Goal: Transaction & Acquisition: Purchase product/service

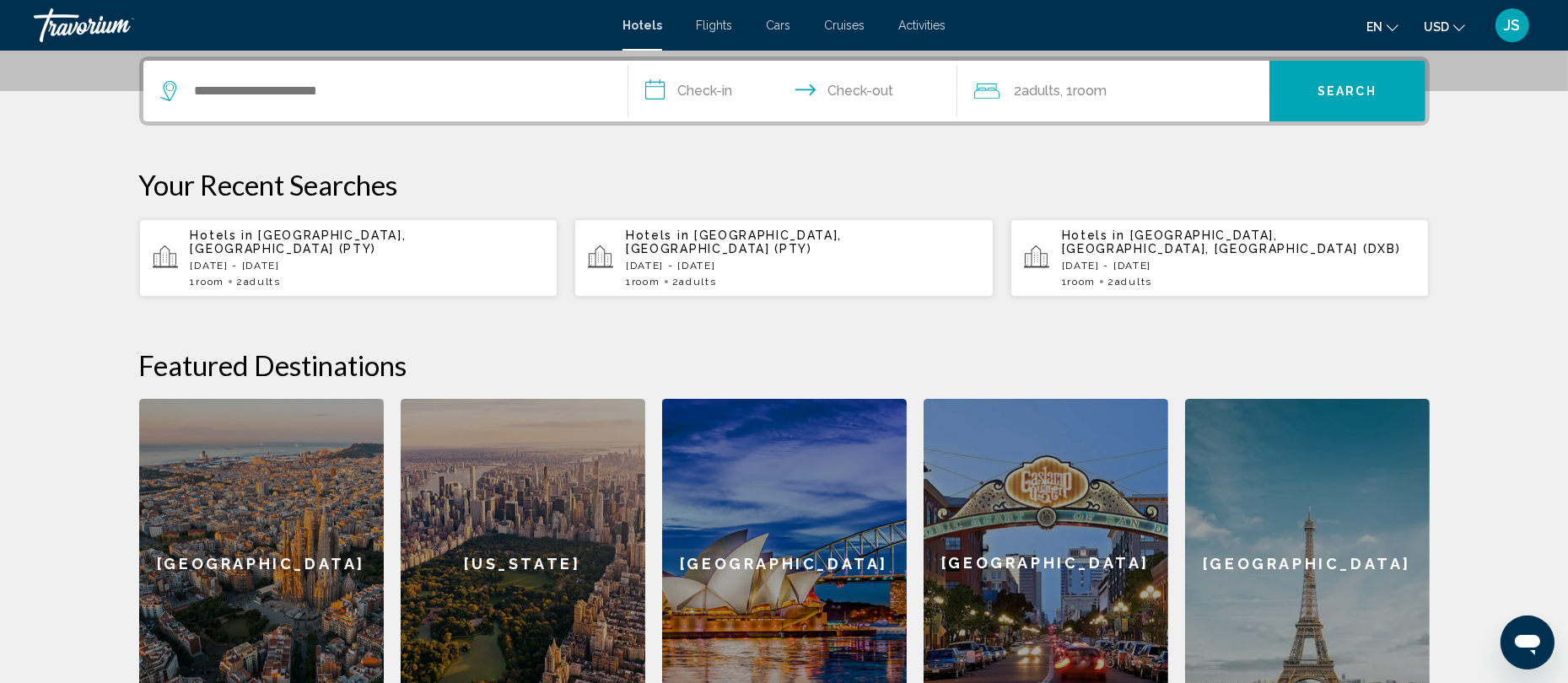
click at [328, 260] on p "[DATE] - [DATE]" at bounding box center [368, 266] width 354 height 12
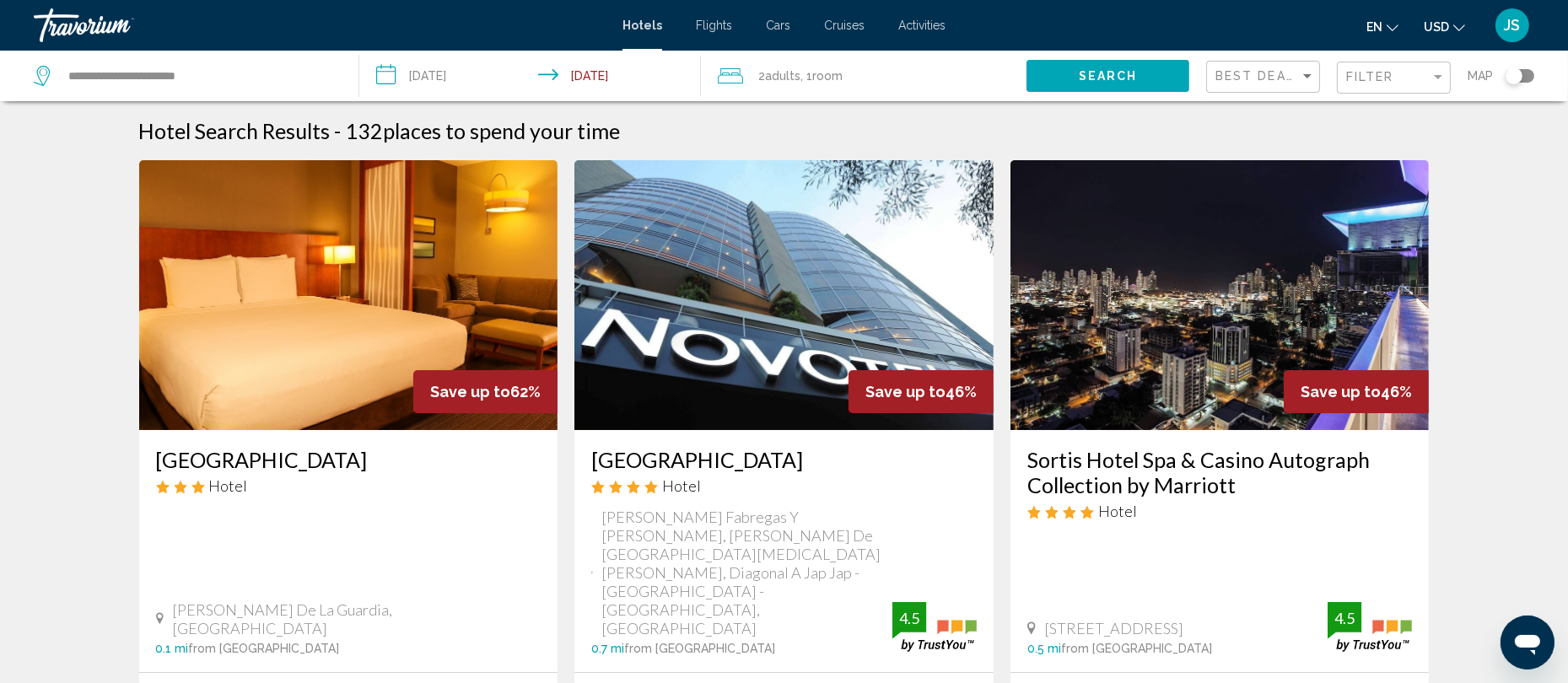
click at [766, 79] on span "Adults" at bounding box center [783, 76] width 35 height 14
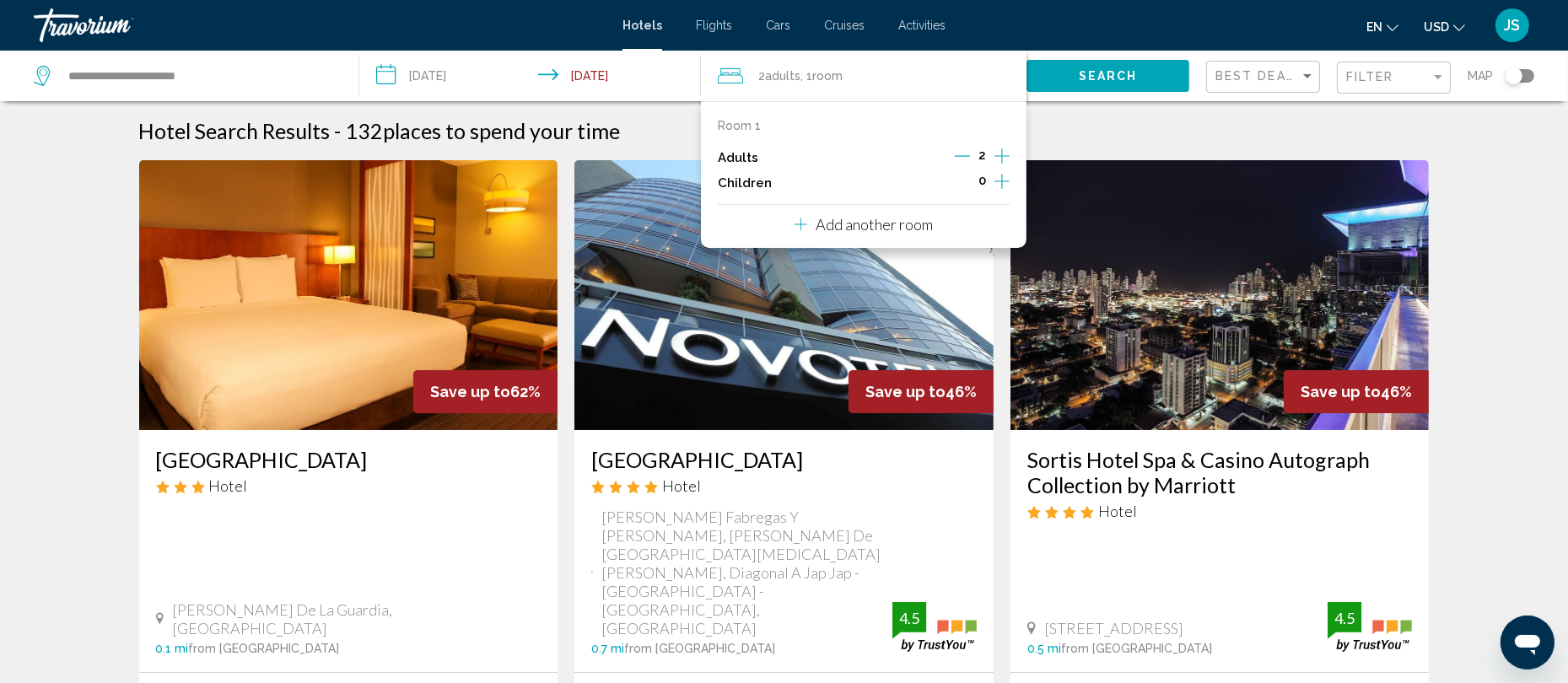
click at [737, 125] on p "Room 1" at bounding box center [740, 126] width 43 height 14
click at [735, 81] on icon "Travelers: 2 adults, 0 children" at bounding box center [731, 76] width 26 height 21
click at [998, 157] on icon "Increment adults" at bounding box center [1001, 155] width 15 height 21
click at [869, 222] on p "Add another room" at bounding box center [874, 224] width 117 height 19
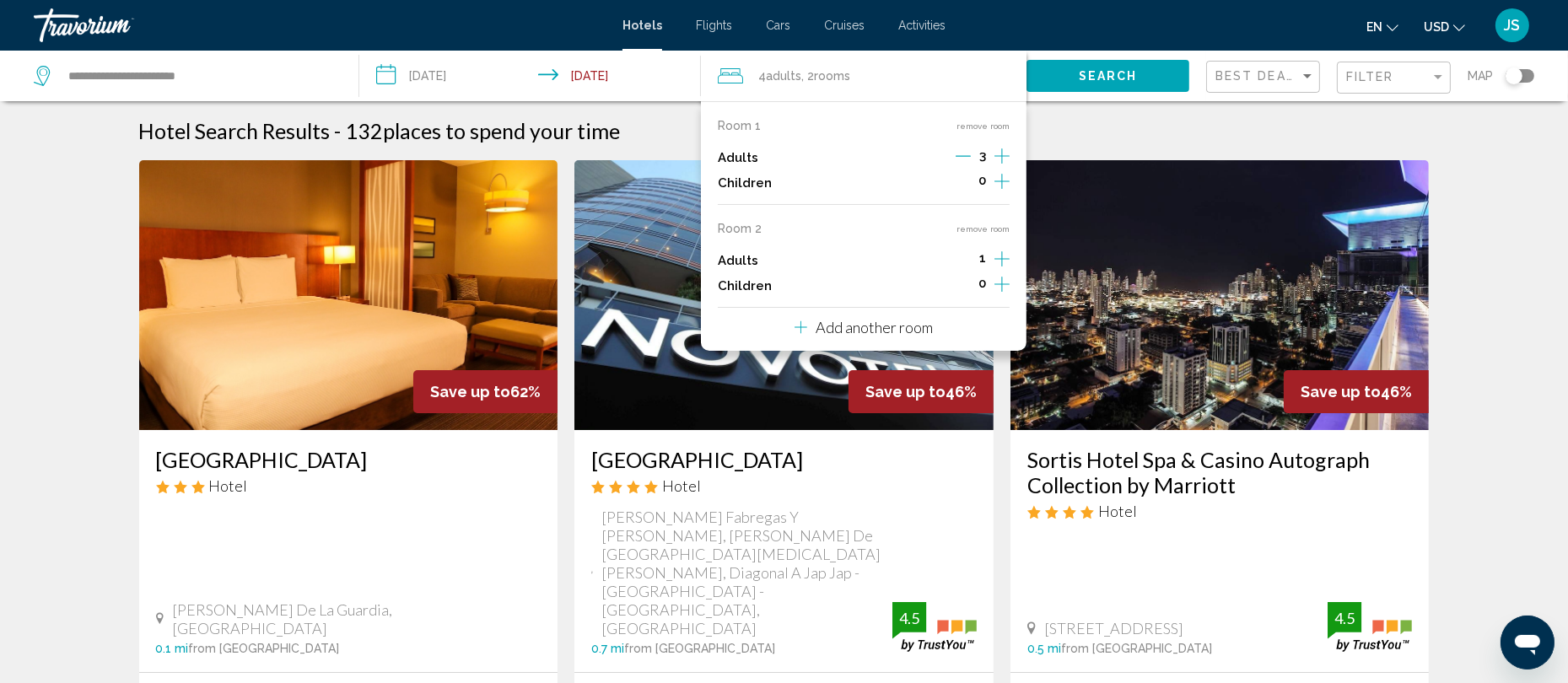
click at [963, 160] on icon "Decrement adults" at bounding box center [962, 155] width 15 height 15
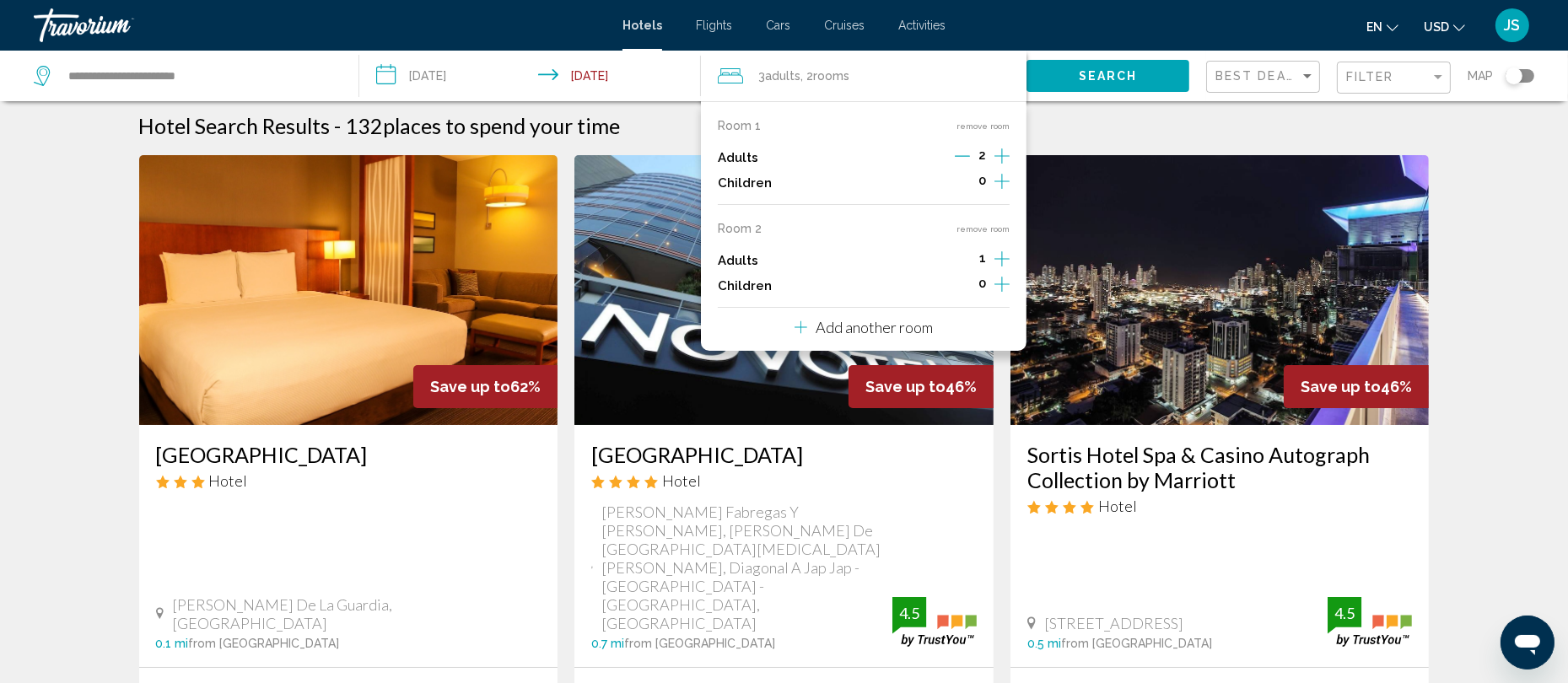
scroll to position [8, 0]
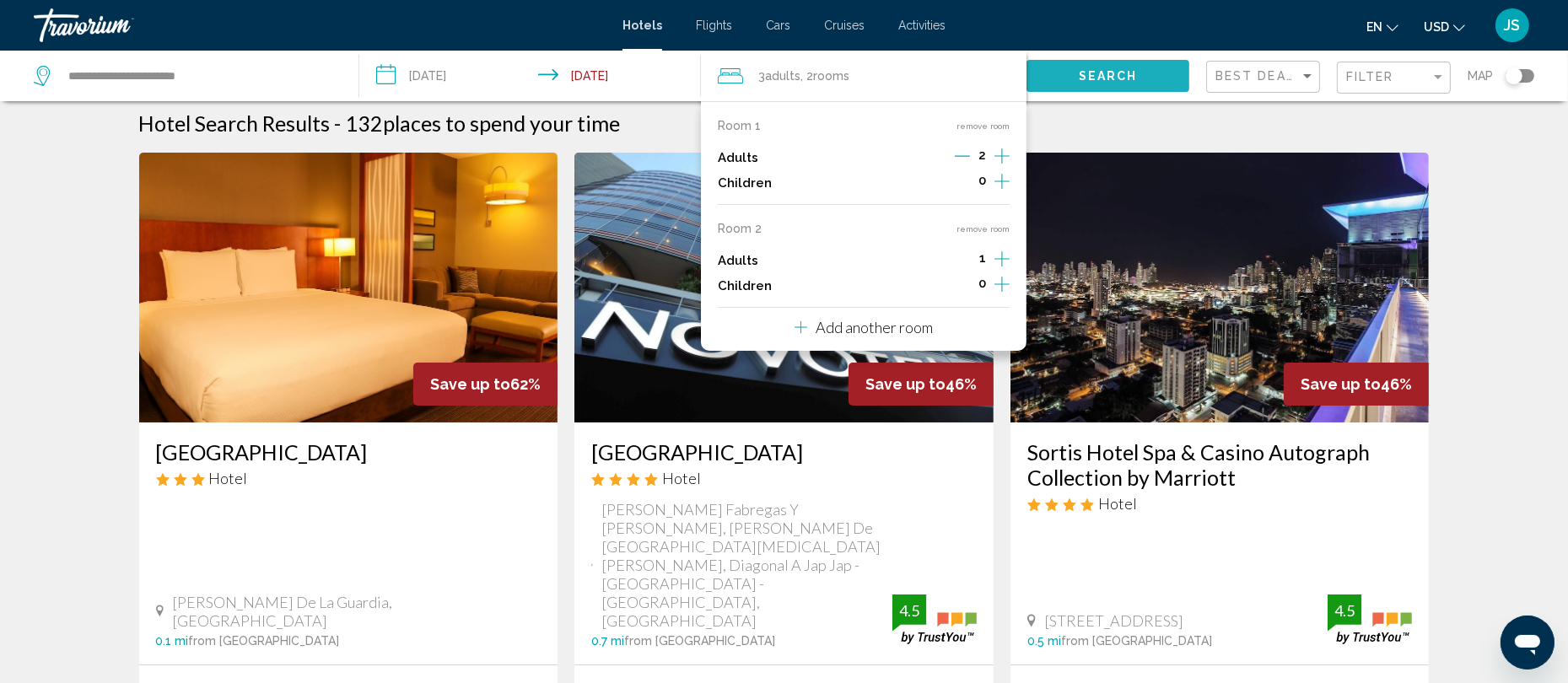
click at [1091, 85] on button "Search" at bounding box center [1107, 76] width 162 height 31
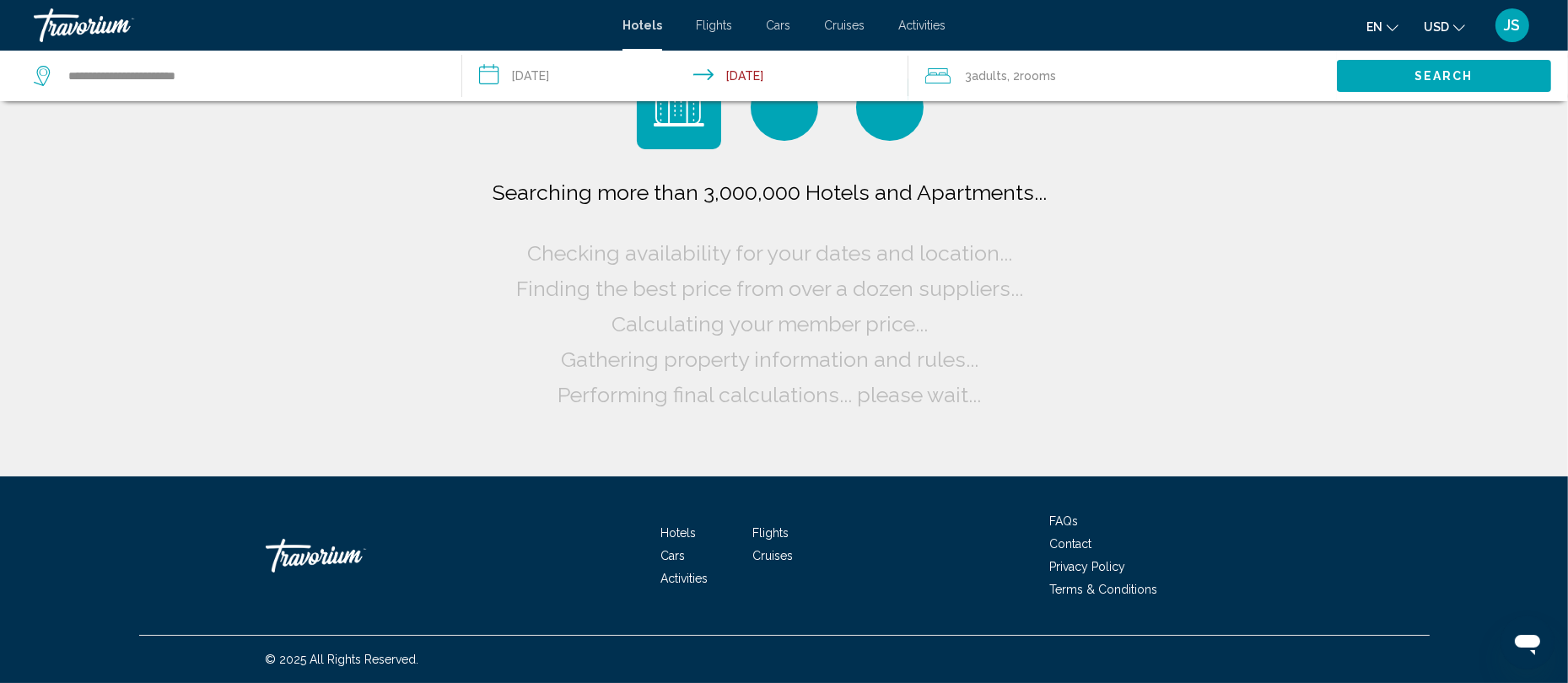
scroll to position [0, 0]
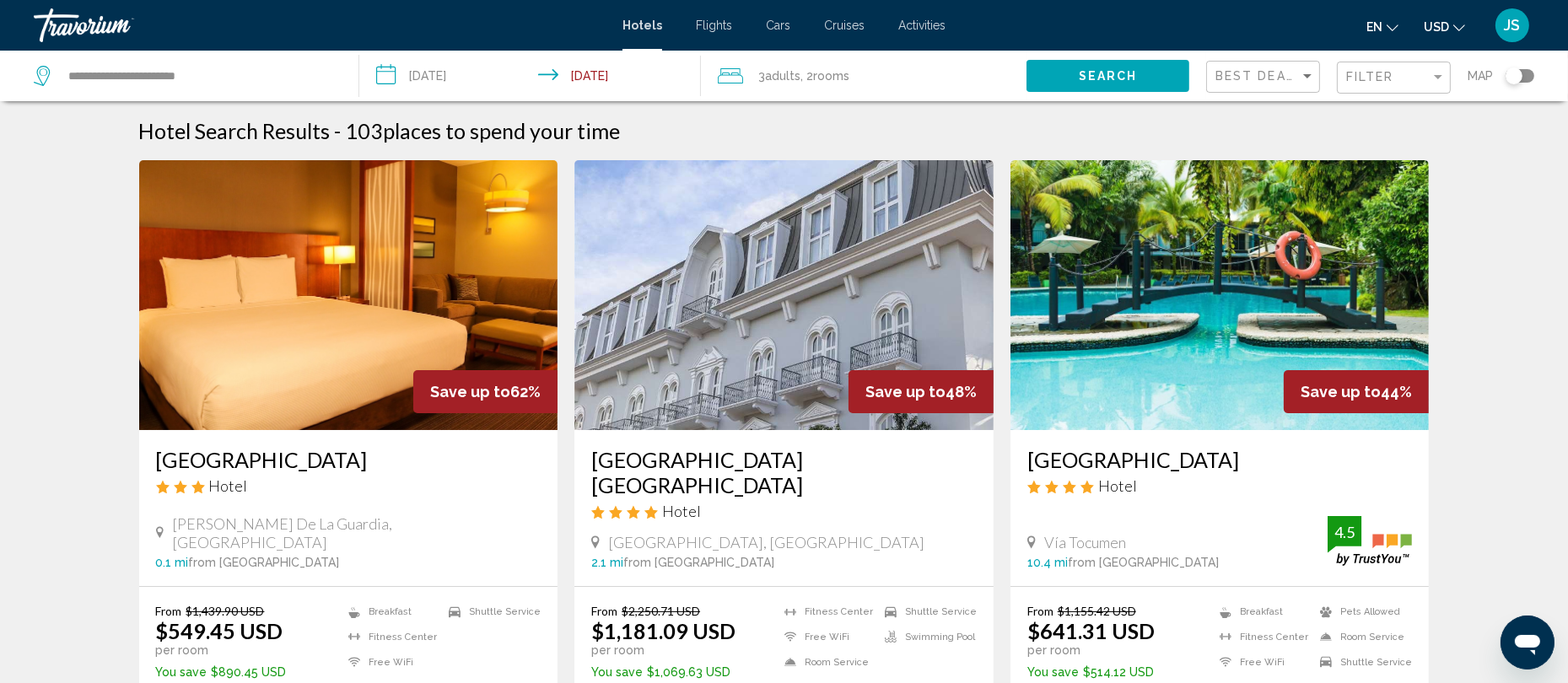
click at [828, 78] on span "rooms" at bounding box center [831, 76] width 36 height 14
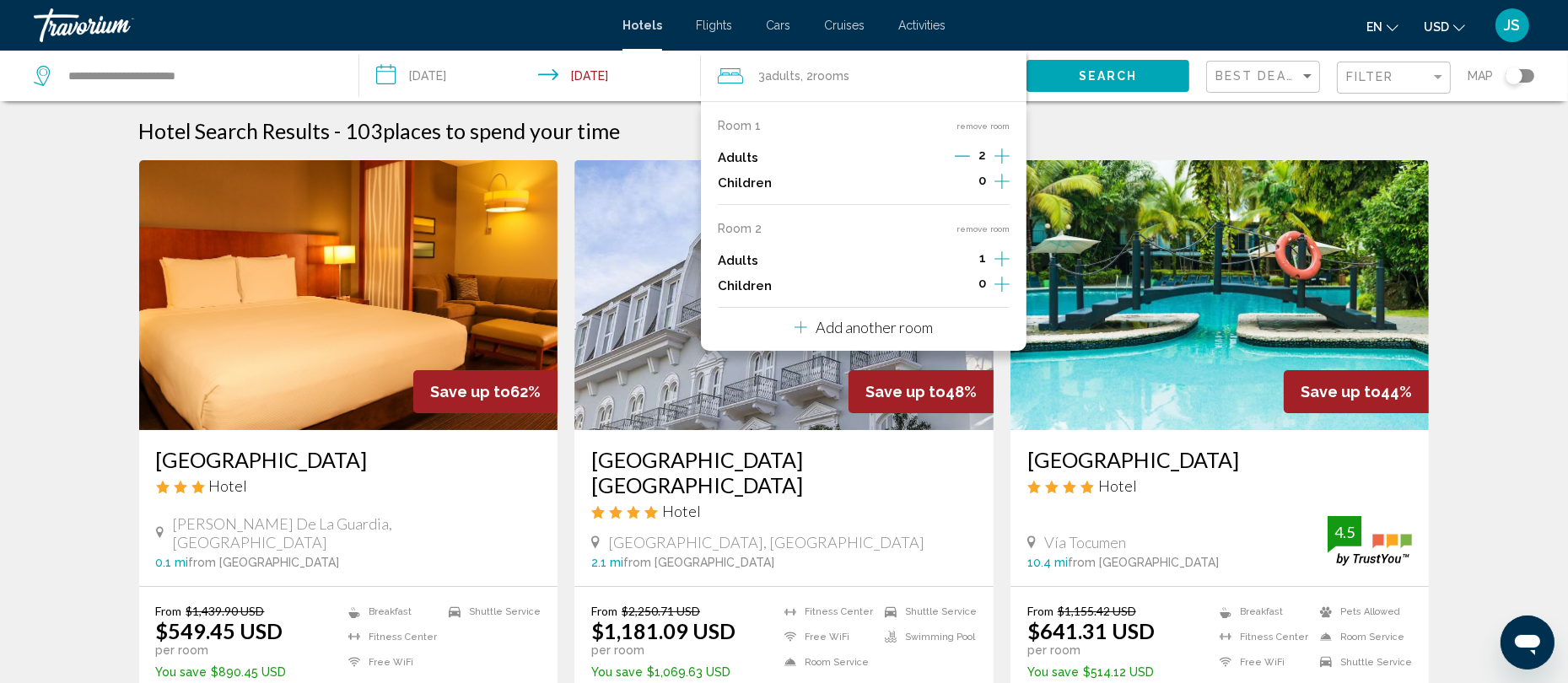
click at [963, 130] on button "remove room" at bounding box center [983, 126] width 53 height 11
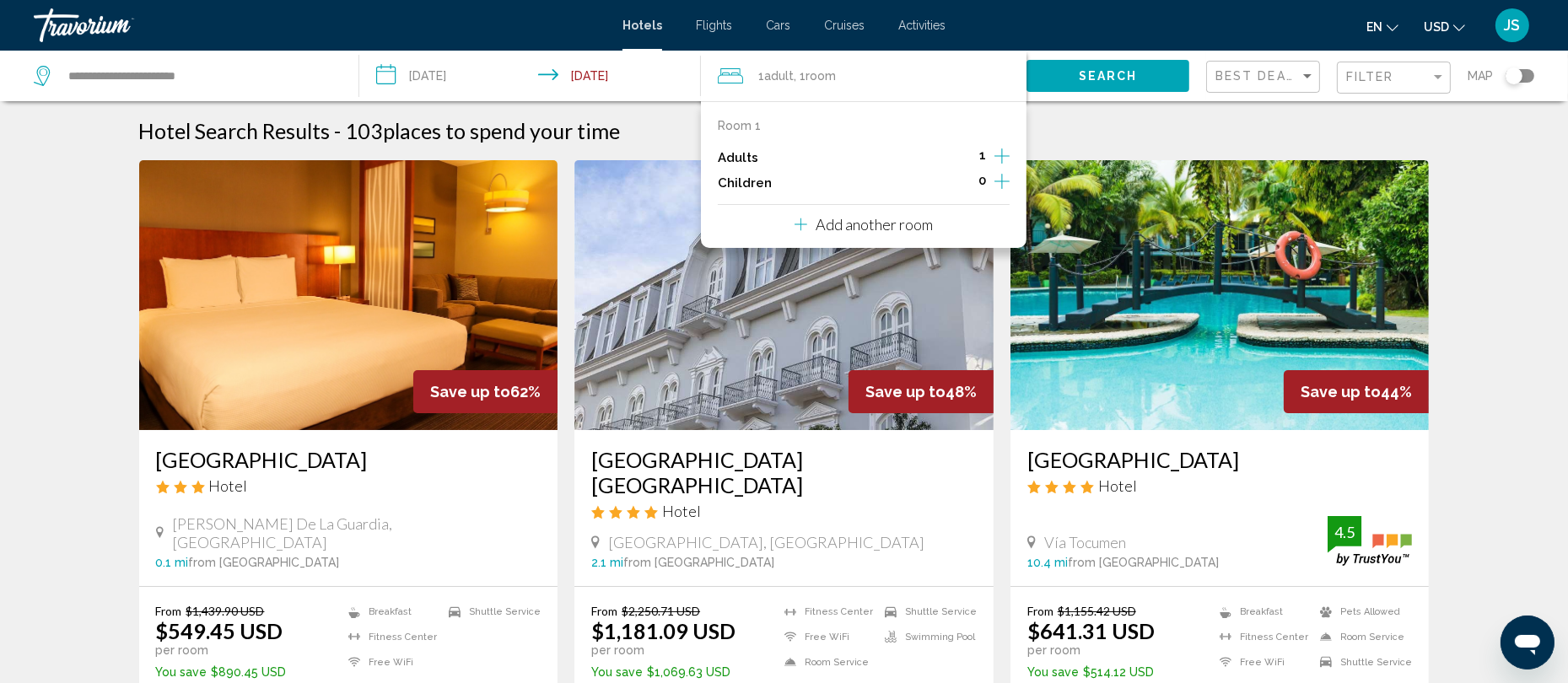
click at [1001, 156] on icon "Increment adults" at bounding box center [1001, 155] width 15 height 15
click at [1080, 78] on span "Search" at bounding box center [1109, 77] width 59 height 14
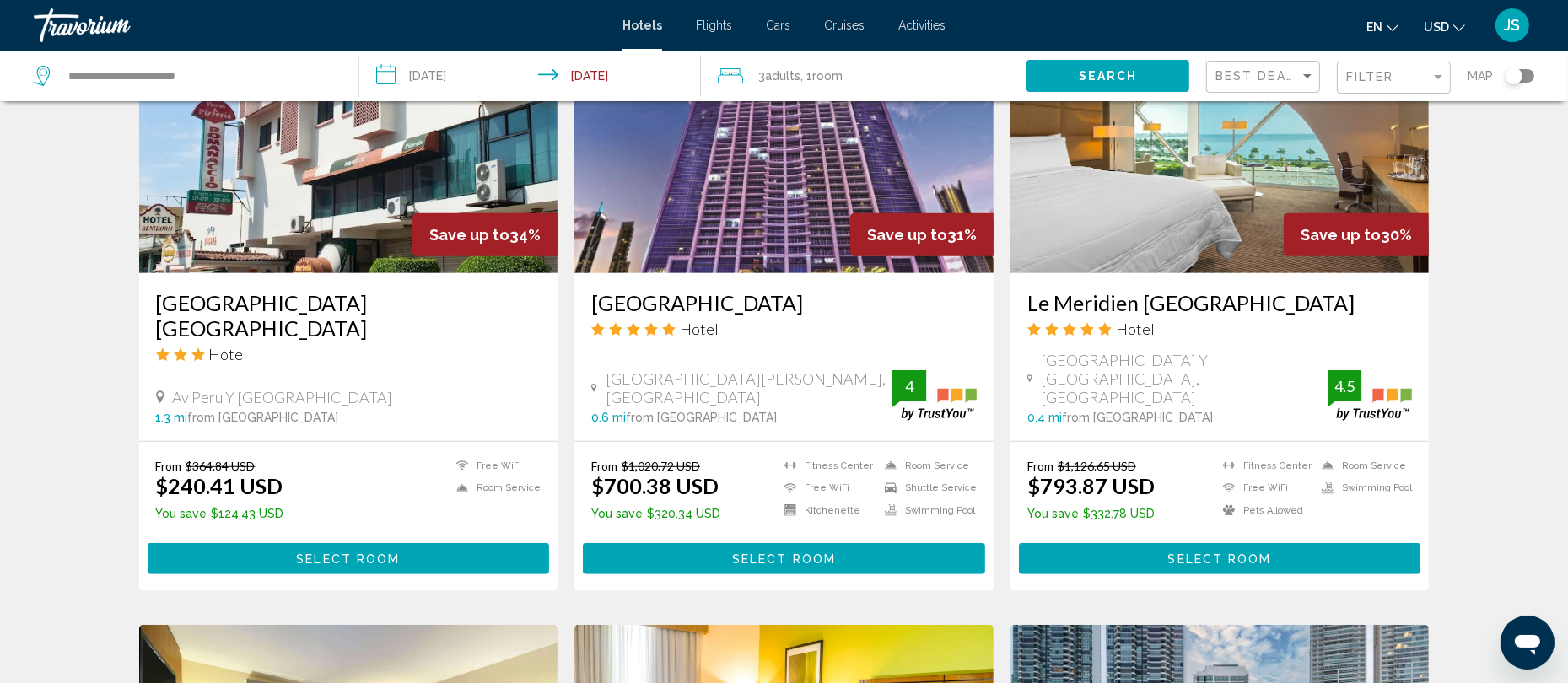
scroll to position [1455, 0]
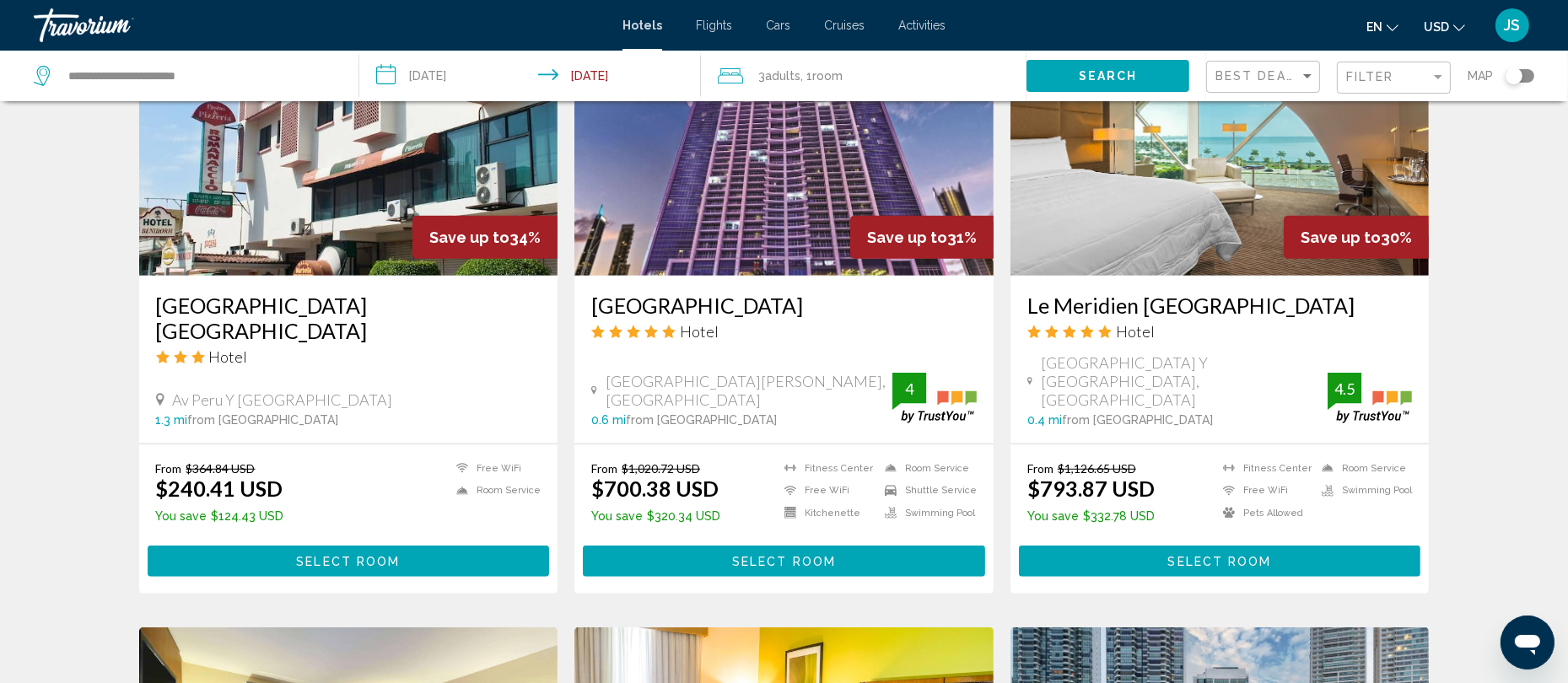
click at [760, 293] on h3 "[GEOGRAPHIC_DATA]" at bounding box center [784, 306] width 386 height 26
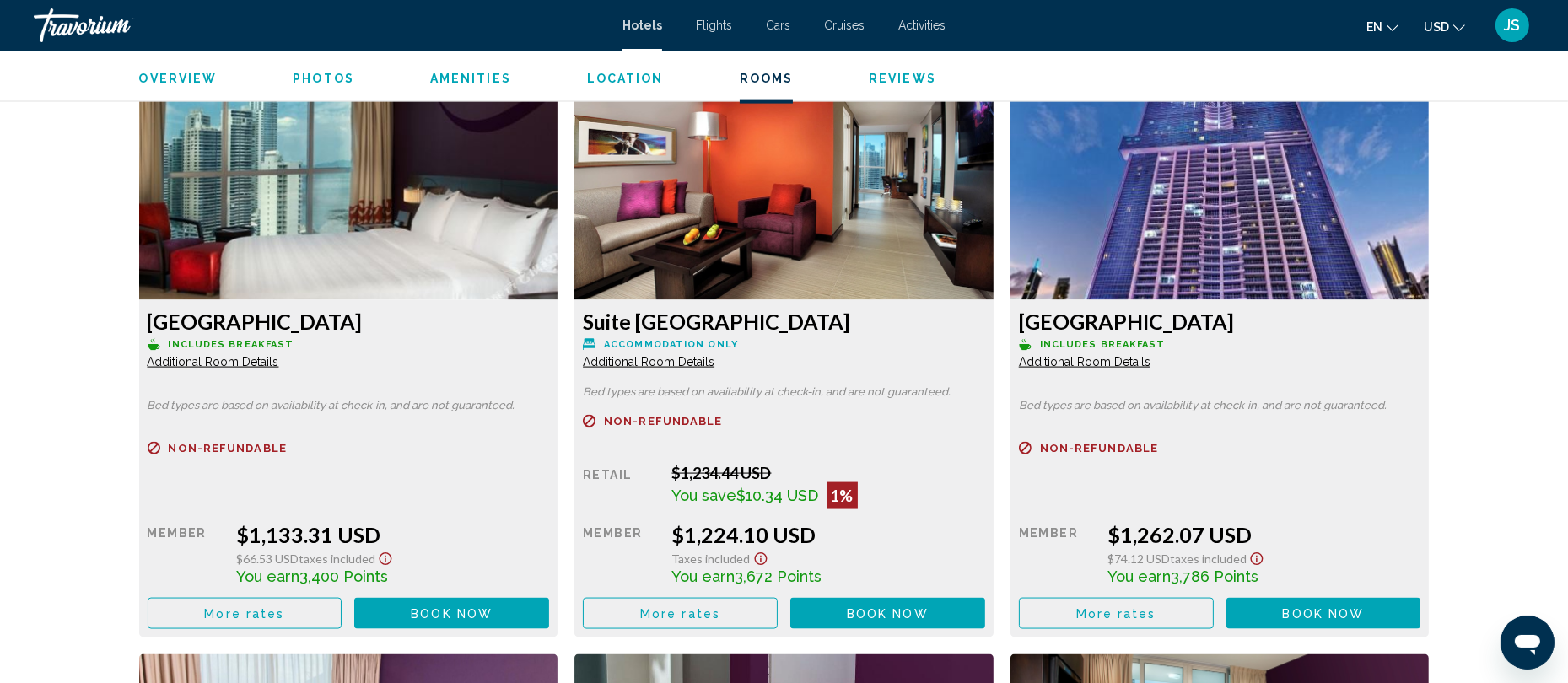
scroll to position [3405, 0]
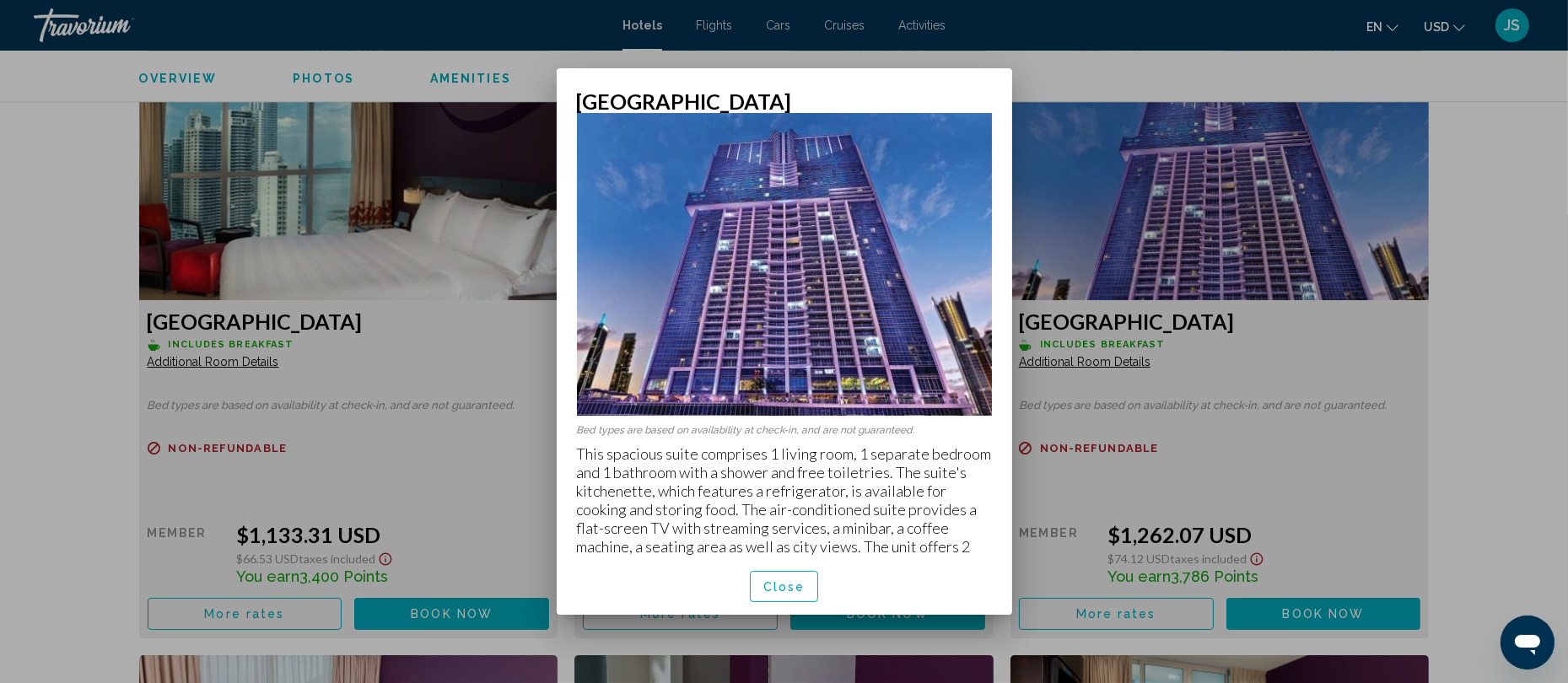
scroll to position [38, 0]
click at [818, 87] on mat-dialog-container "City View Suite Bed types are based on availability at check-in, and are not gu…" at bounding box center [784, 342] width 455 height 547
drag, startPoint x: 818, startPoint y: 87, endPoint x: 1031, endPoint y: 158, distance: 224.5
click at [1031, 158] on div "City View Suite Bed types are based on availability at check-in, and are not gu…" at bounding box center [784, 342] width 1568 height 683
click at [1217, 381] on div at bounding box center [784, 342] width 1568 height 683
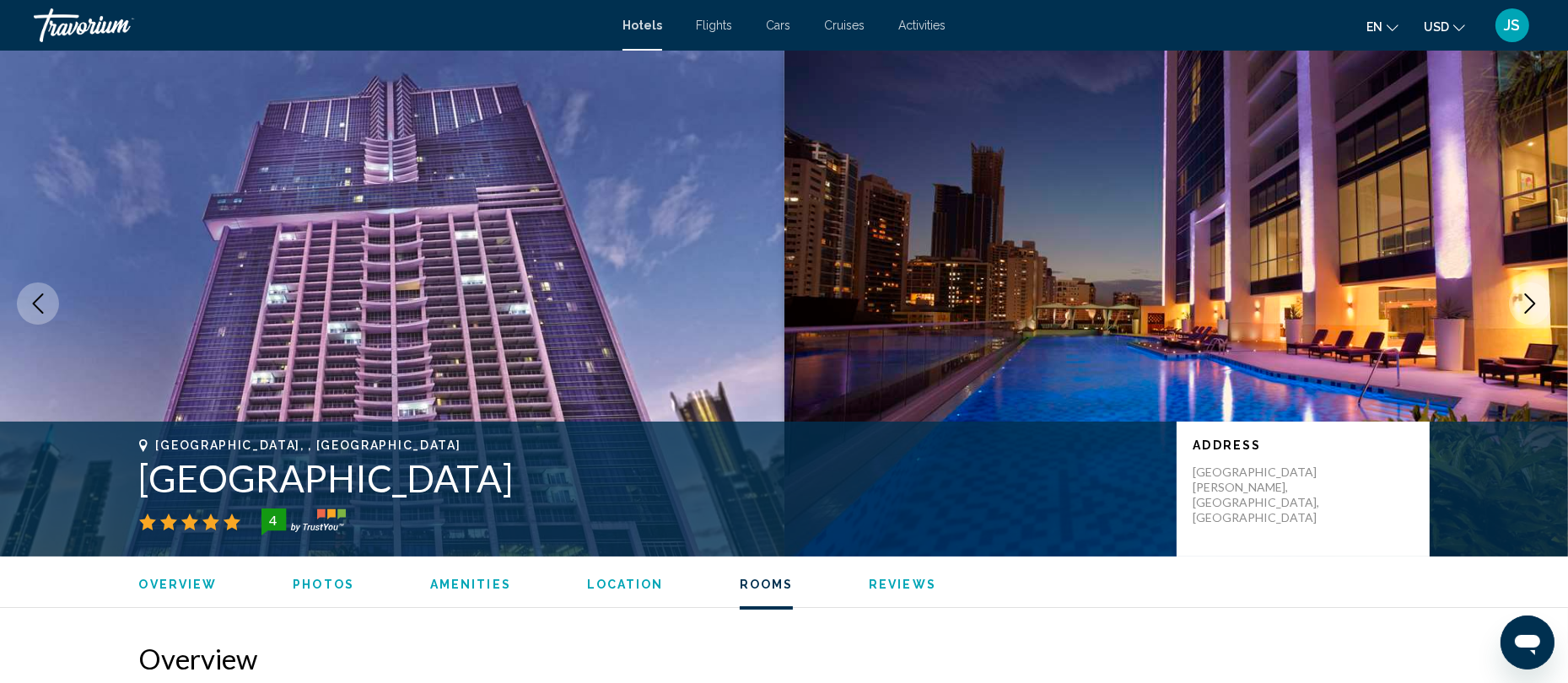
scroll to position [3405, 0]
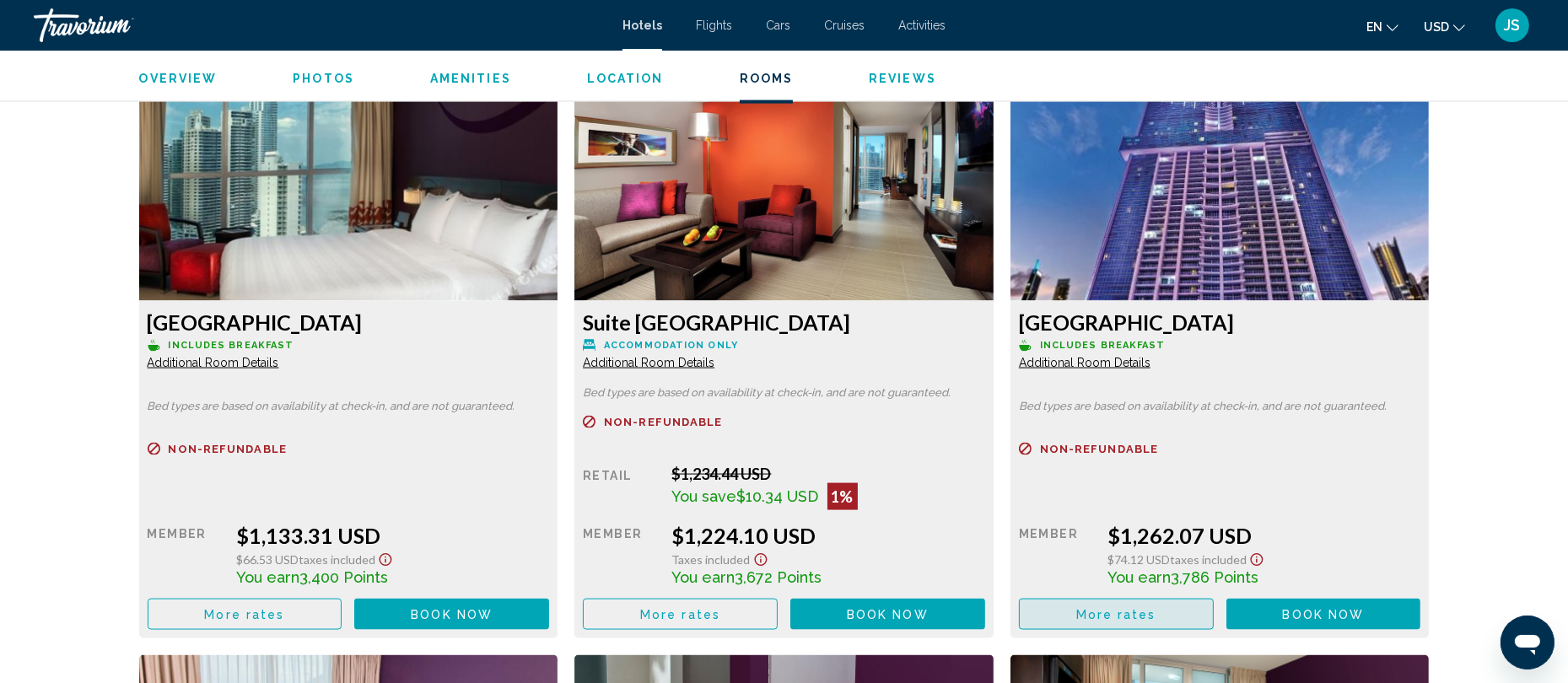
click at [1146, 622] on span "More rates" at bounding box center [1116, 615] width 80 height 14
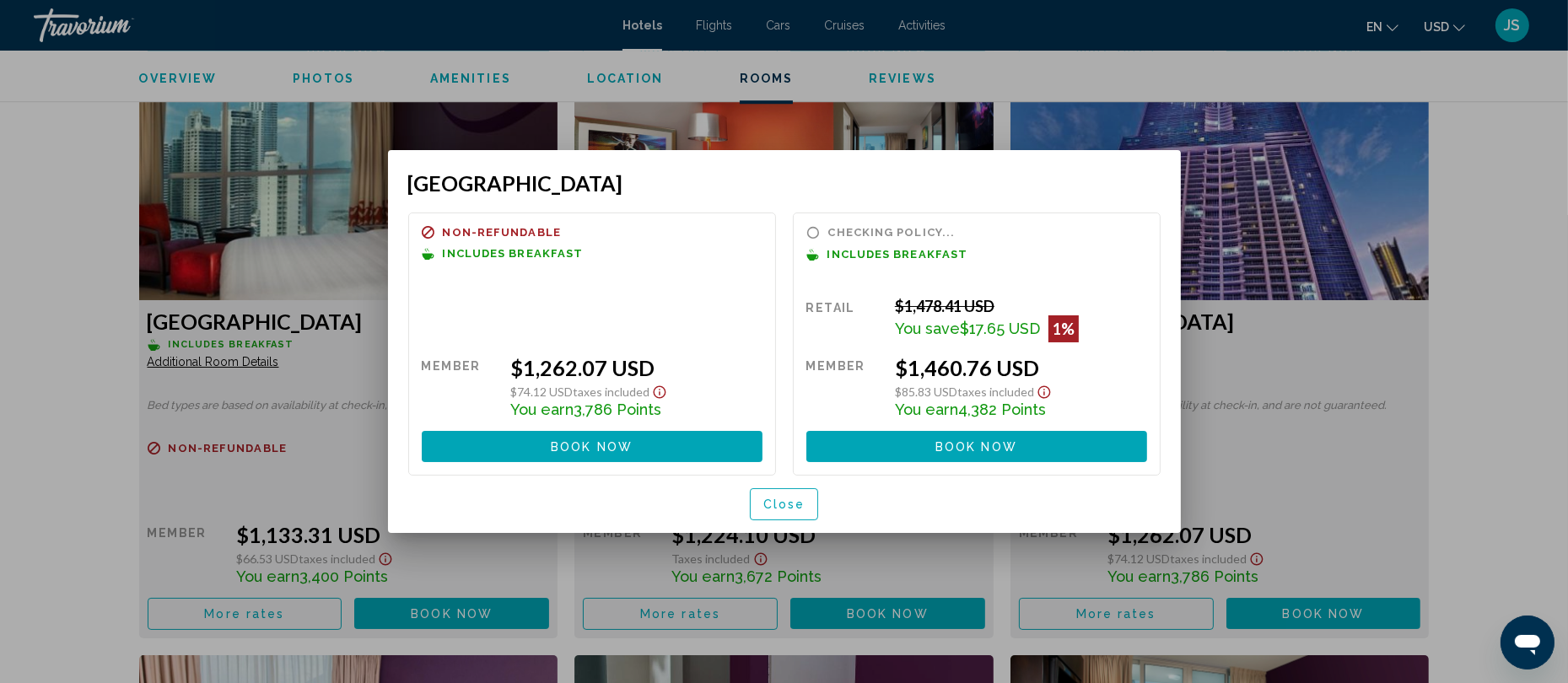
scroll to position [0, 0]
click at [794, 510] on span "Close" at bounding box center [784, 505] width 42 height 14
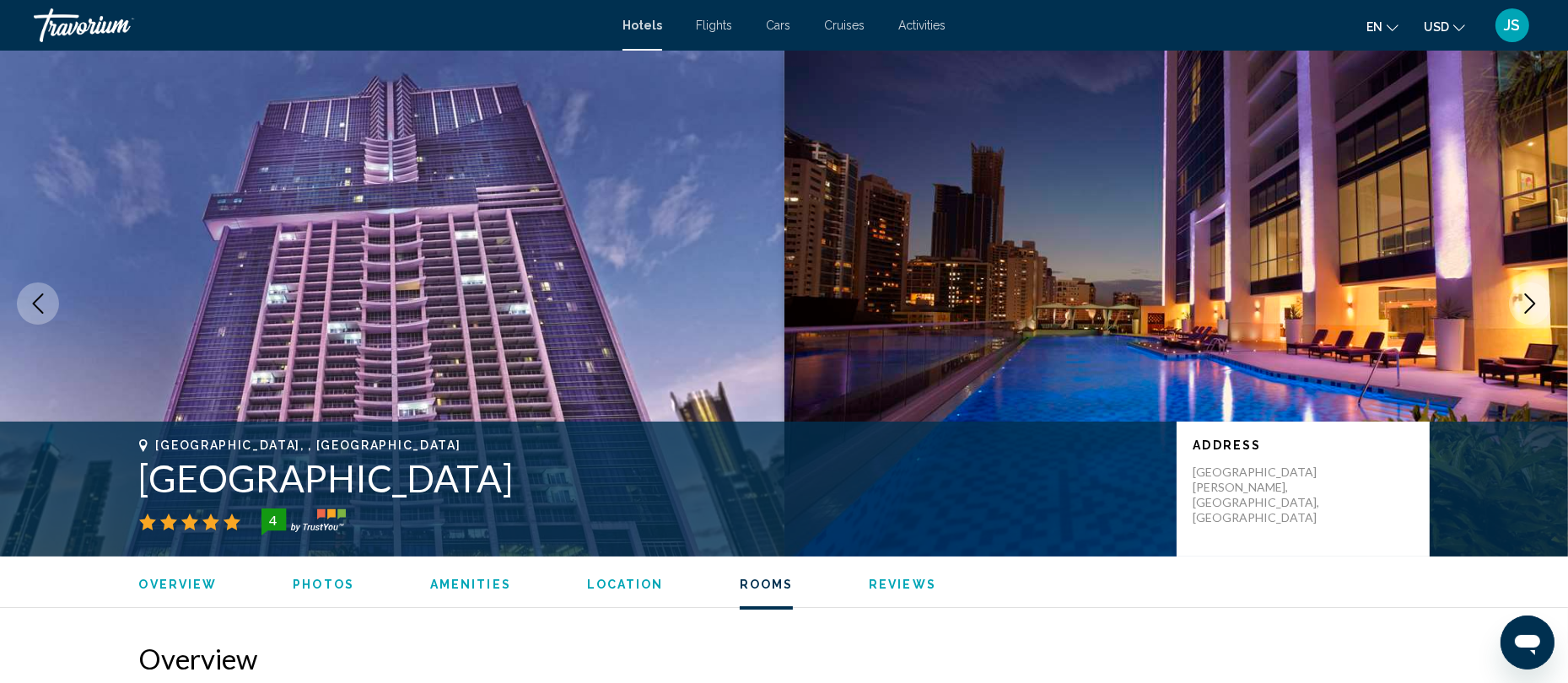
scroll to position [3405, 0]
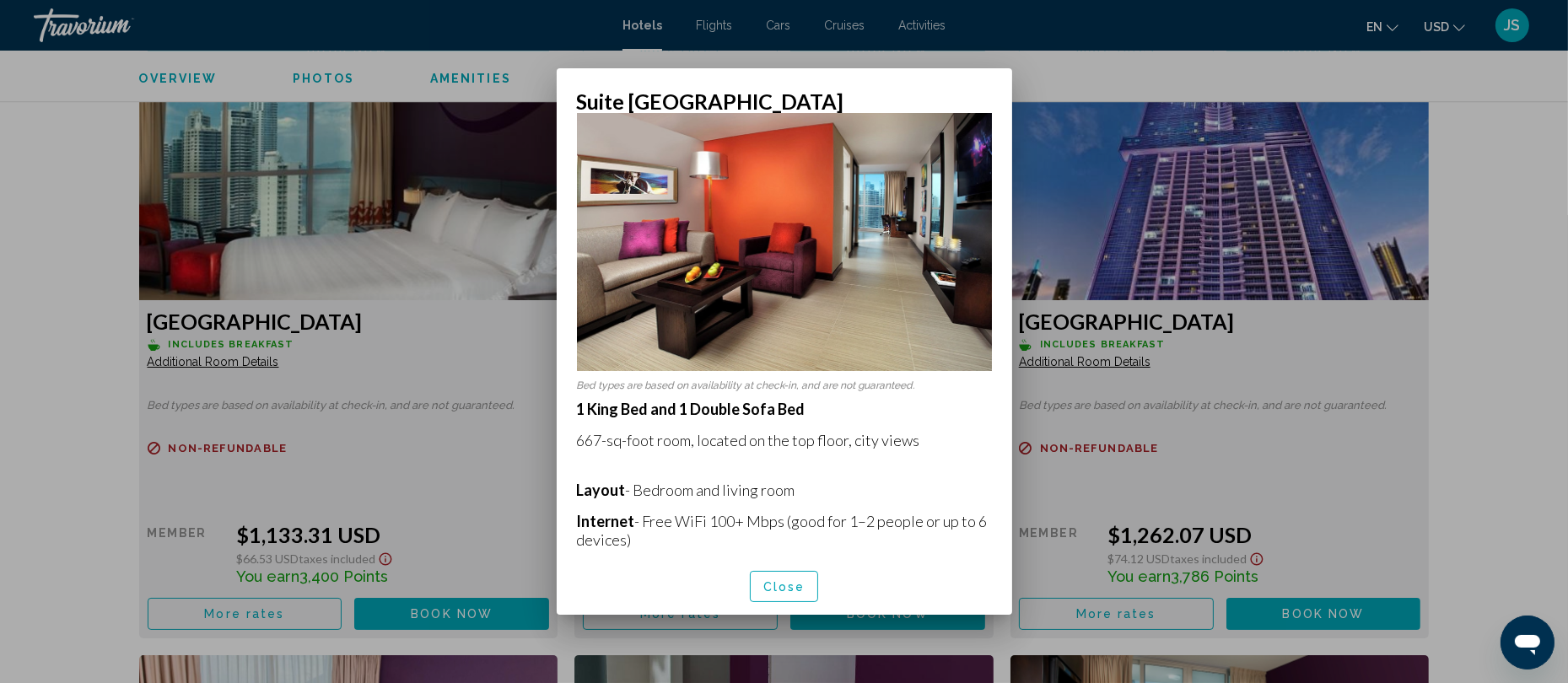
scroll to position [0, 0]
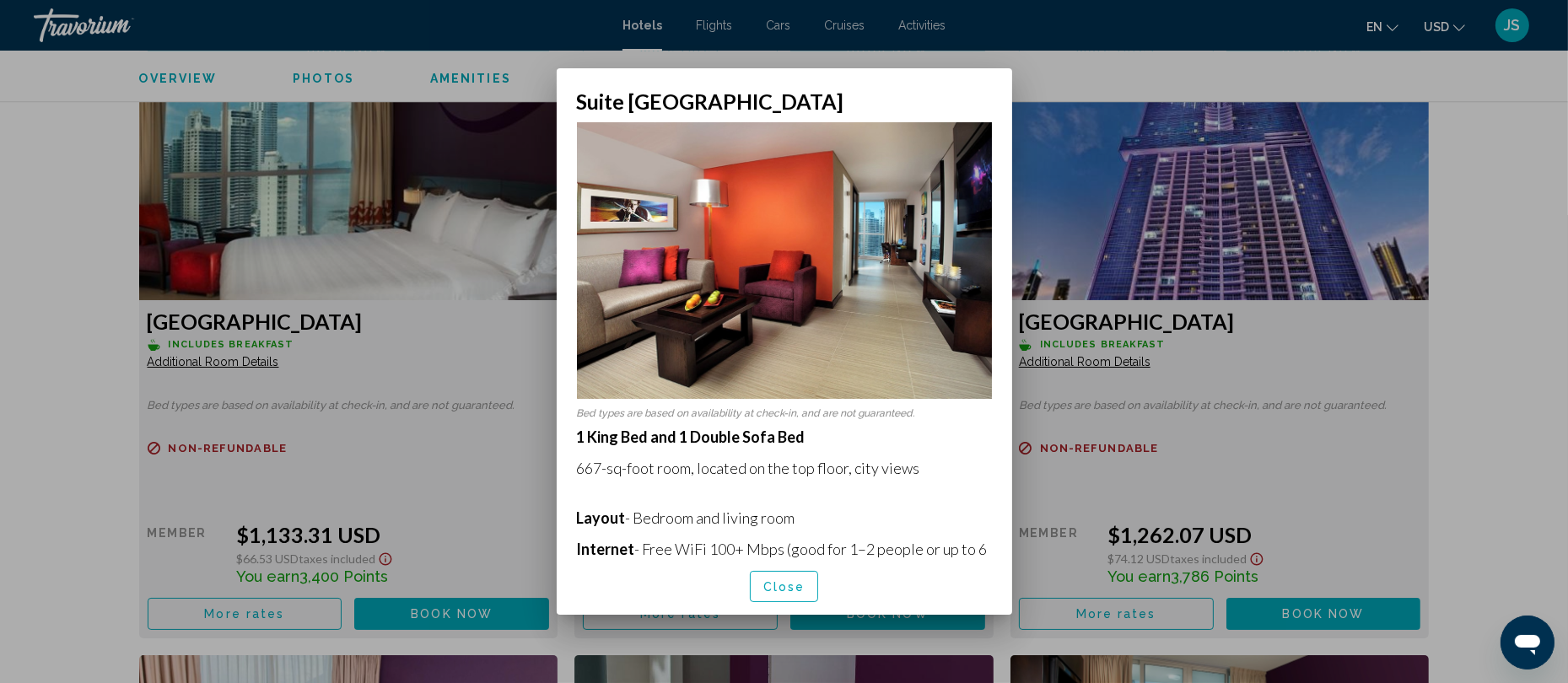
click at [1236, 352] on div at bounding box center [784, 342] width 1568 height 683
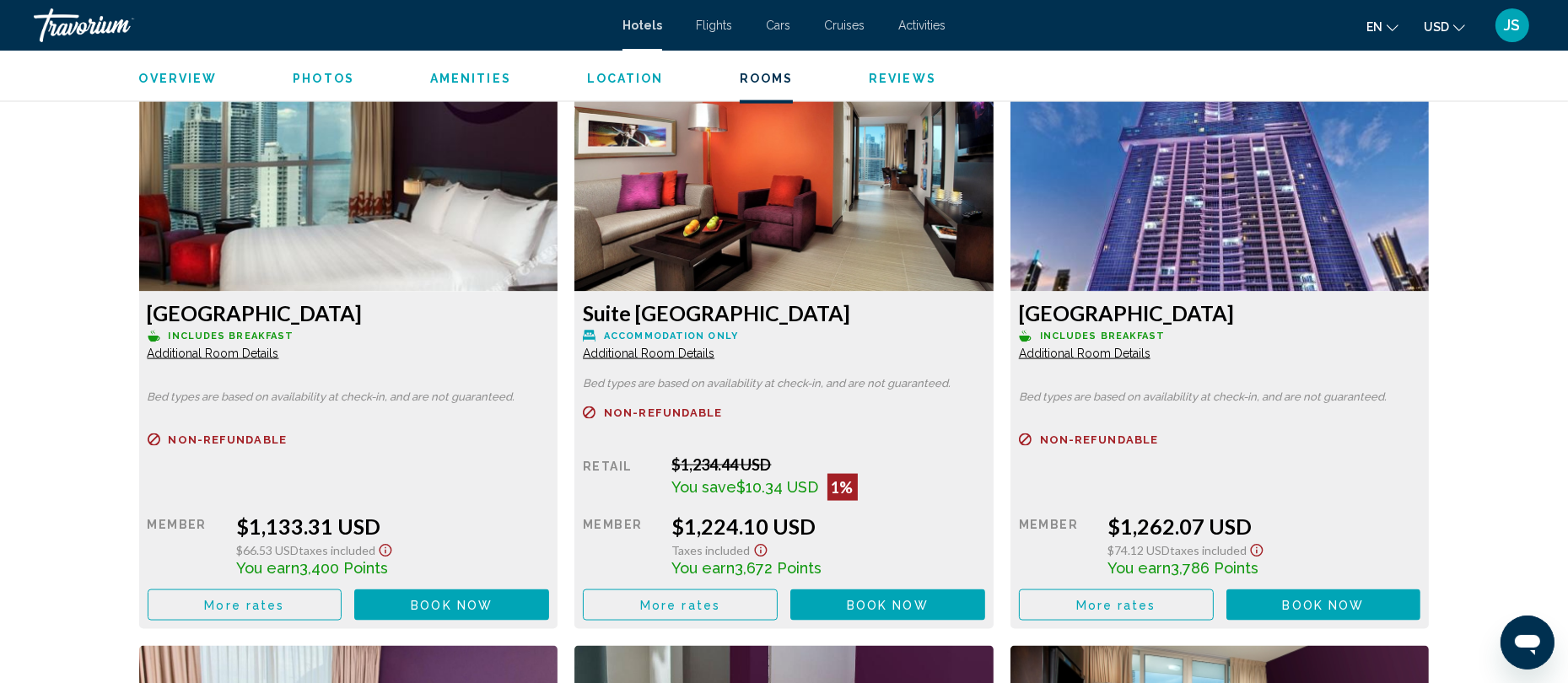
scroll to position [3767, 0]
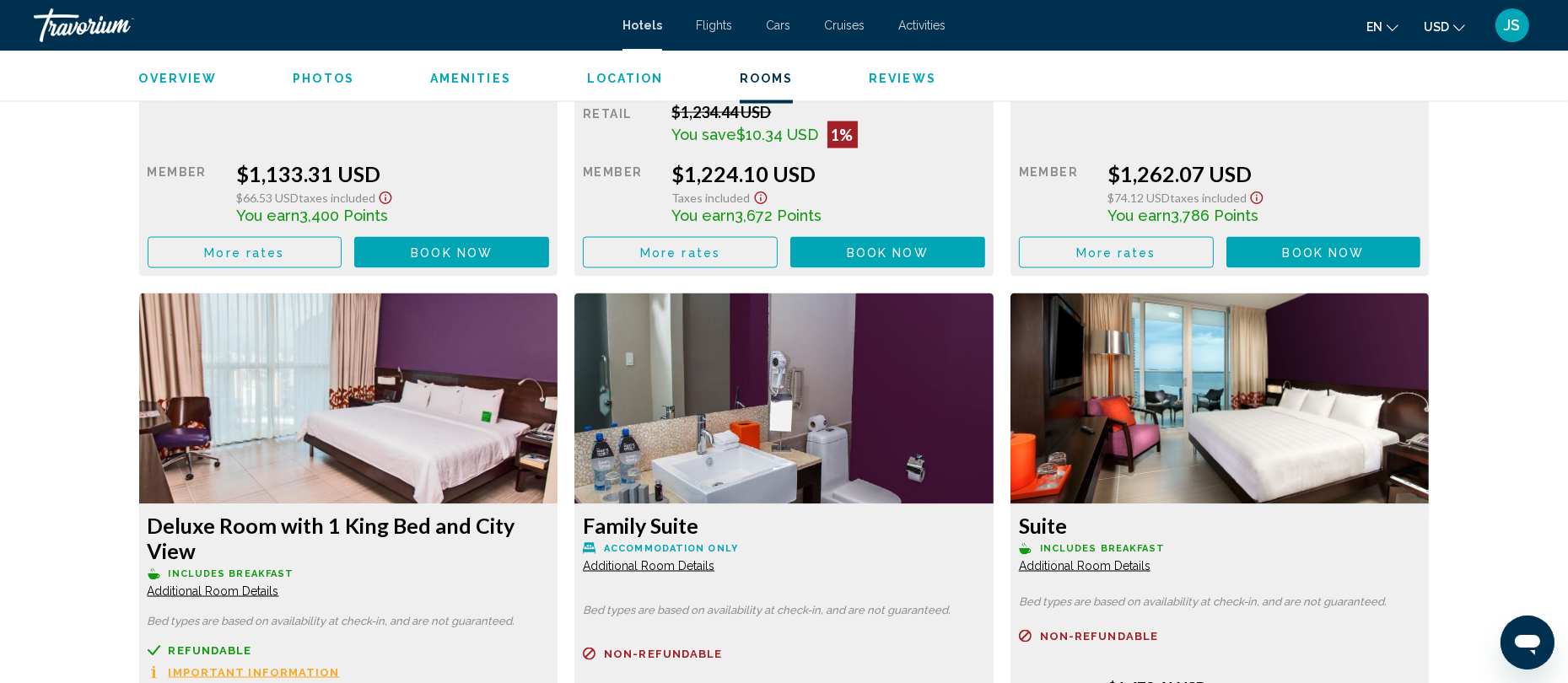
click at [1042, 352] on div "Deluxe Double Room Includes Breakfast Additional Room Details Bed types are bas…" at bounding box center [784, 268] width 1307 height 3393
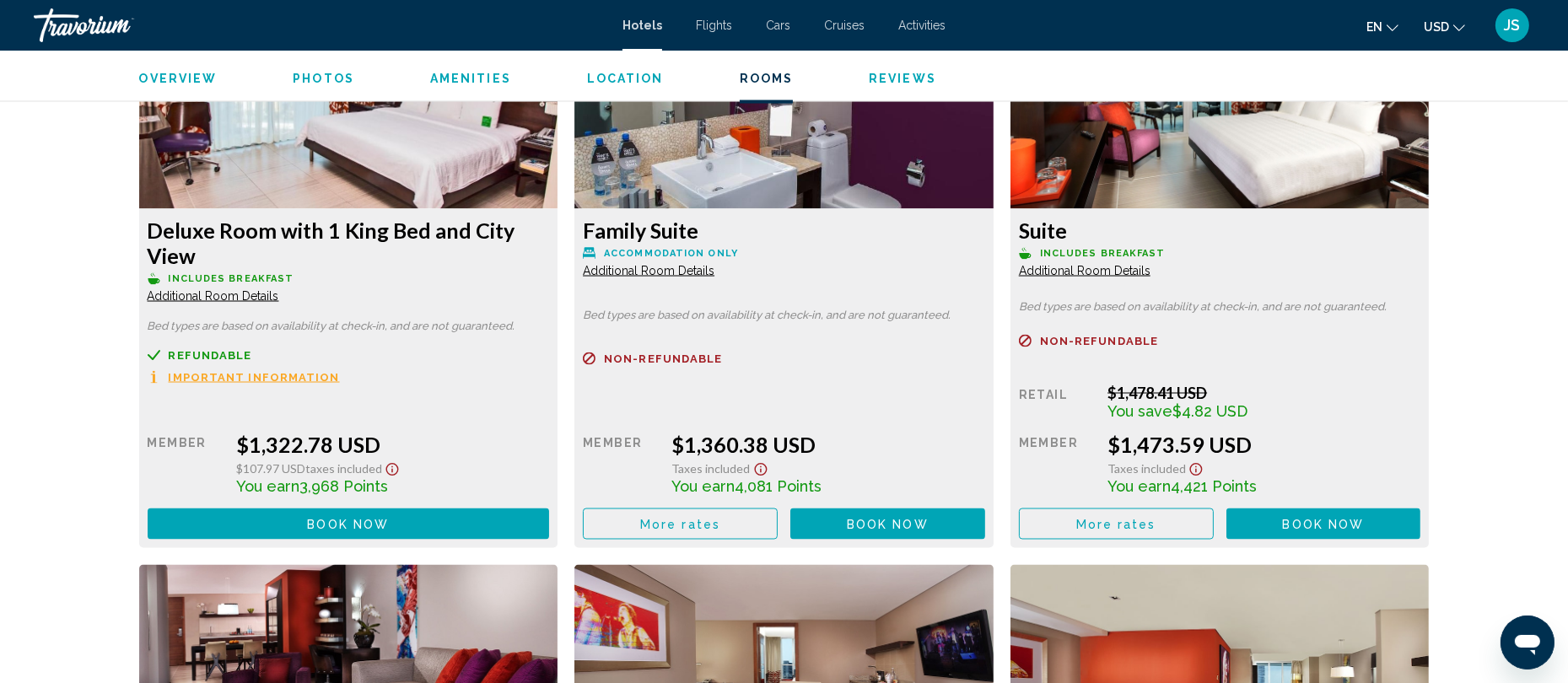
scroll to position [4064, 0]
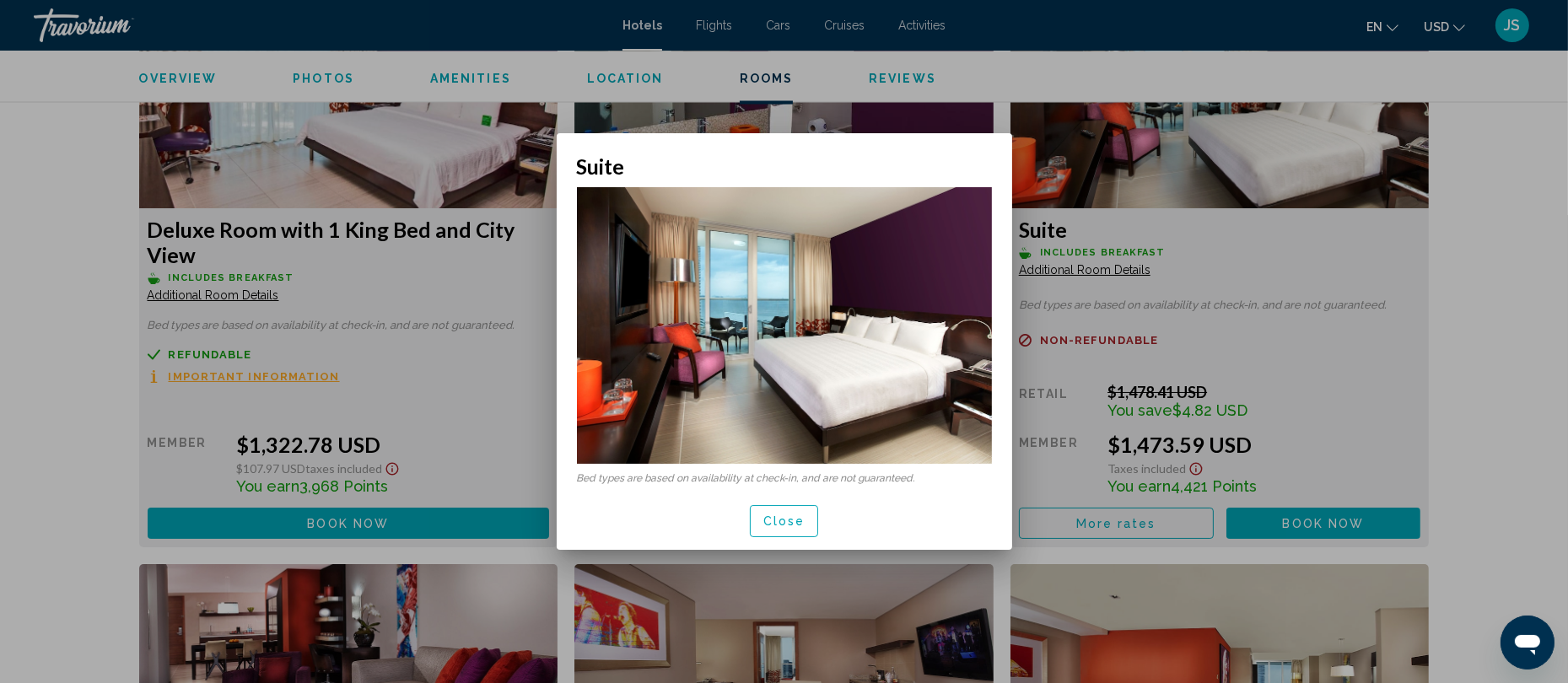
scroll to position [0, 0]
click at [1086, 273] on div at bounding box center [784, 342] width 1568 height 683
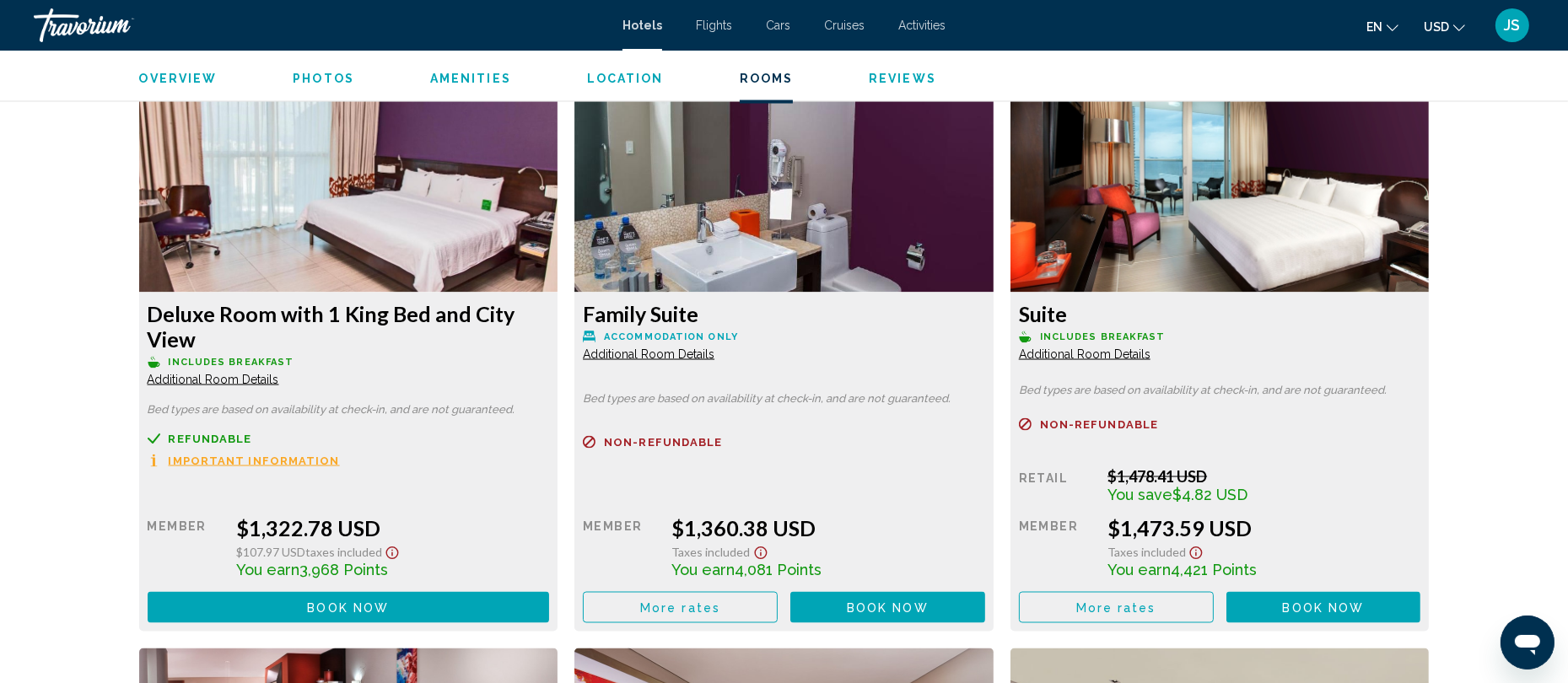
scroll to position [3975, 0]
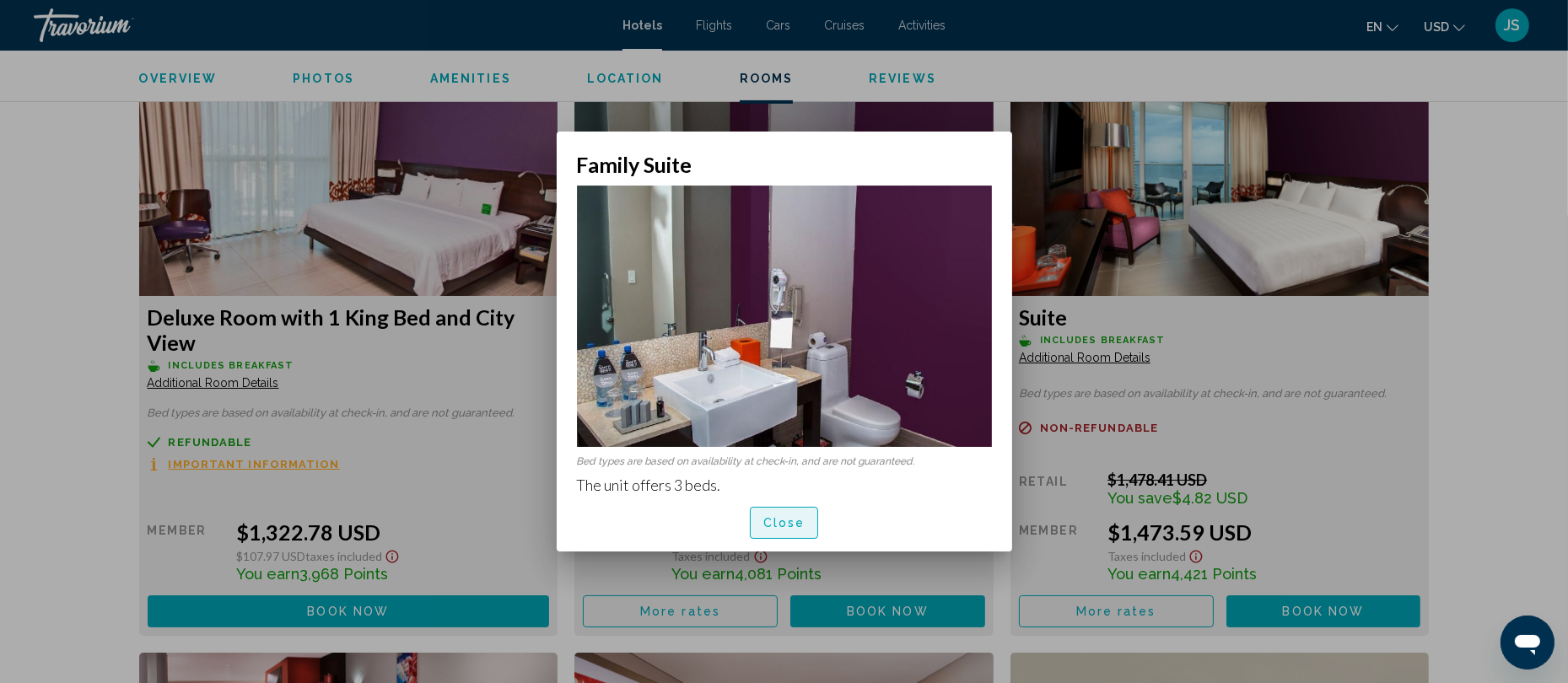
click at [772, 523] on span "Close" at bounding box center [784, 525] width 42 height 14
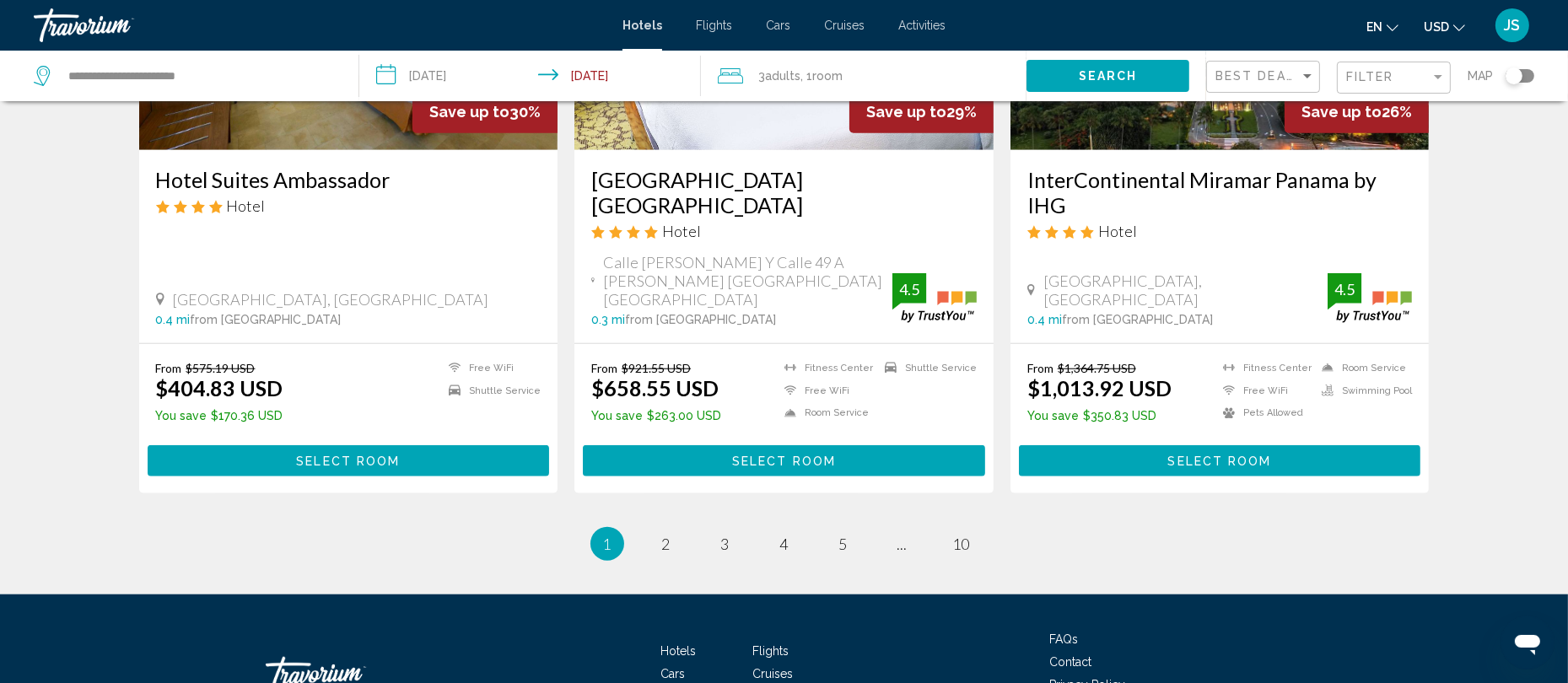
scroll to position [2199, 0]
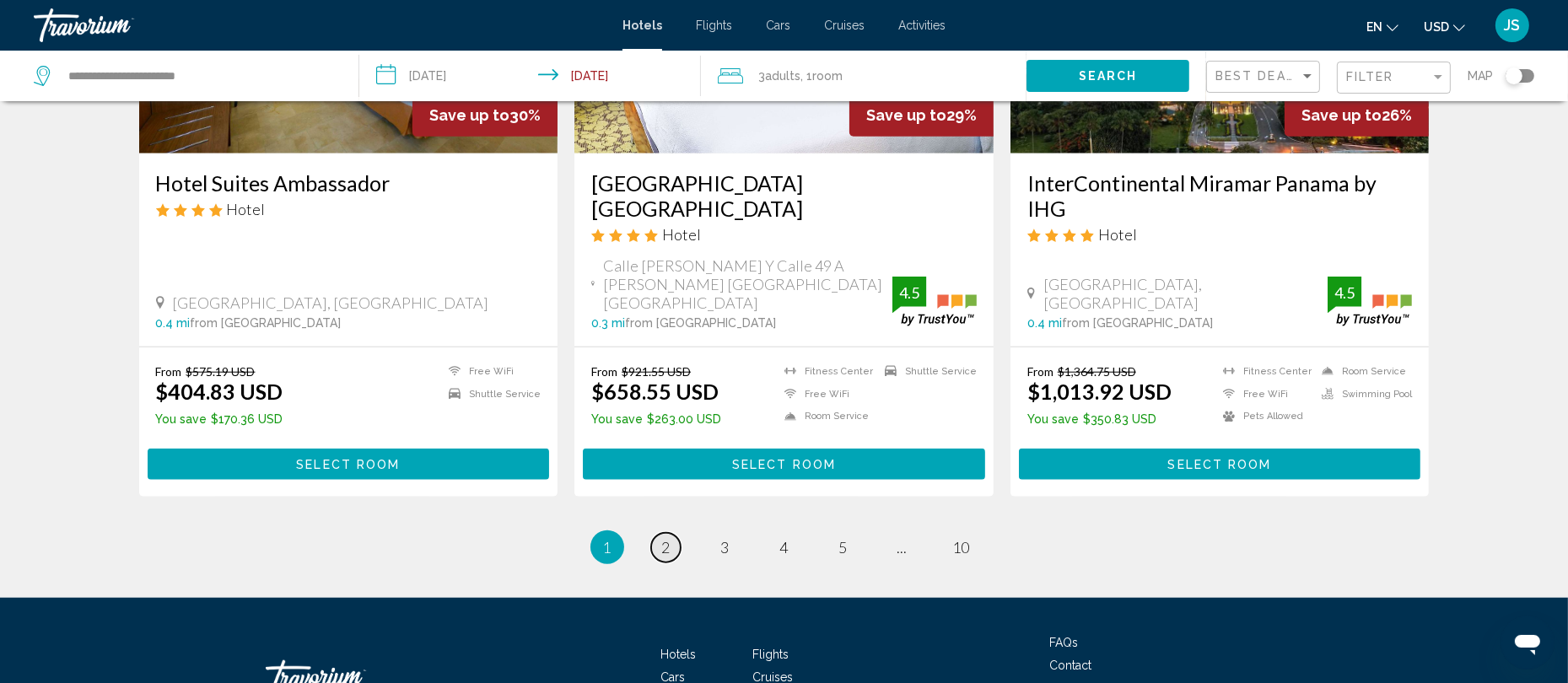
click at [665, 538] on span "2" at bounding box center [666, 547] width 9 height 19
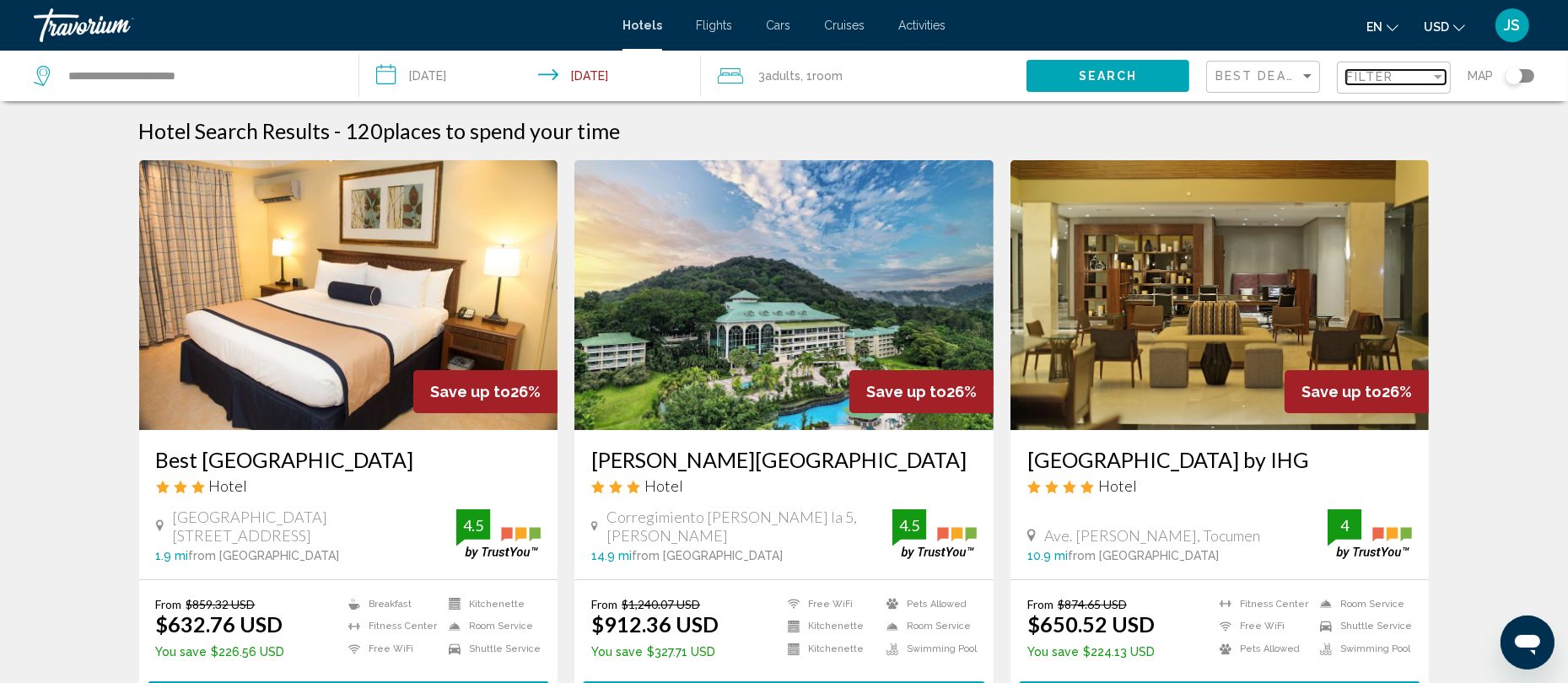
click at [1435, 78] on div "Filter" at bounding box center [1438, 77] width 9 height 4
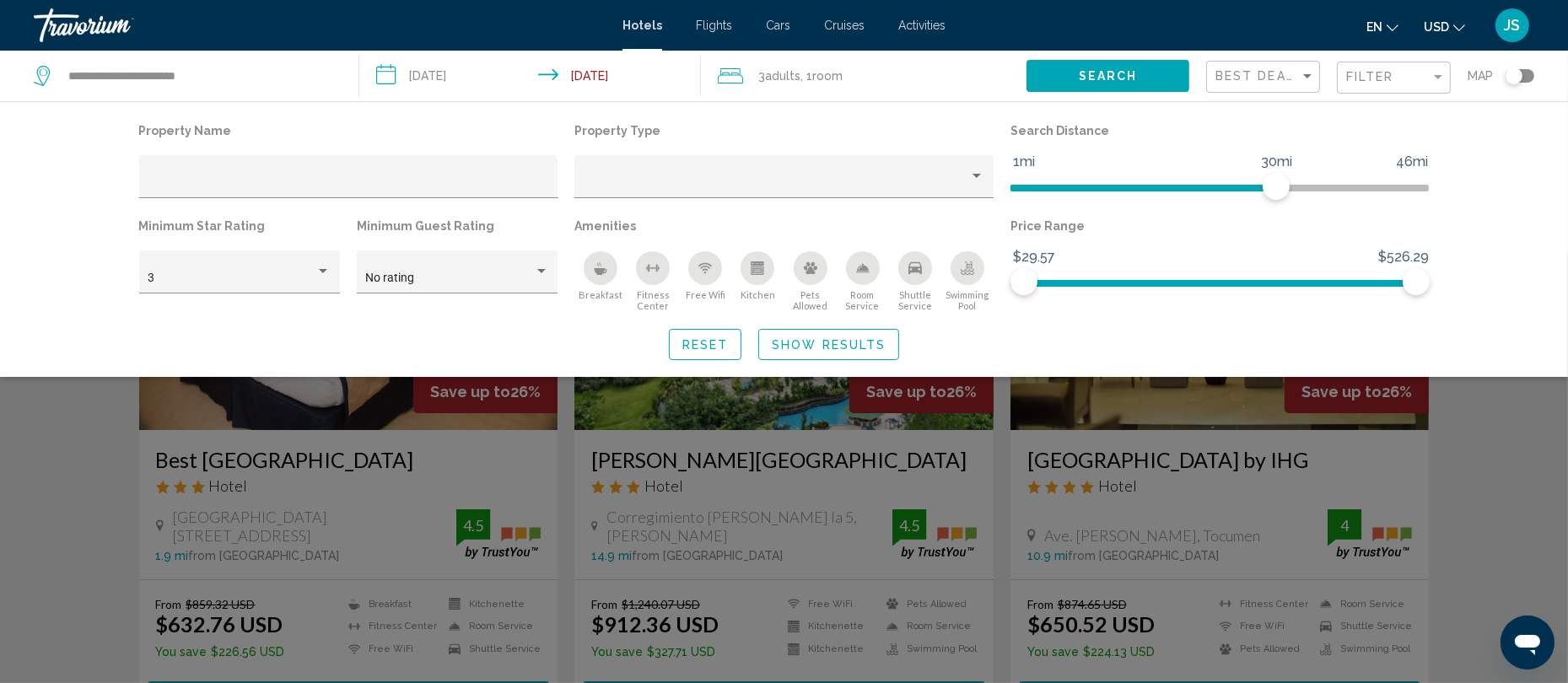
click at [604, 278] on div "Breakfast" at bounding box center [600, 269] width 33 height 33
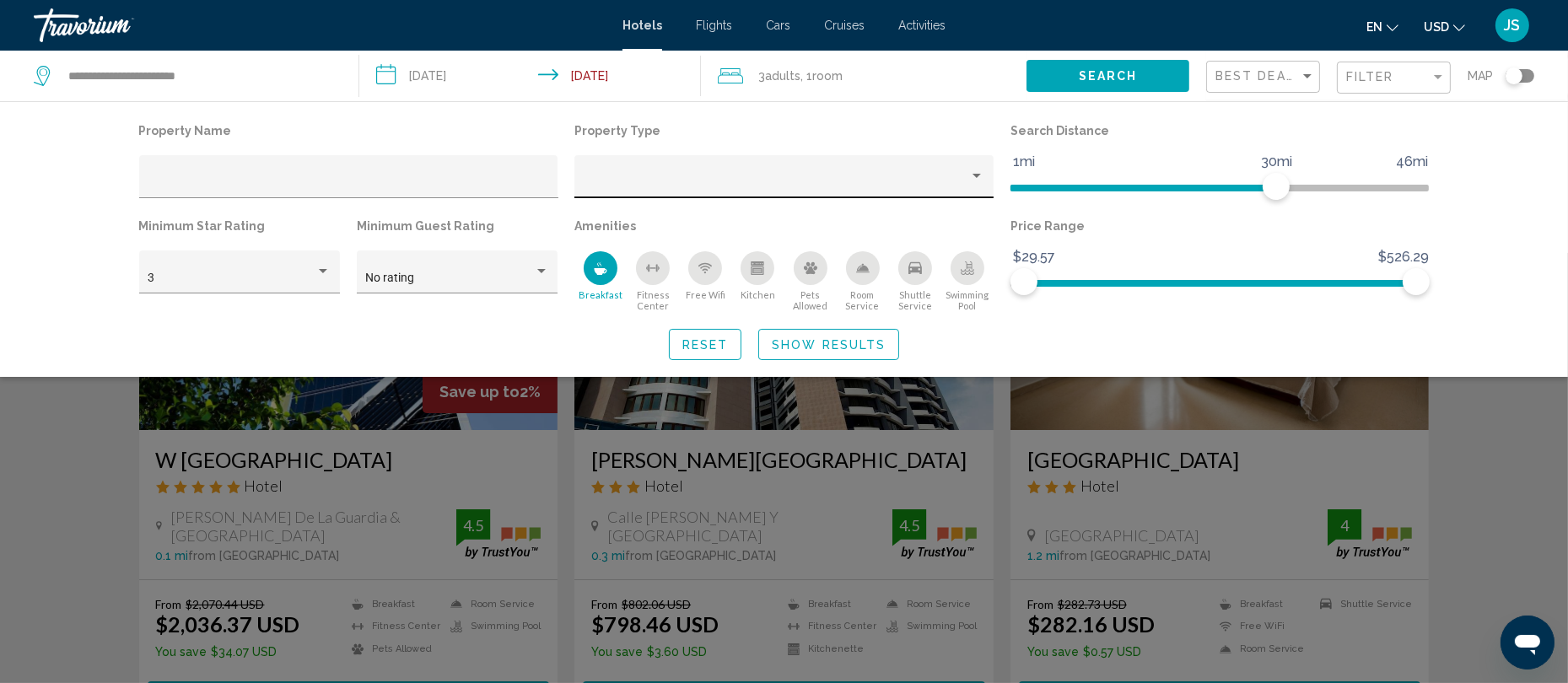
click at [763, 170] on div "Hotel Filters" at bounding box center [784, 181] width 401 height 34
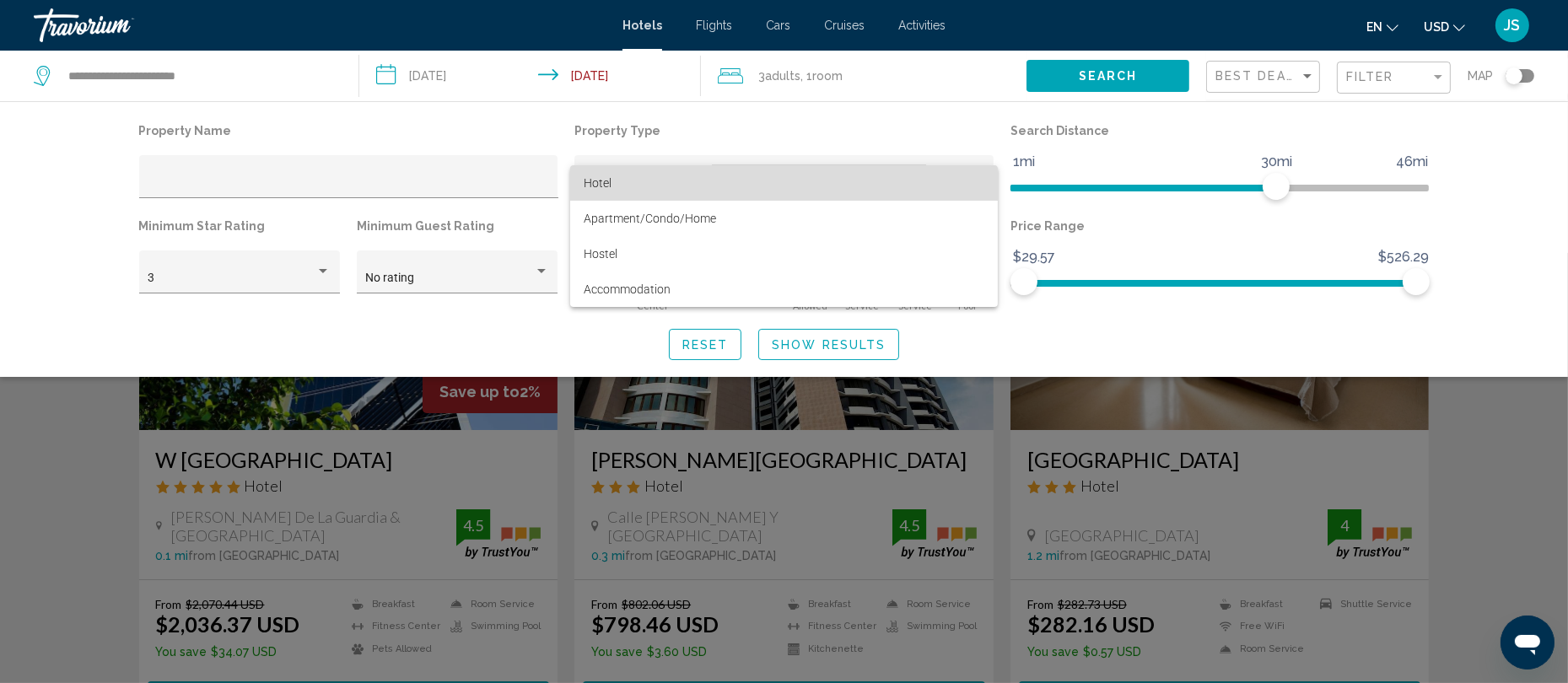
click at [749, 189] on span "Hotel" at bounding box center [784, 183] width 401 height 35
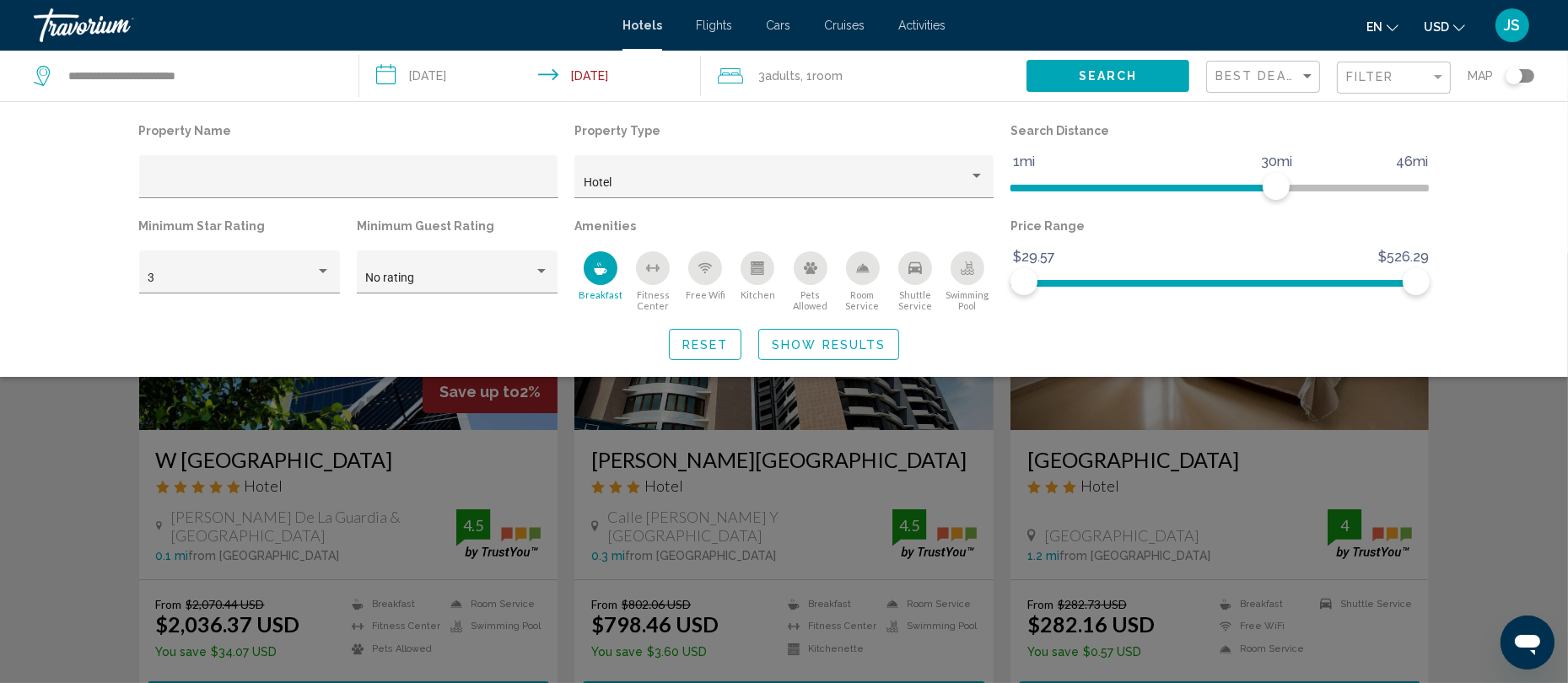
click at [717, 272] on div "Free Wifi" at bounding box center [705, 269] width 33 height 33
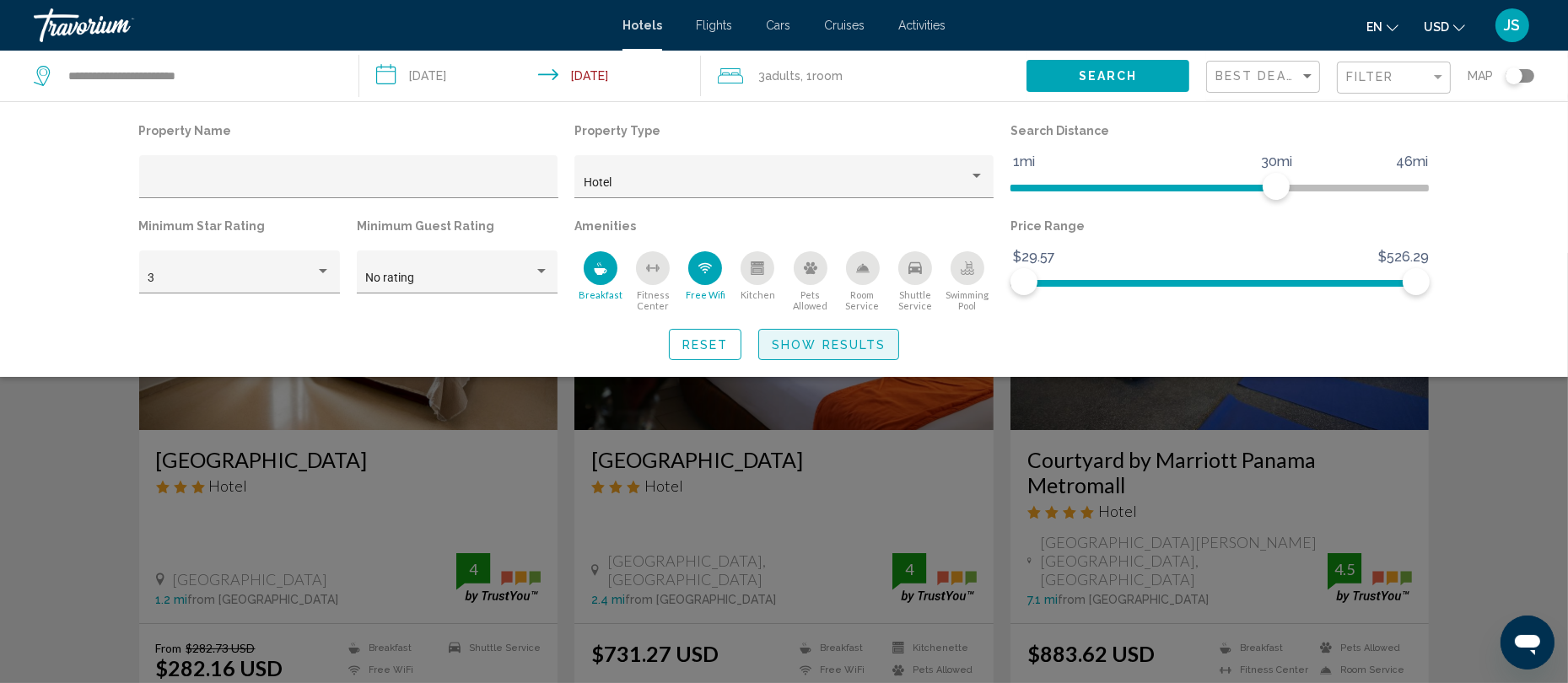
click at [819, 352] on button "Show Results" at bounding box center [828, 344] width 141 height 31
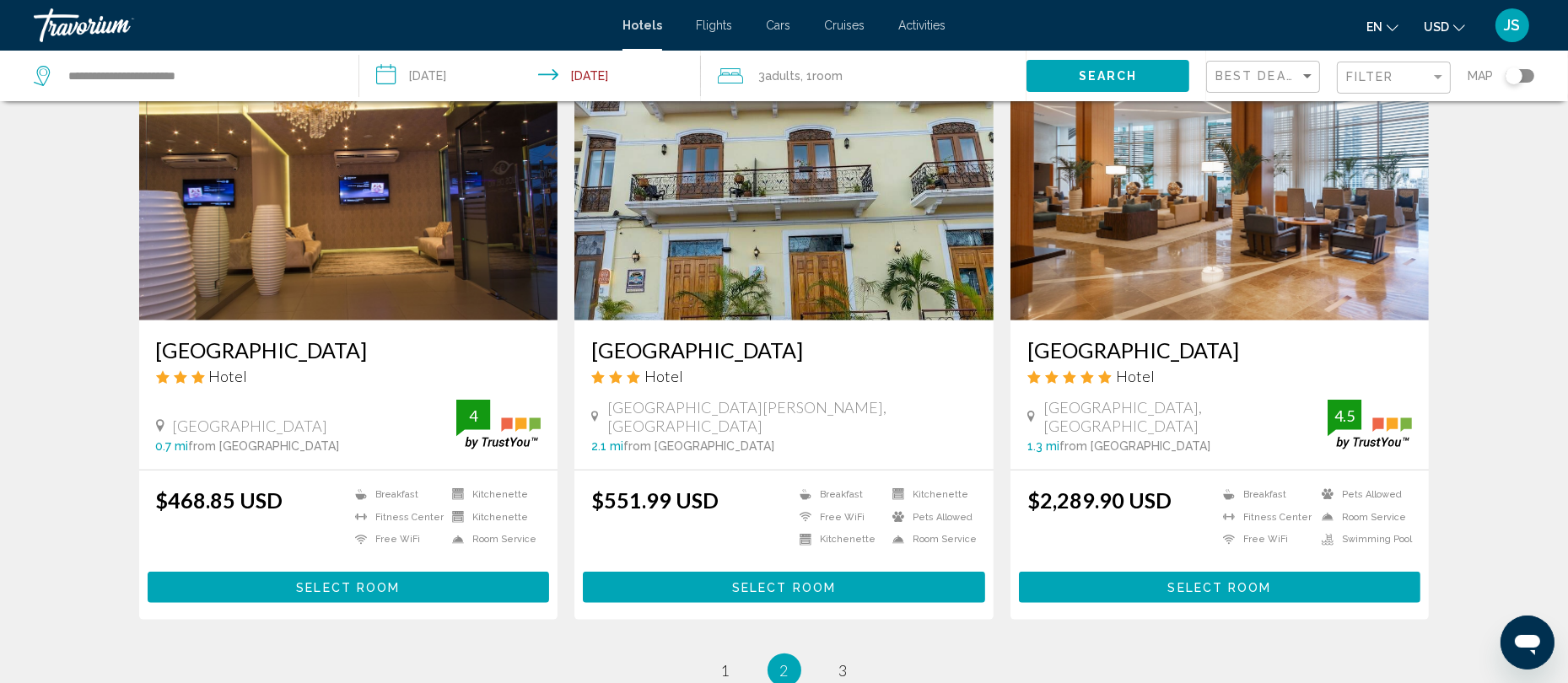
scroll to position [2240, 0]
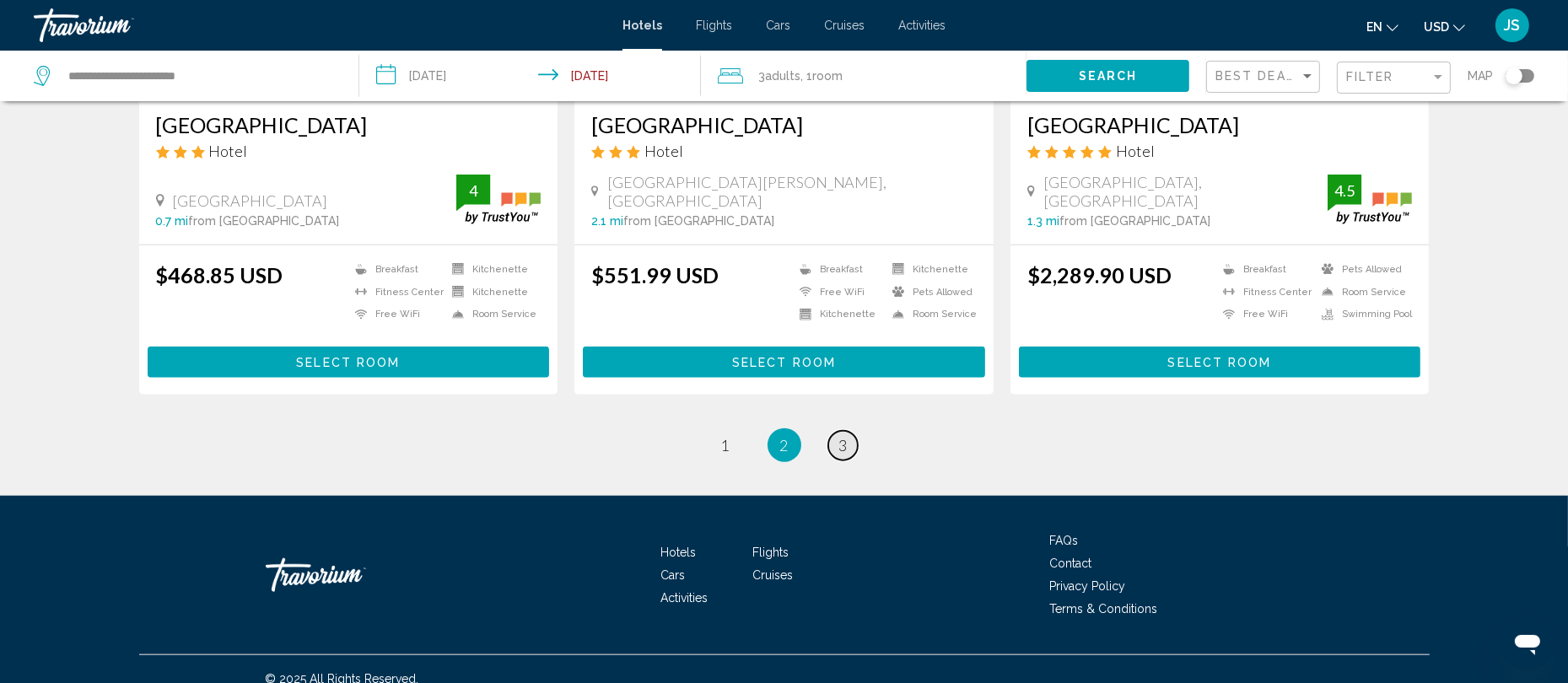
click at [837, 431] on link "page 3" at bounding box center [843, 446] width 30 height 30
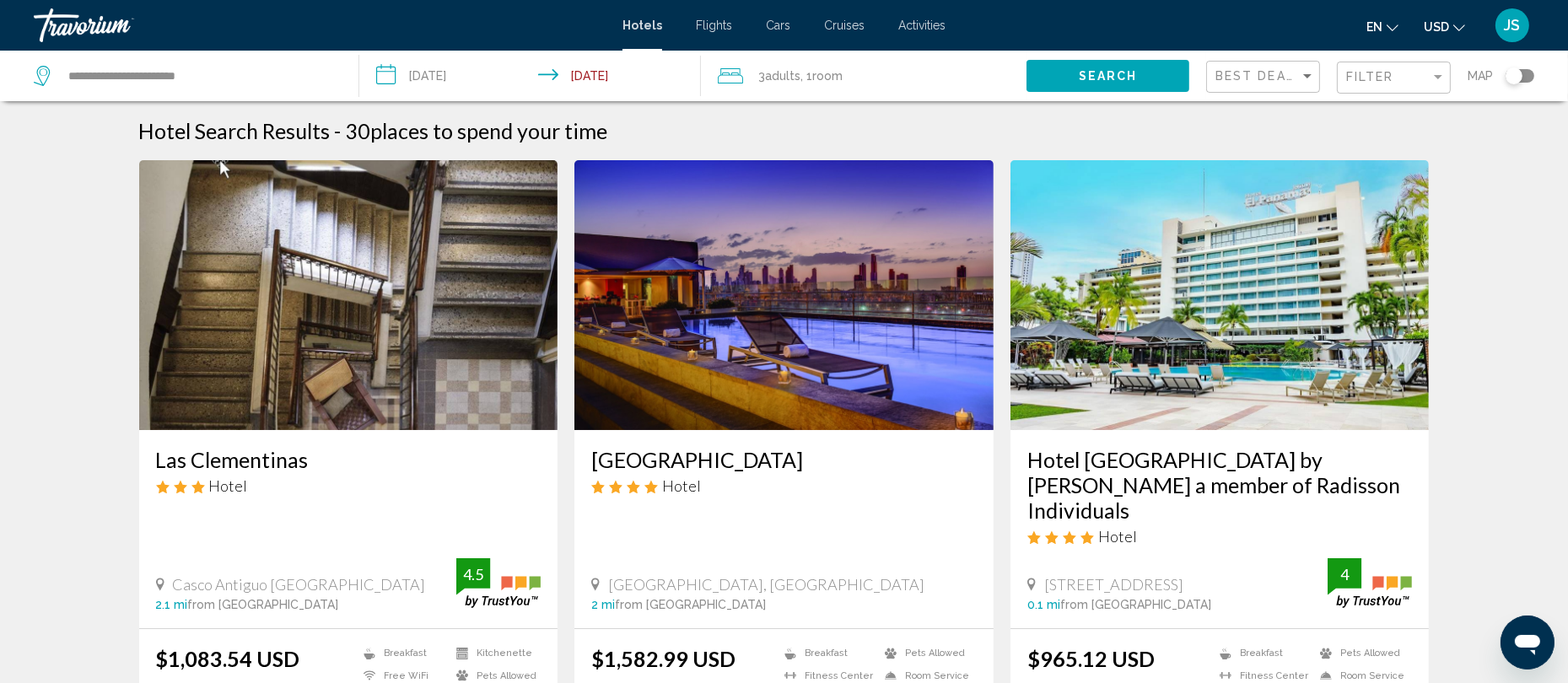
scroll to position [1, 0]
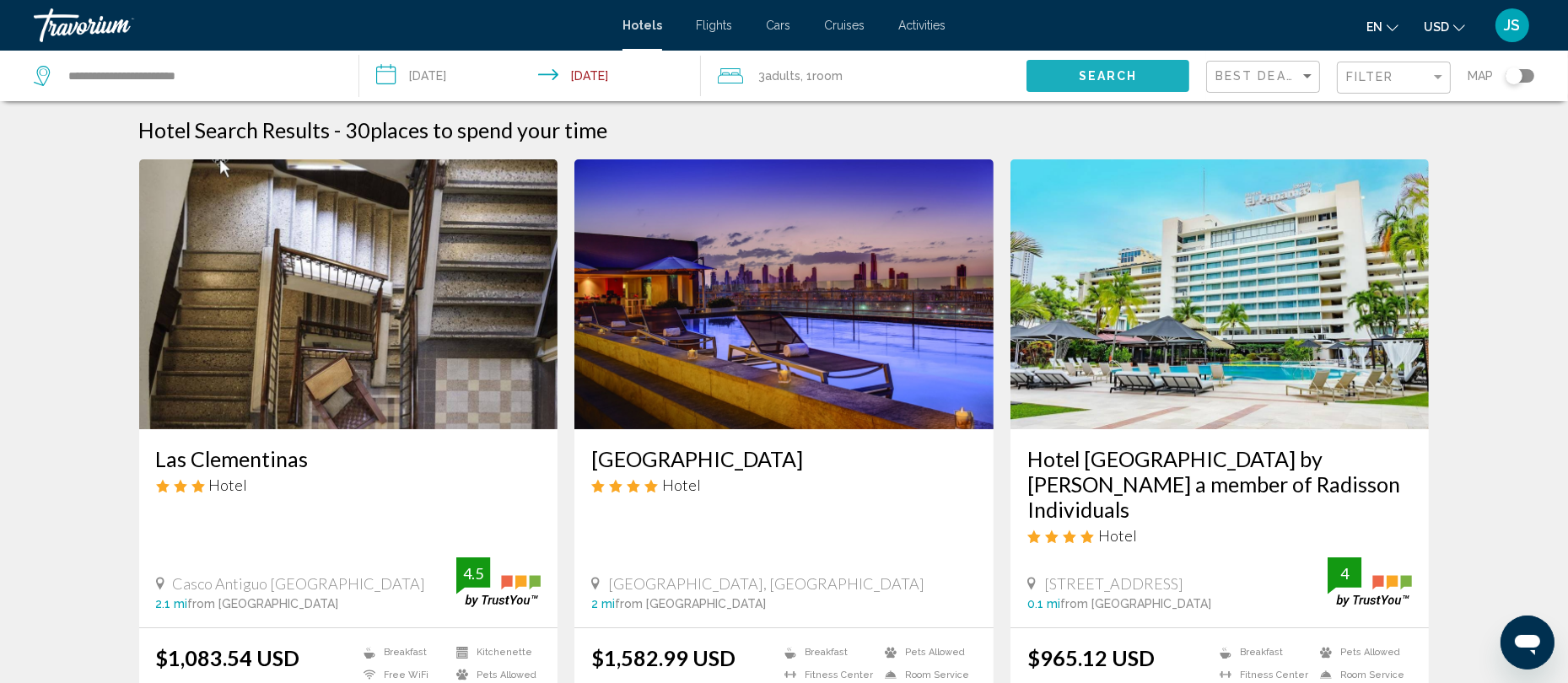
click at [1115, 79] on span "Search" at bounding box center [1109, 77] width 59 height 14
drag, startPoint x: 1115, startPoint y: 78, endPoint x: 1094, endPoint y: 76, distance: 21.1
click at [1094, 76] on span "Search" at bounding box center [1109, 77] width 59 height 14
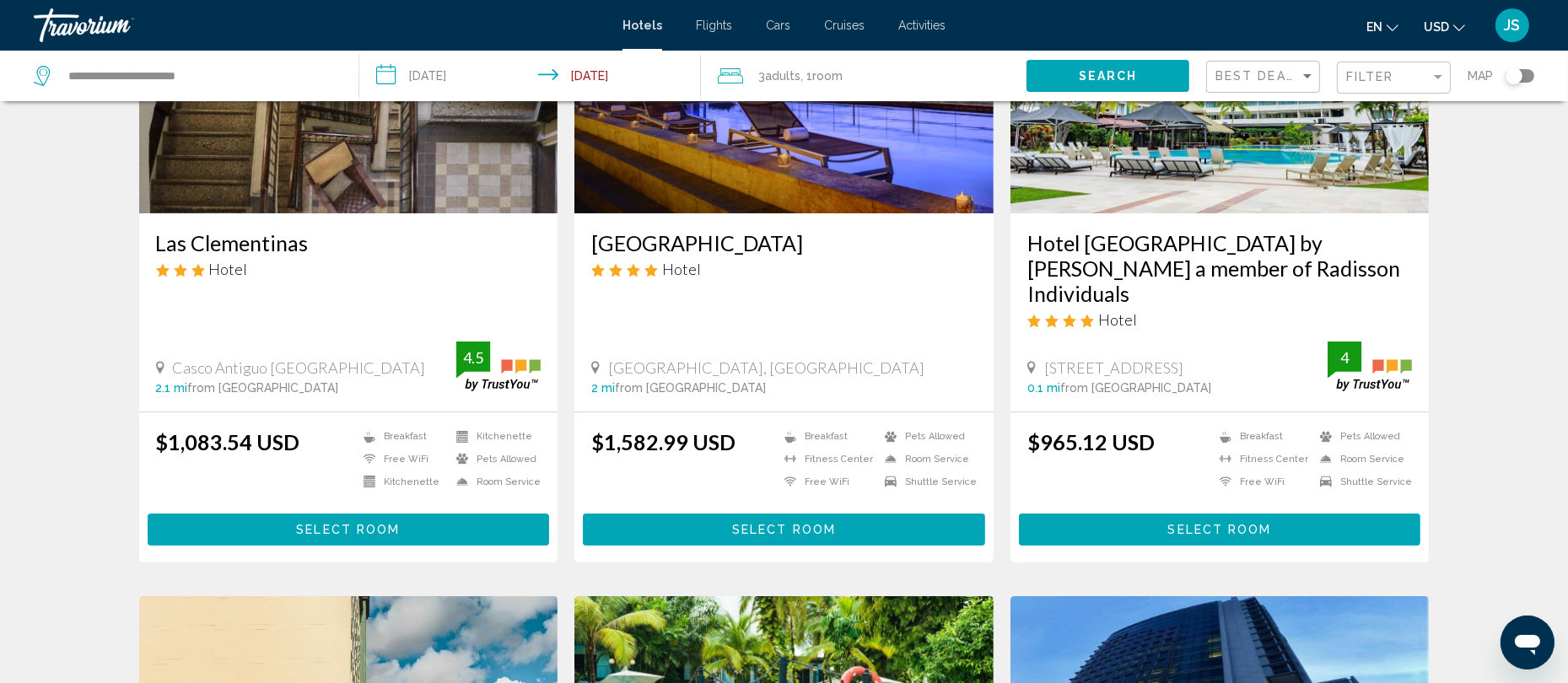
scroll to position [0, 0]
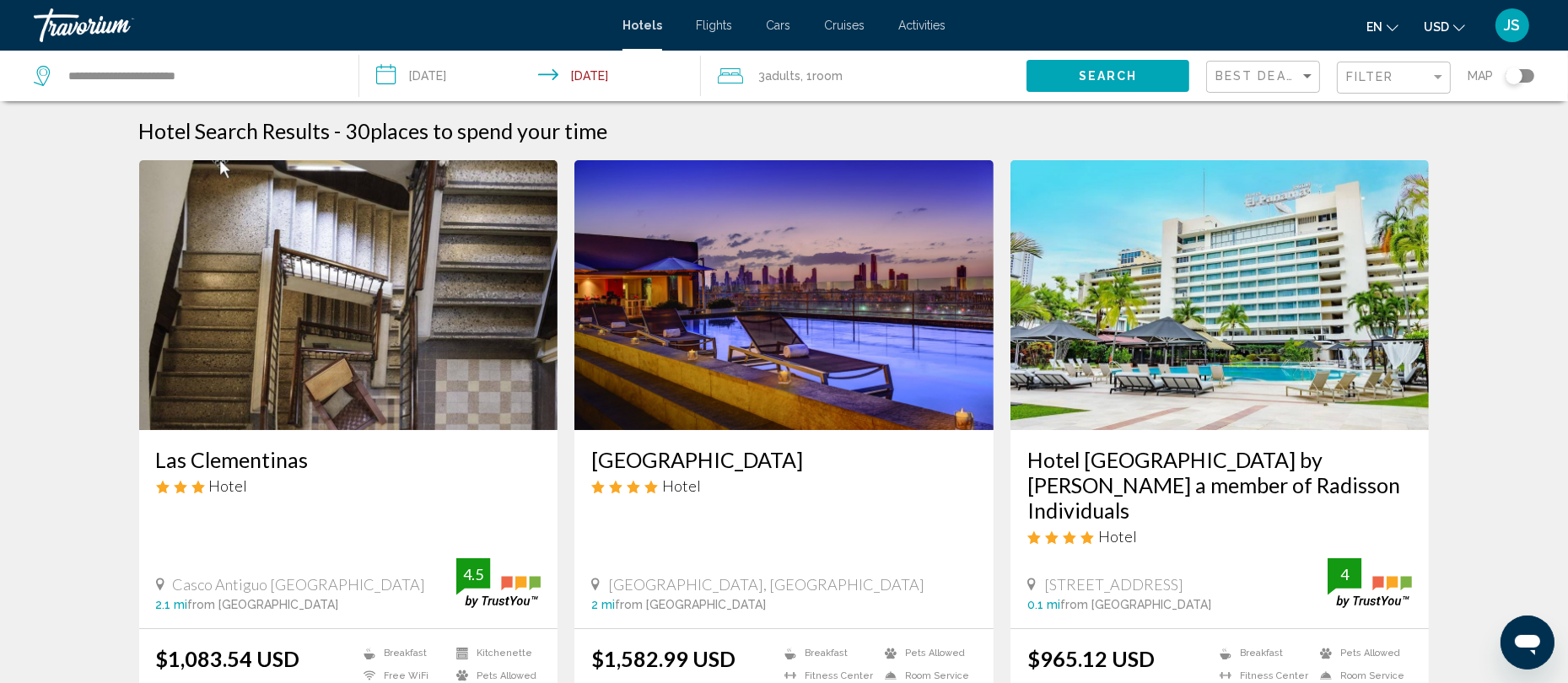
click at [791, 75] on span "Adults" at bounding box center [783, 76] width 35 height 14
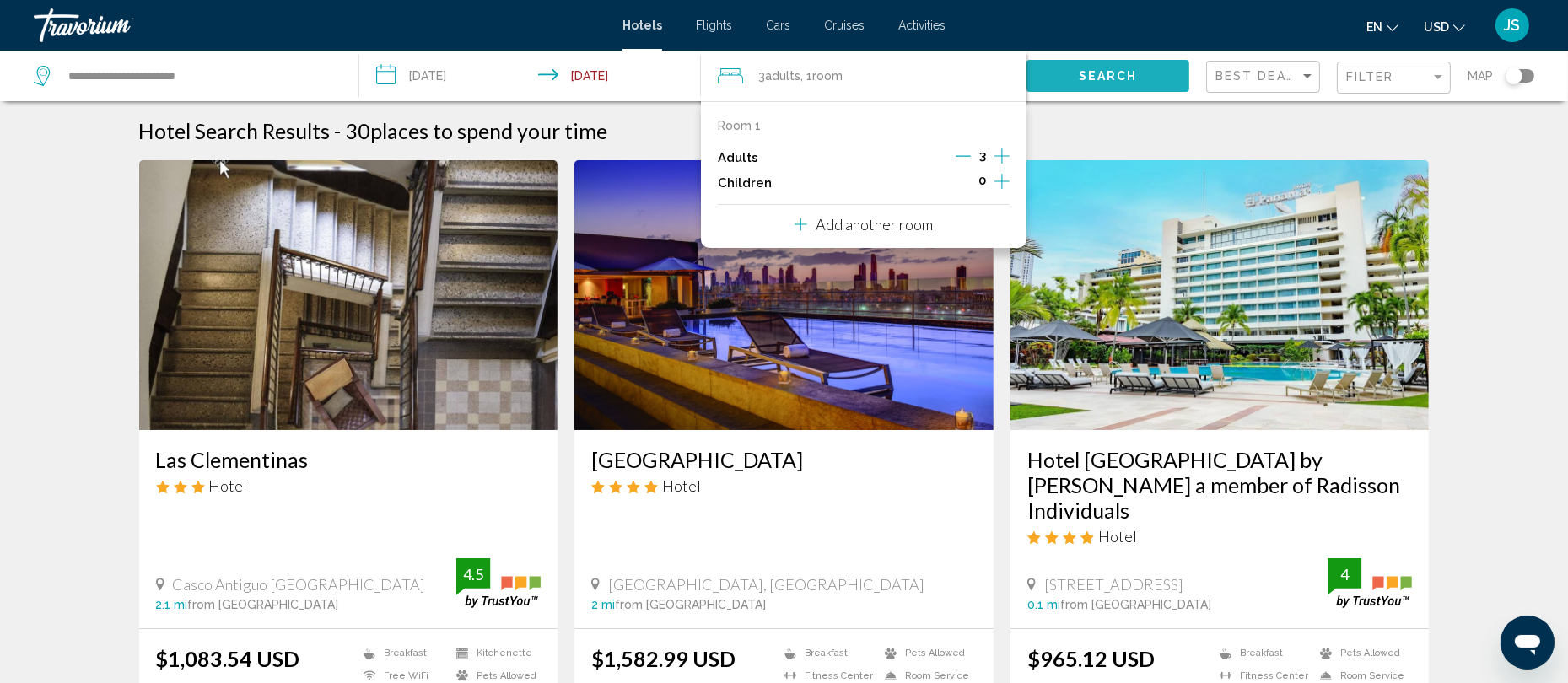
click at [1080, 66] on button "Search" at bounding box center [1107, 76] width 162 height 31
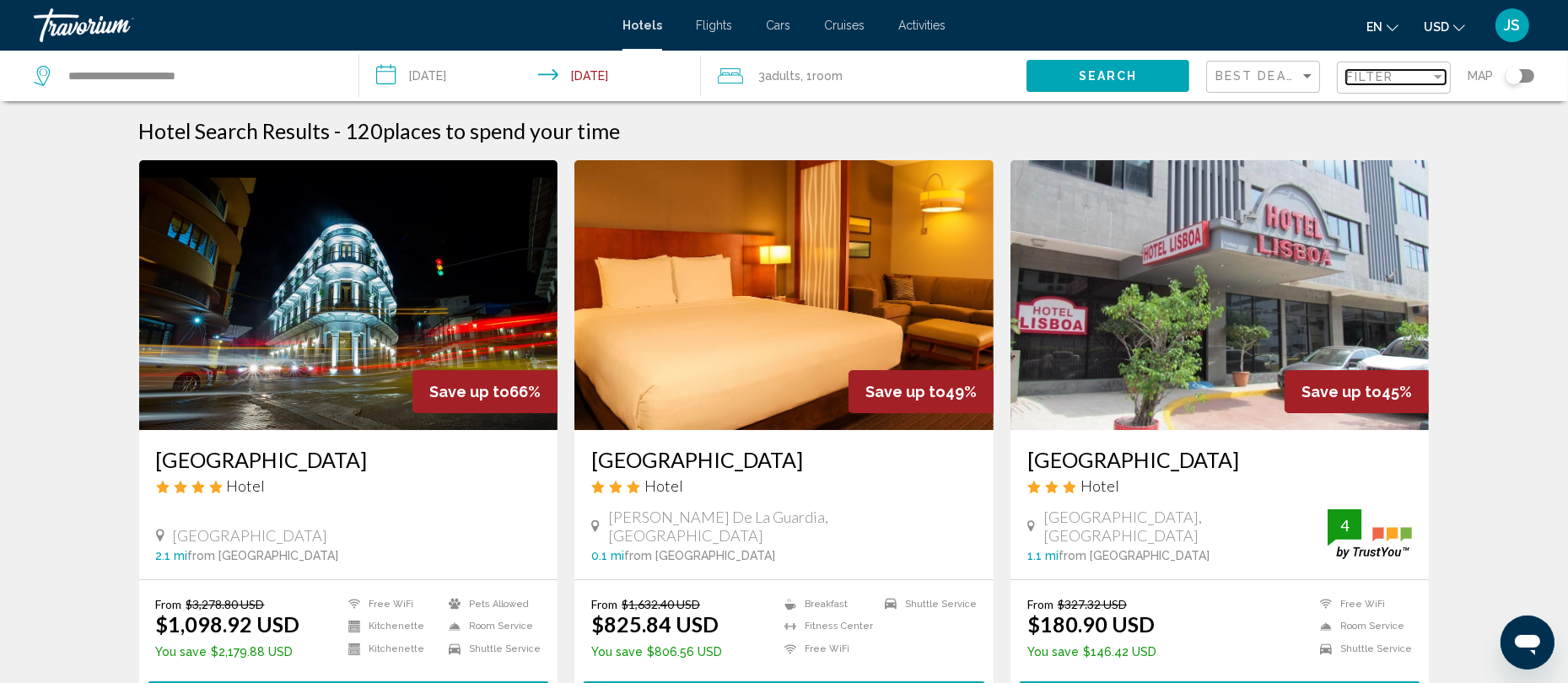
click at [1430, 76] on div "Filter" at bounding box center [1437, 77] width 15 height 14
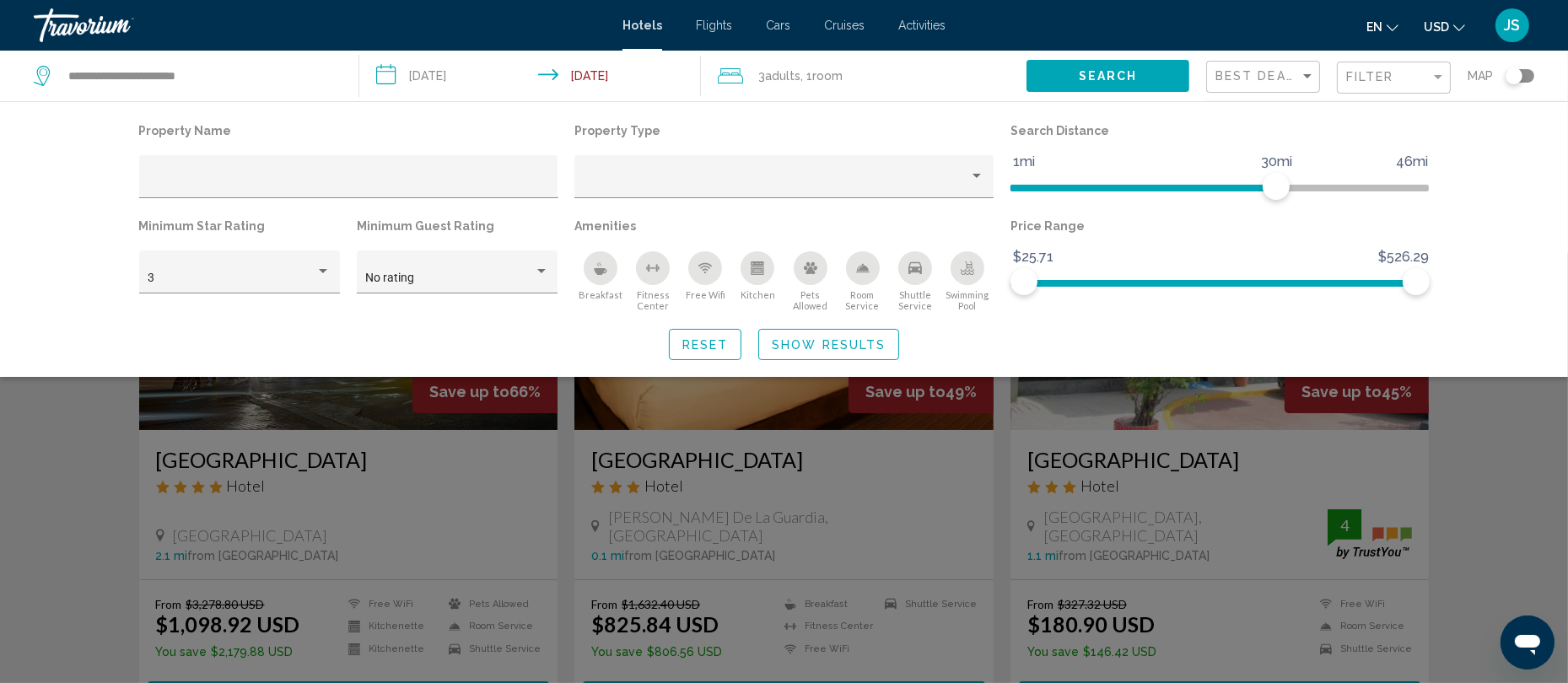
click at [1136, 157] on div "Search Distance 1mi 46mi 30mi" at bounding box center [1220, 166] width 436 height 95
click at [1146, 78] on button "Search" at bounding box center [1107, 76] width 162 height 31
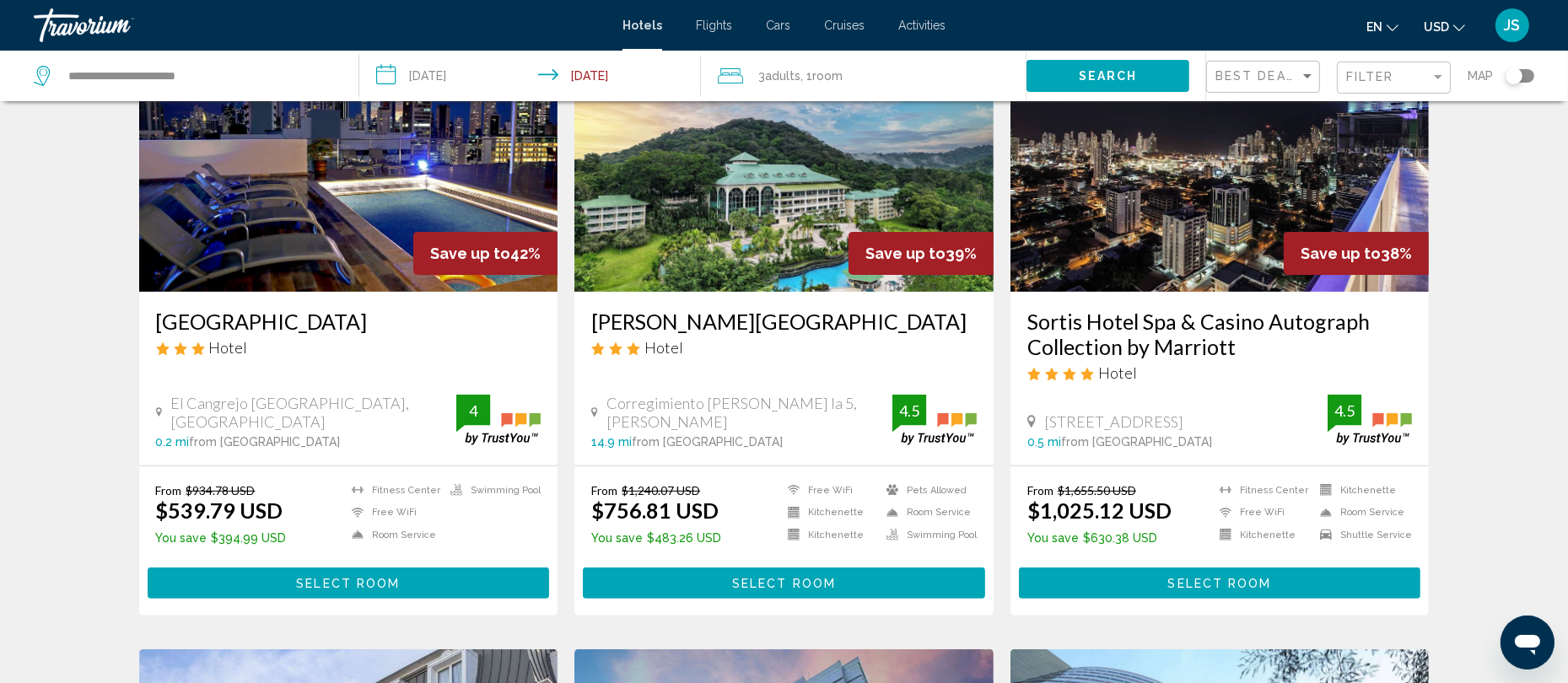
scroll to position [740, 0]
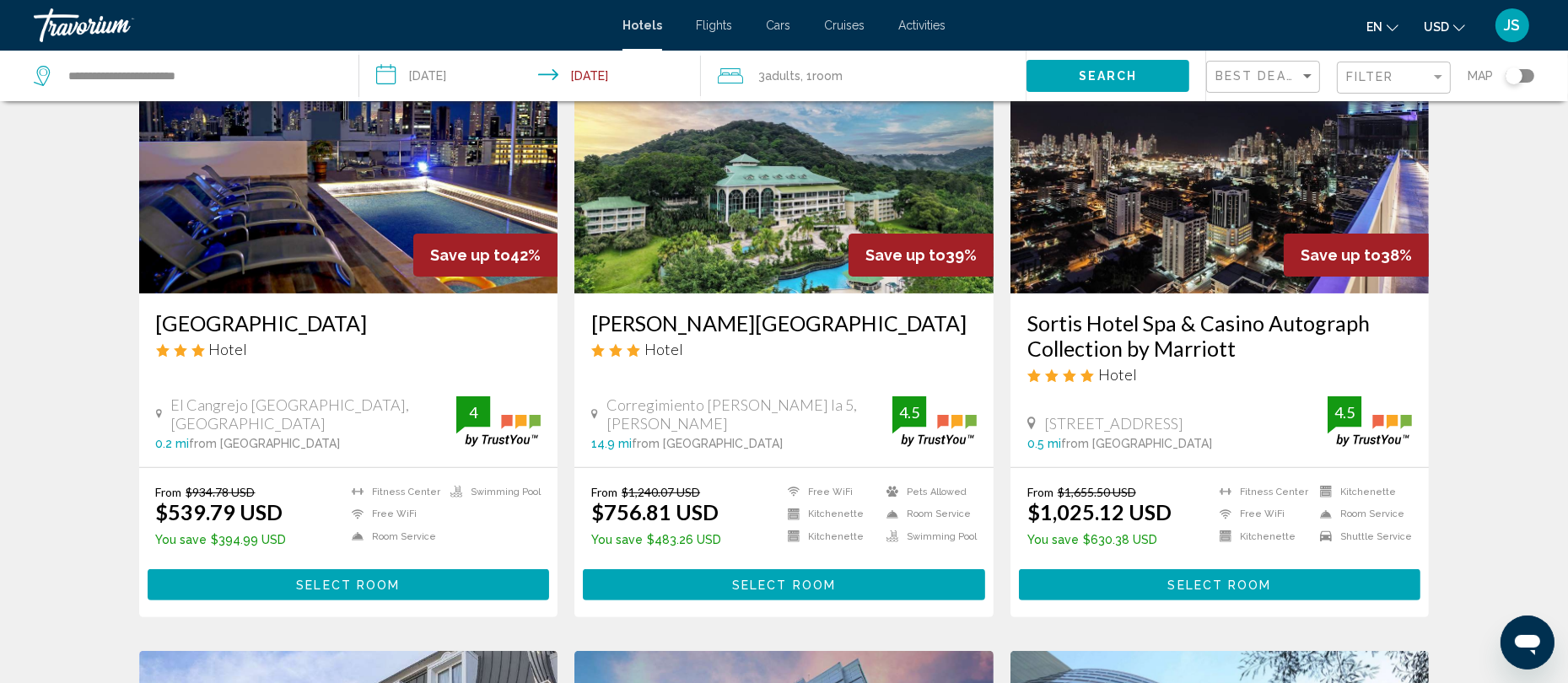
click at [349, 272] on img "Main content" at bounding box center [348, 158] width 419 height 270
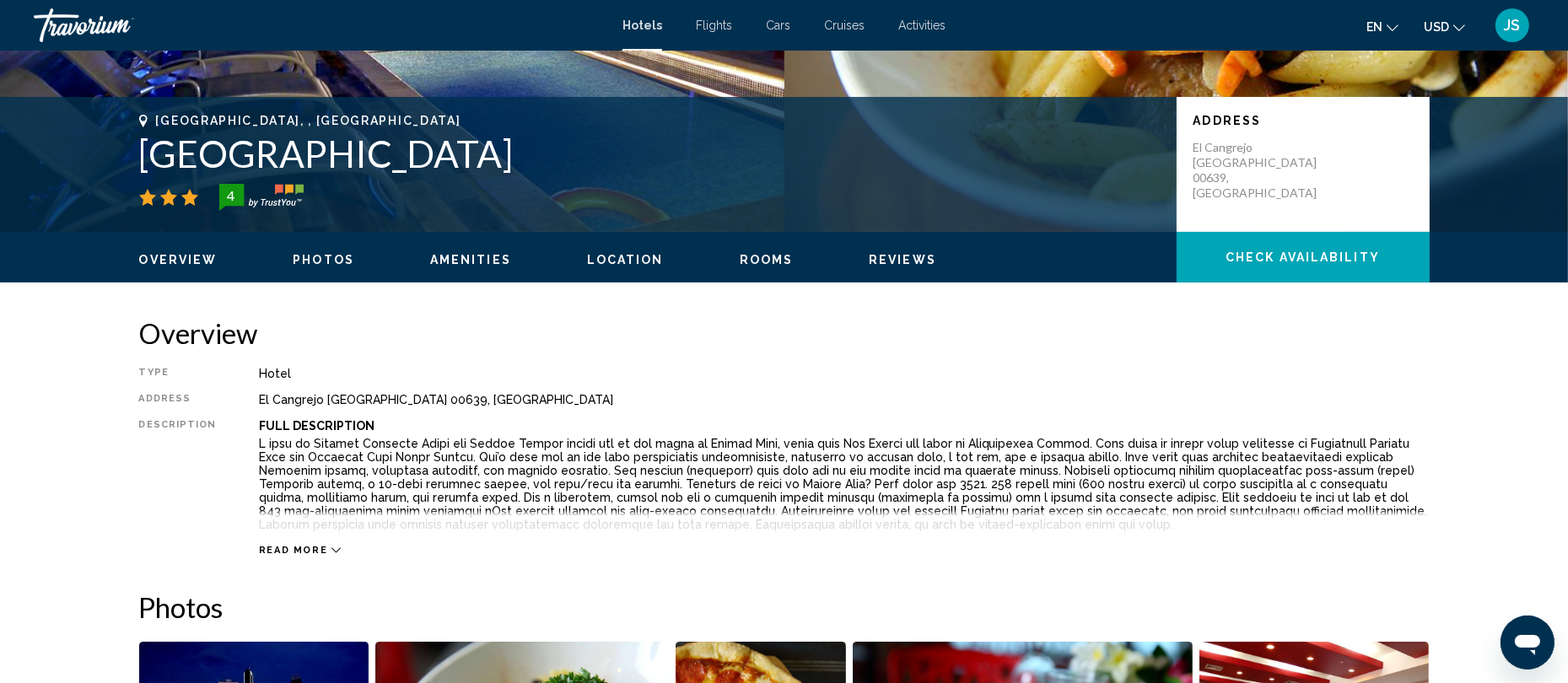
scroll to position [233, 0]
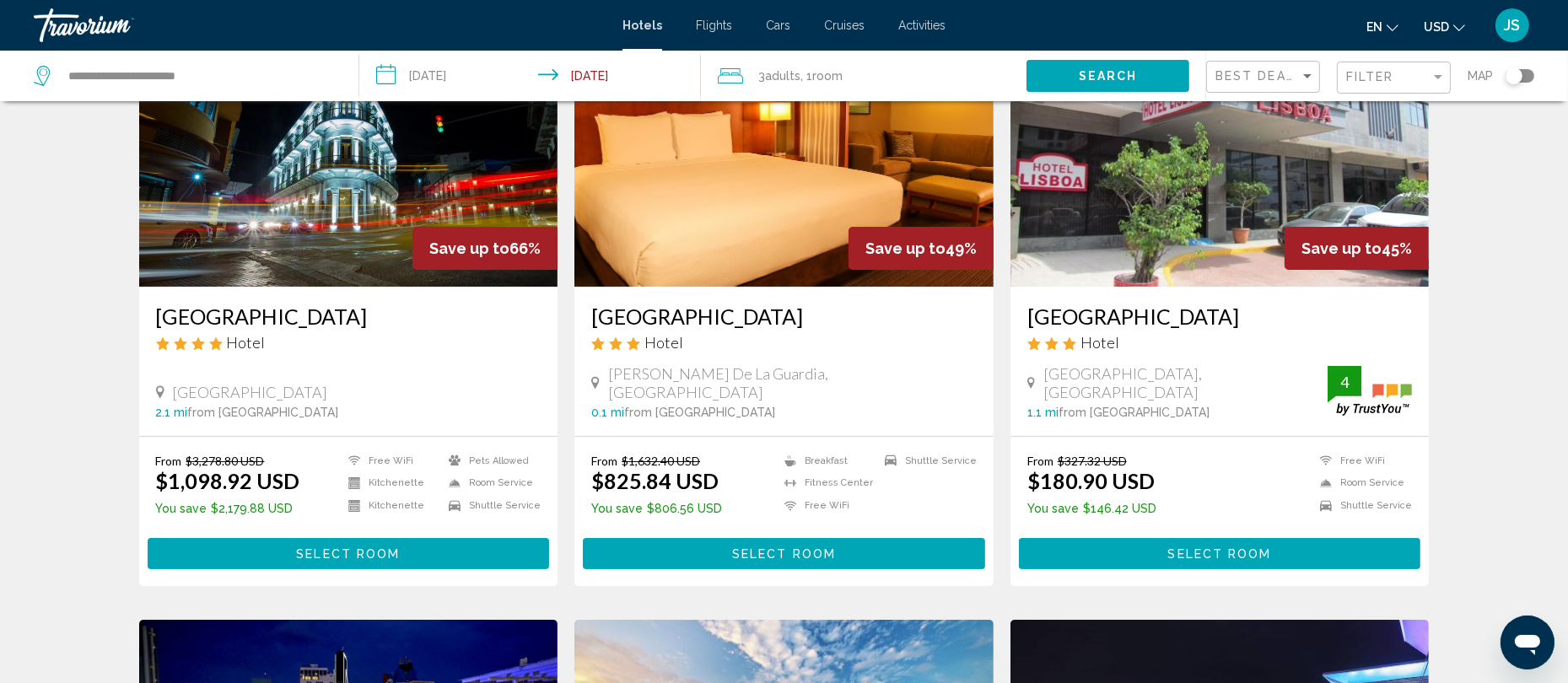
scroll to position [170, 0]
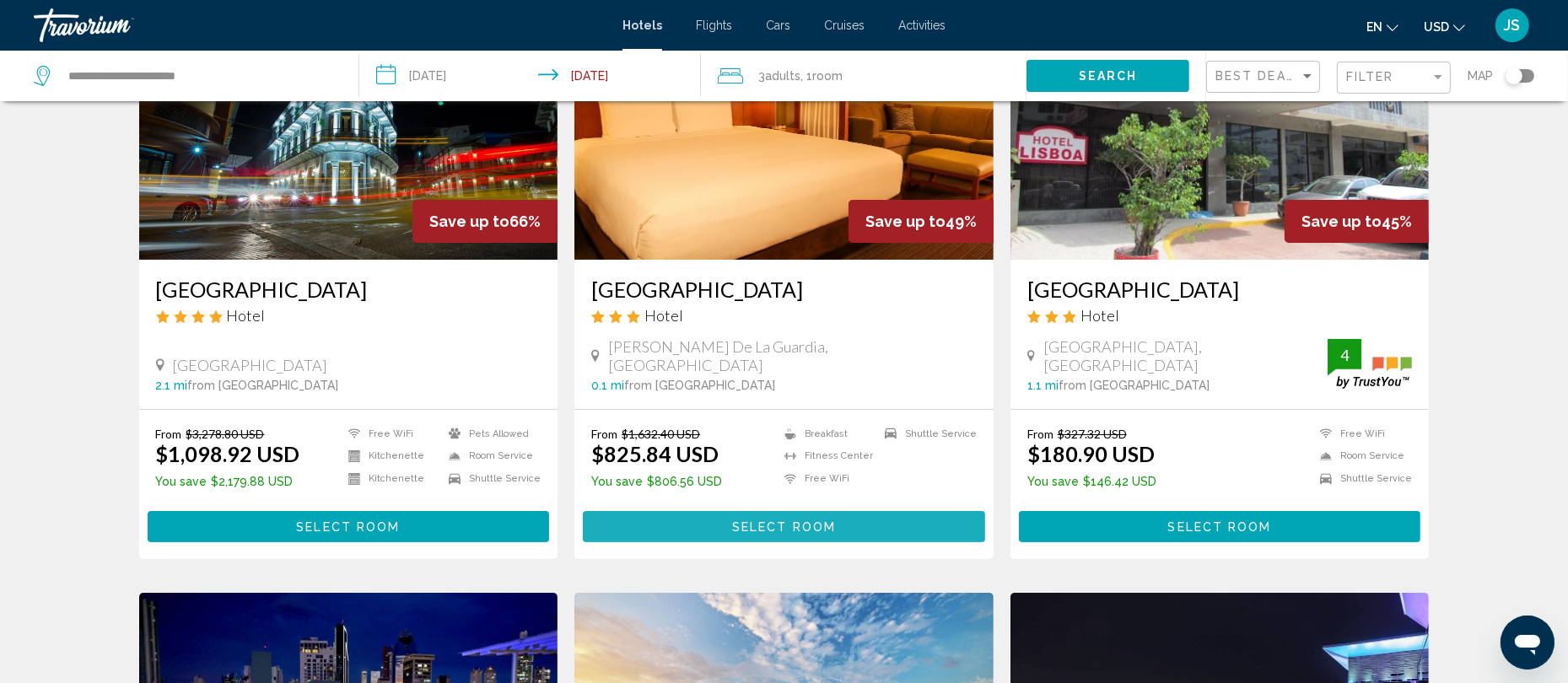
click at [779, 514] on button "Select Room" at bounding box center [783, 528] width 402 height 31
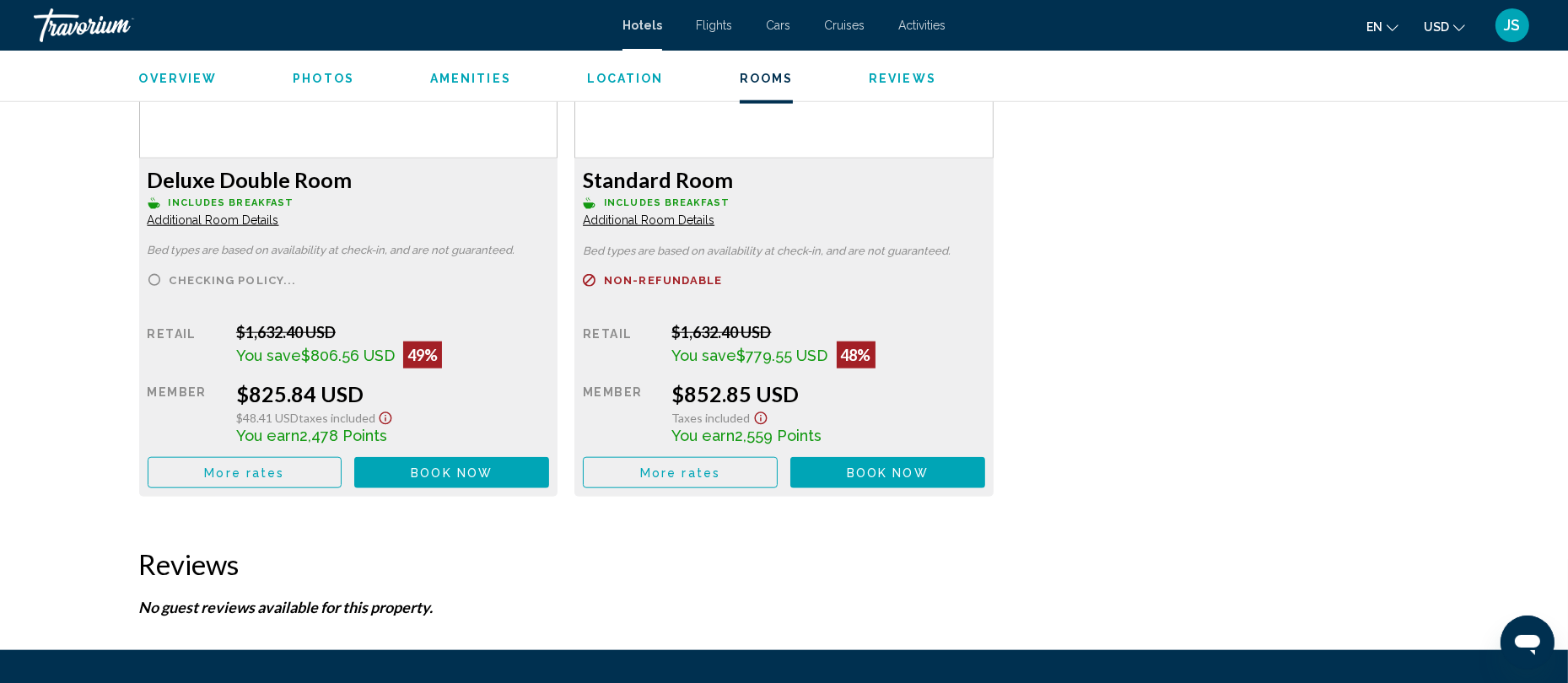
scroll to position [2443, 0]
click at [242, 223] on span "Additional Room Details" at bounding box center [213, 219] width 132 height 14
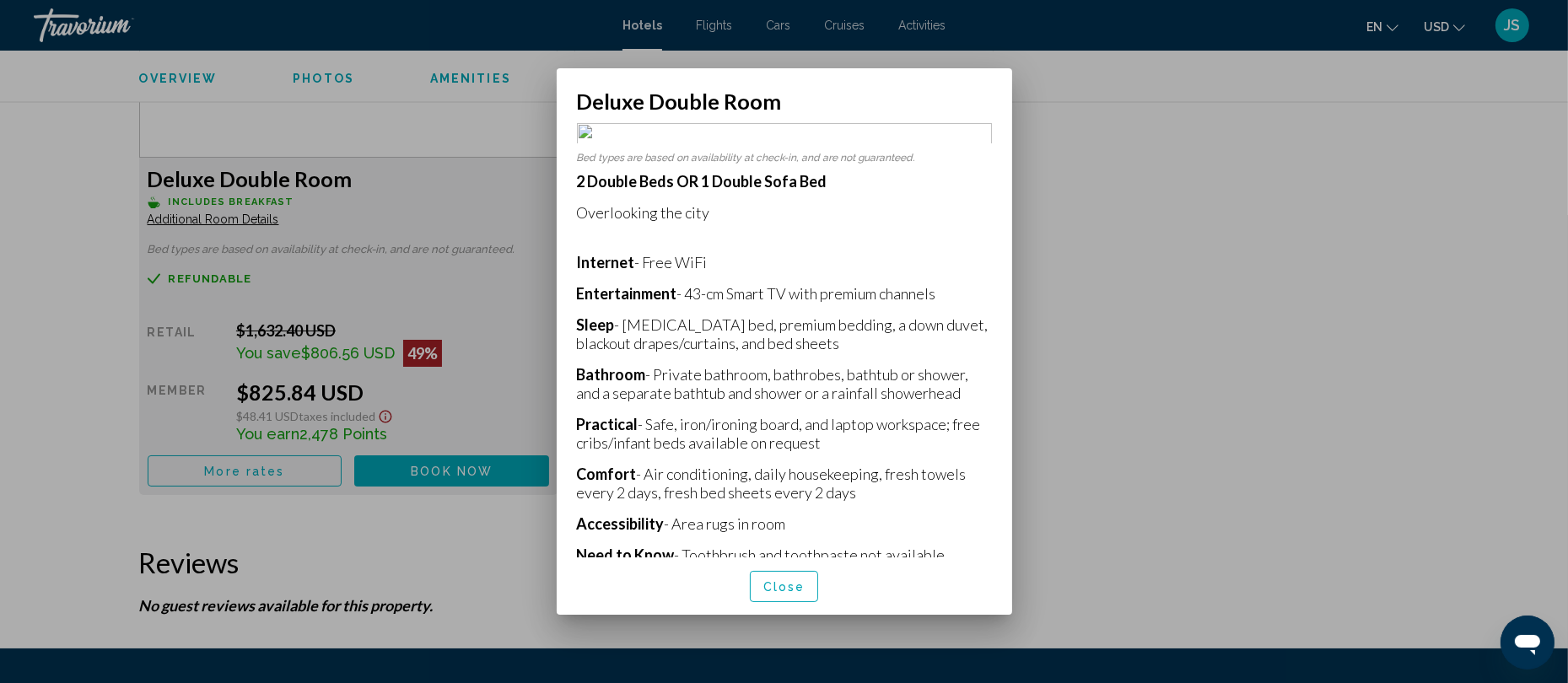
click at [1082, 291] on div at bounding box center [784, 342] width 1568 height 683
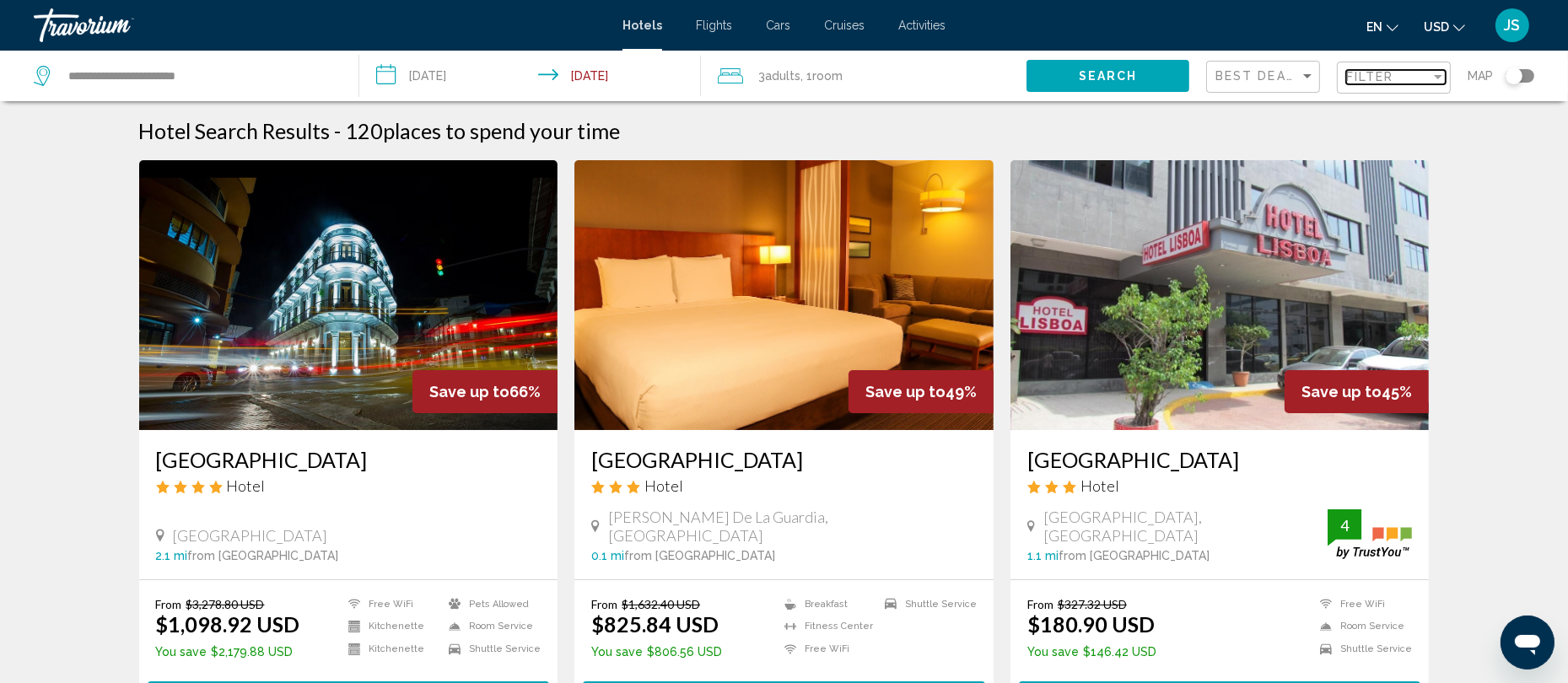
click at [1362, 79] on span "Filter" at bounding box center [1369, 77] width 48 height 14
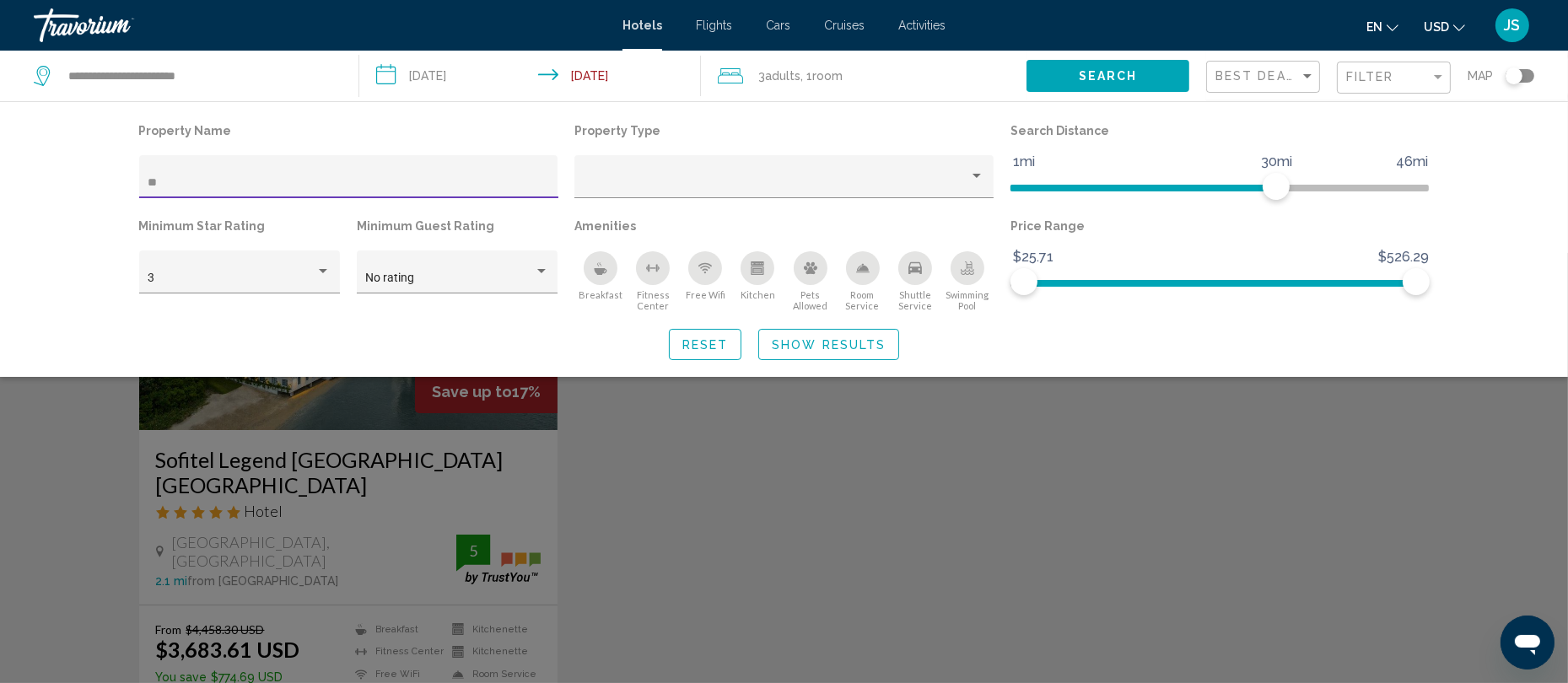
type input "*"
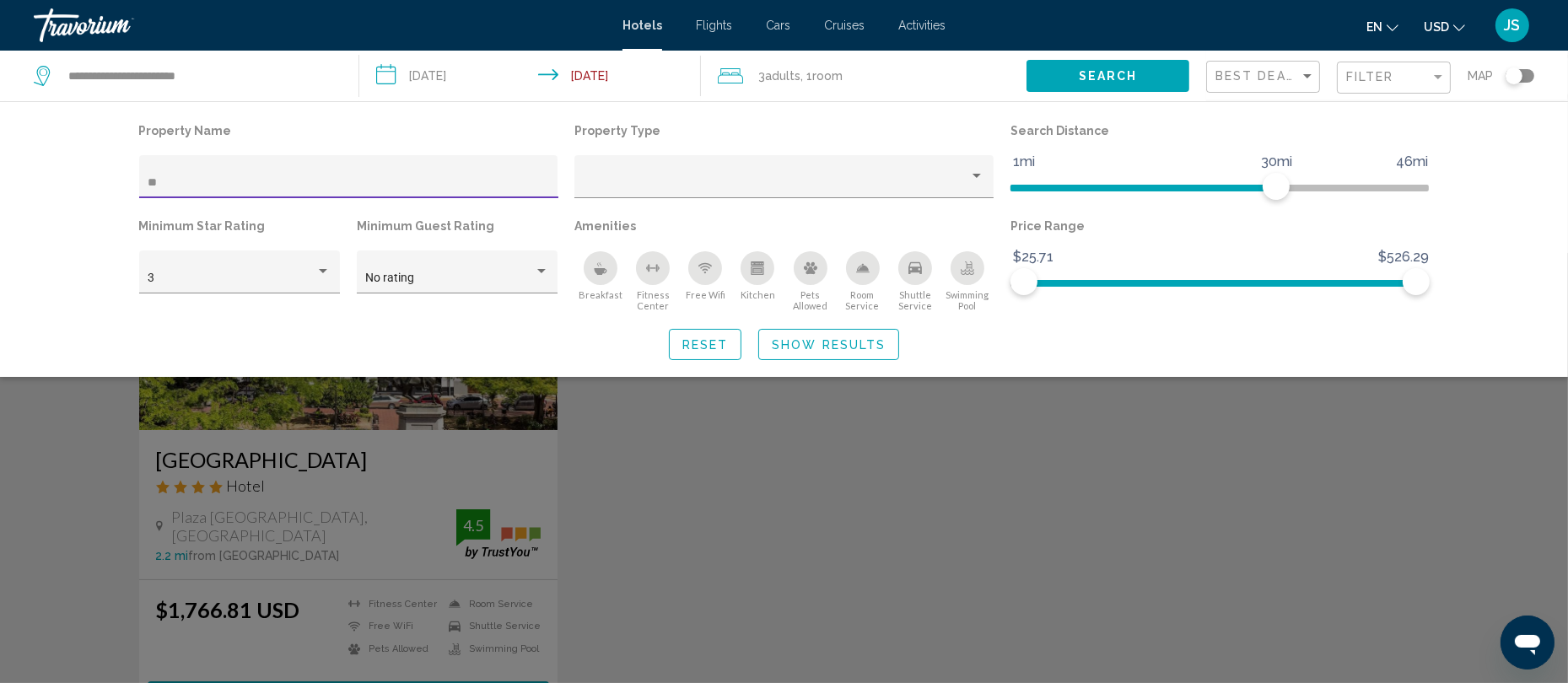
type input "*"
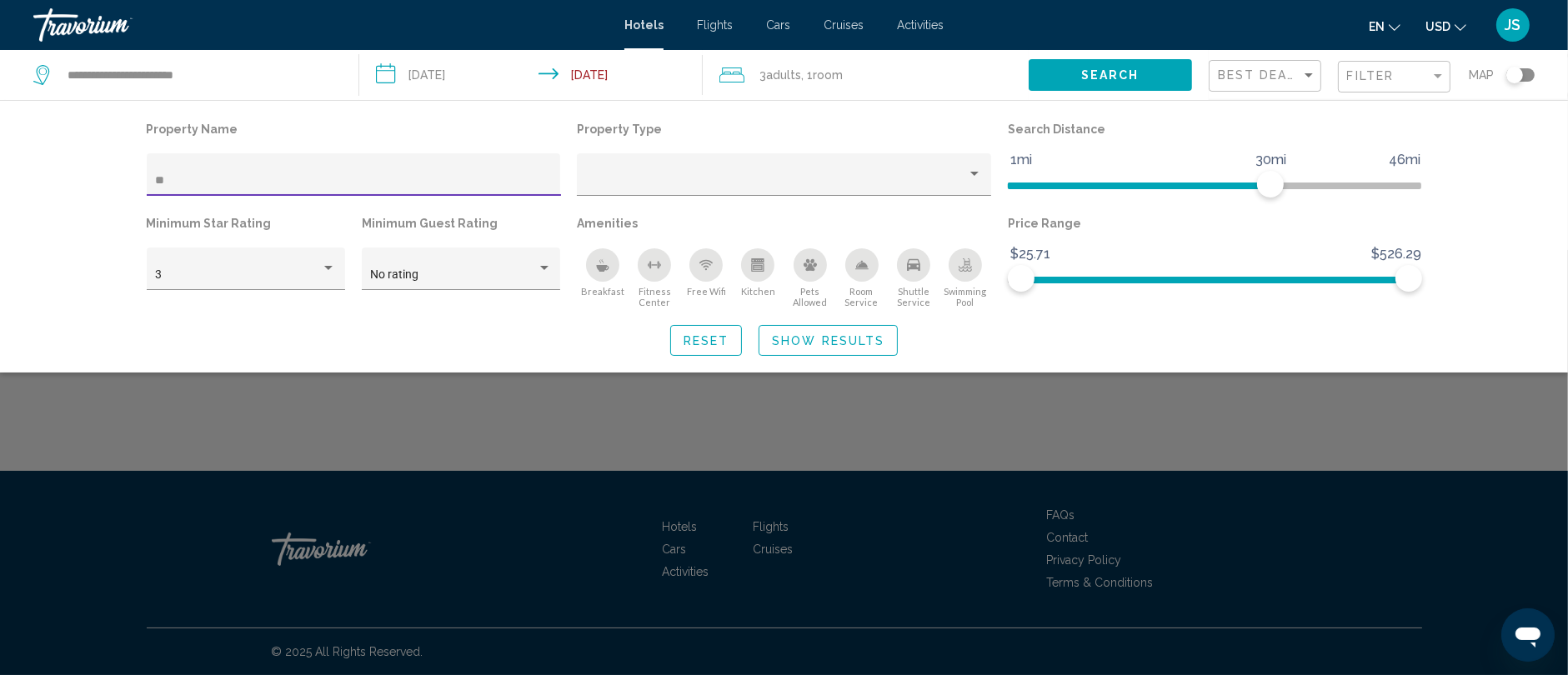
type input "*"
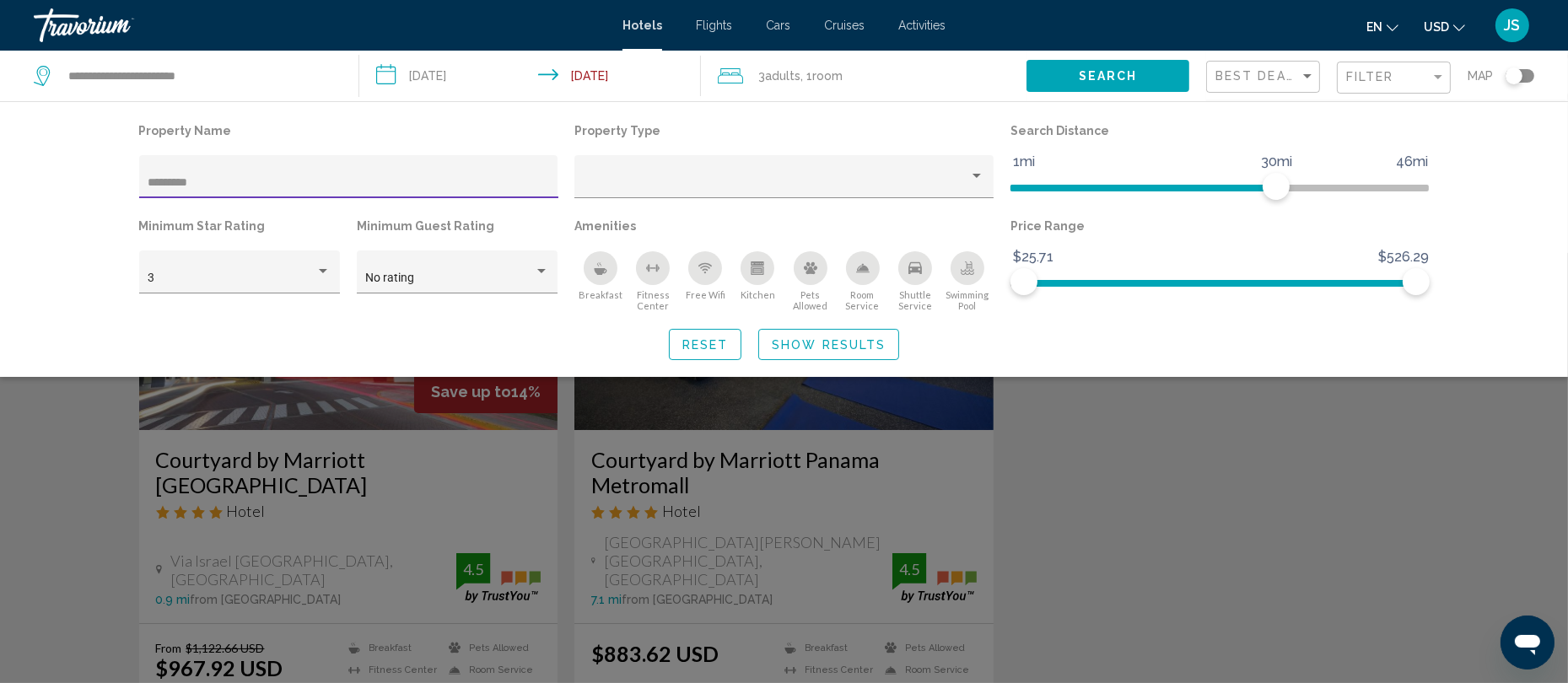
type input "*********"
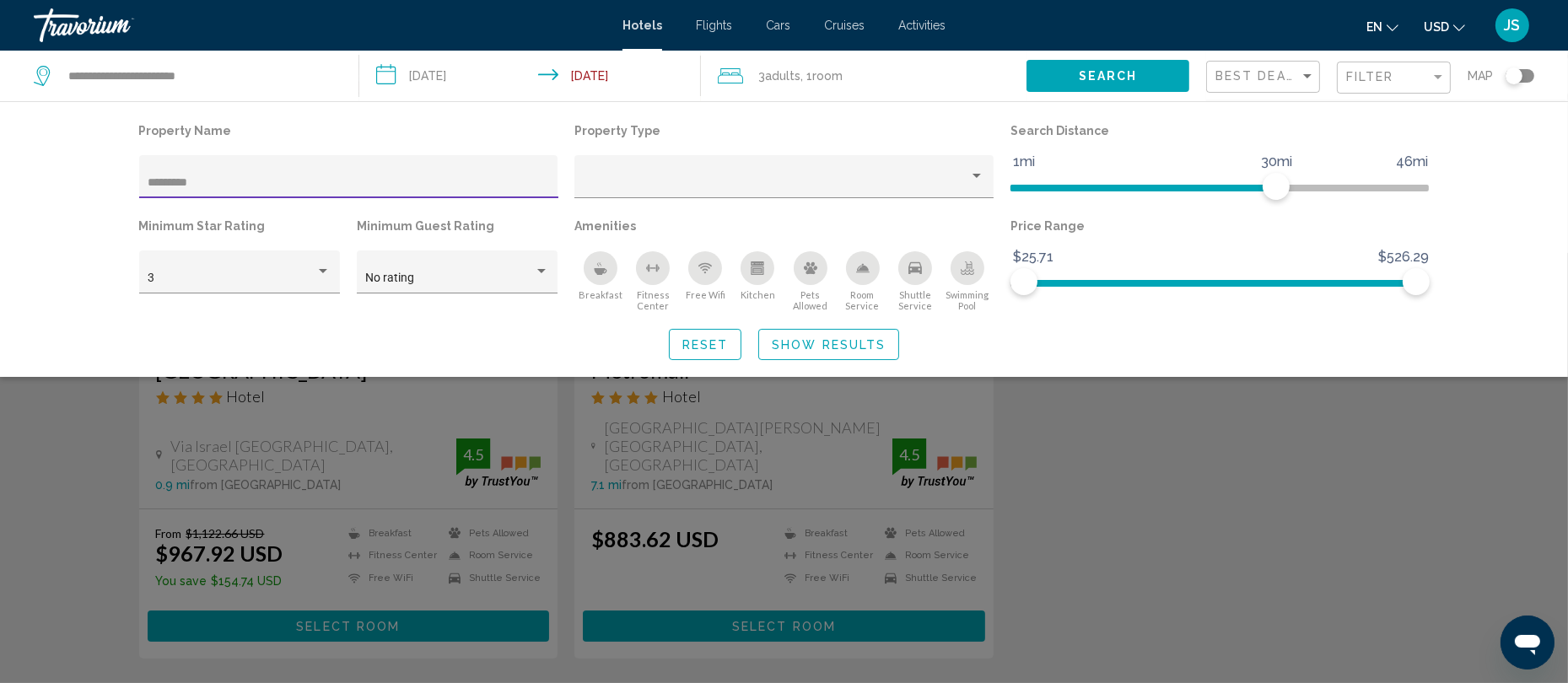
scroll to position [115, 0]
click at [337, 603] on div "Search widget" at bounding box center [784, 467] width 1568 height 430
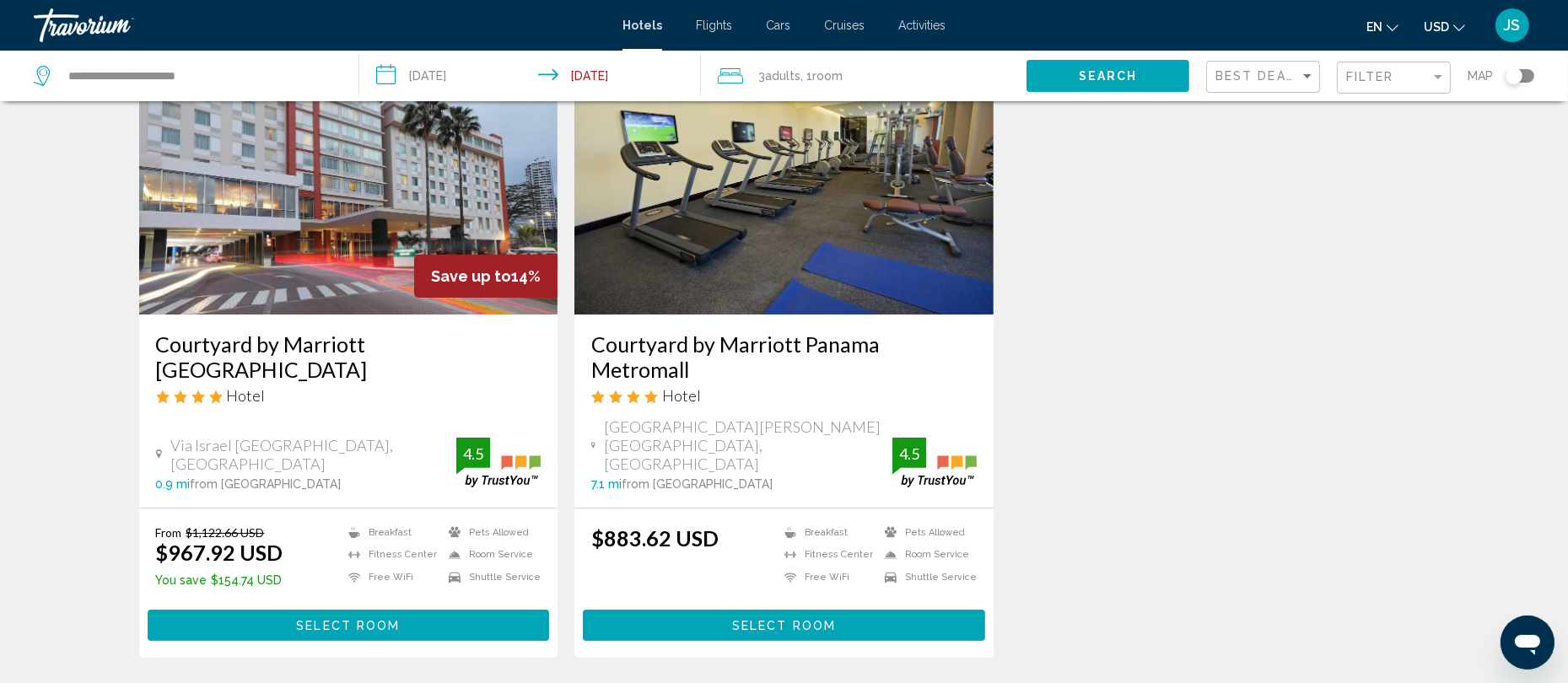
click at [376, 619] on span "Select Room" at bounding box center [347, 626] width 103 height 14
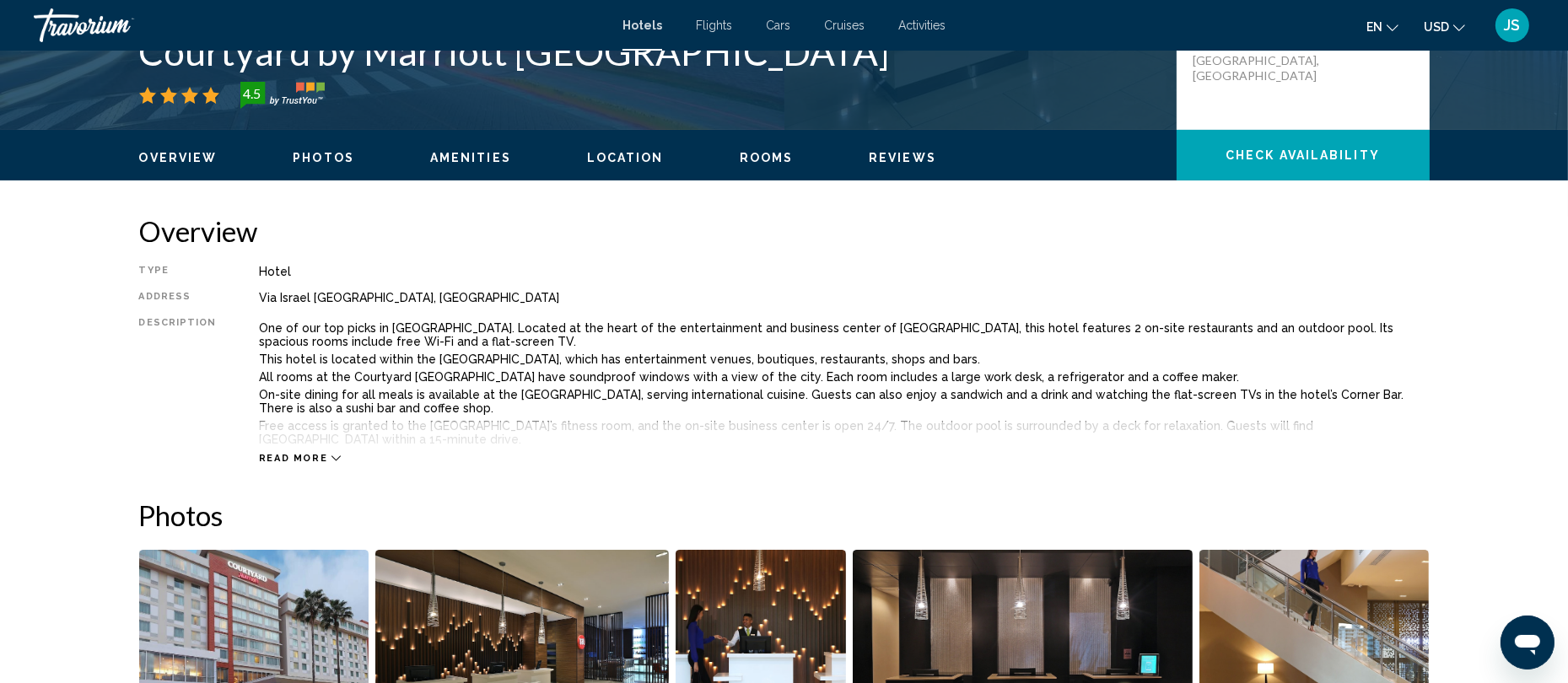
scroll to position [443, 0]
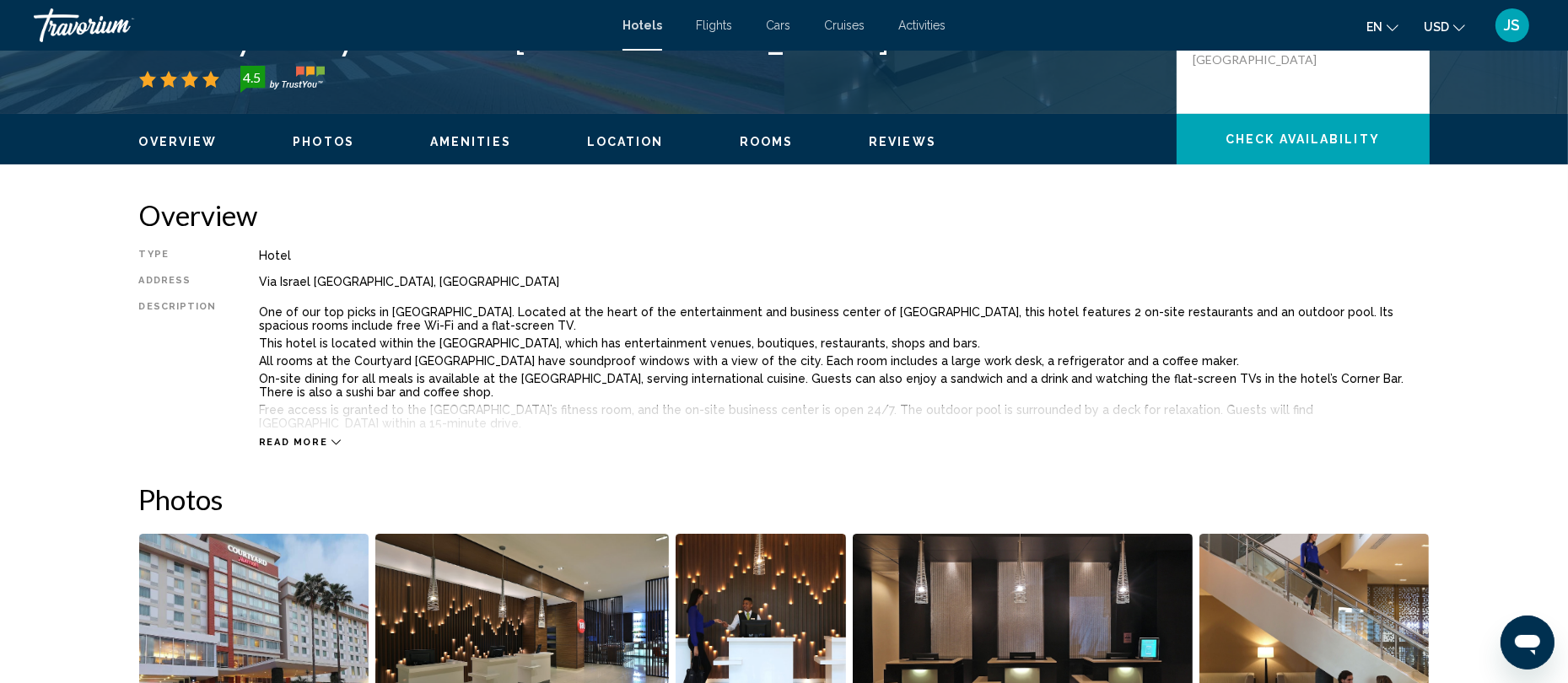
click at [287, 442] on span "Read more" at bounding box center [293, 442] width 69 height 11
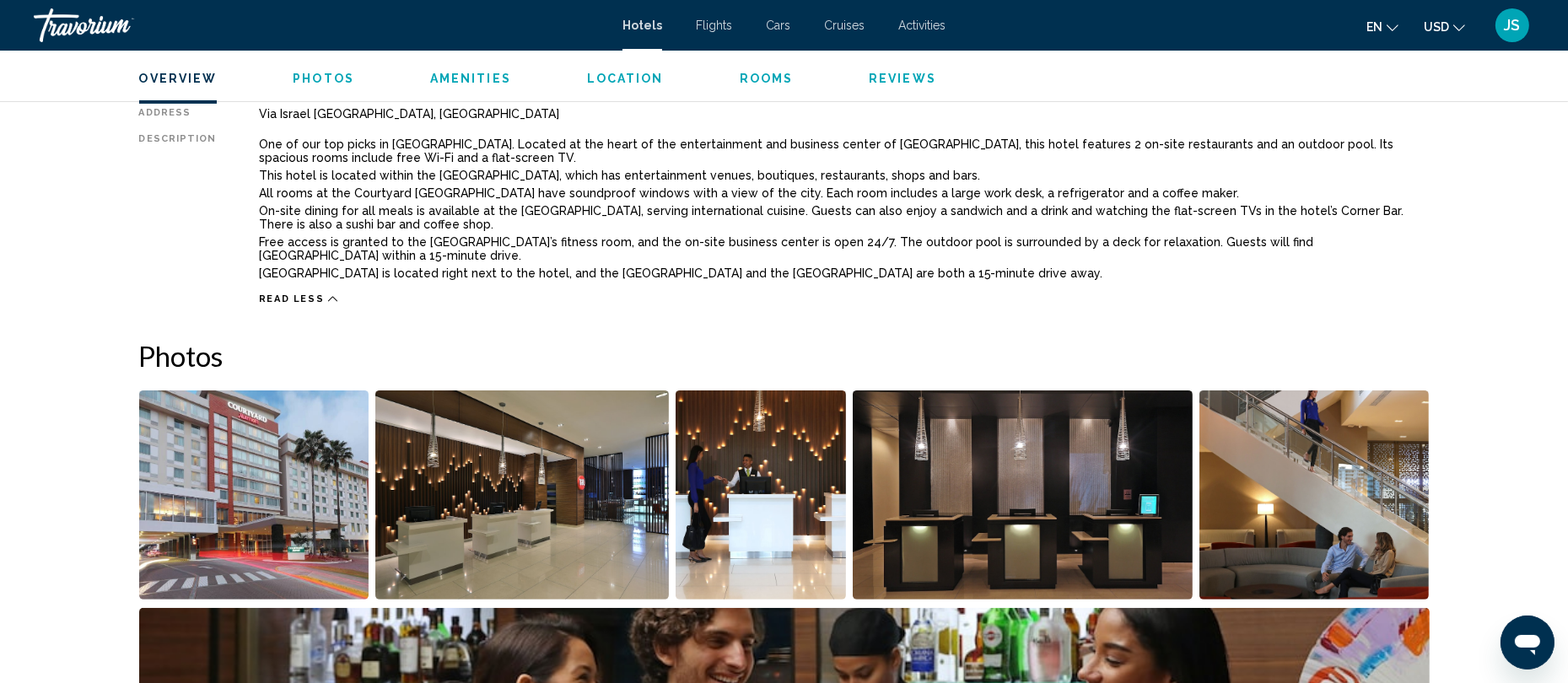
scroll to position [613, 0]
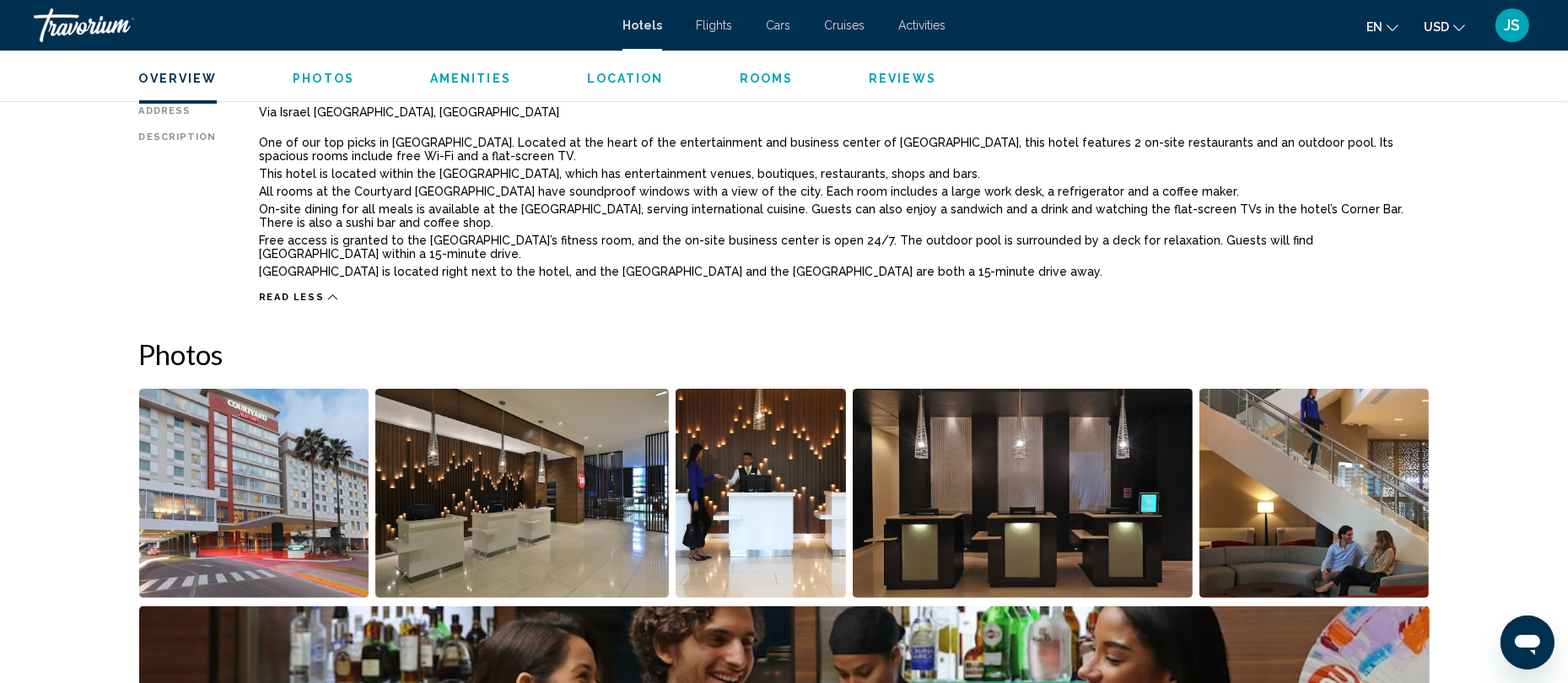
click at [295, 445] on img "Open full-screen image slider" at bounding box center [254, 493] width 230 height 210
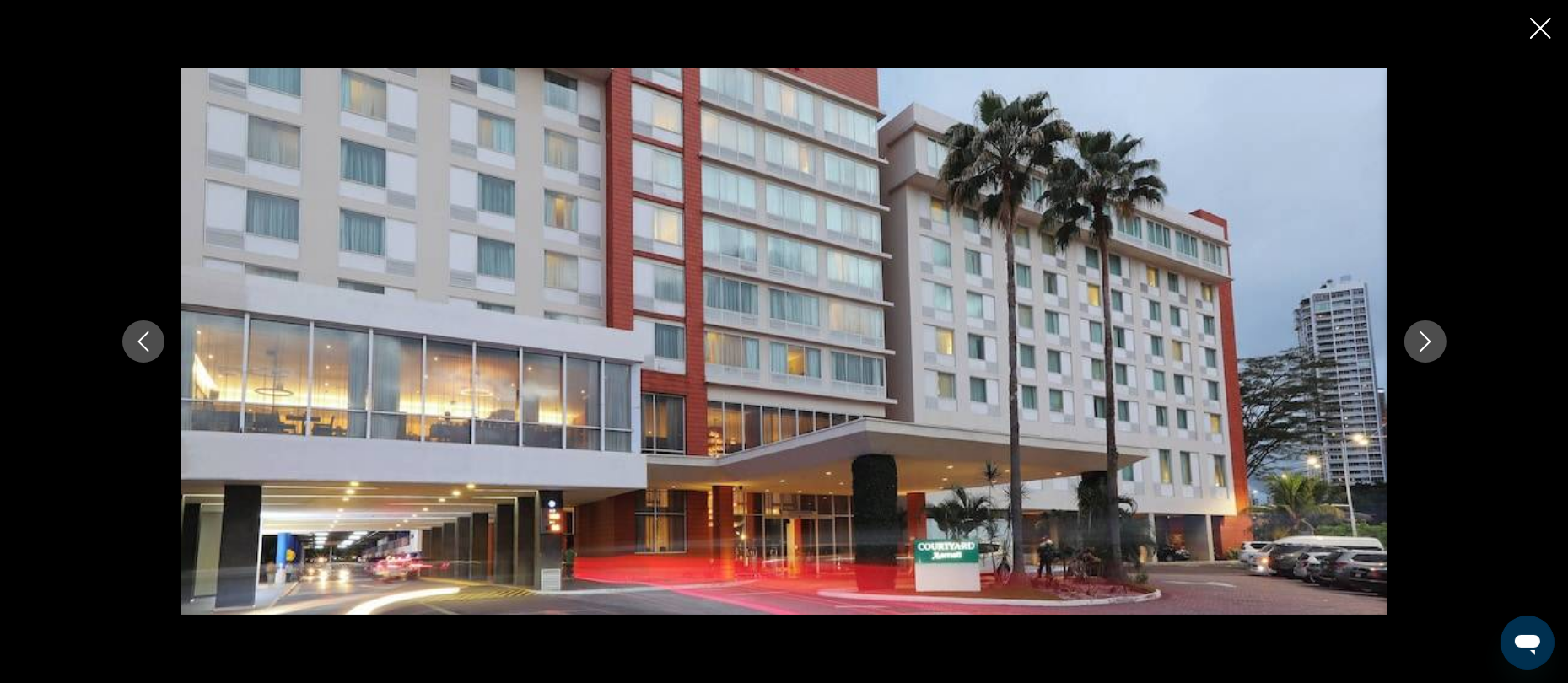
scroll to position [653, 0]
click at [1424, 347] on icon "Next image" at bounding box center [1425, 342] width 21 height 21
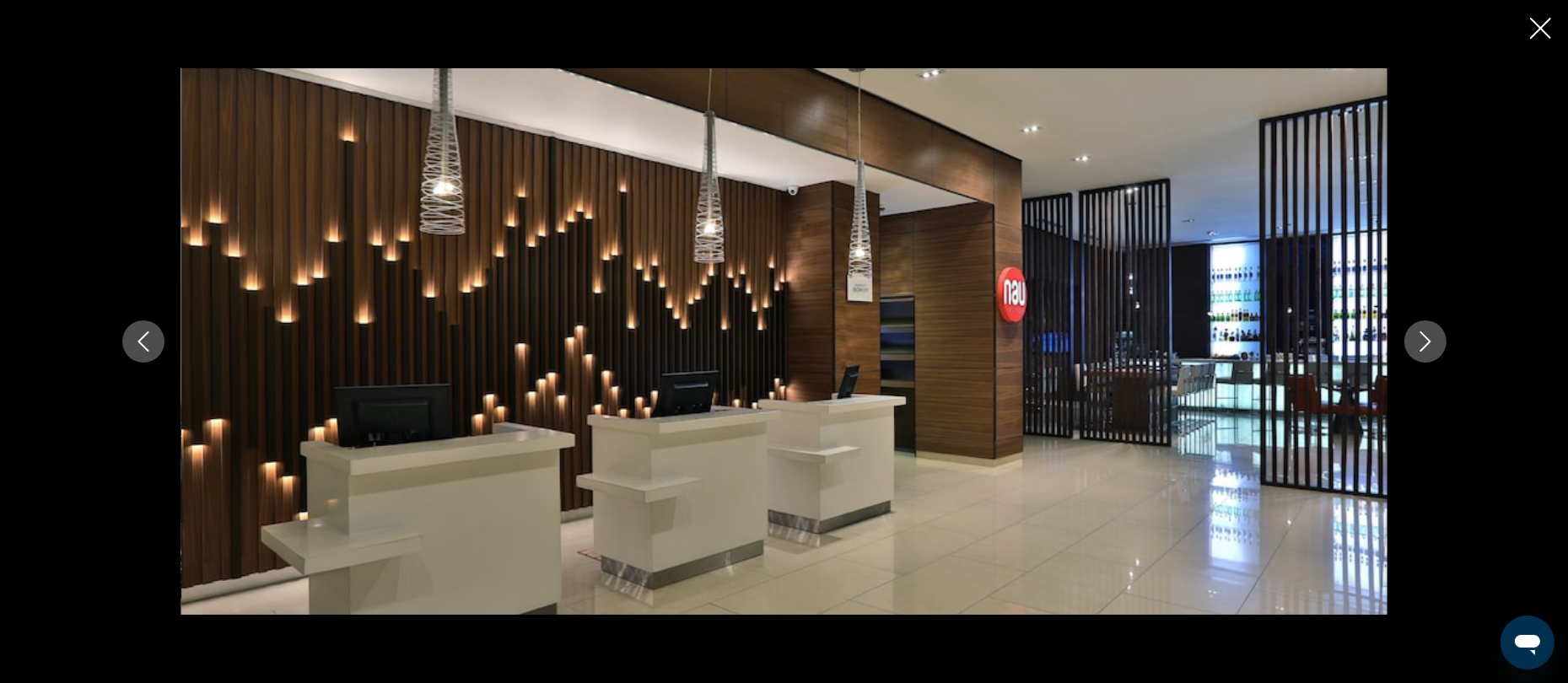
click at [1424, 347] on icon "Next image" at bounding box center [1425, 342] width 21 height 21
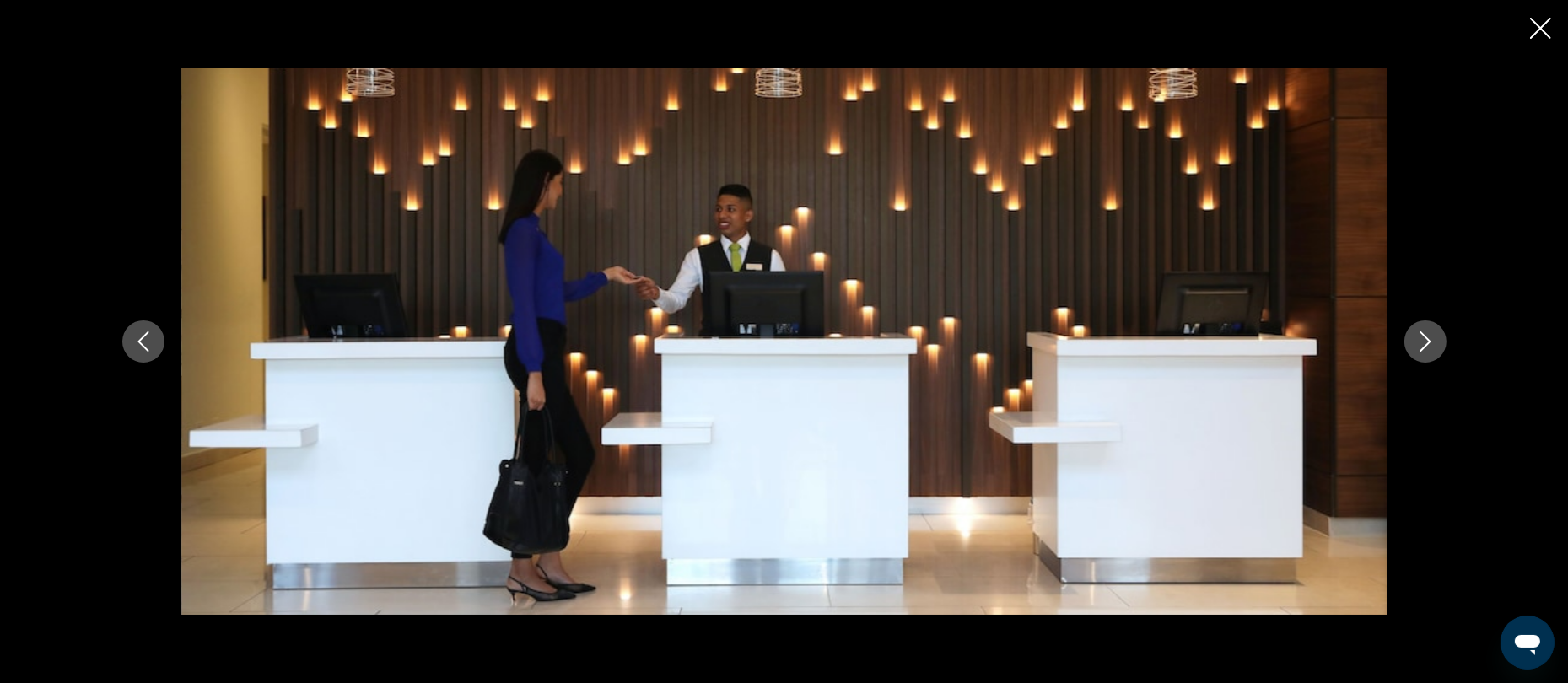
click at [1424, 347] on icon "Next image" at bounding box center [1425, 342] width 21 height 21
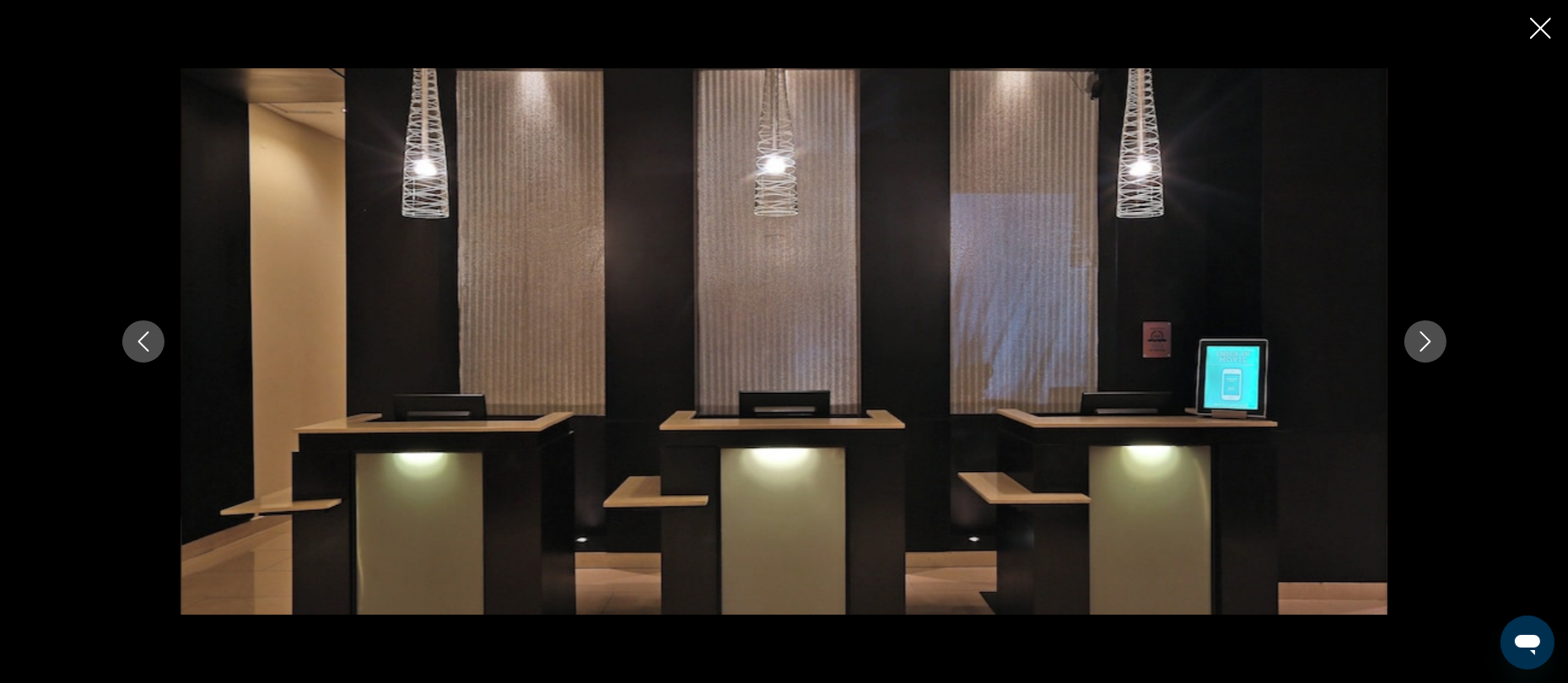
click at [1424, 347] on icon "Next image" at bounding box center [1425, 342] width 21 height 21
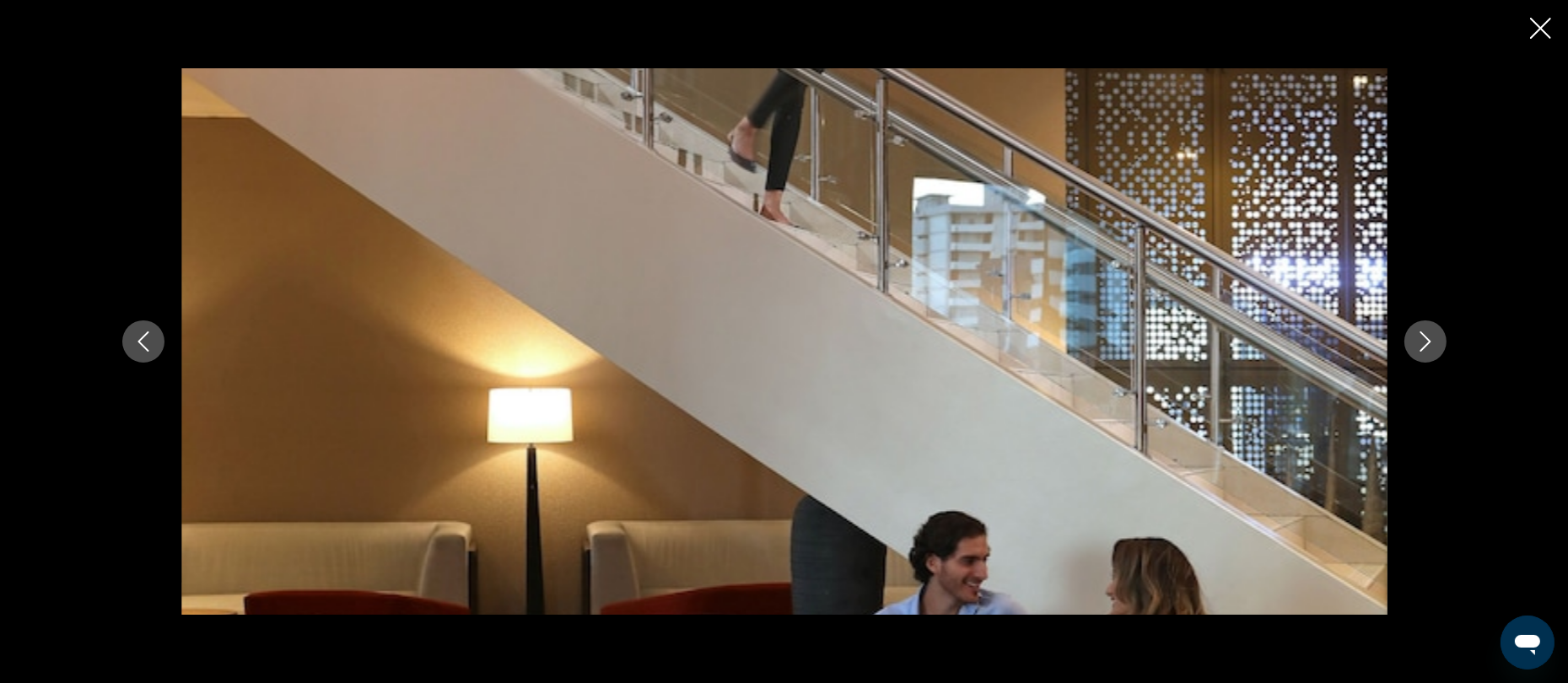
click at [1424, 347] on icon "Next image" at bounding box center [1425, 342] width 21 height 21
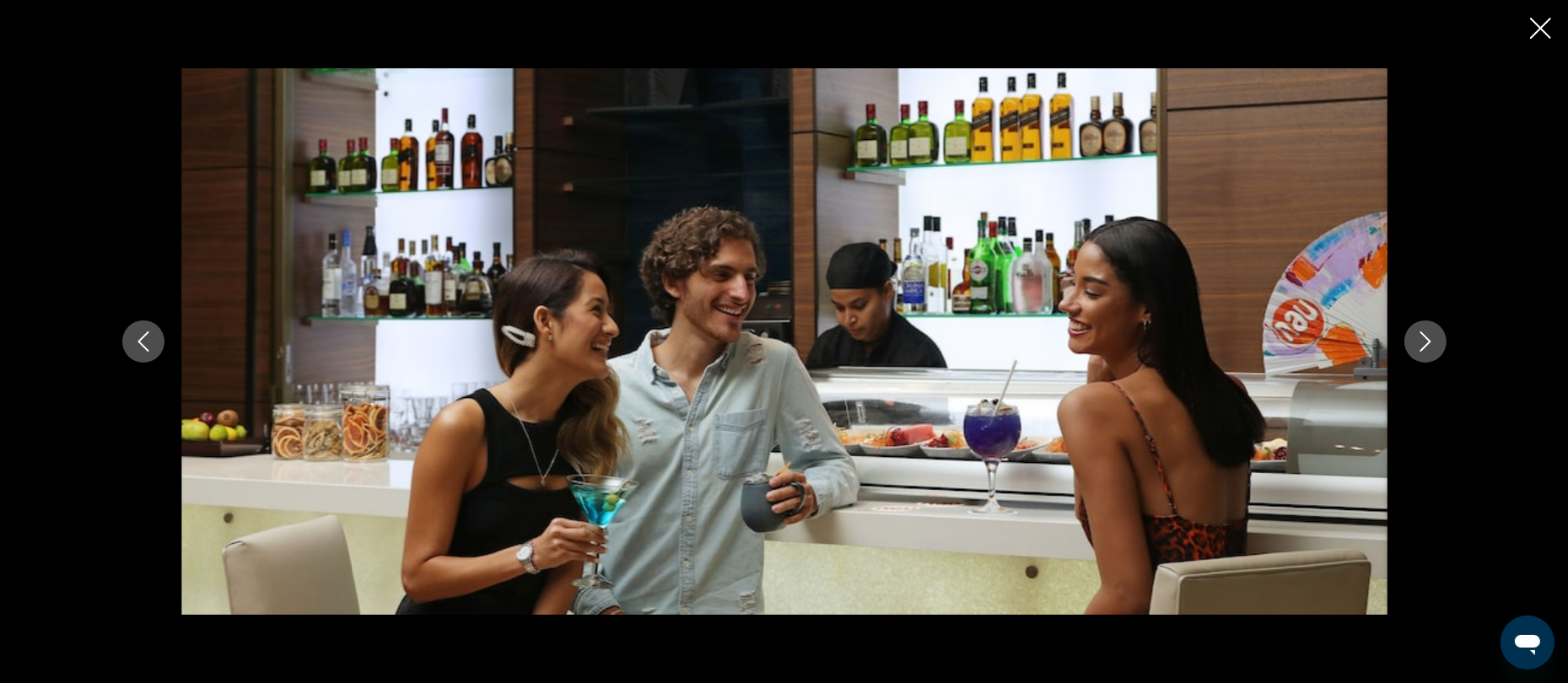
click at [1424, 347] on icon "Next image" at bounding box center [1425, 342] width 21 height 21
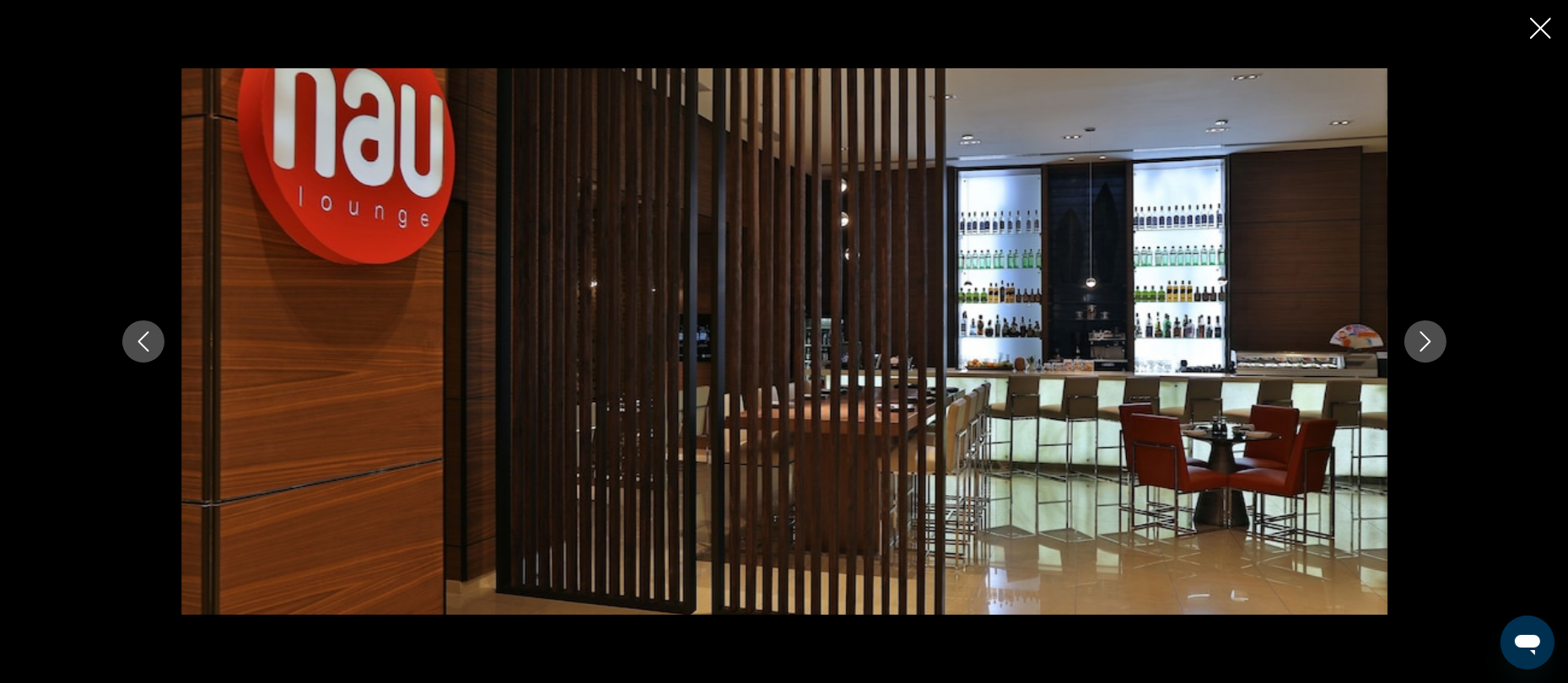
click at [1424, 347] on icon "Next image" at bounding box center [1425, 342] width 21 height 21
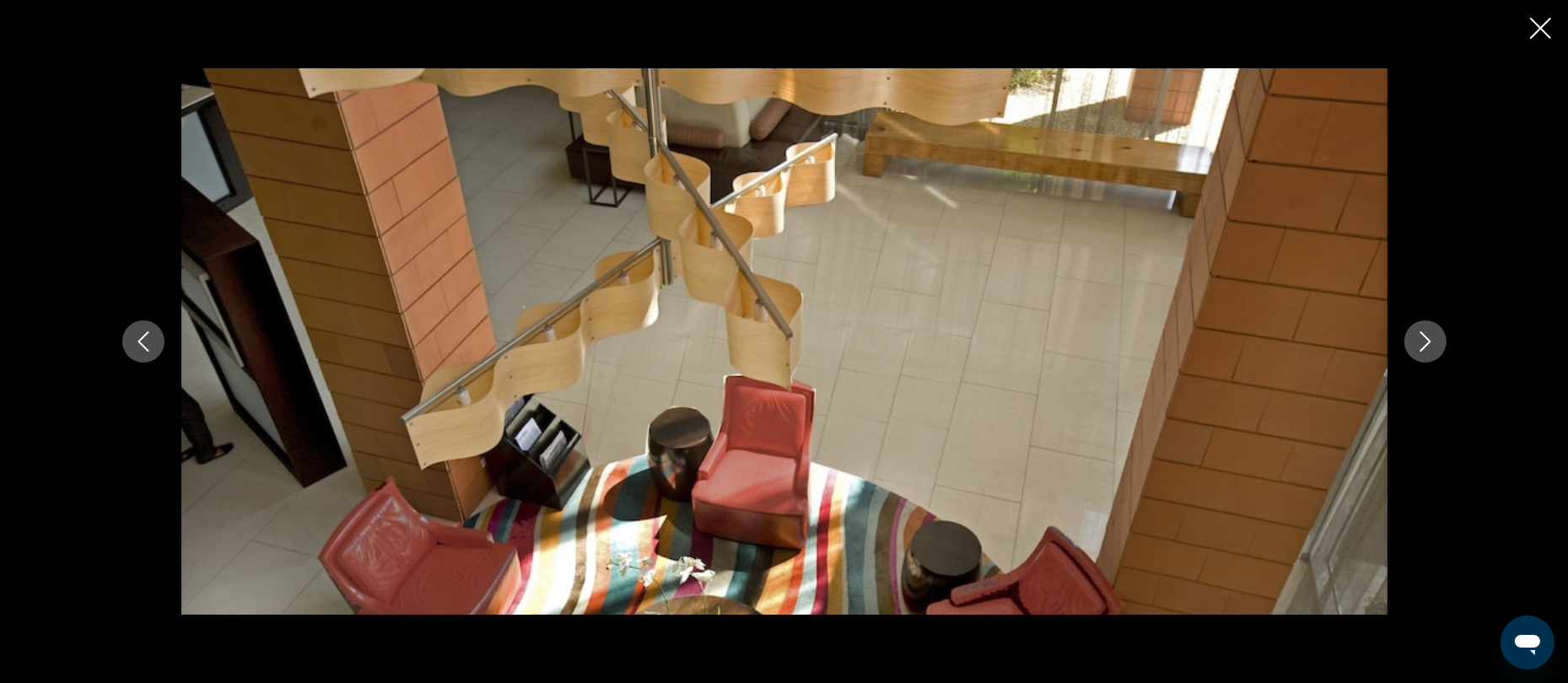
click at [1424, 347] on icon "Next image" at bounding box center [1425, 342] width 21 height 21
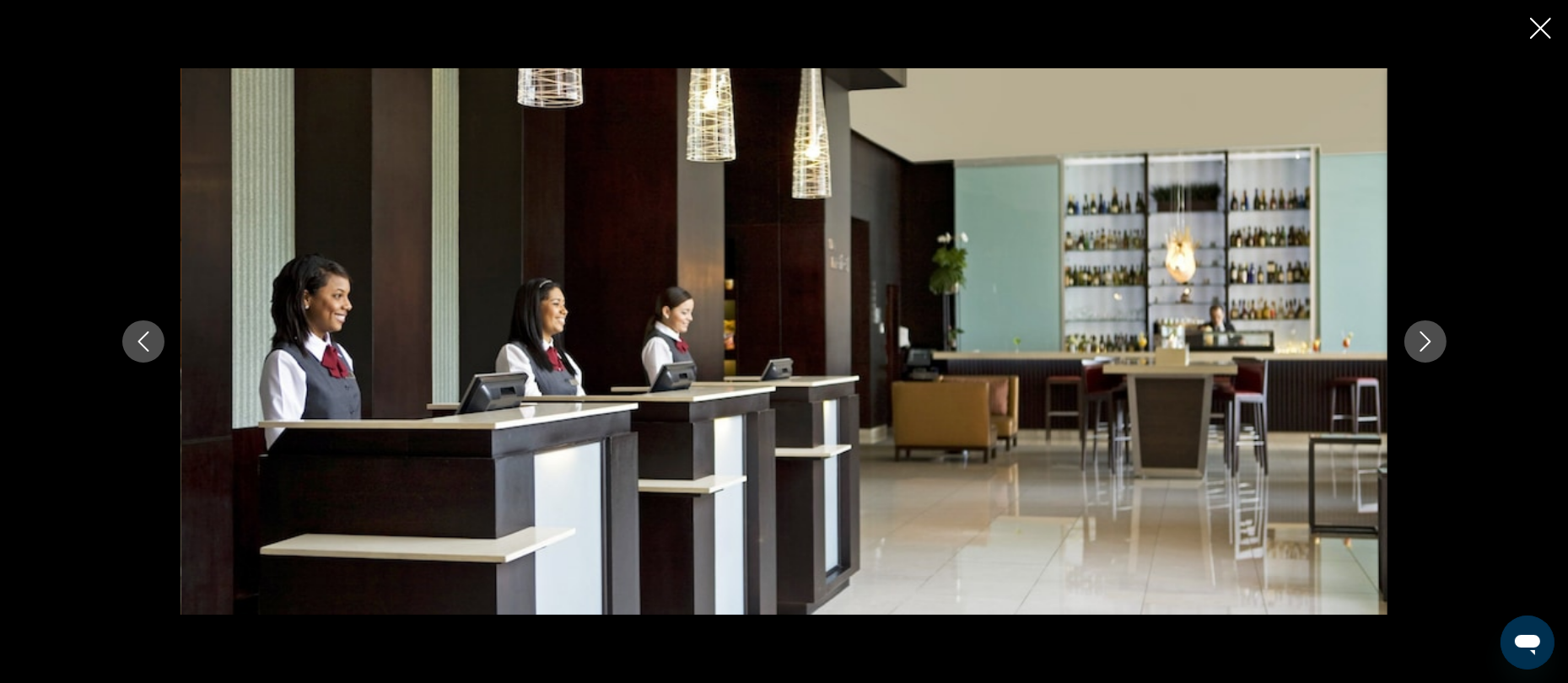
click at [1424, 347] on icon "Next image" at bounding box center [1425, 342] width 21 height 21
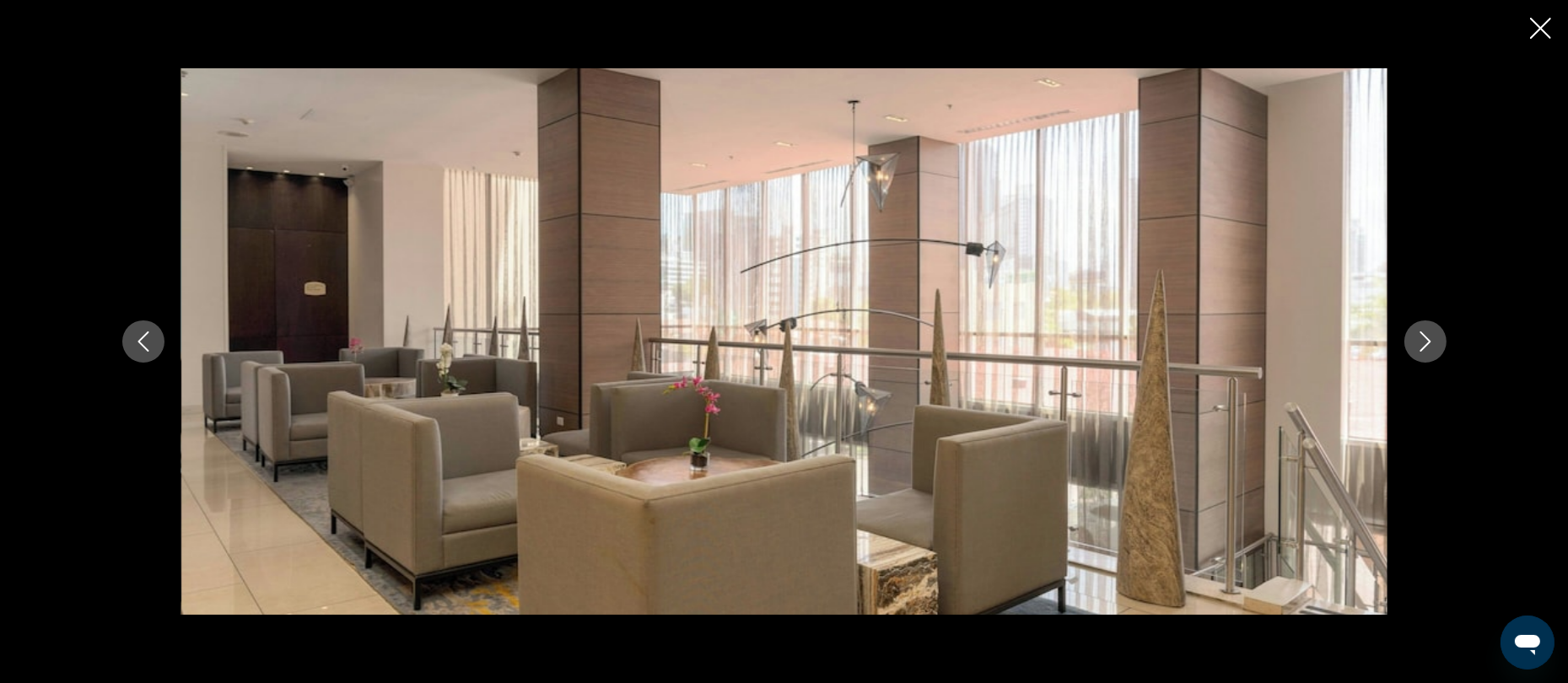
click at [1424, 347] on icon "Next image" at bounding box center [1425, 342] width 21 height 21
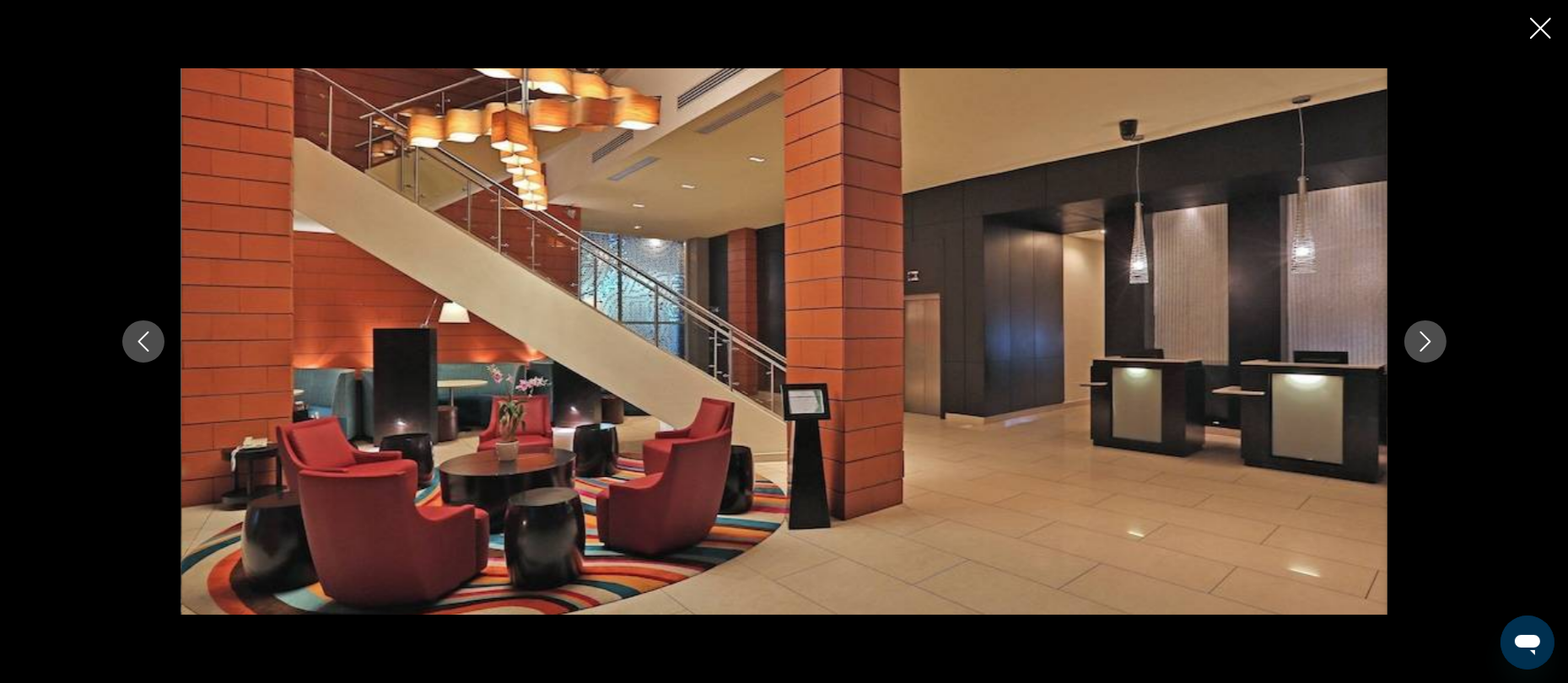
click at [1424, 347] on icon "Next image" at bounding box center [1425, 342] width 21 height 21
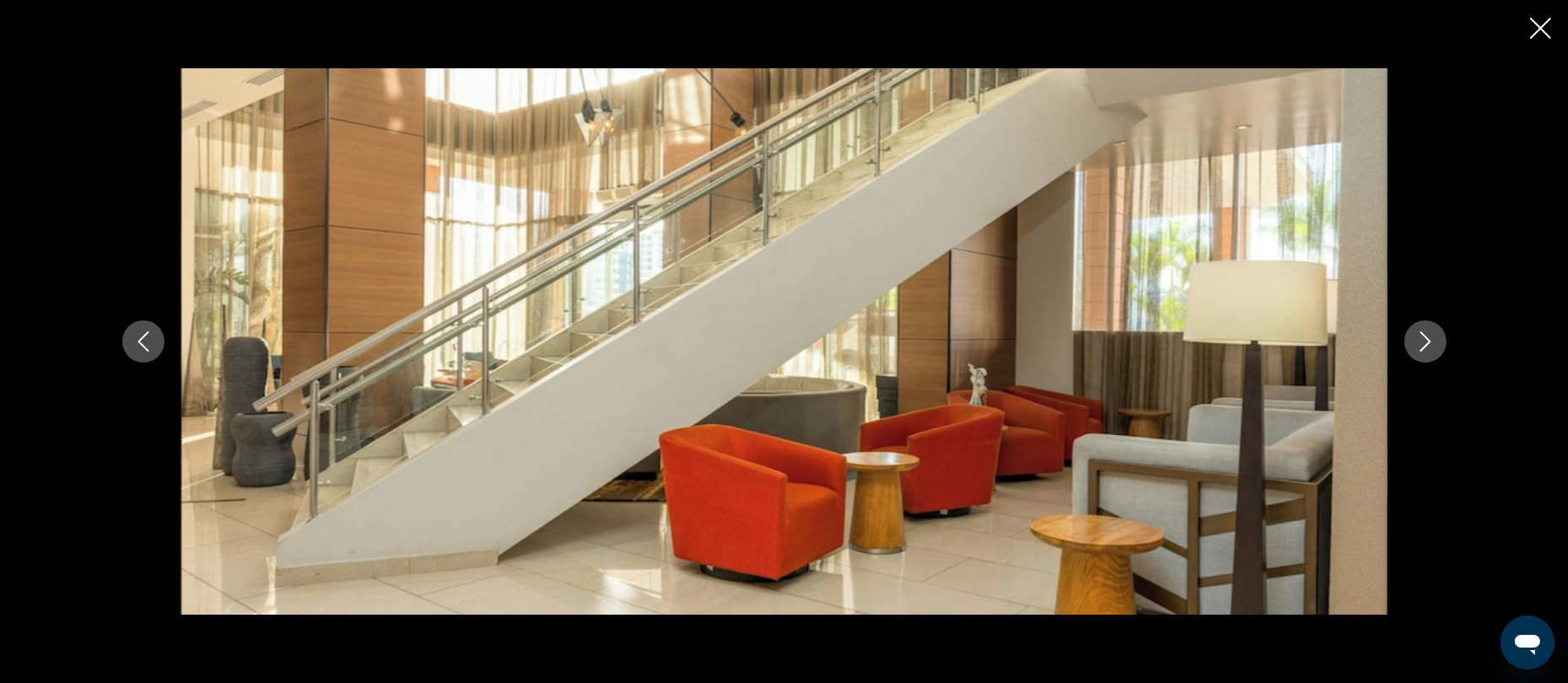
click at [1424, 347] on icon "Next image" at bounding box center [1425, 342] width 21 height 21
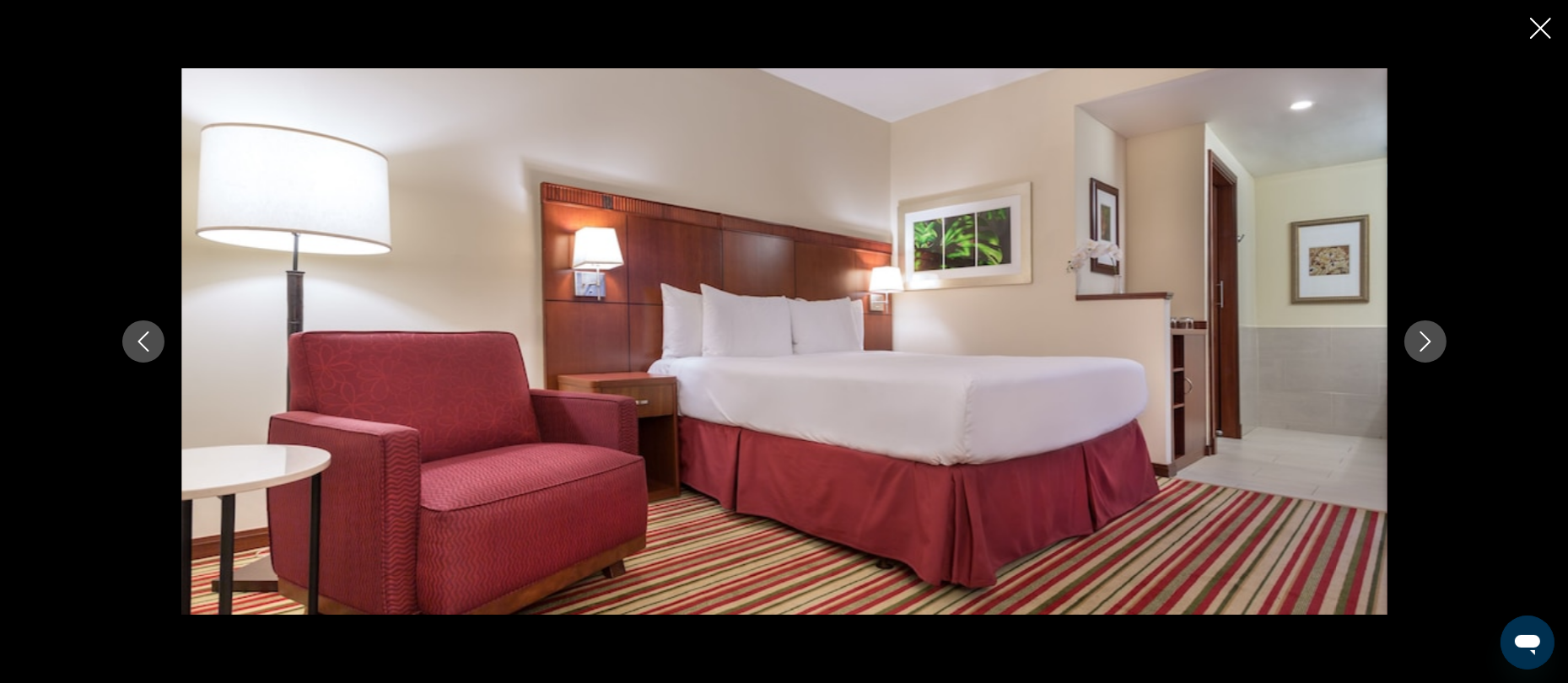
click at [1424, 347] on icon "Next image" at bounding box center [1425, 342] width 21 height 21
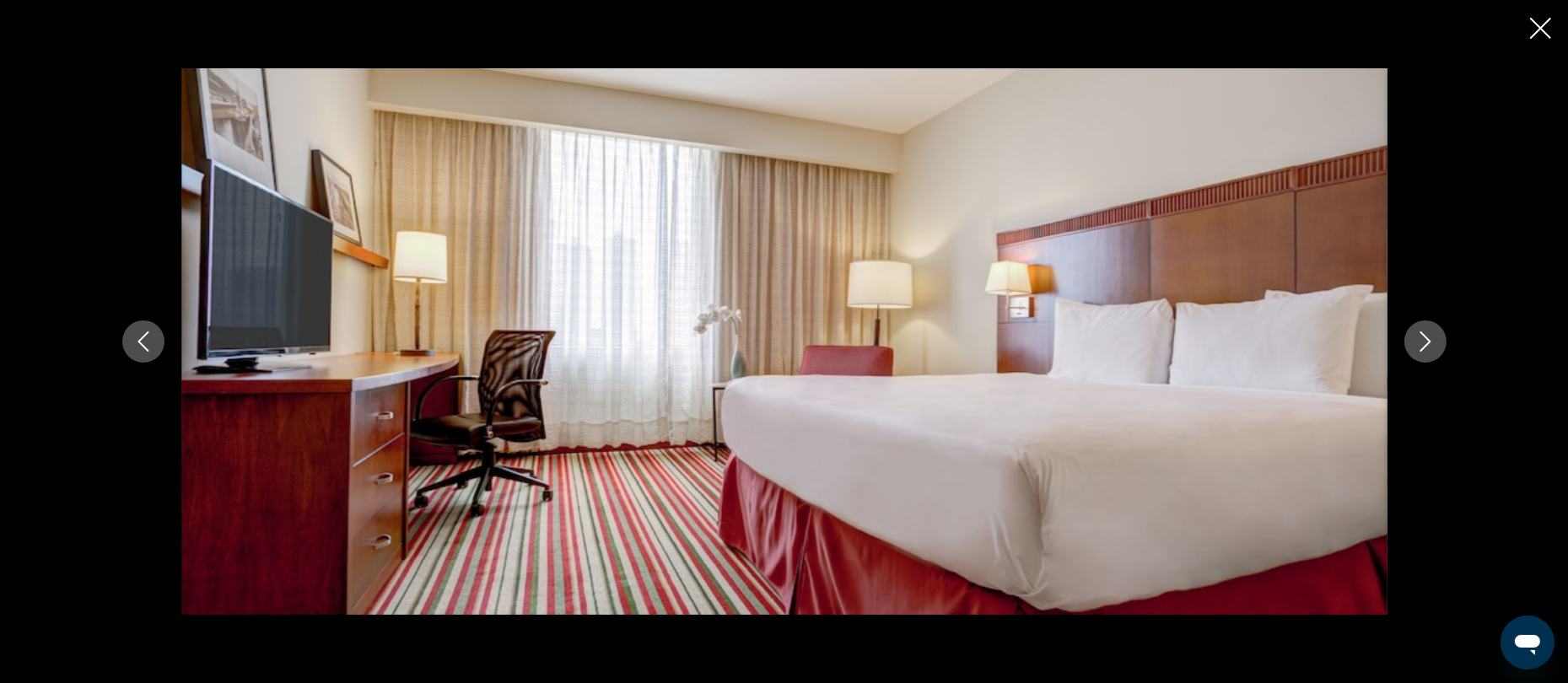
click at [1424, 347] on icon "Next image" at bounding box center [1425, 342] width 21 height 21
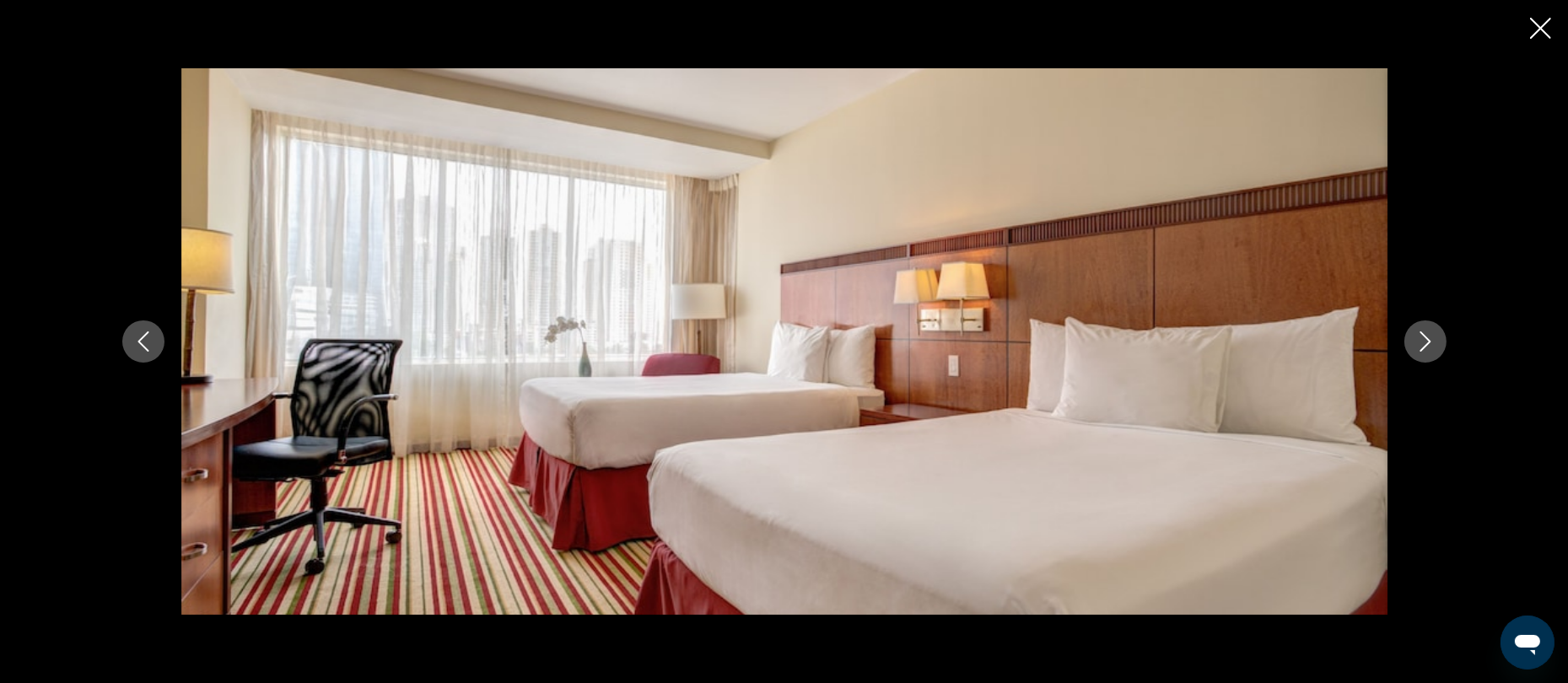
click at [1424, 347] on icon "Next image" at bounding box center [1425, 342] width 21 height 21
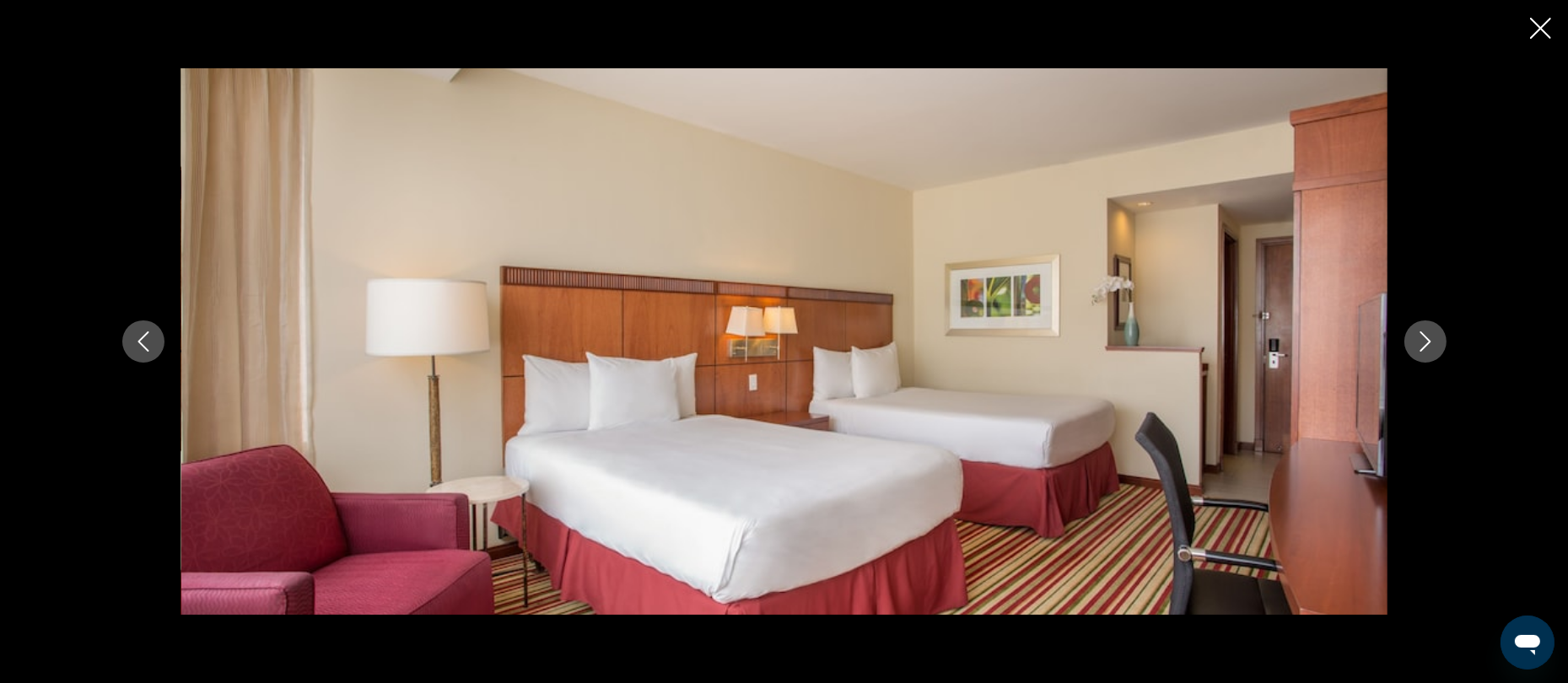
click at [1424, 347] on icon "Next image" at bounding box center [1425, 342] width 21 height 21
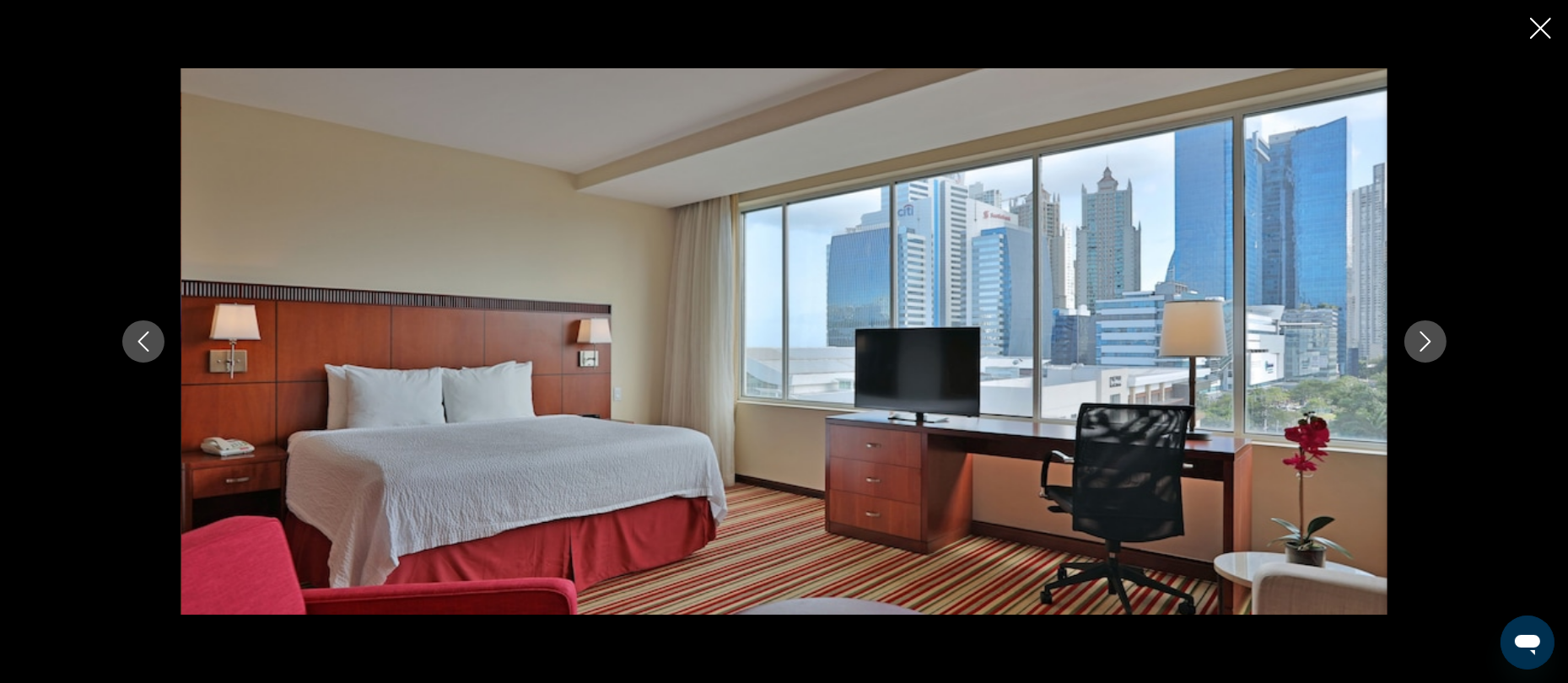
click at [1424, 347] on icon "Next image" at bounding box center [1425, 342] width 21 height 21
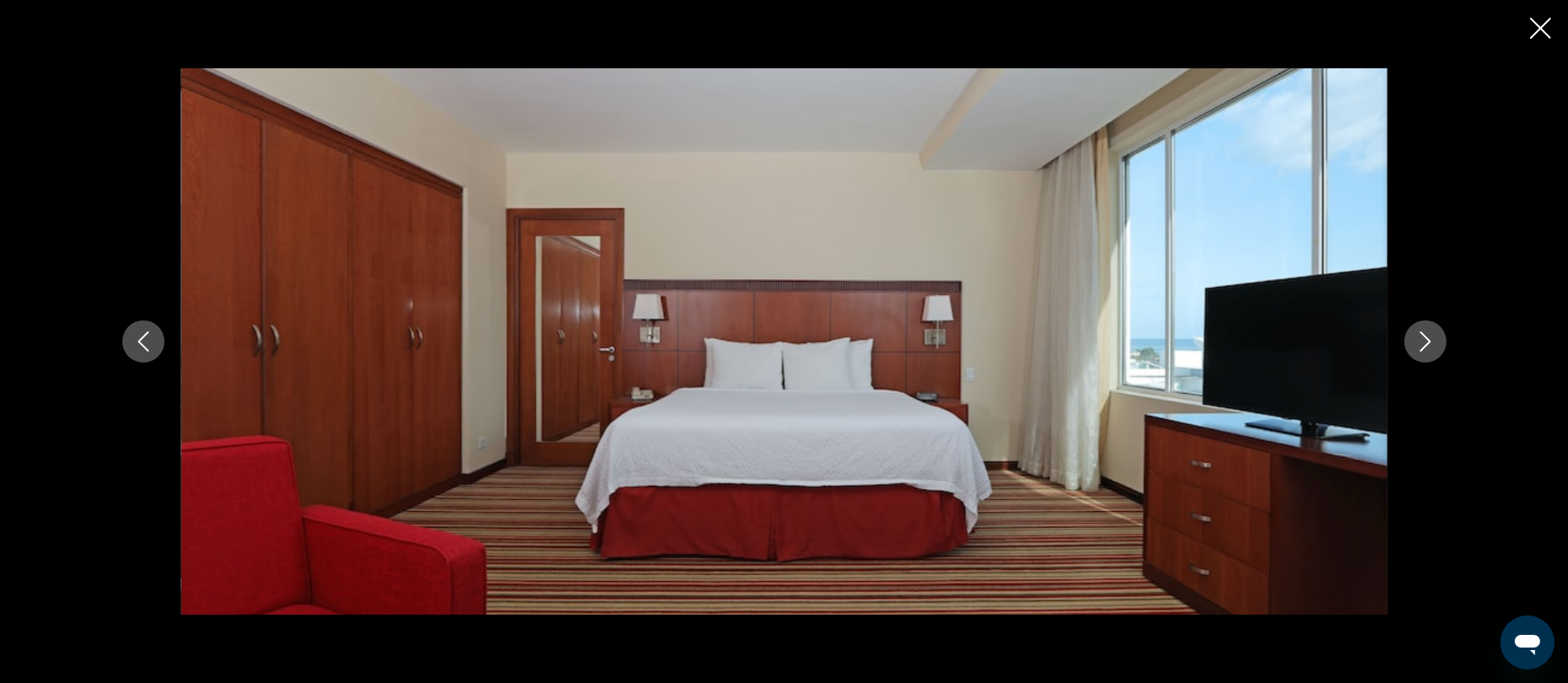
click at [1424, 347] on icon "Next image" at bounding box center [1425, 342] width 21 height 21
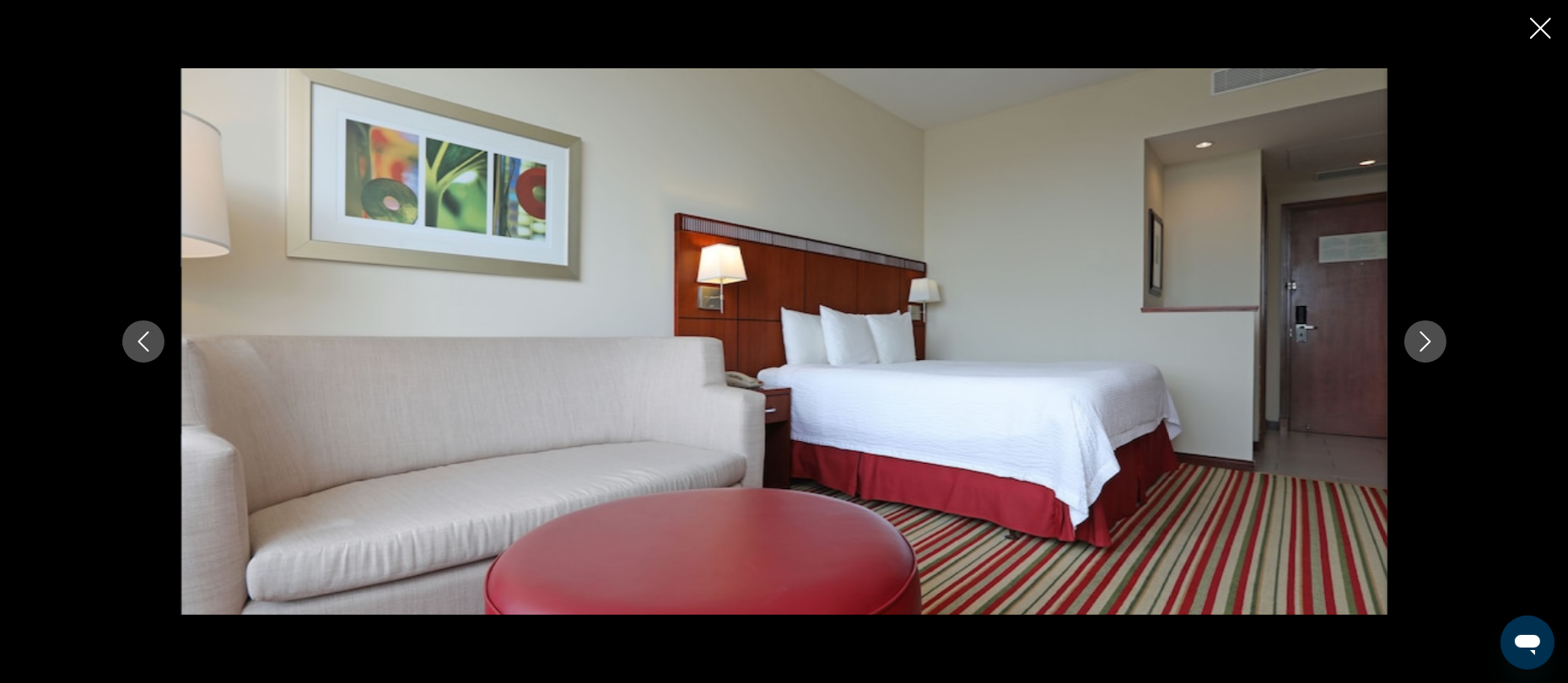
click at [1424, 347] on icon "Next image" at bounding box center [1425, 342] width 21 height 21
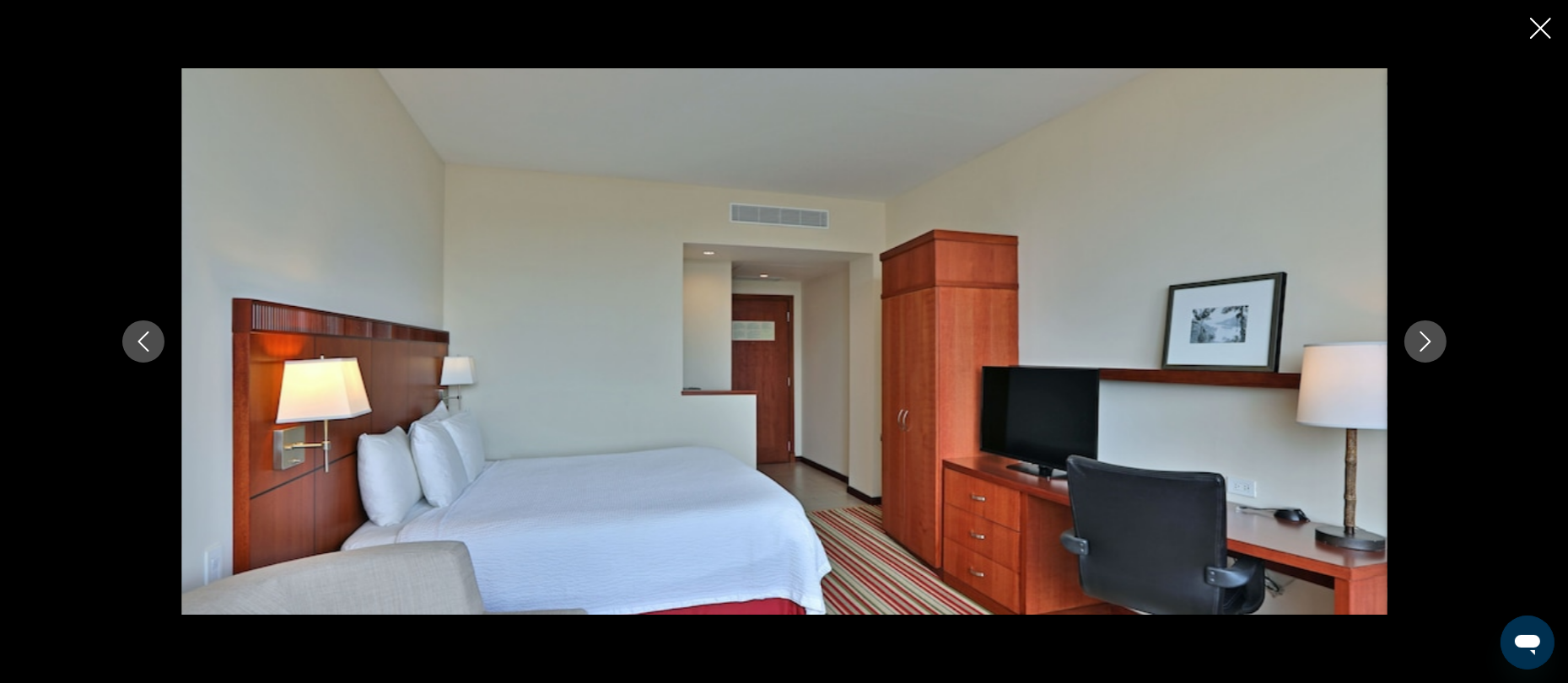
click at [1424, 347] on icon "Next image" at bounding box center [1425, 342] width 21 height 21
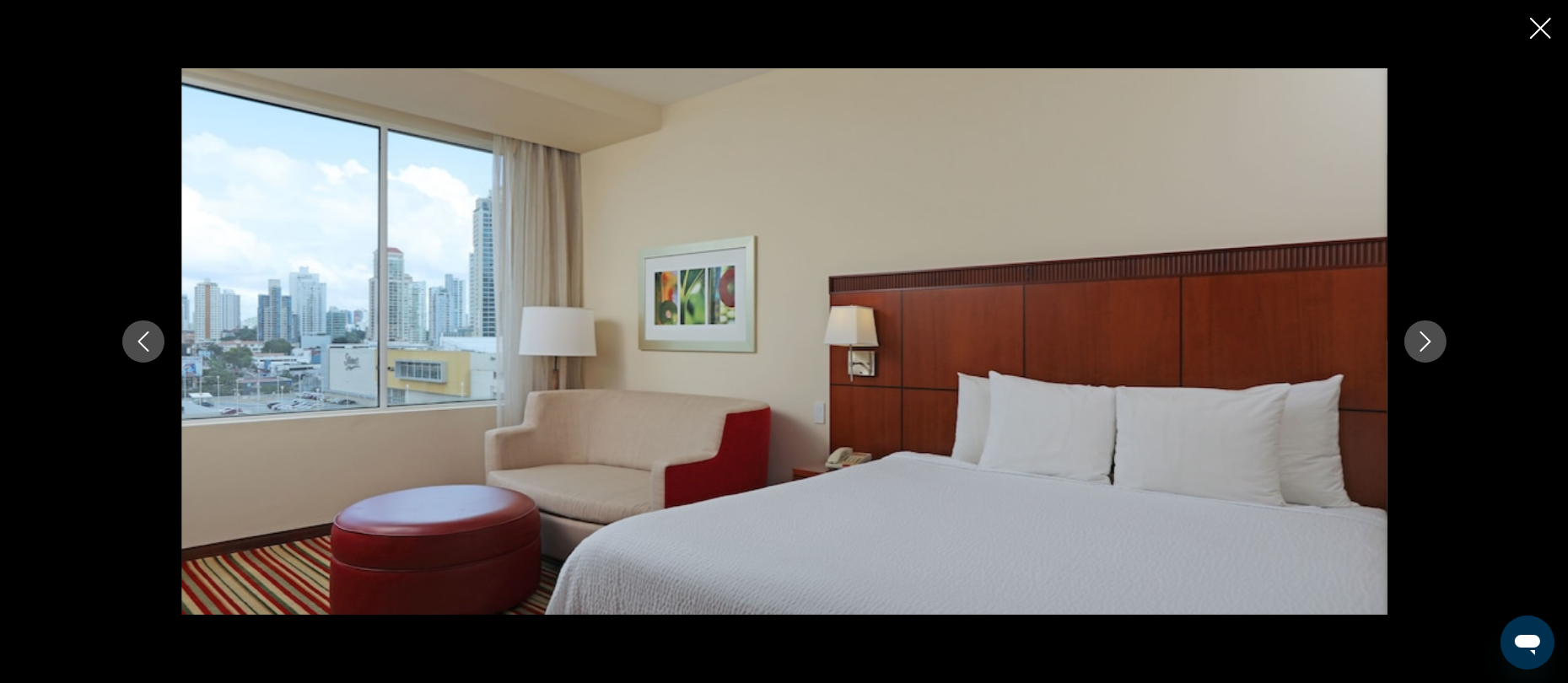
click at [1424, 347] on icon "Next image" at bounding box center [1425, 342] width 21 height 21
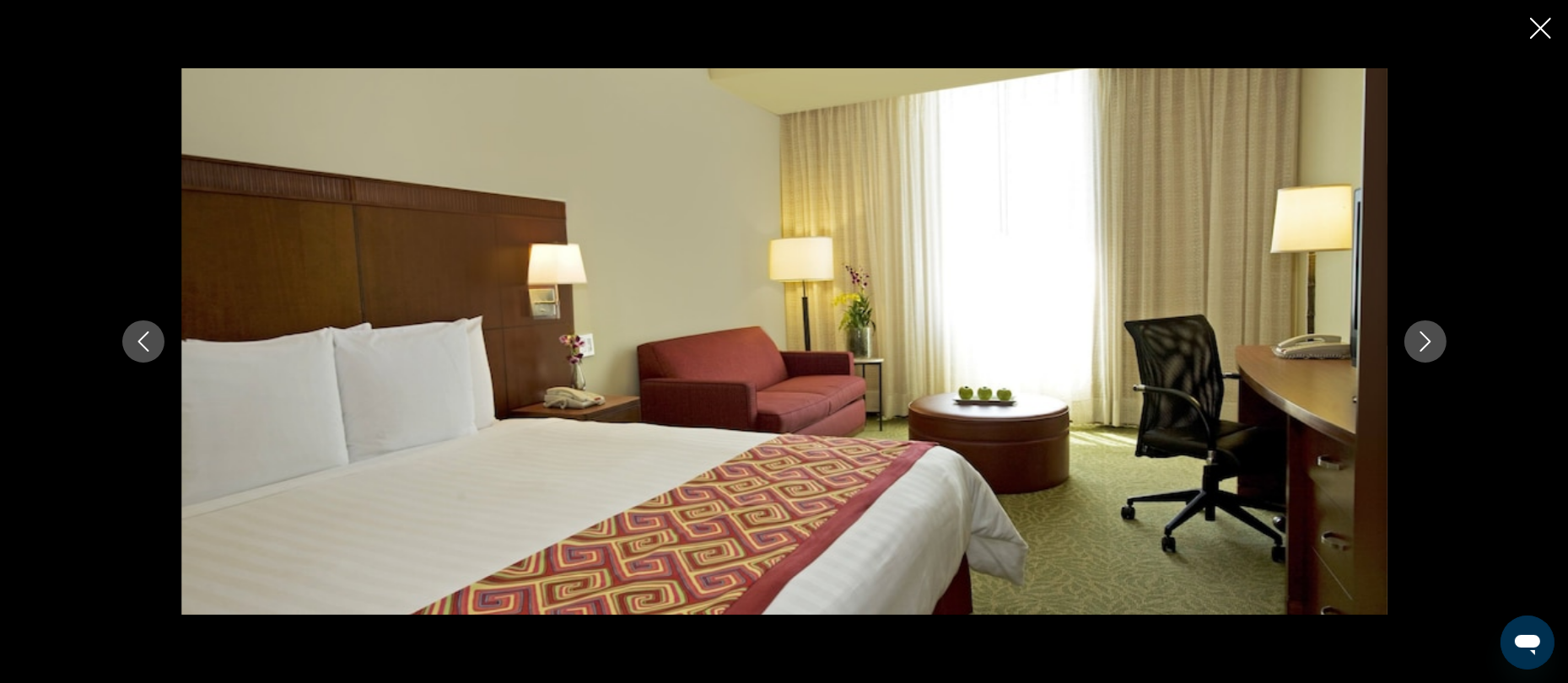
click at [1424, 347] on icon "Next image" at bounding box center [1425, 342] width 21 height 21
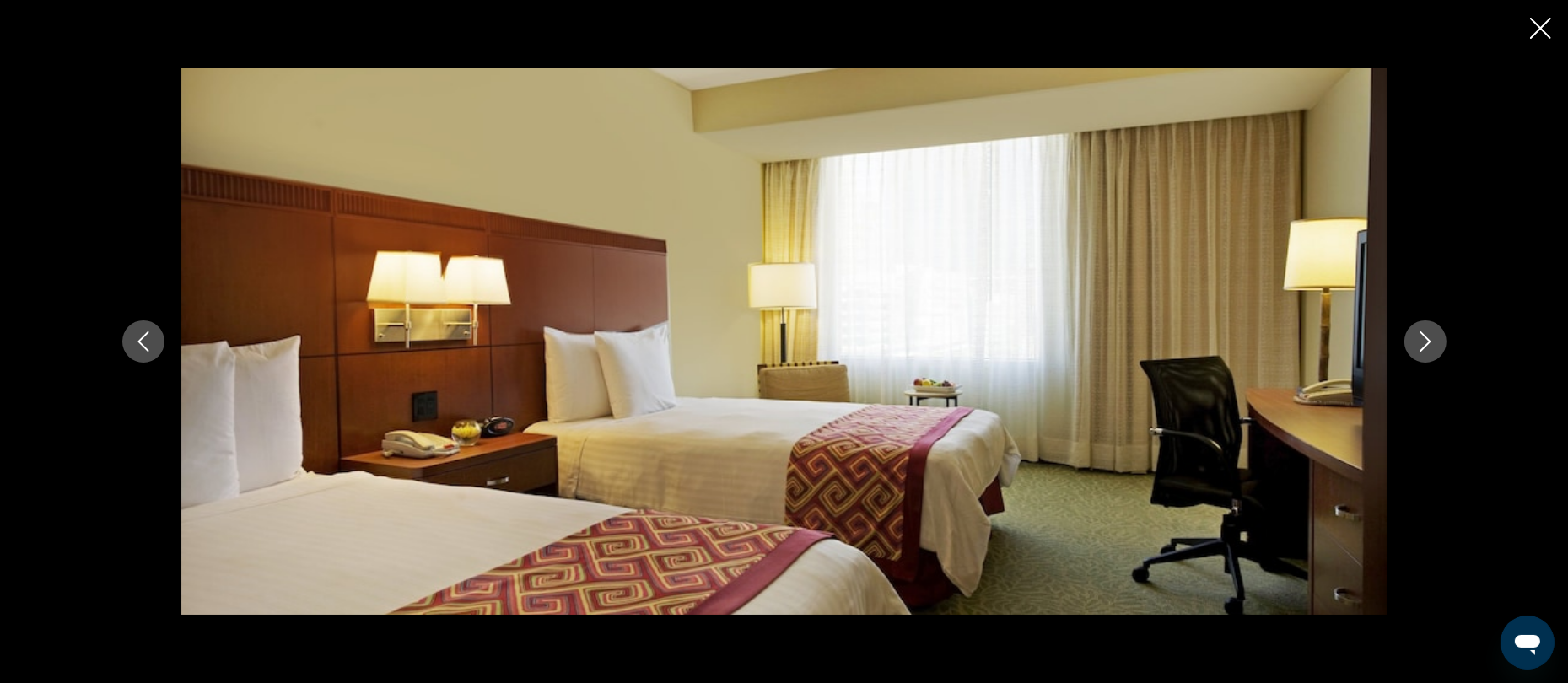
click at [1424, 347] on icon "Next image" at bounding box center [1425, 342] width 21 height 21
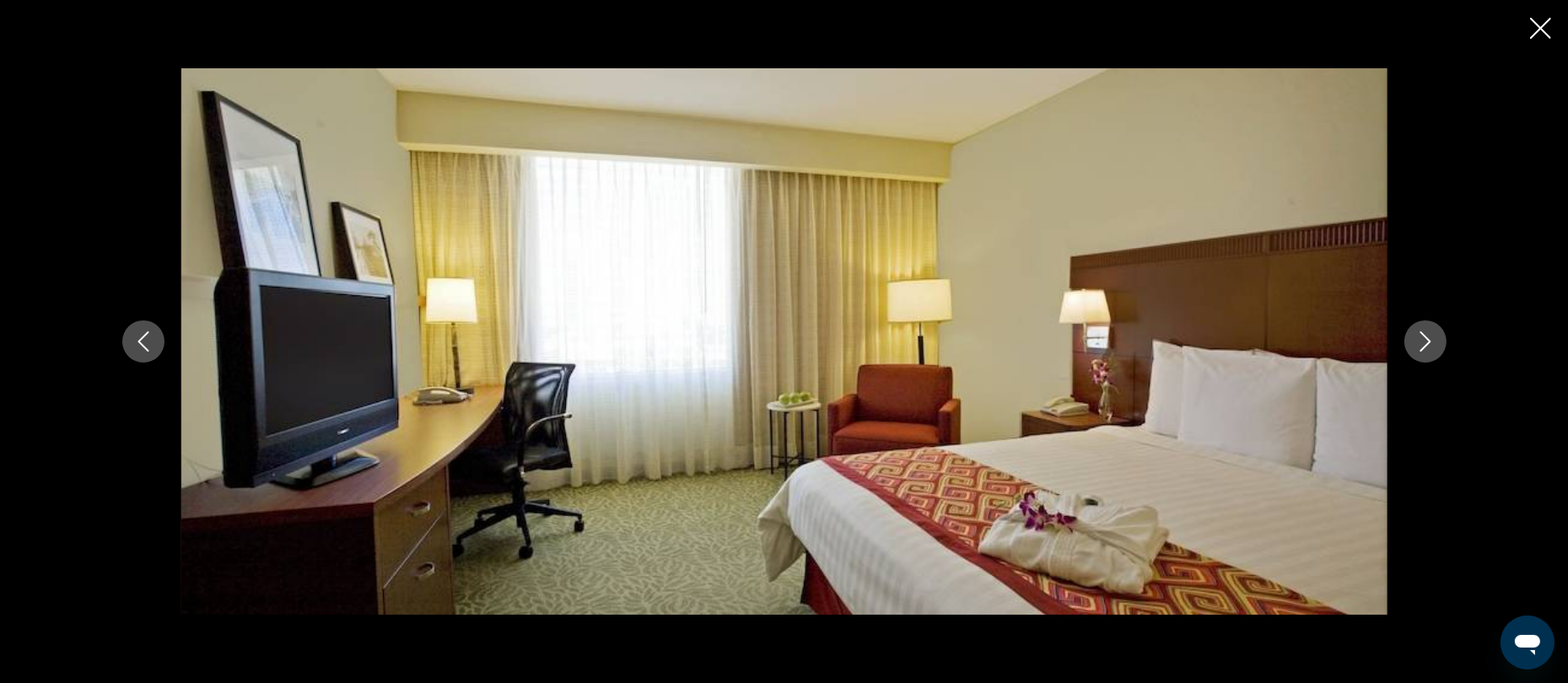
click at [1424, 347] on icon "Next image" at bounding box center [1425, 342] width 21 height 21
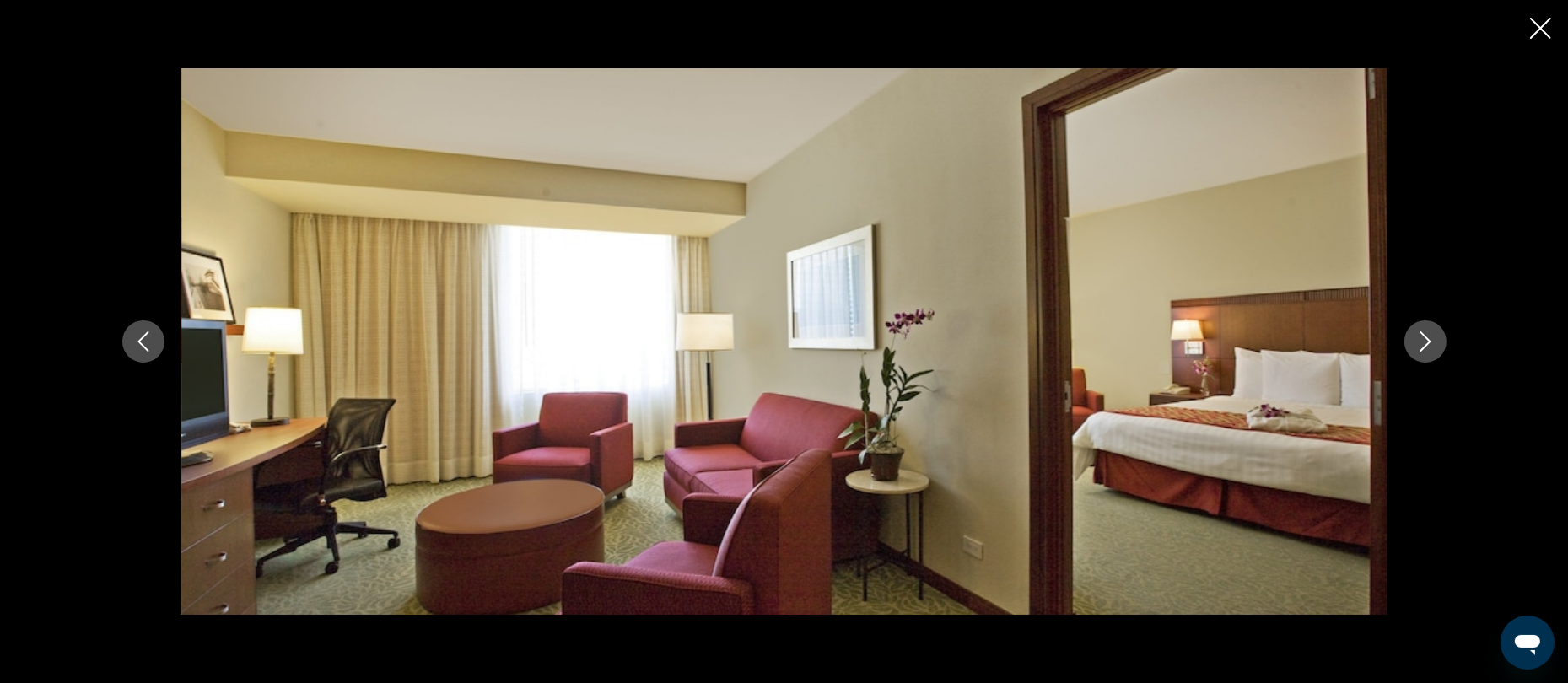
click at [1424, 347] on icon "Next image" at bounding box center [1425, 342] width 21 height 21
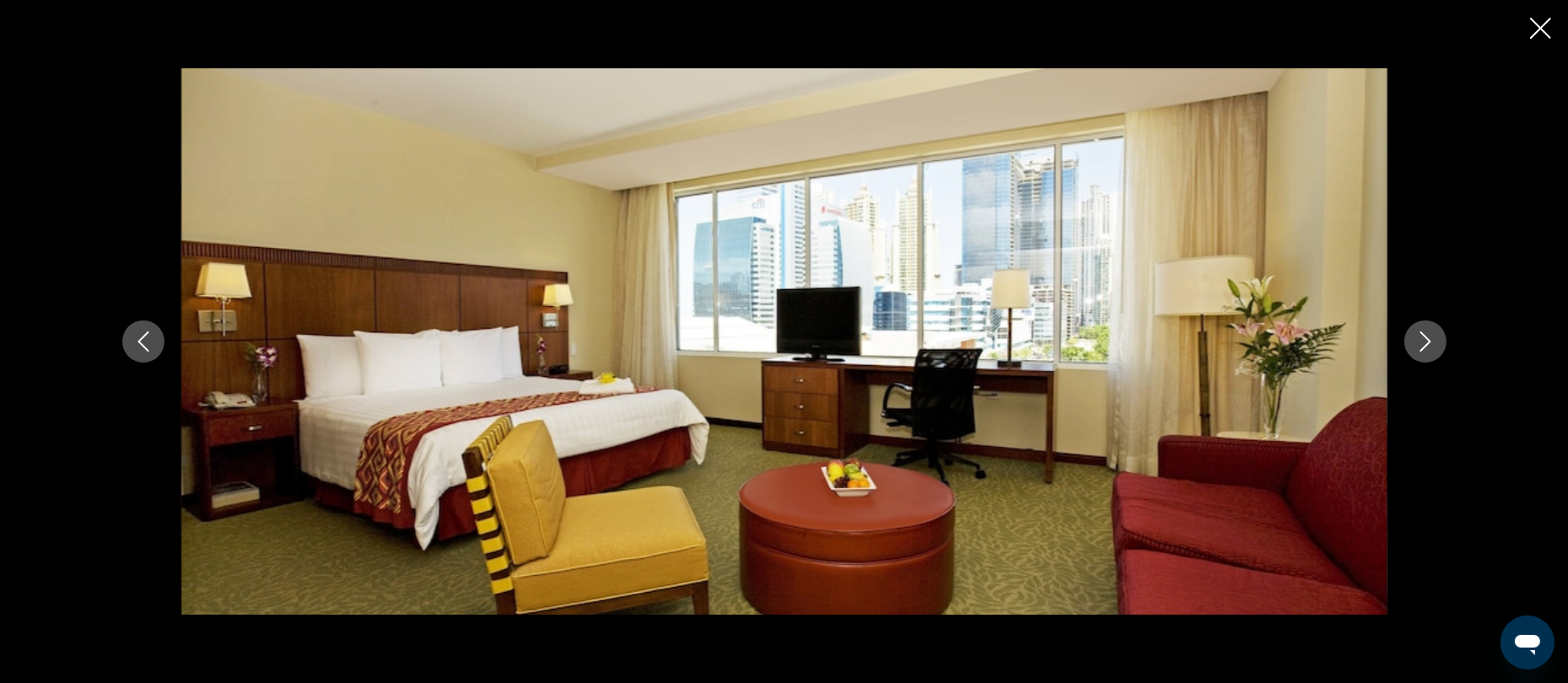
click at [1424, 347] on icon "Next image" at bounding box center [1425, 342] width 21 height 21
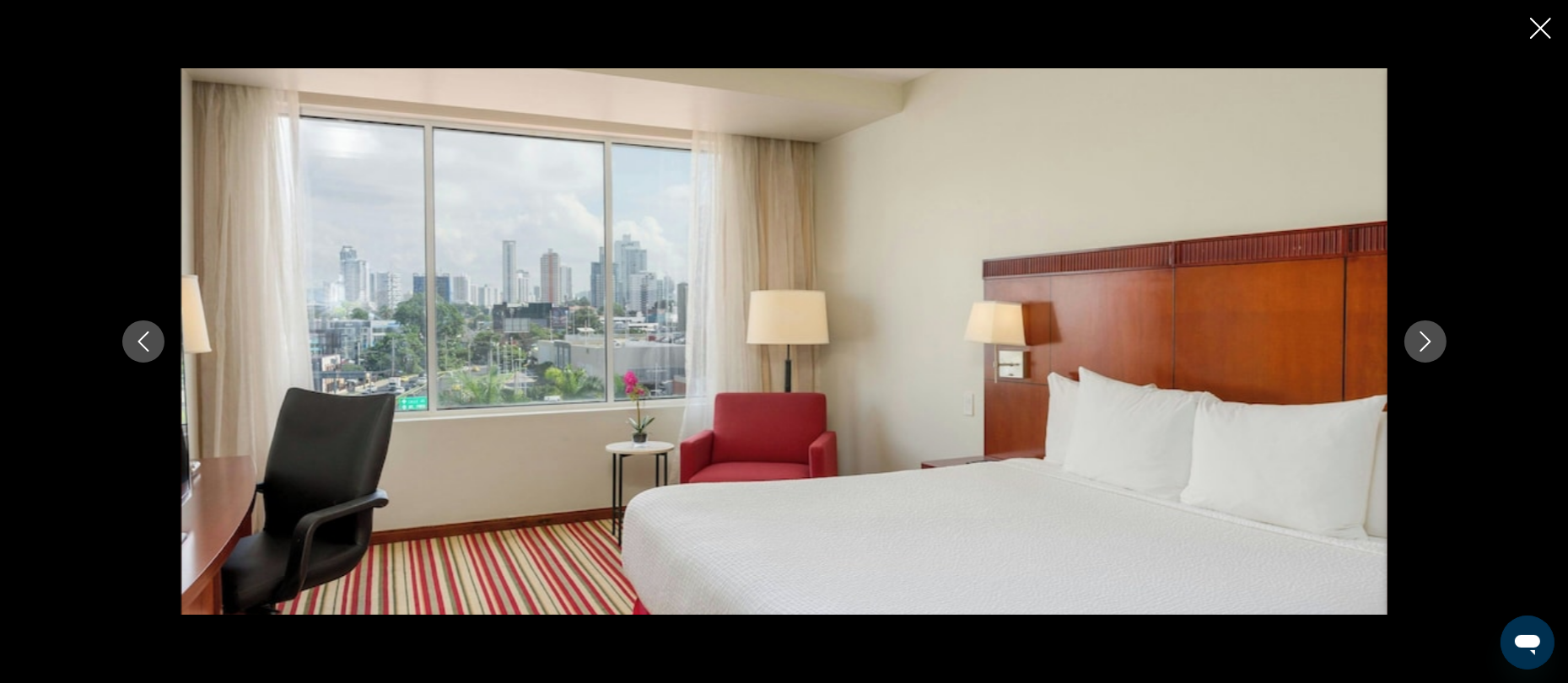
click at [1424, 347] on icon "Next image" at bounding box center [1425, 342] width 21 height 21
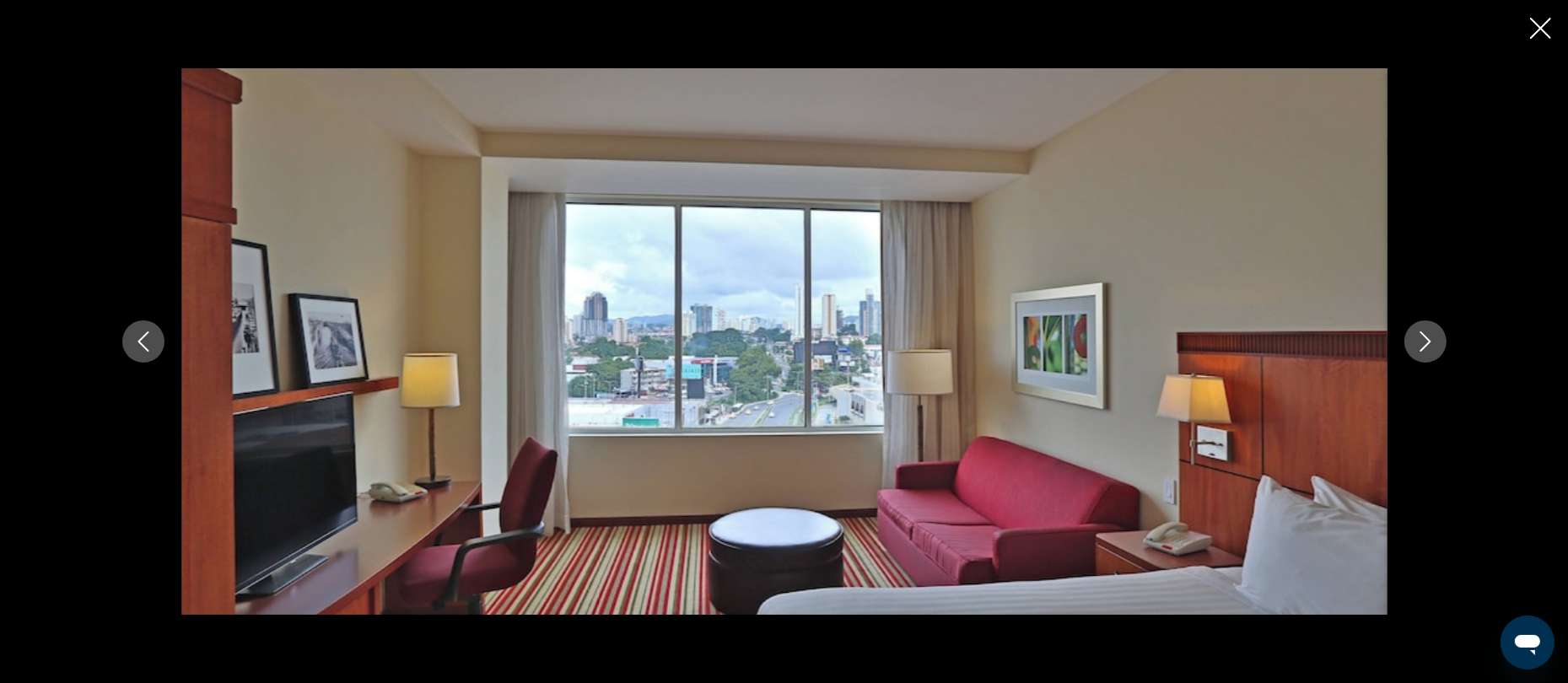
click at [1546, 27] on icon "Close slideshow" at bounding box center [1539, 28] width 21 height 21
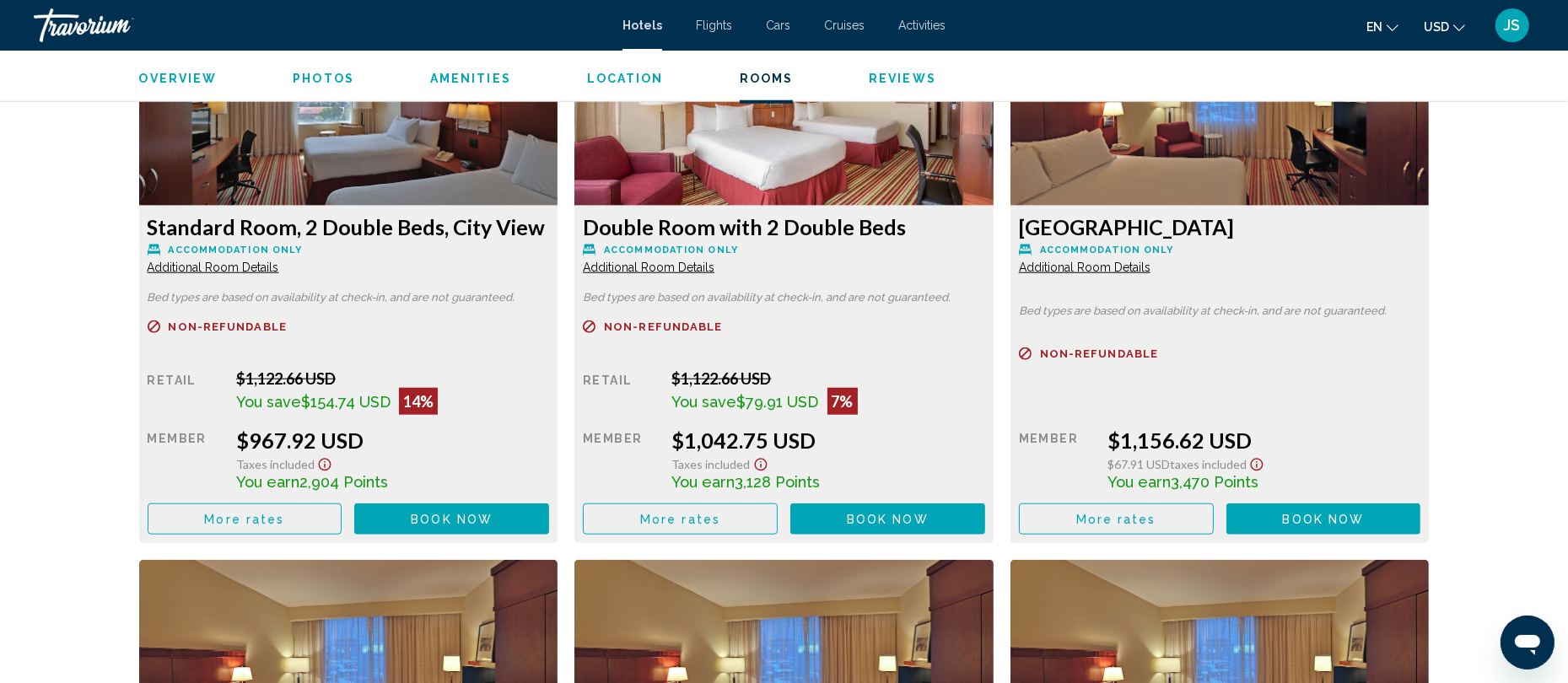
scroll to position [2421, 0]
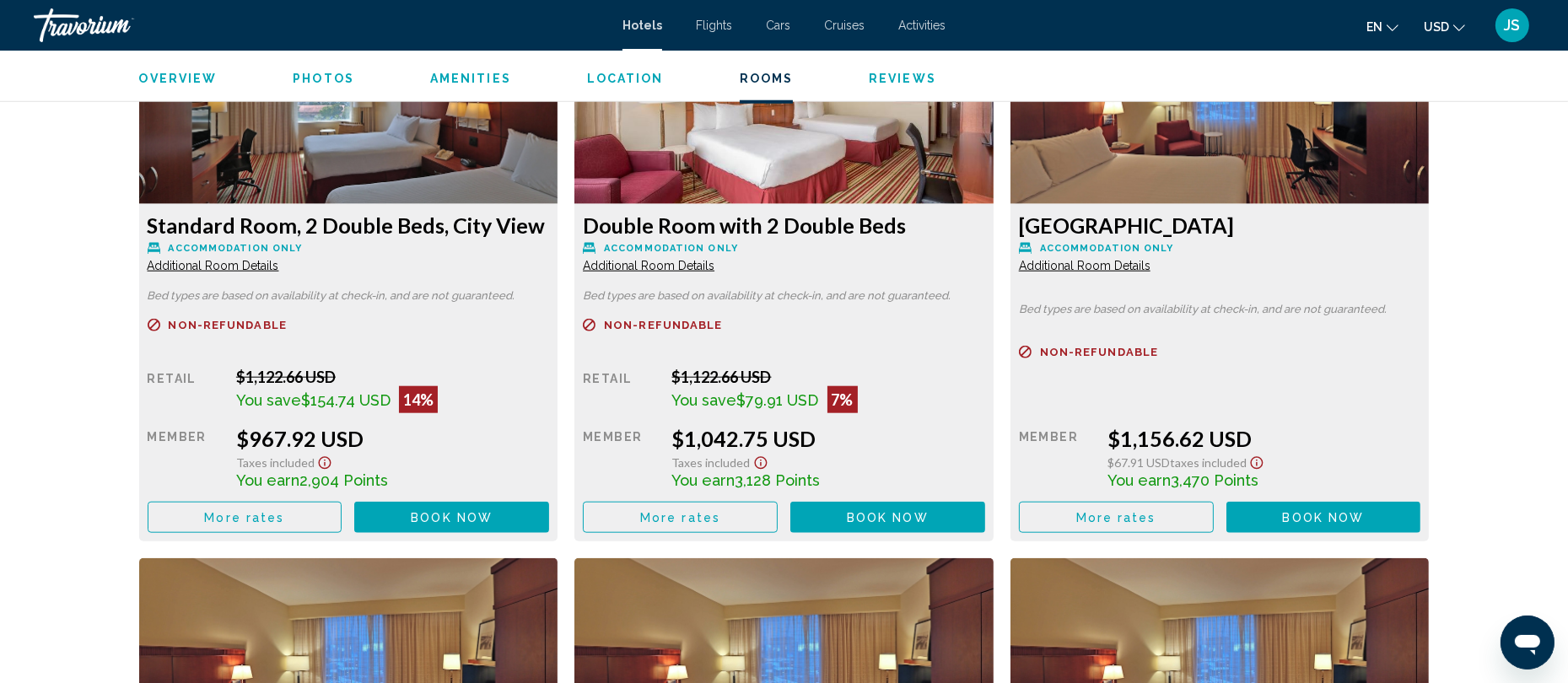
click at [279, 259] on span "Additional Room Details" at bounding box center [213, 266] width 132 height 14
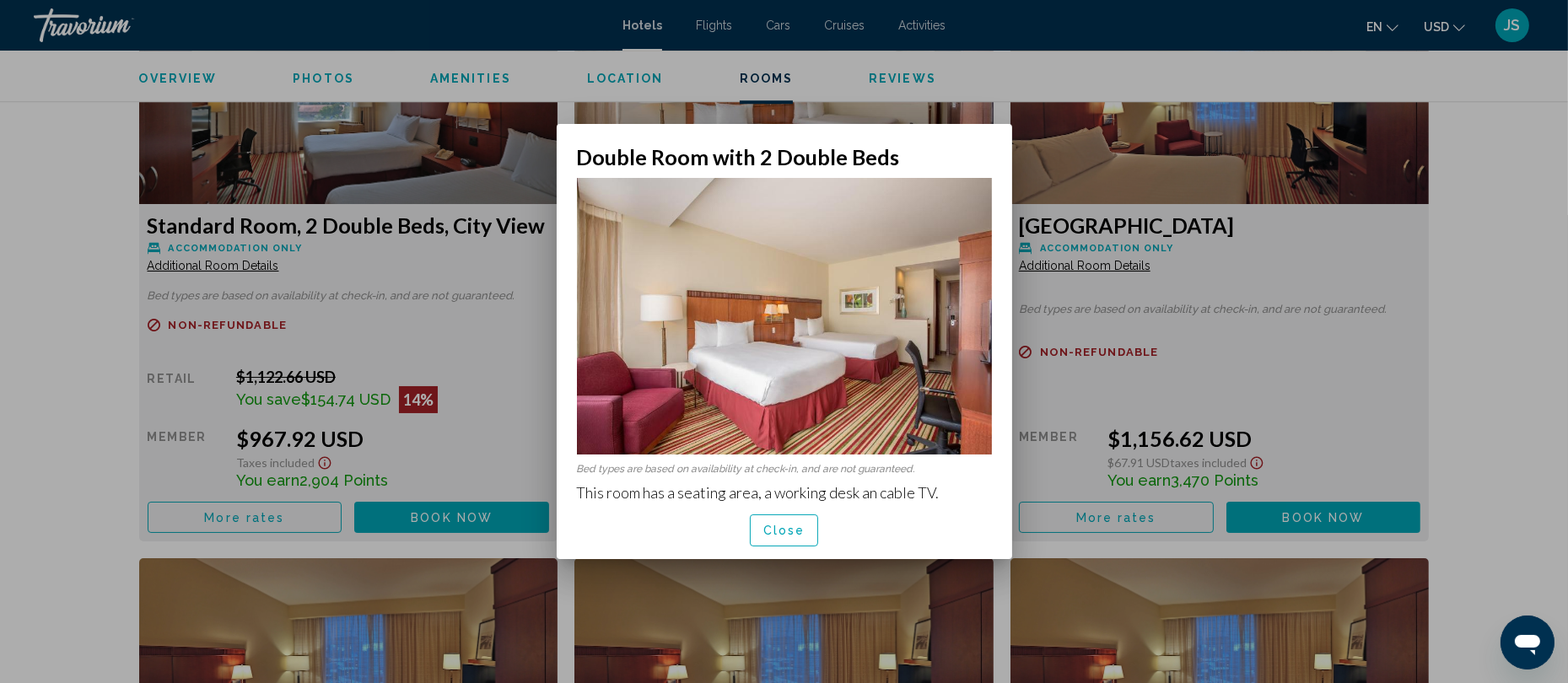
click at [258, 266] on div at bounding box center [784, 342] width 1568 height 683
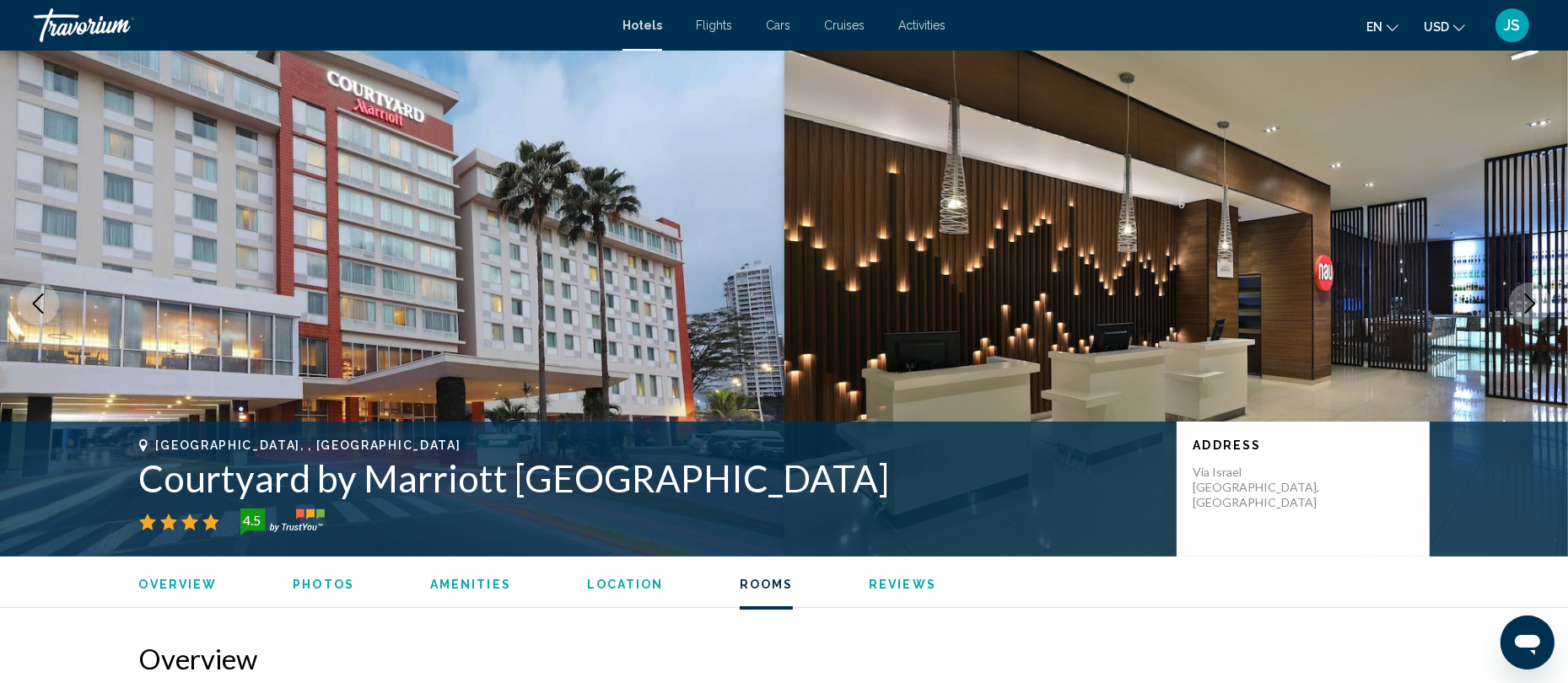
scroll to position [2421, 0]
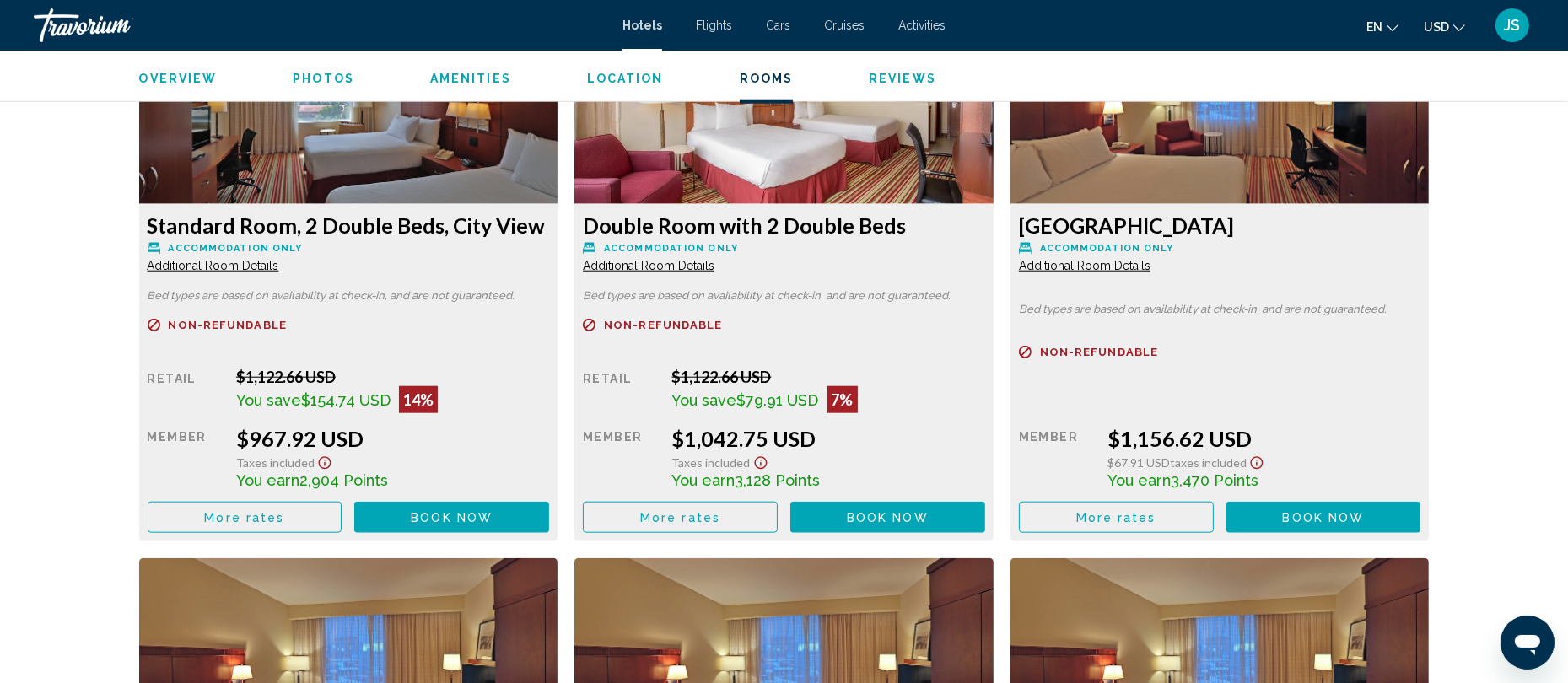
click at [258, 266] on span "Additional Room Details" at bounding box center [213, 266] width 132 height 14
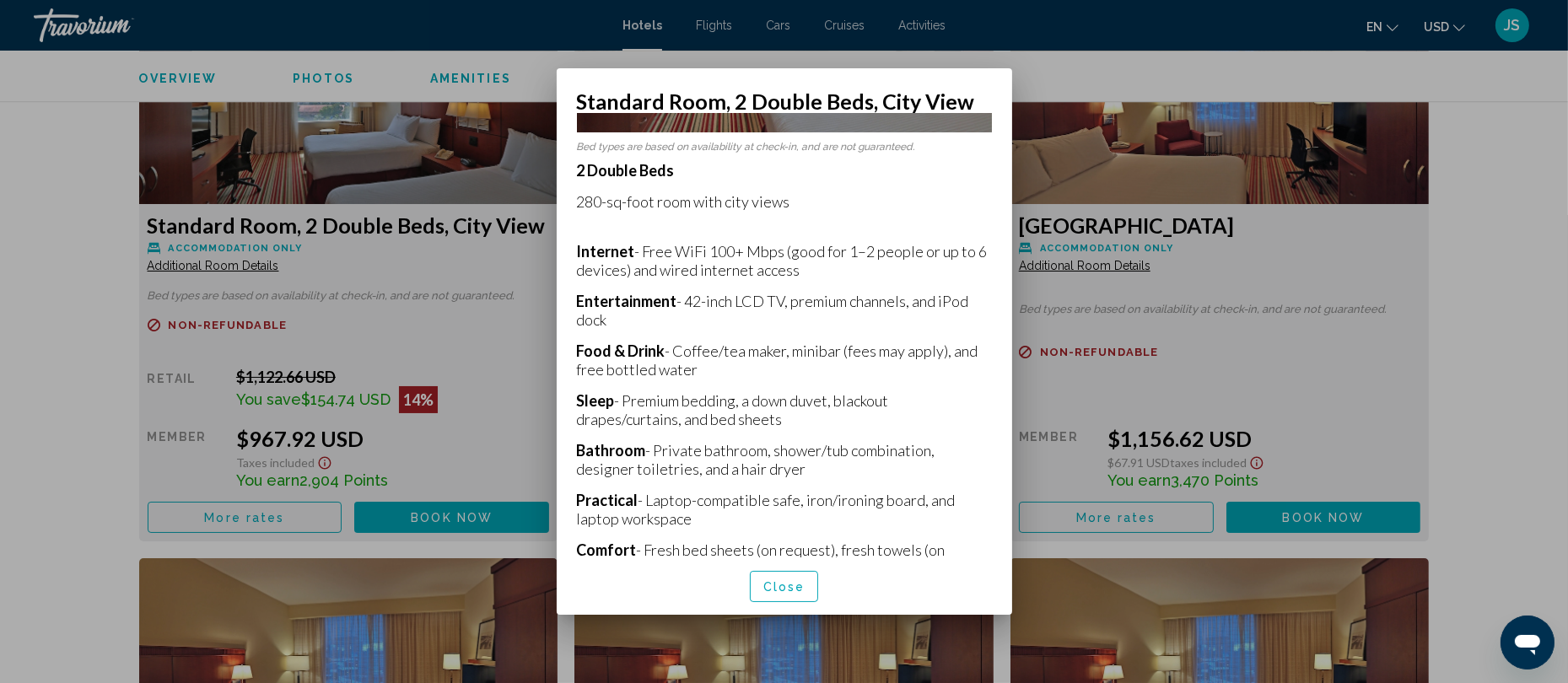
scroll to position [282, 0]
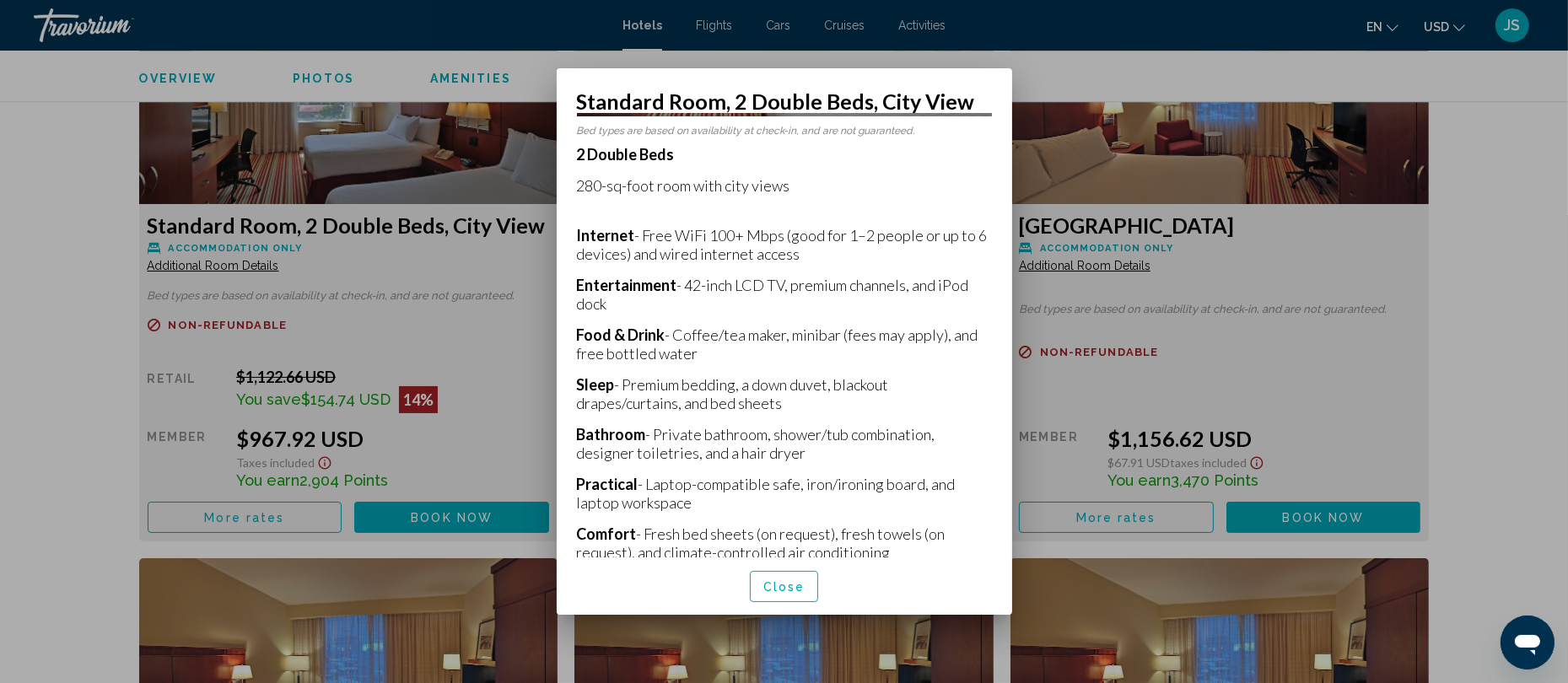
click at [499, 144] on div at bounding box center [784, 342] width 1568 height 683
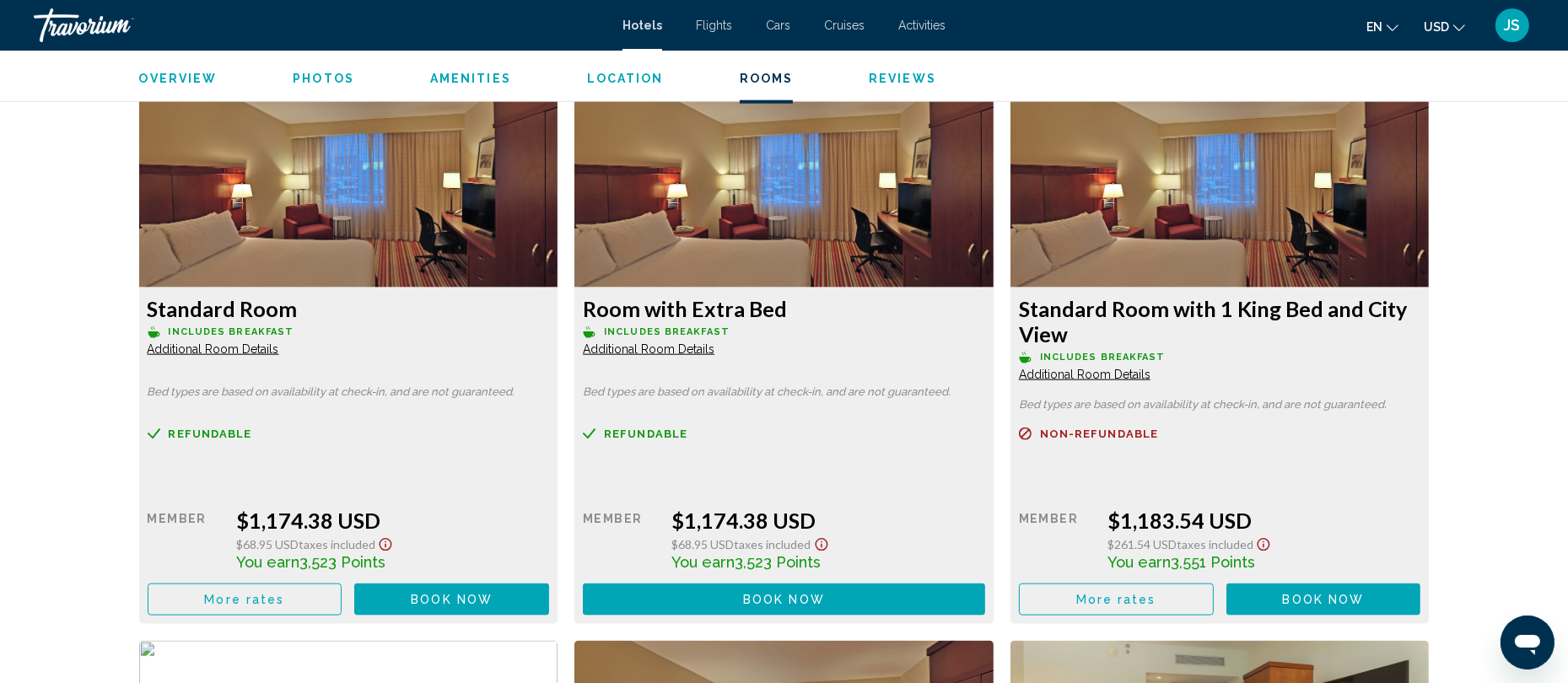
scroll to position [2901, 0]
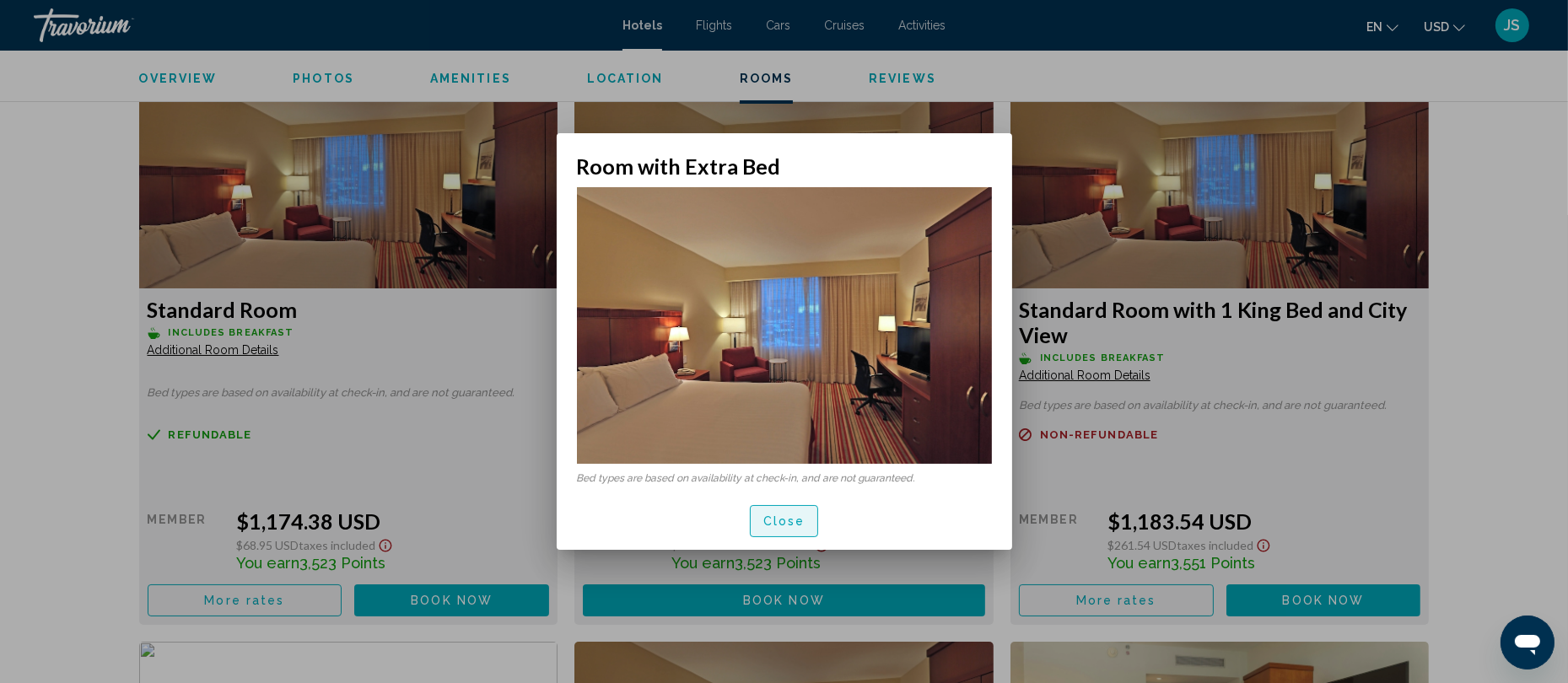
click at [781, 516] on span "Close" at bounding box center [784, 523] width 42 height 14
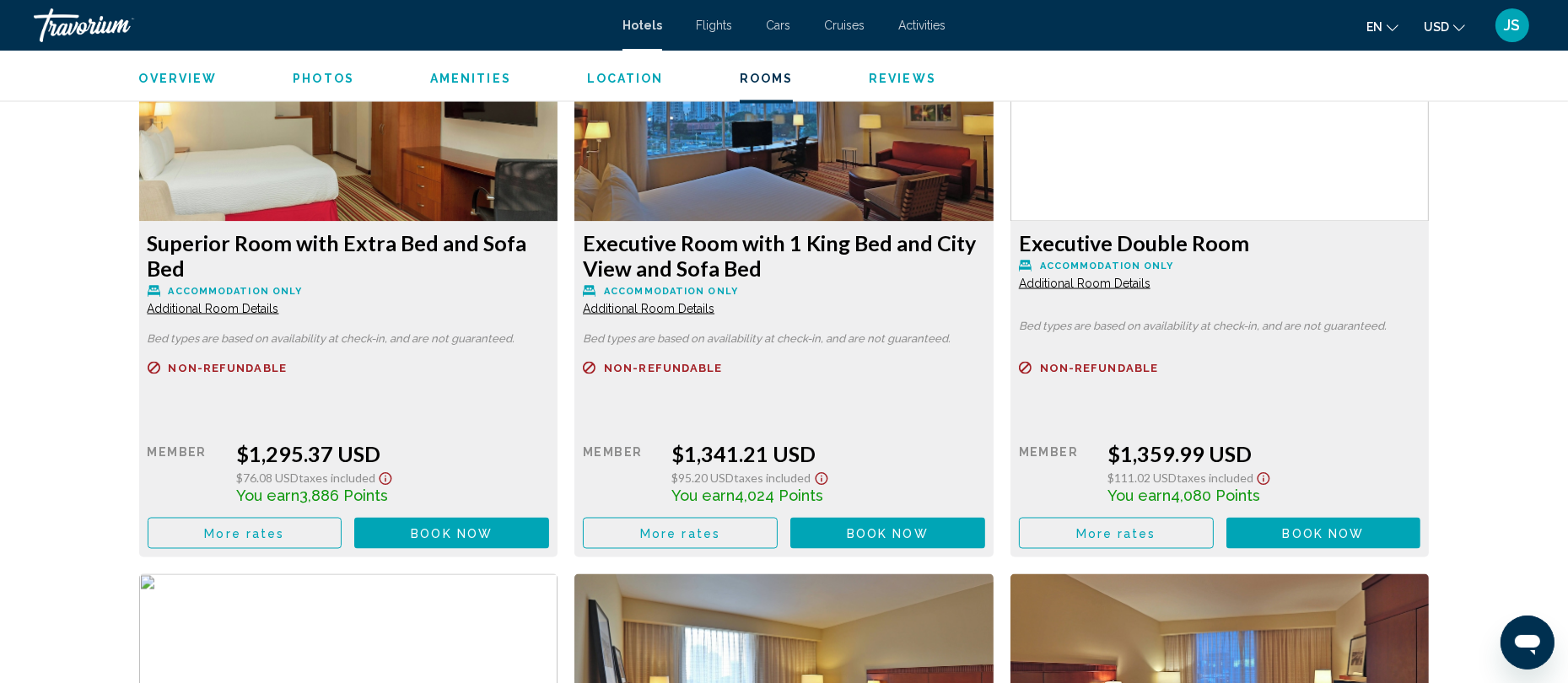
scroll to position [4098, 0]
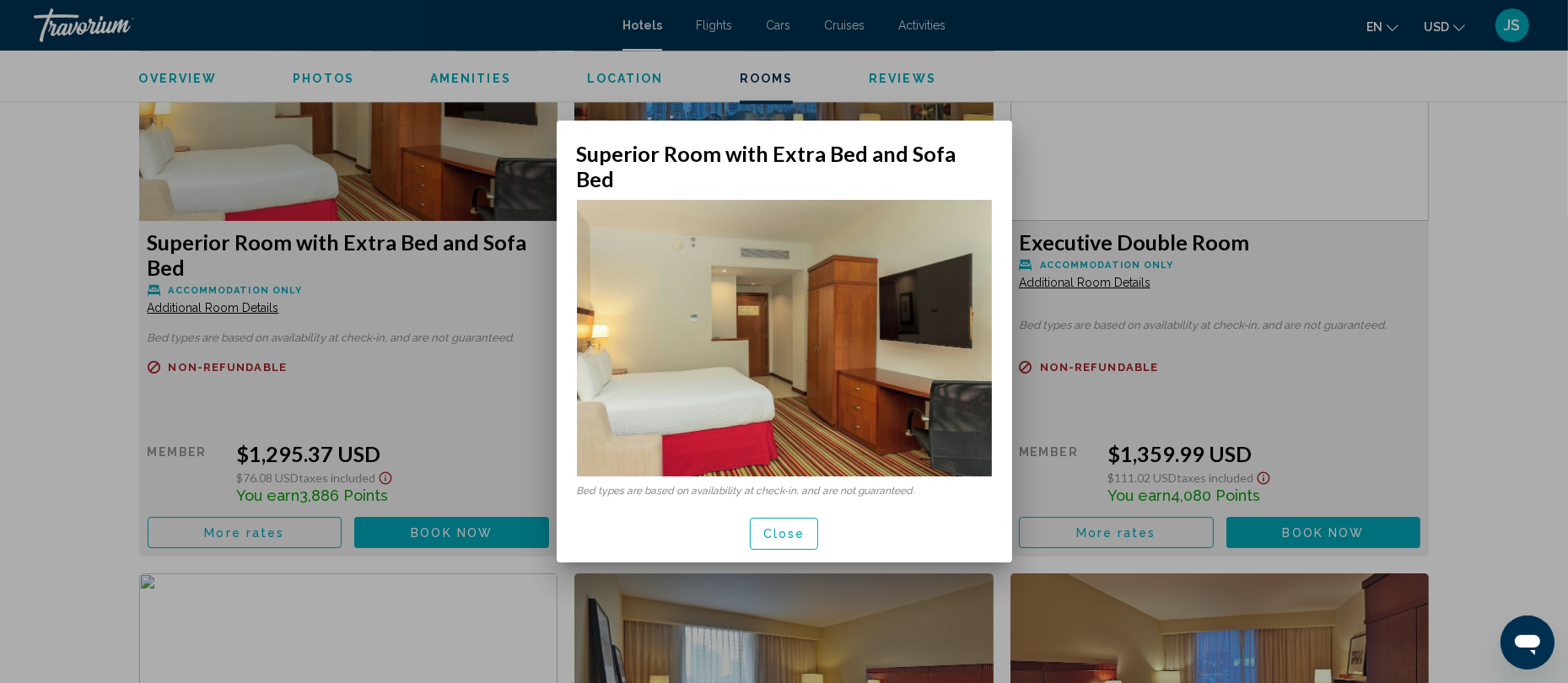
scroll to position [0, 0]
click at [789, 528] on span "Close" at bounding box center [784, 535] width 42 height 14
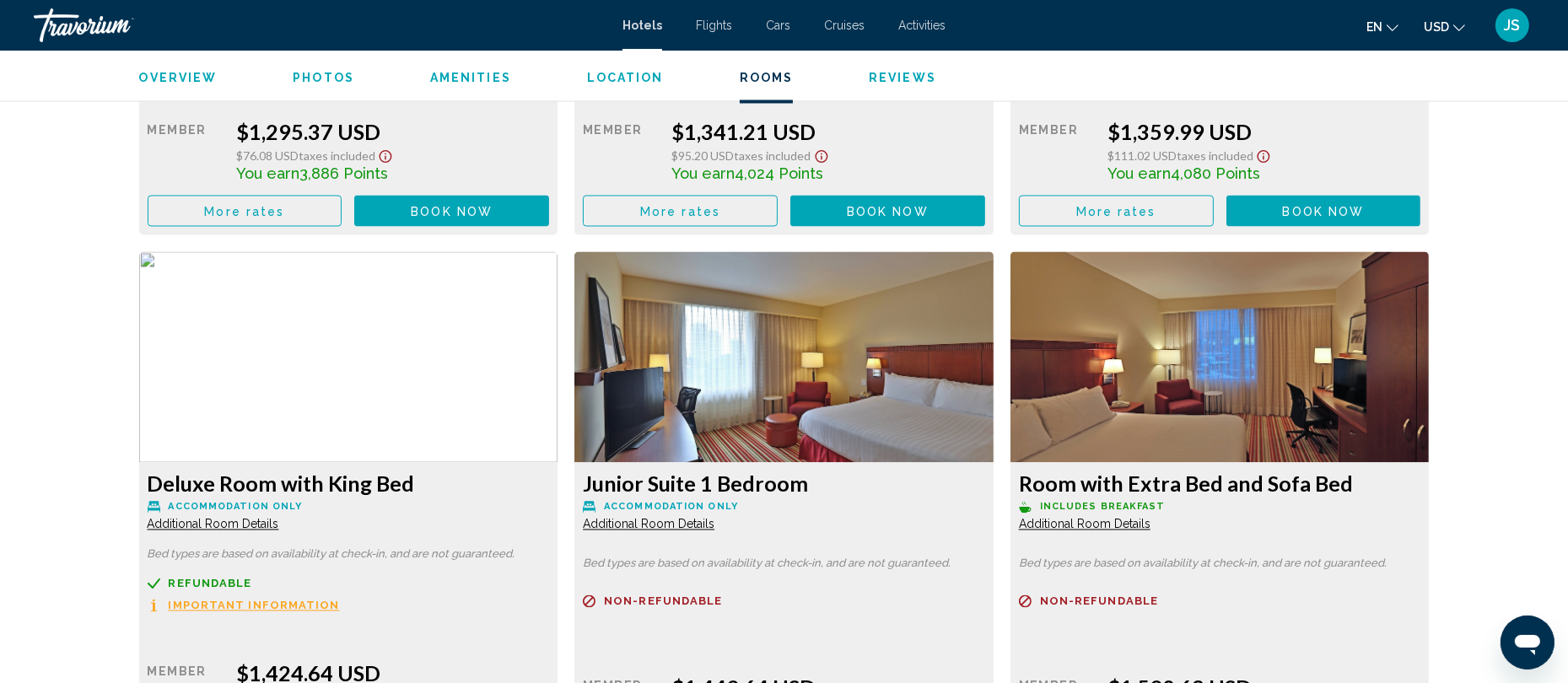
scroll to position [4651, 0]
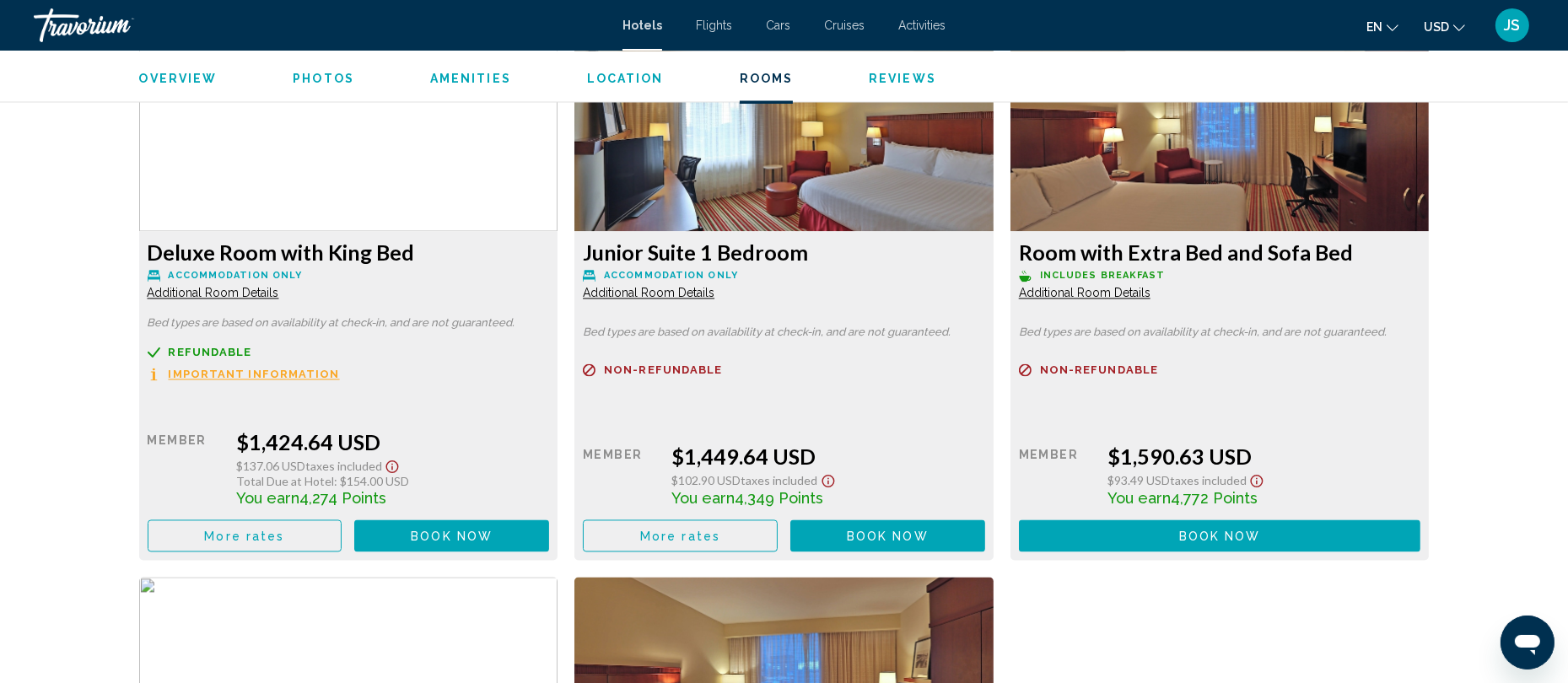
drag, startPoint x: 889, startPoint y: 472, endPoint x: 911, endPoint y: 387, distance: 87.8
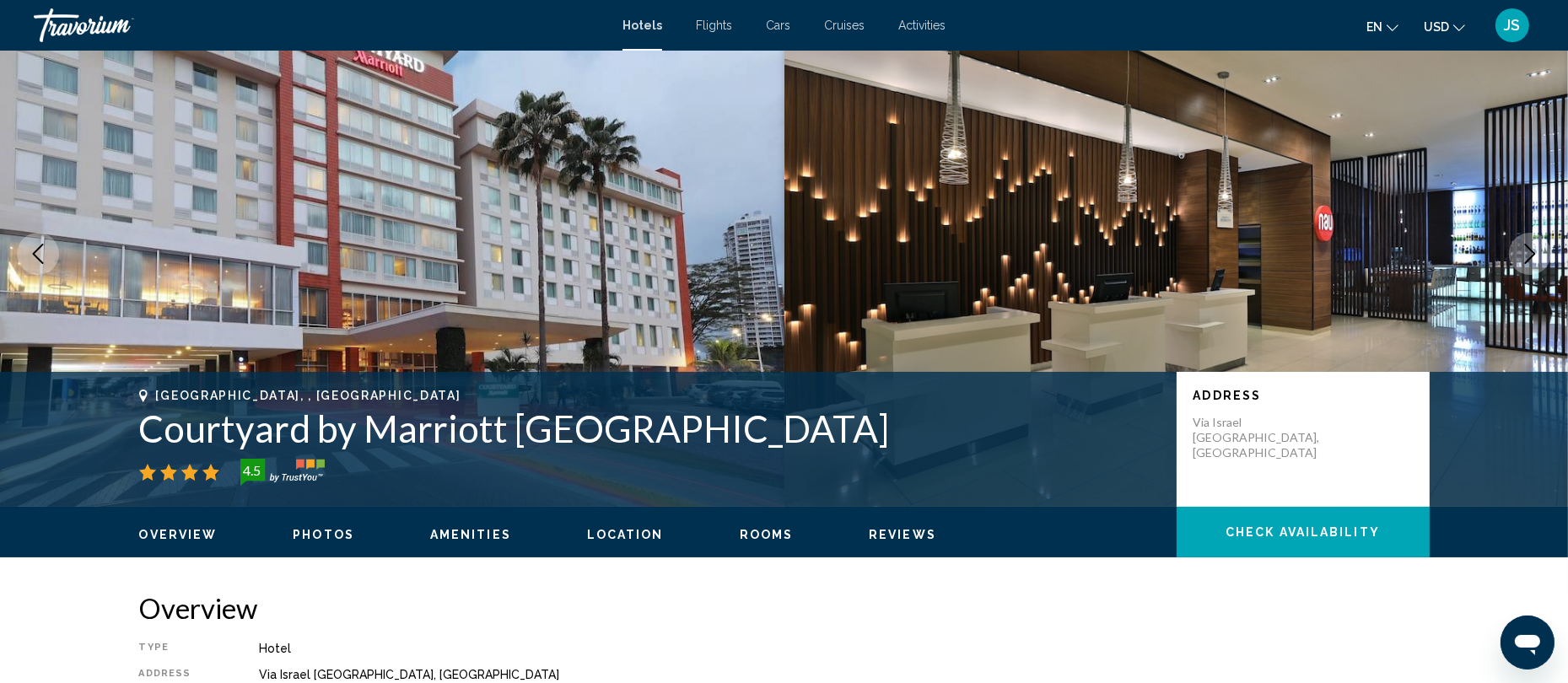
scroll to position [0, 0]
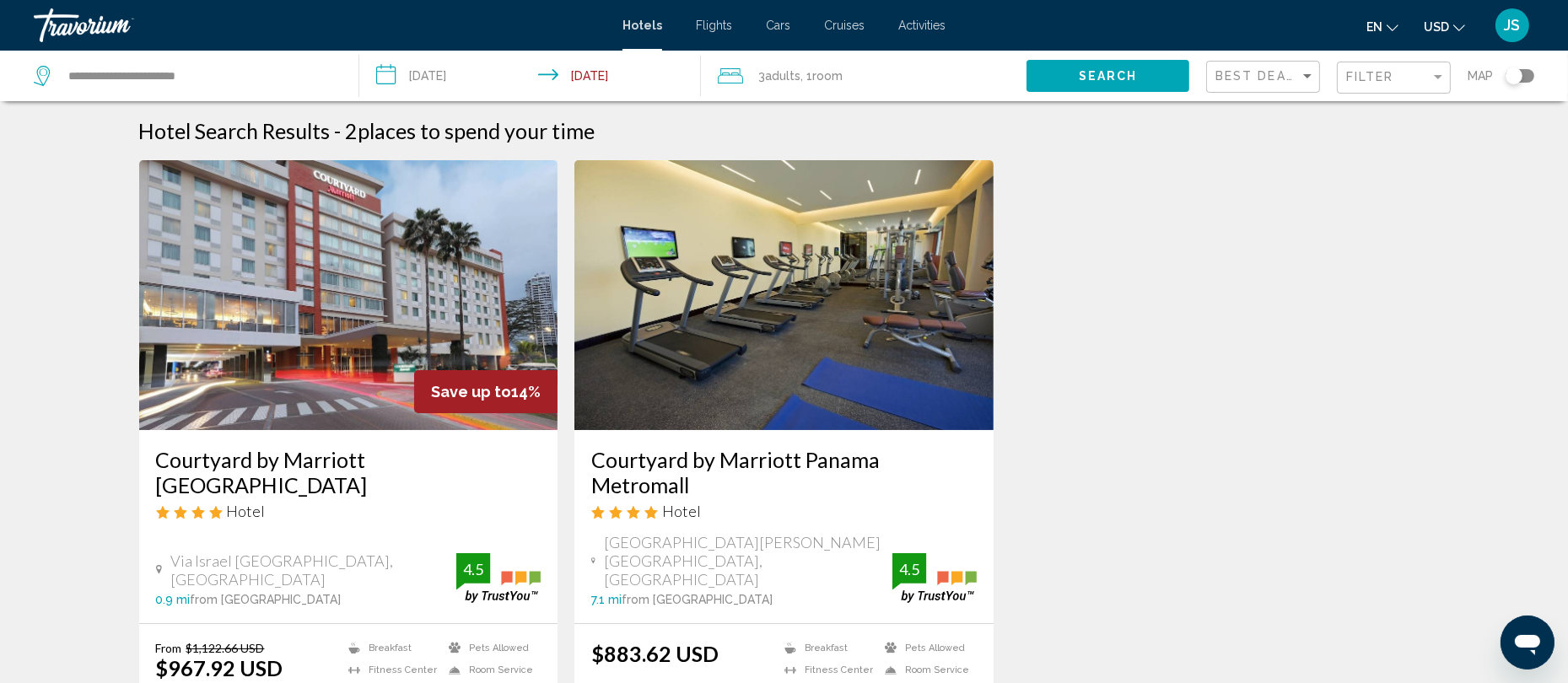
click at [538, 180] on img "Main content" at bounding box center [348, 295] width 419 height 270
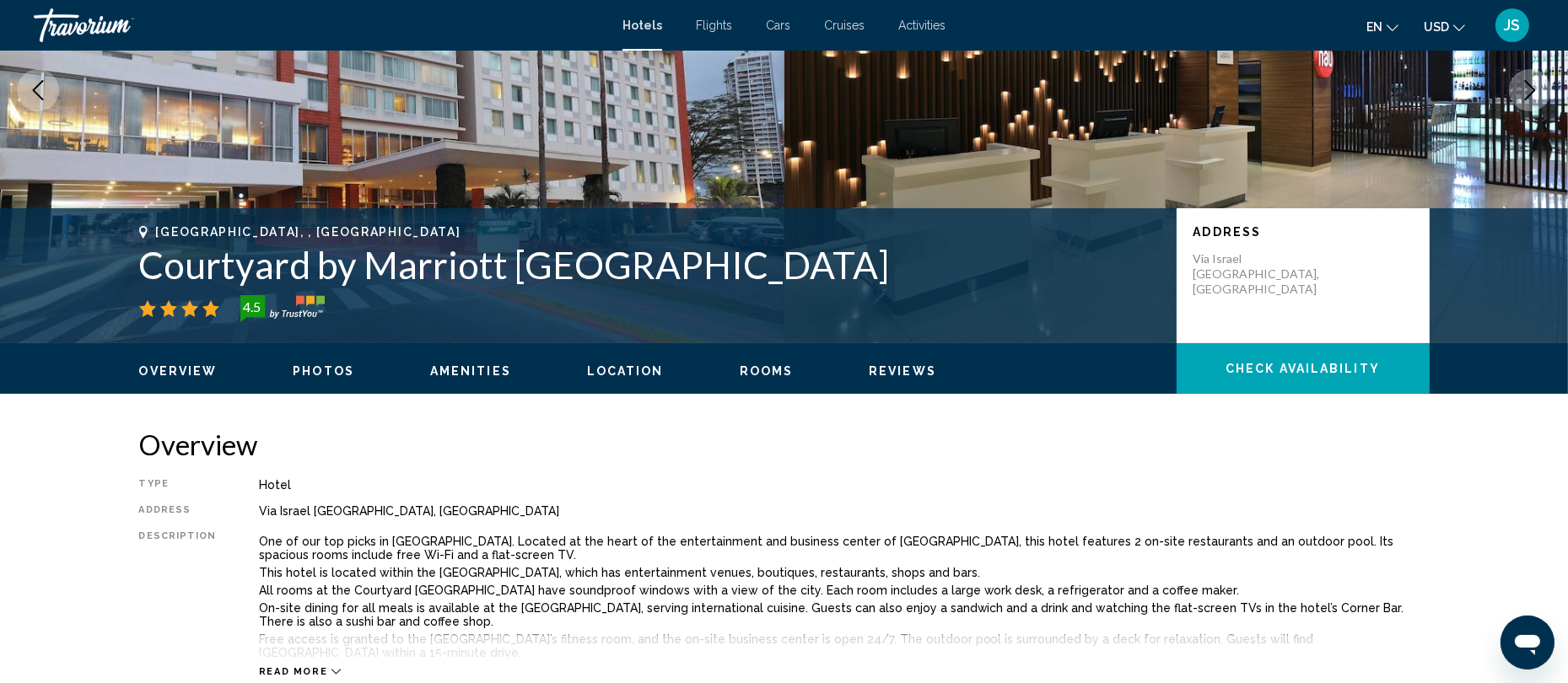
scroll to position [212, 0]
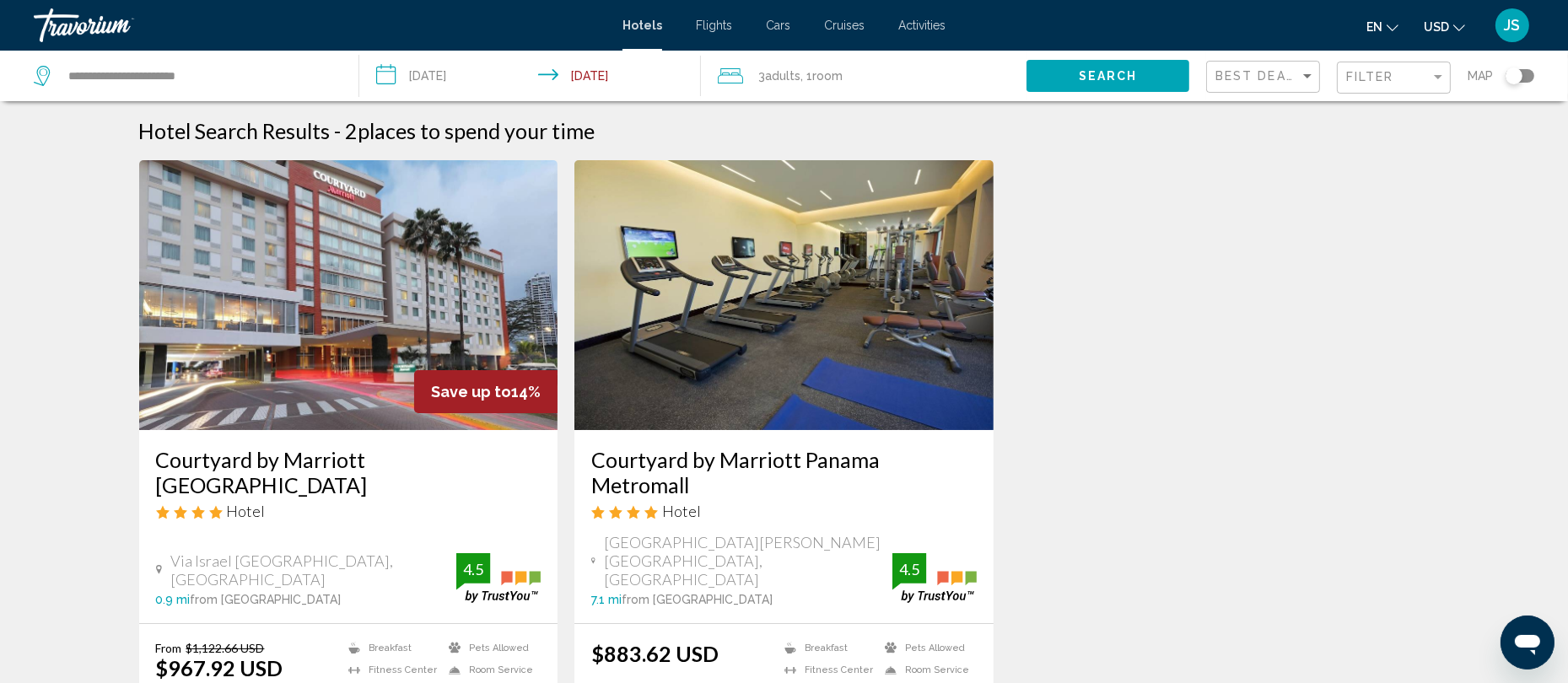
click at [1371, 85] on div "Filter" at bounding box center [1395, 78] width 99 height 31
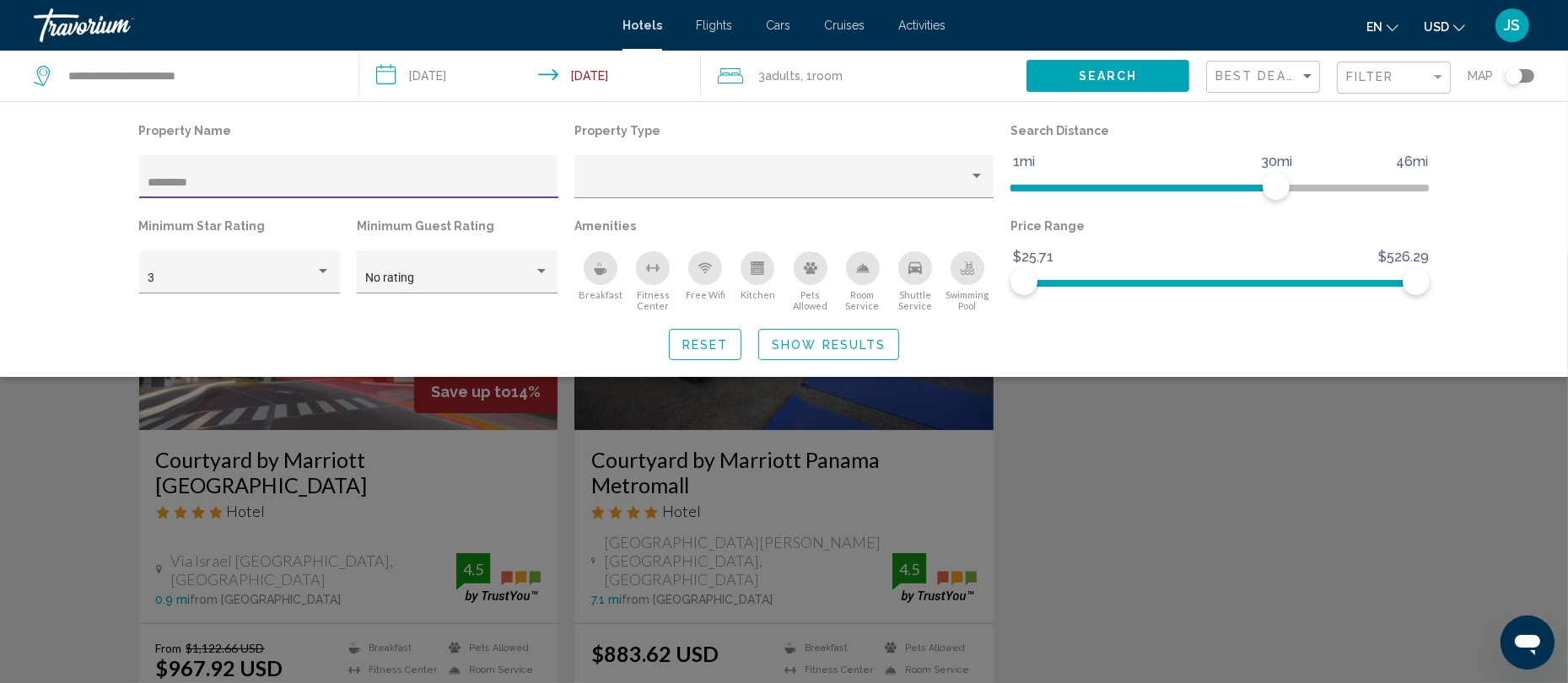
click at [255, 177] on input "*********" at bounding box center [348, 183] width 401 height 14
type input "*"
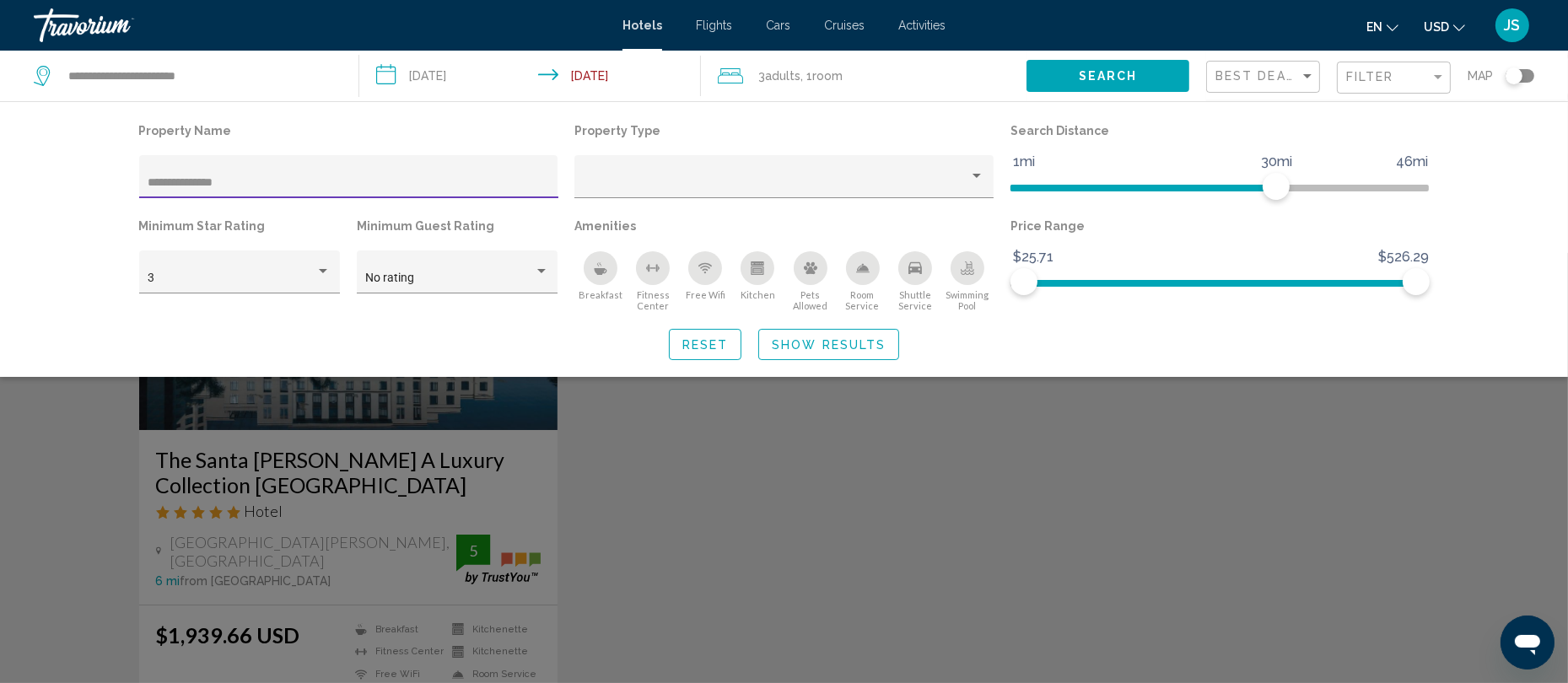
click at [236, 180] on input "**********" at bounding box center [348, 183] width 401 height 14
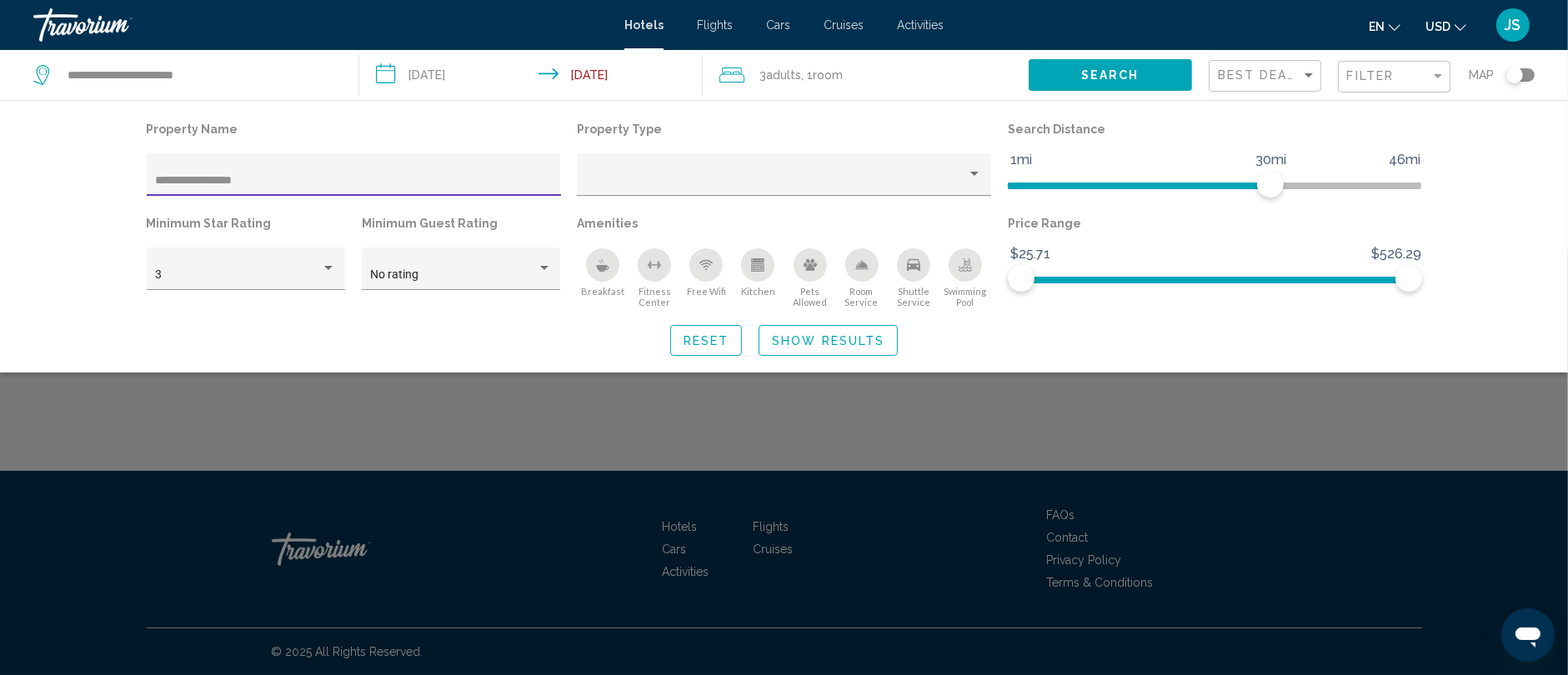
click at [332, 187] on input "**********" at bounding box center [353, 181] width 397 height 14
type input "*"
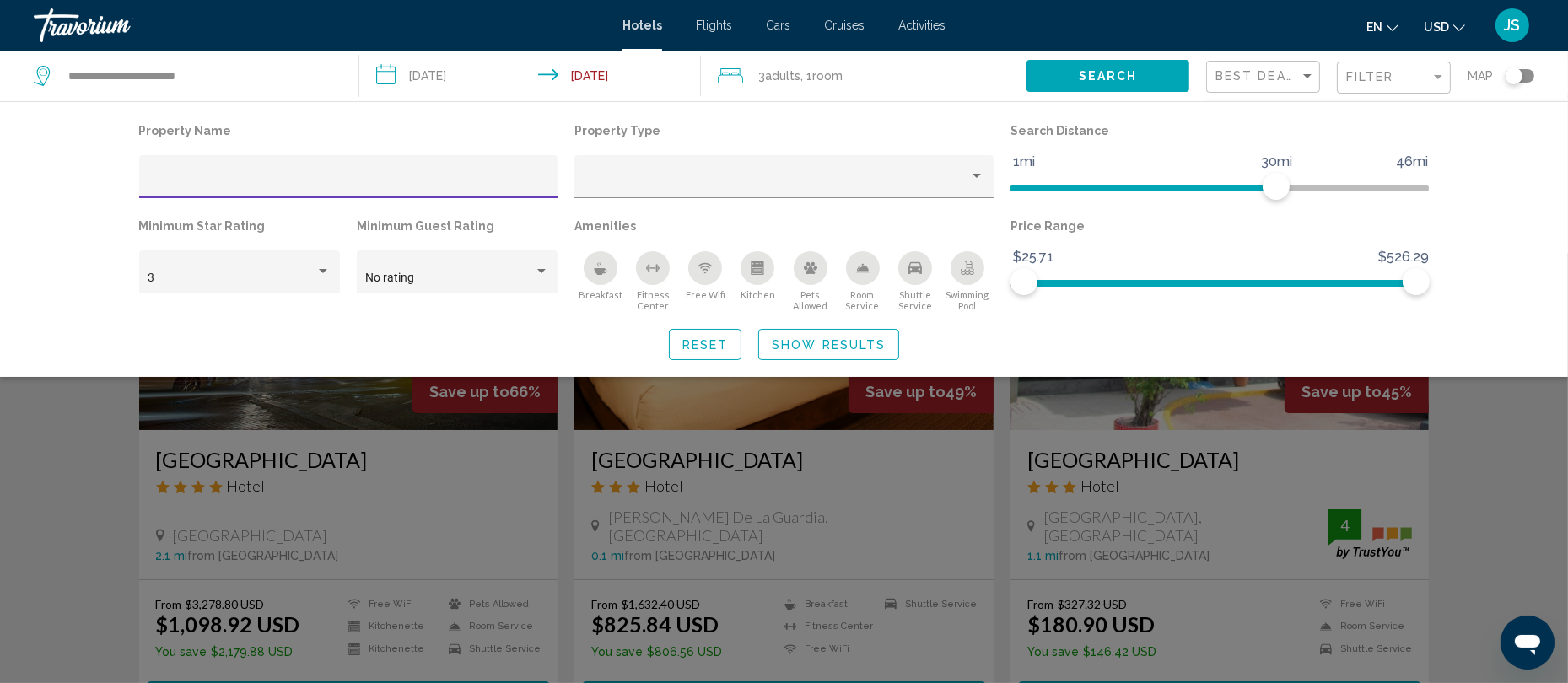
click at [358, 180] on input "Hotel Filters" at bounding box center [348, 183] width 401 height 14
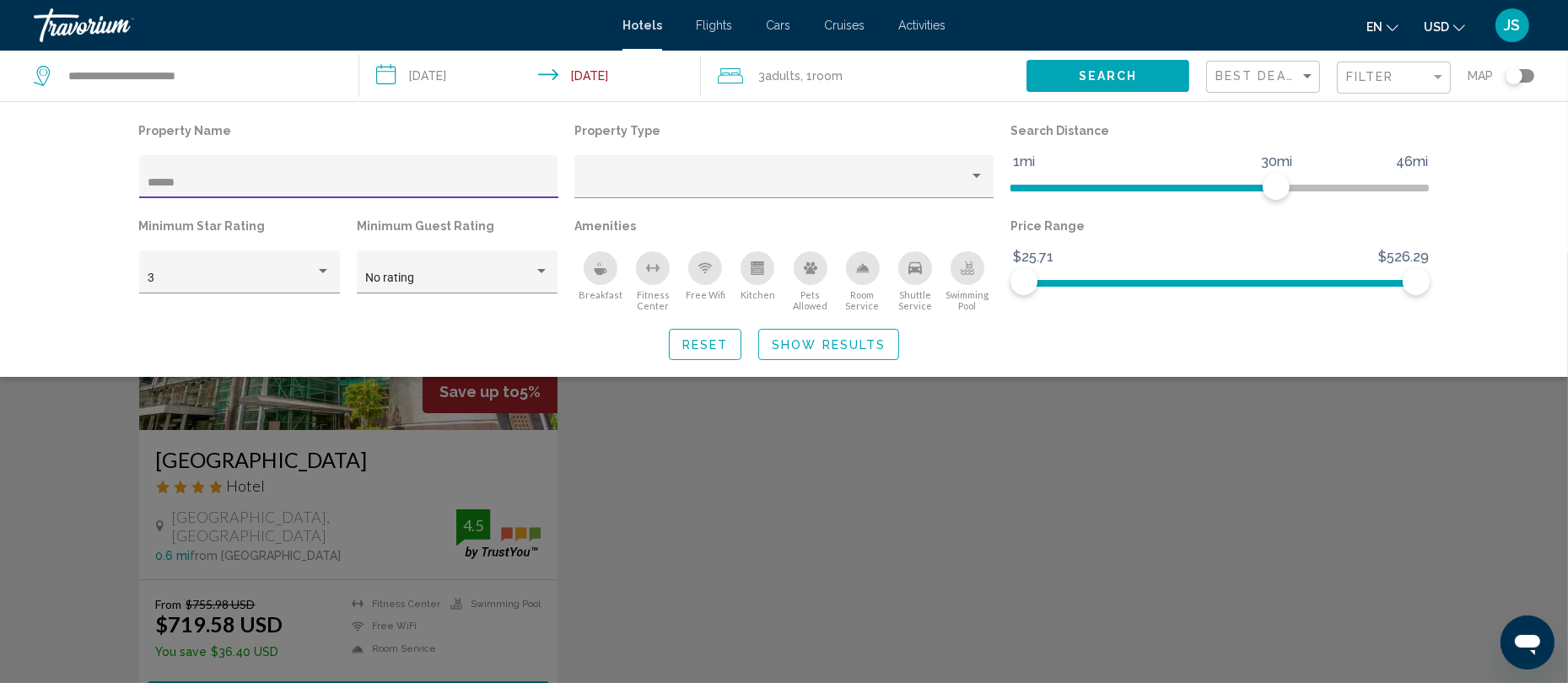
type input "******"
click at [206, 452] on div "Search widget" at bounding box center [784, 467] width 1568 height 430
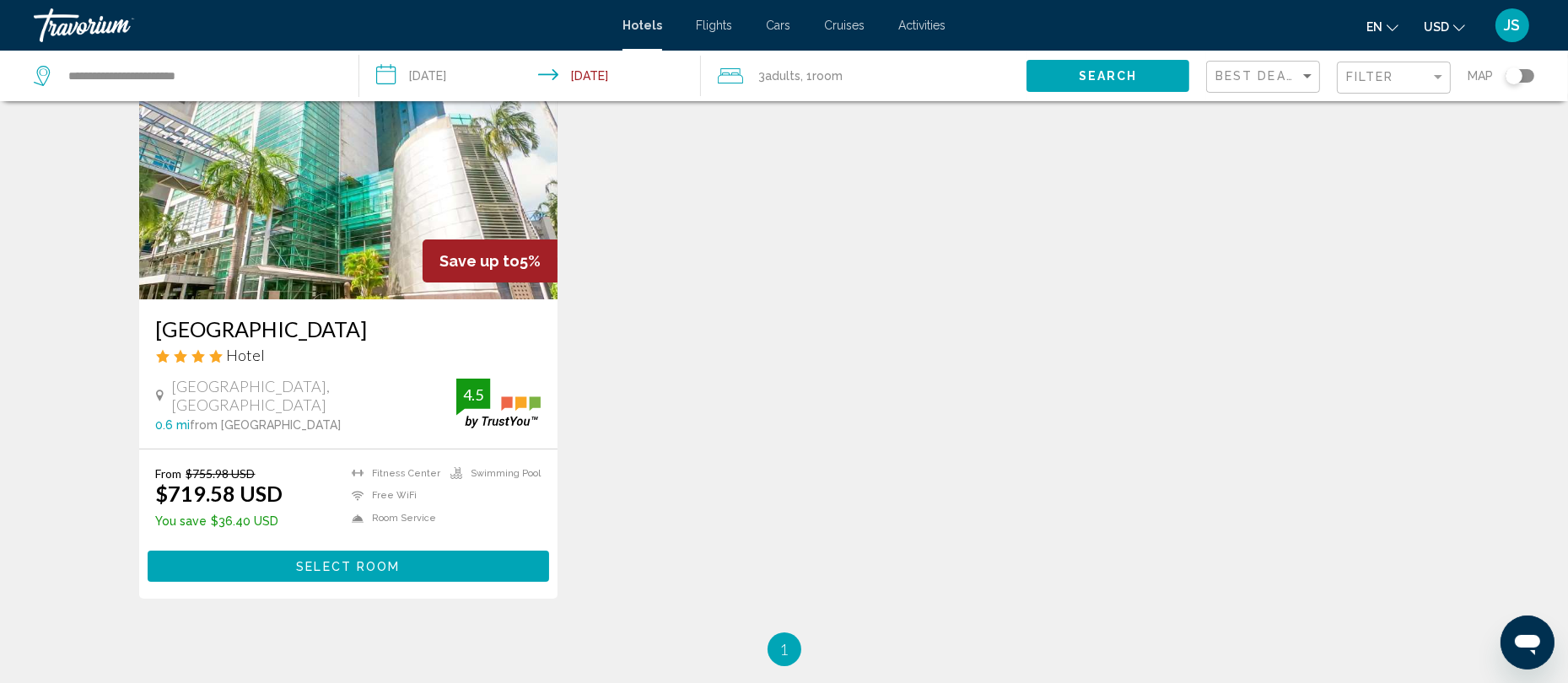
scroll to position [150, 0]
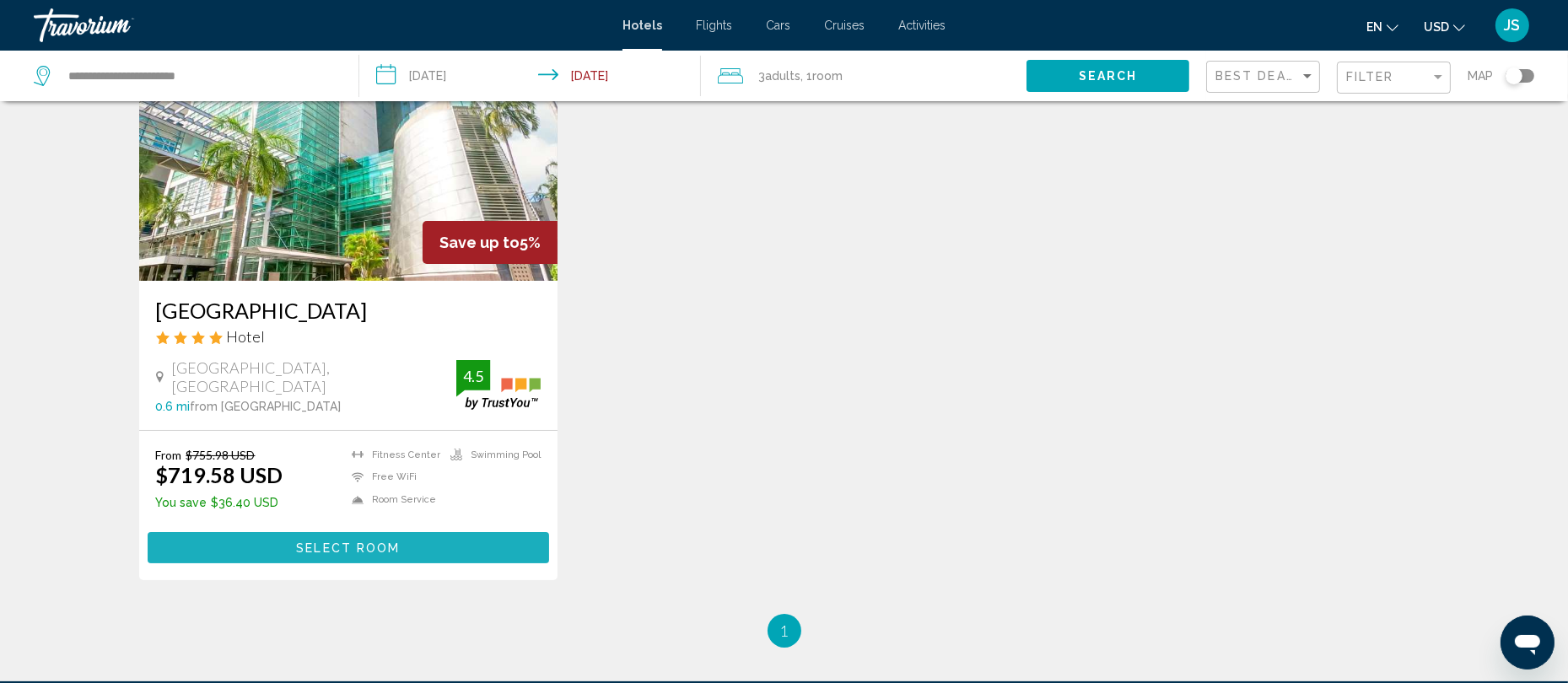
click at [388, 541] on span "Select Room" at bounding box center [347, 548] width 103 height 14
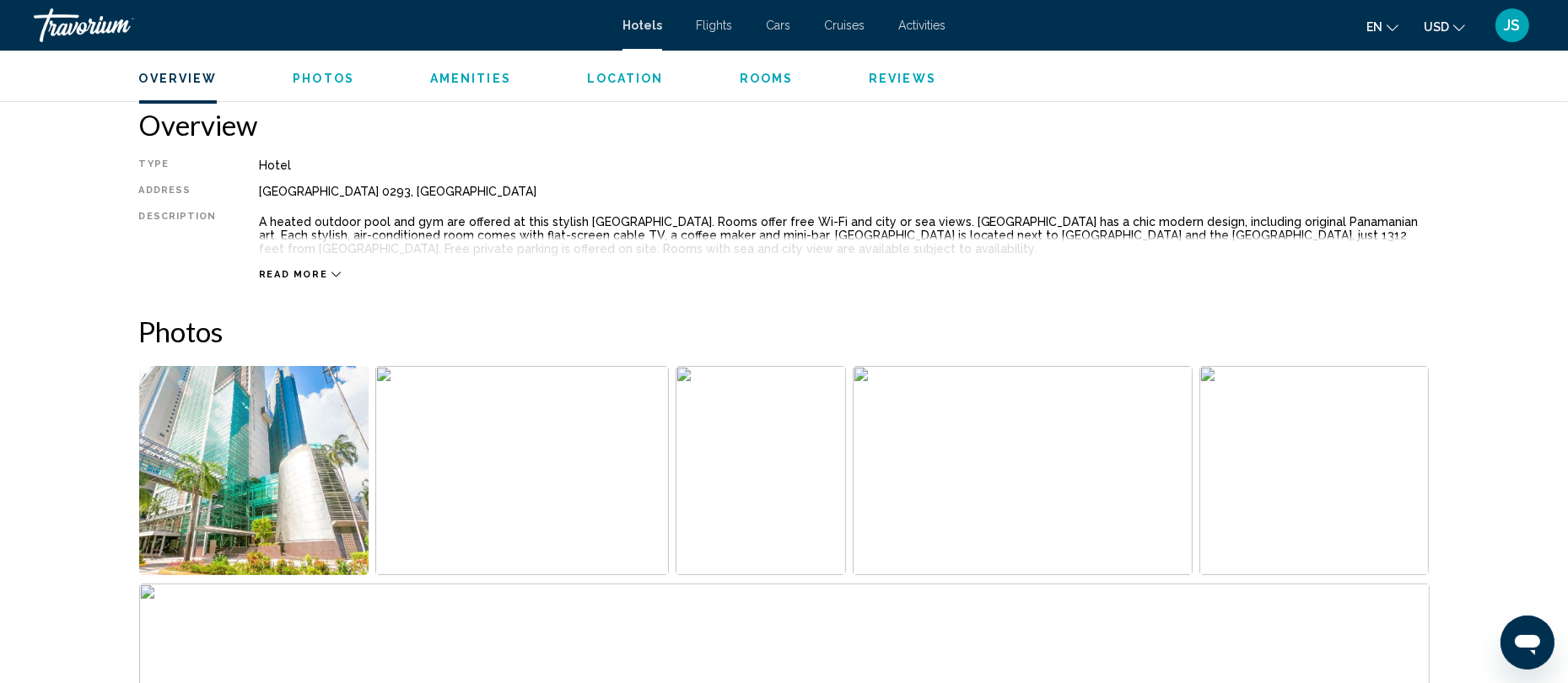
scroll to position [535, 0]
click at [312, 269] on span "Read more" at bounding box center [293, 274] width 69 height 11
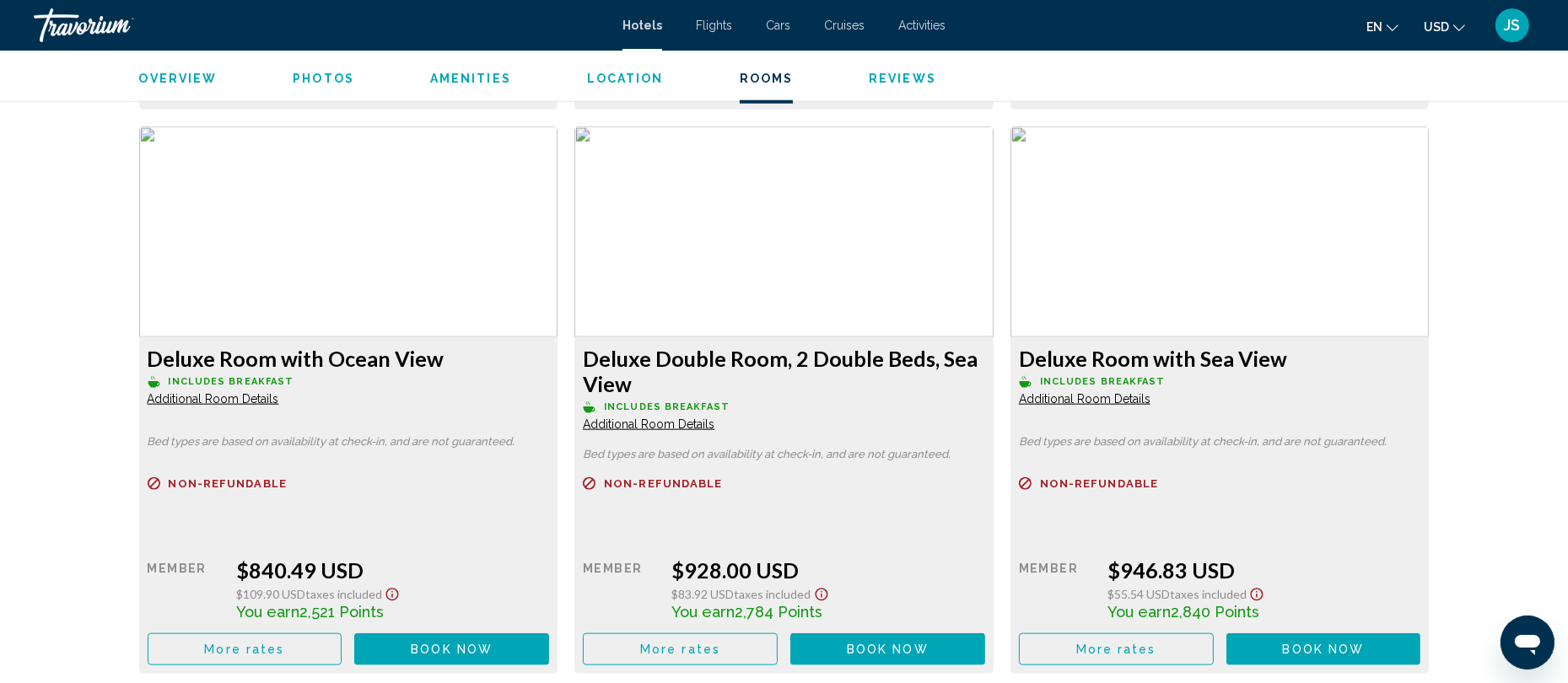
scroll to position [2728, 0]
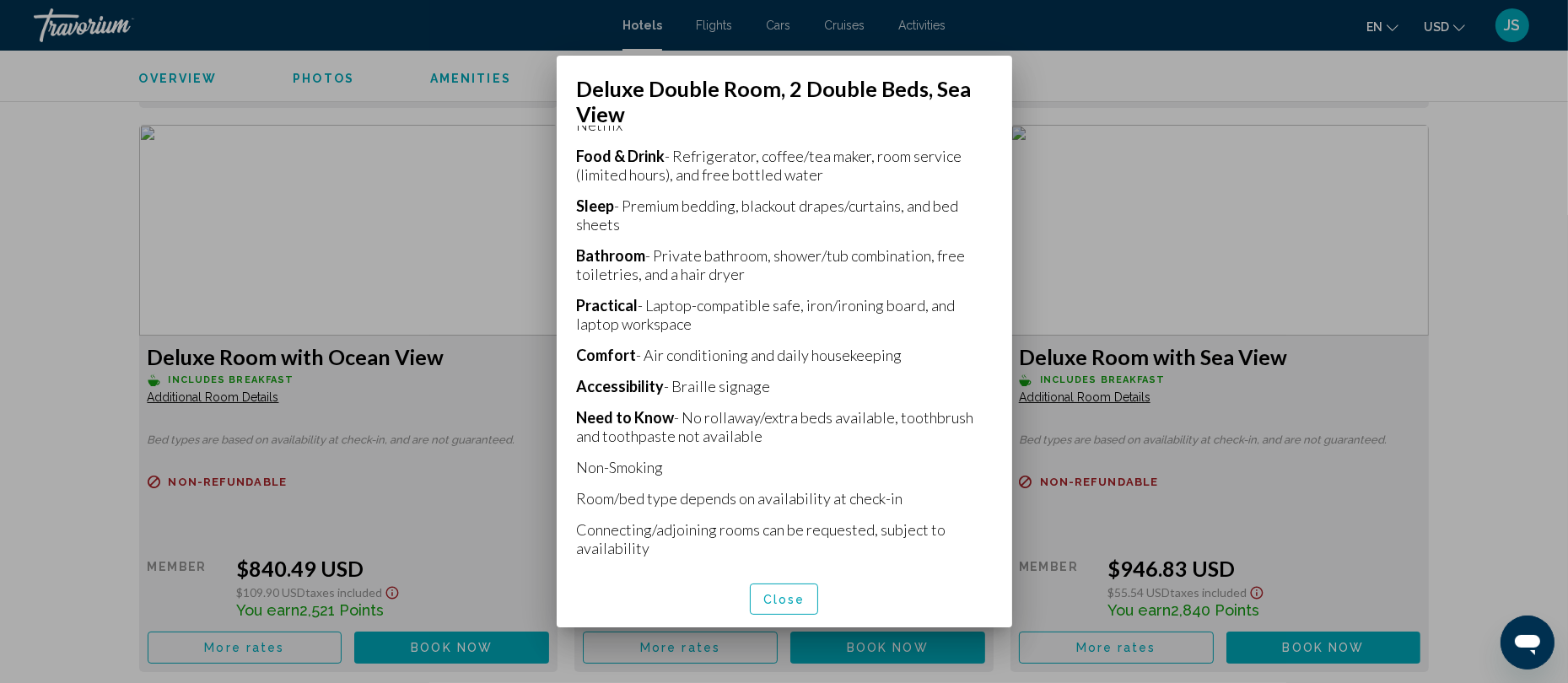
scroll to position [399, 0]
click at [787, 592] on span "Close" at bounding box center [784, 599] width 42 height 14
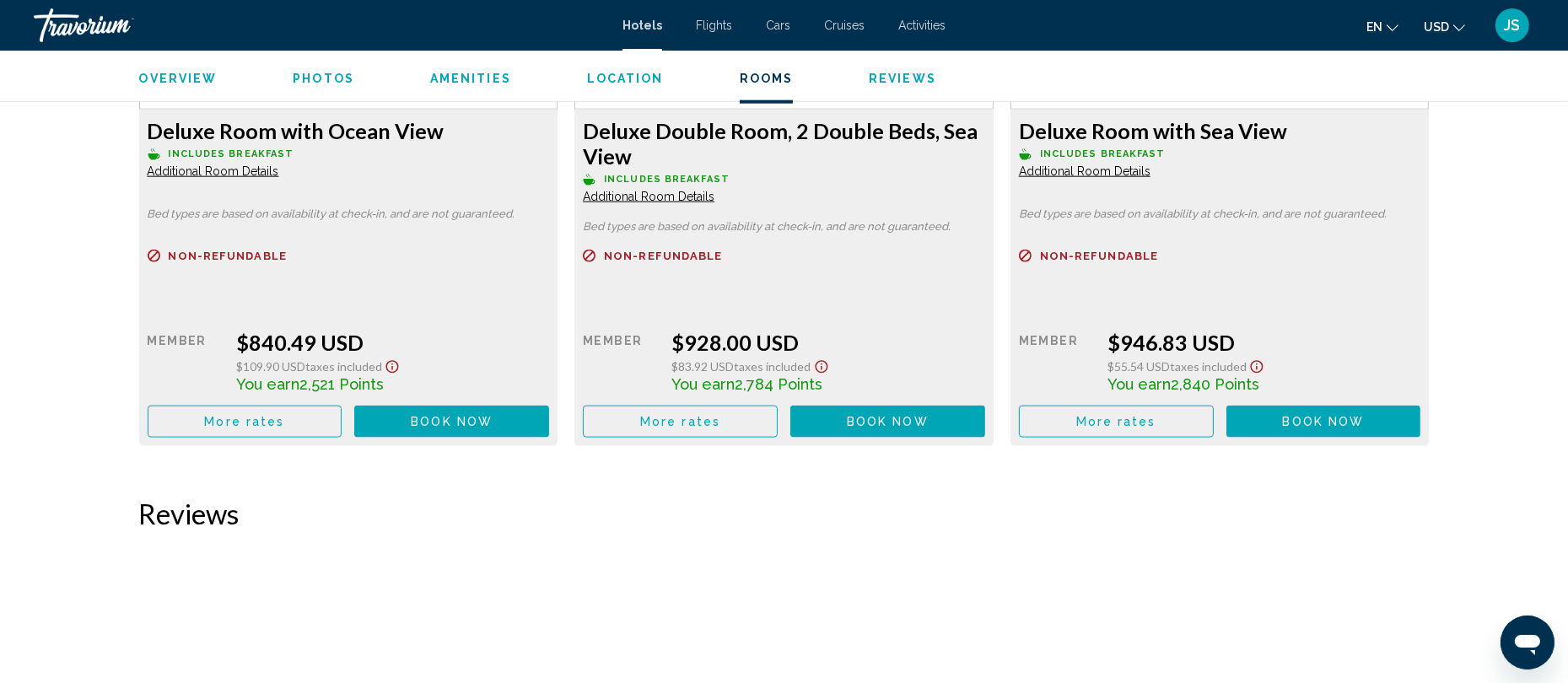
scroll to position [2952, 0]
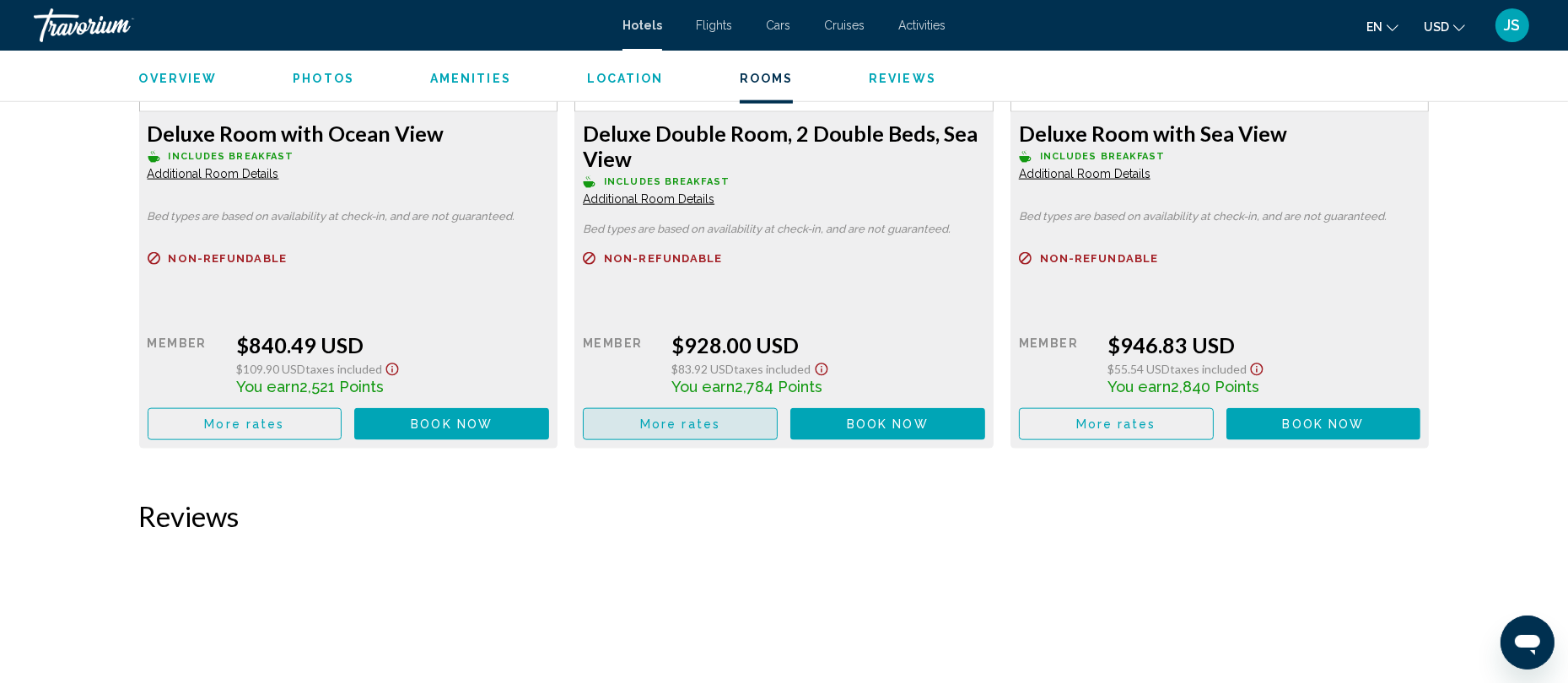
click at [655, 418] on span "More rates" at bounding box center [680, 425] width 80 height 14
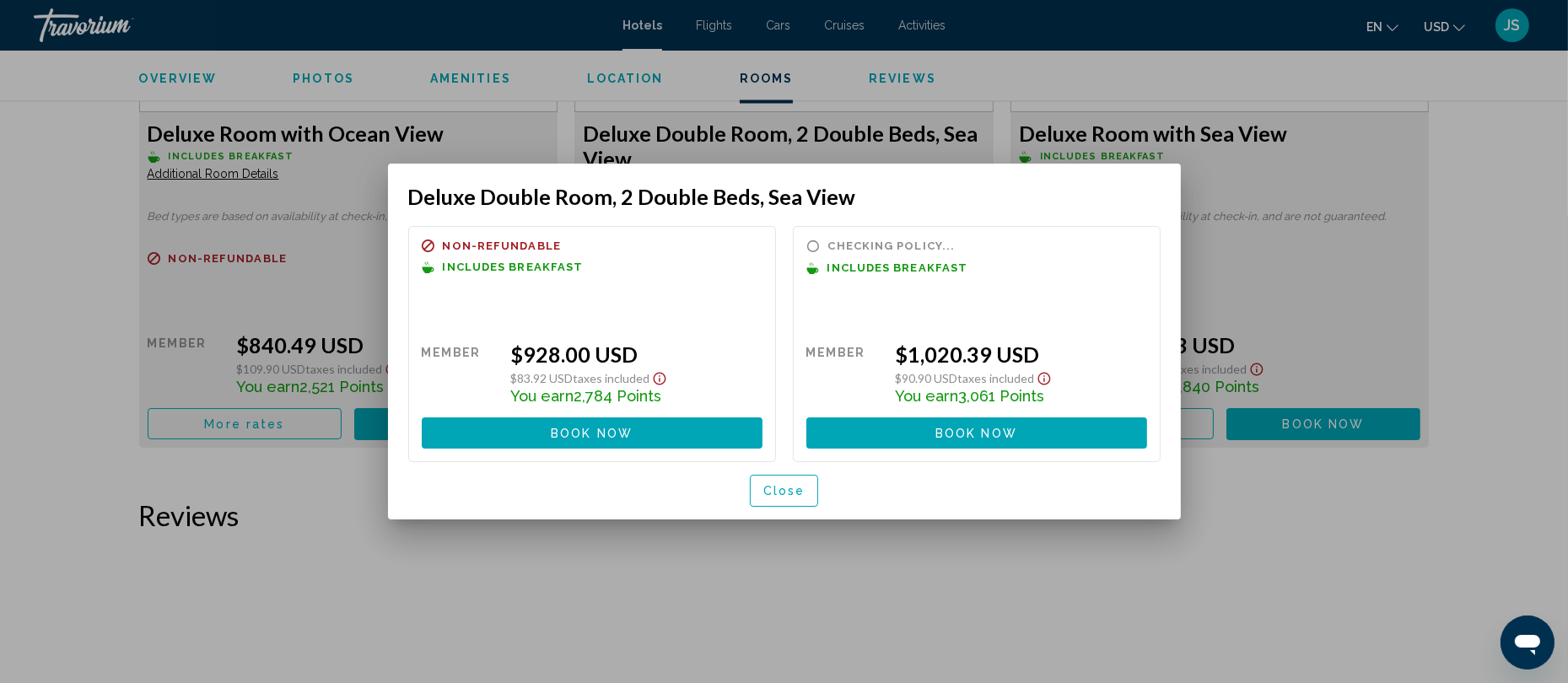
scroll to position [0, 0]
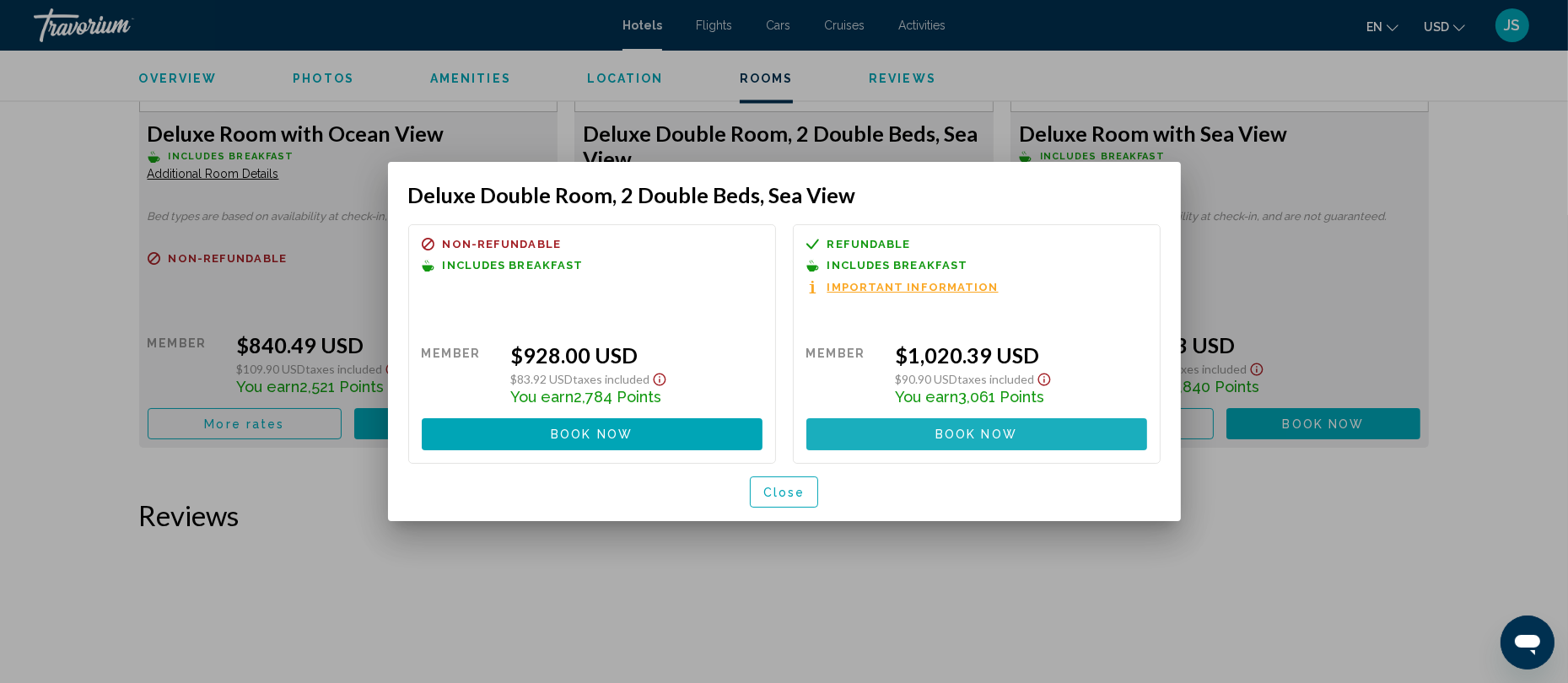
click at [955, 429] on span "Book now" at bounding box center [976, 436] width 82 height 14
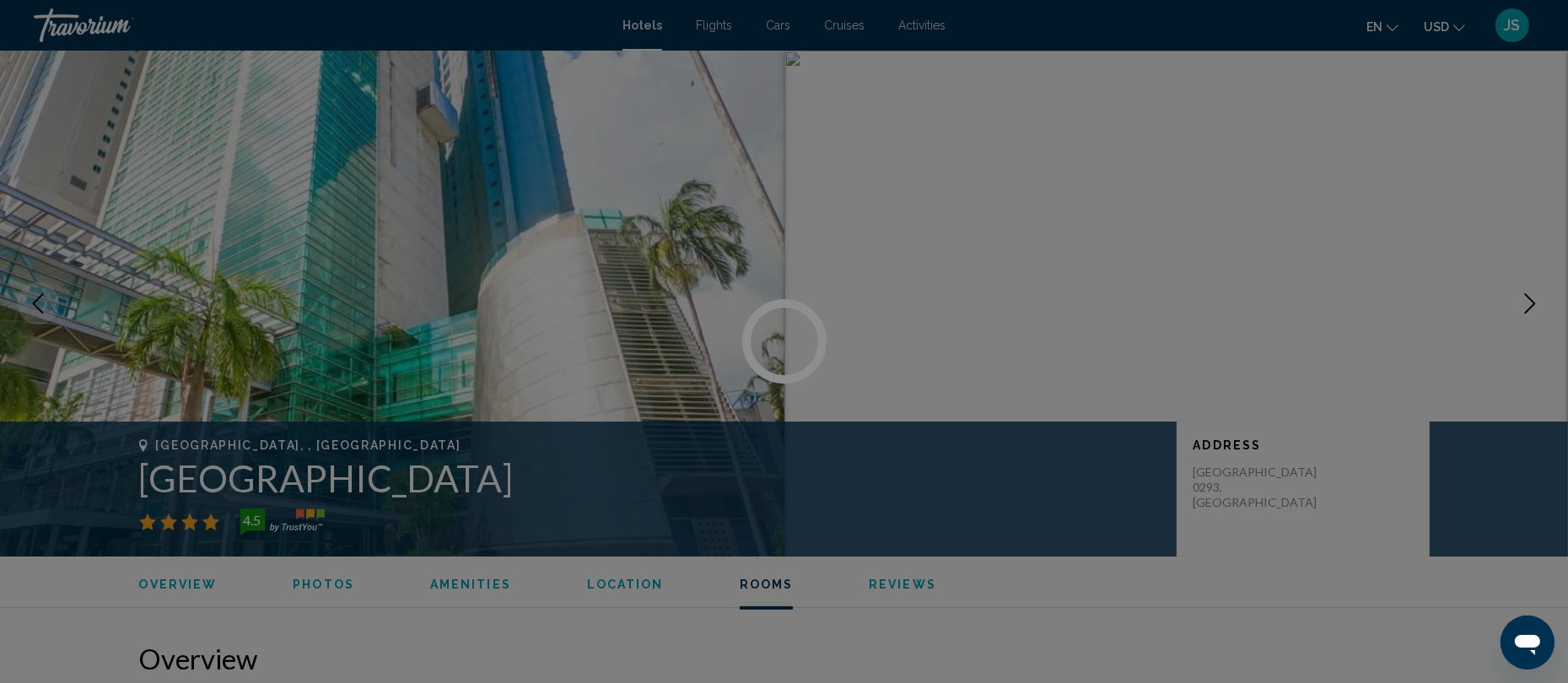
scroll to position [2952, 0]
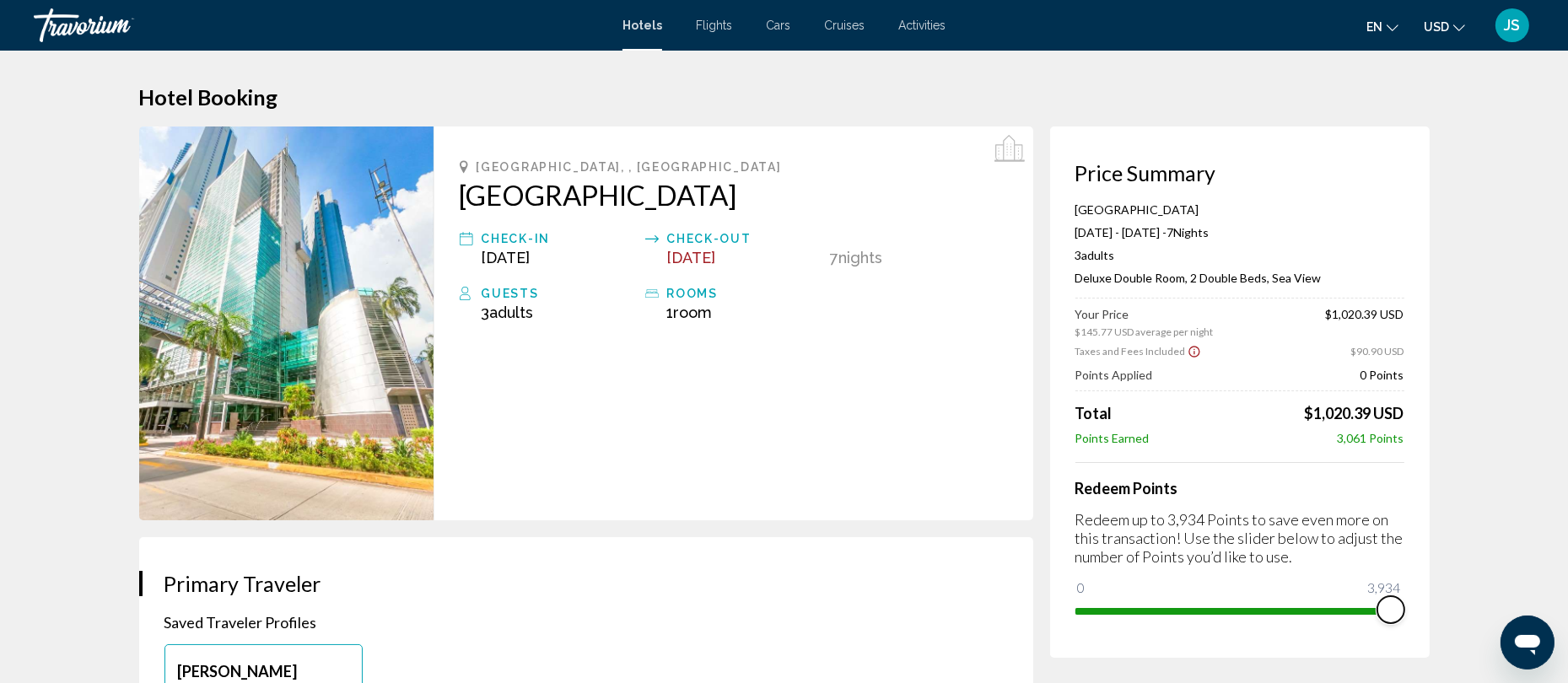
drag, startPoint x: 1096, startPoint y: 587, endPoint x: 1396, endPoint y: 602, distance: 300.4
click at [1396, 602] on span "Main content" at bounding box center [1390, 609] width 27 height 27
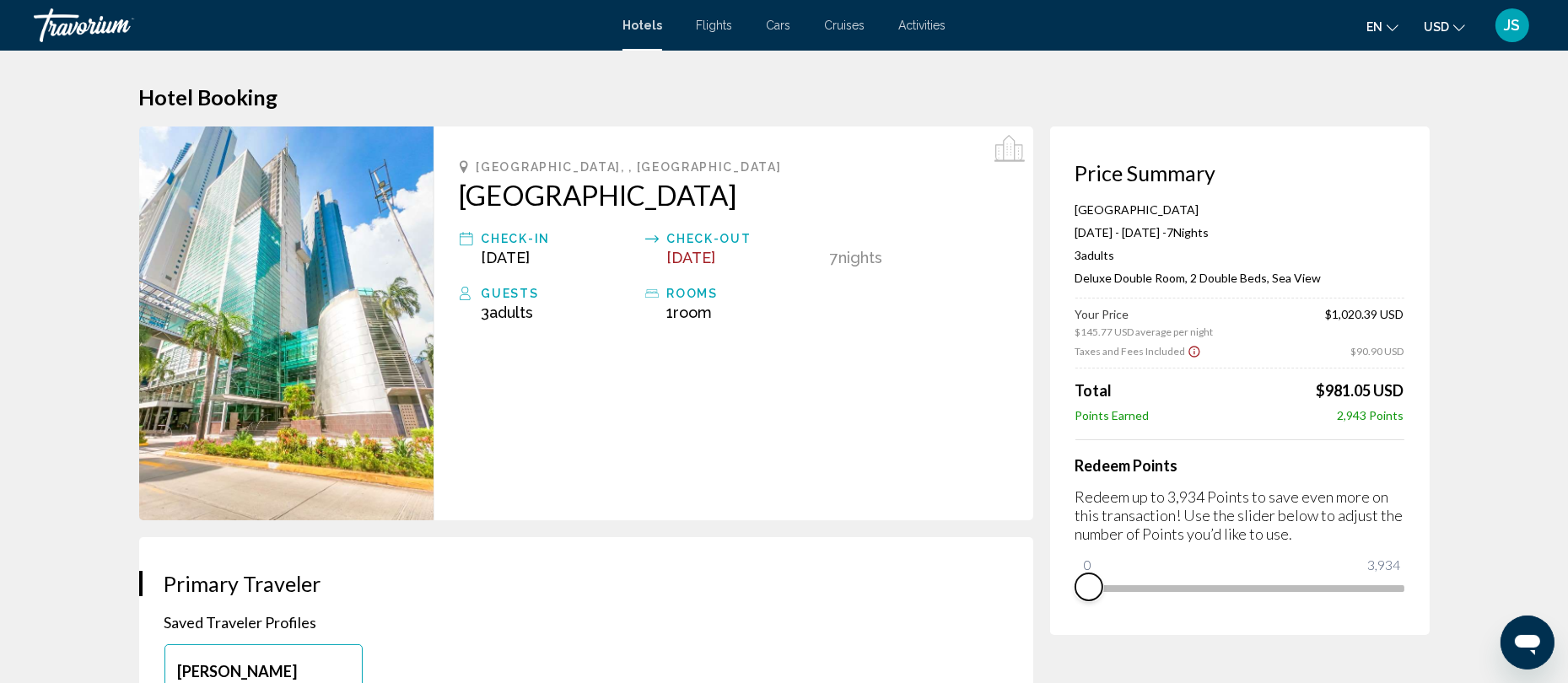
drag, startPoint x: 1392, startPoint y: 606, endPoint x: 1061, endPoint y: 630, distance: 331.9
click at [1061, 630] on div "Price Summary [GEOGRAPHIC_DATA] [DATE] - [DATE] - 7 Night Nights 3 Adult Adults…" at bounding box center [1239, 381] width 380 height 509
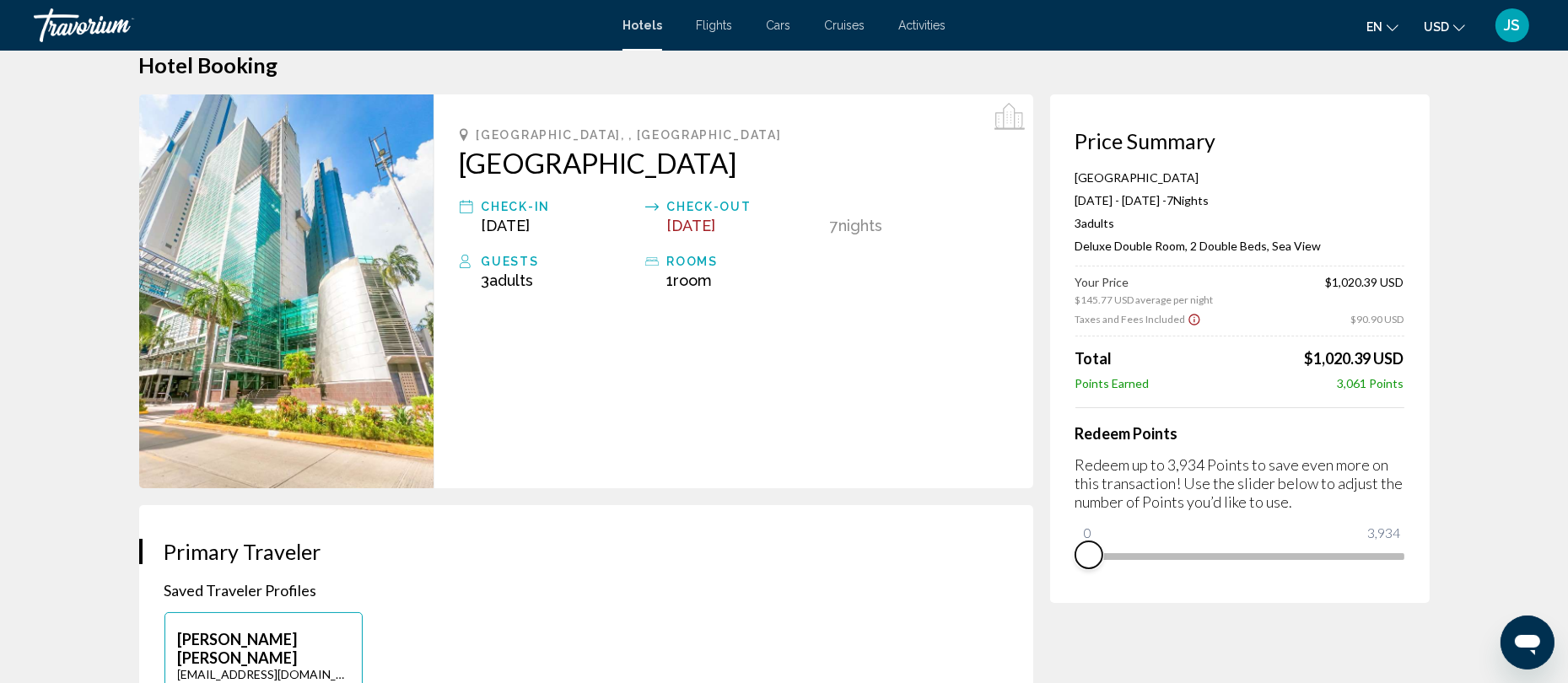
scroll to position [31, 0]
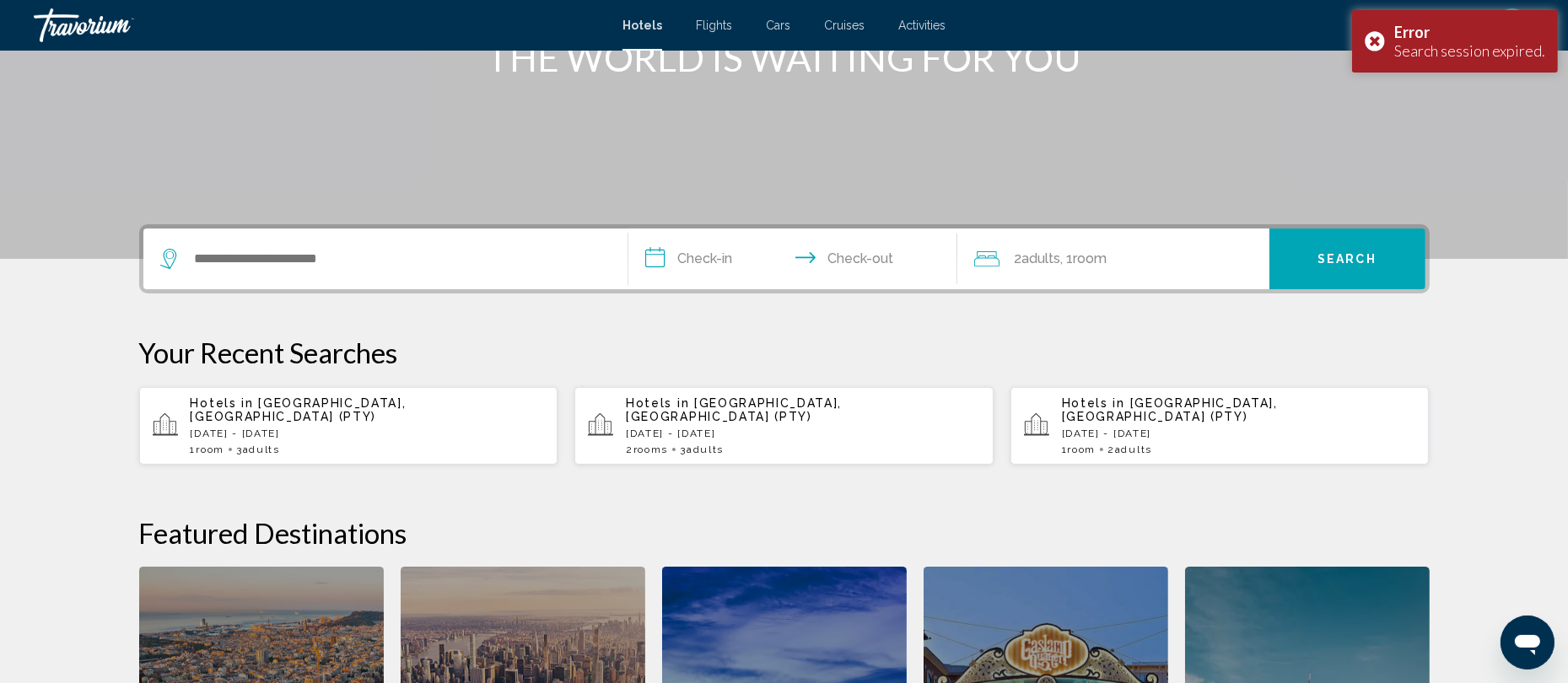
scroll to position [246, 0]
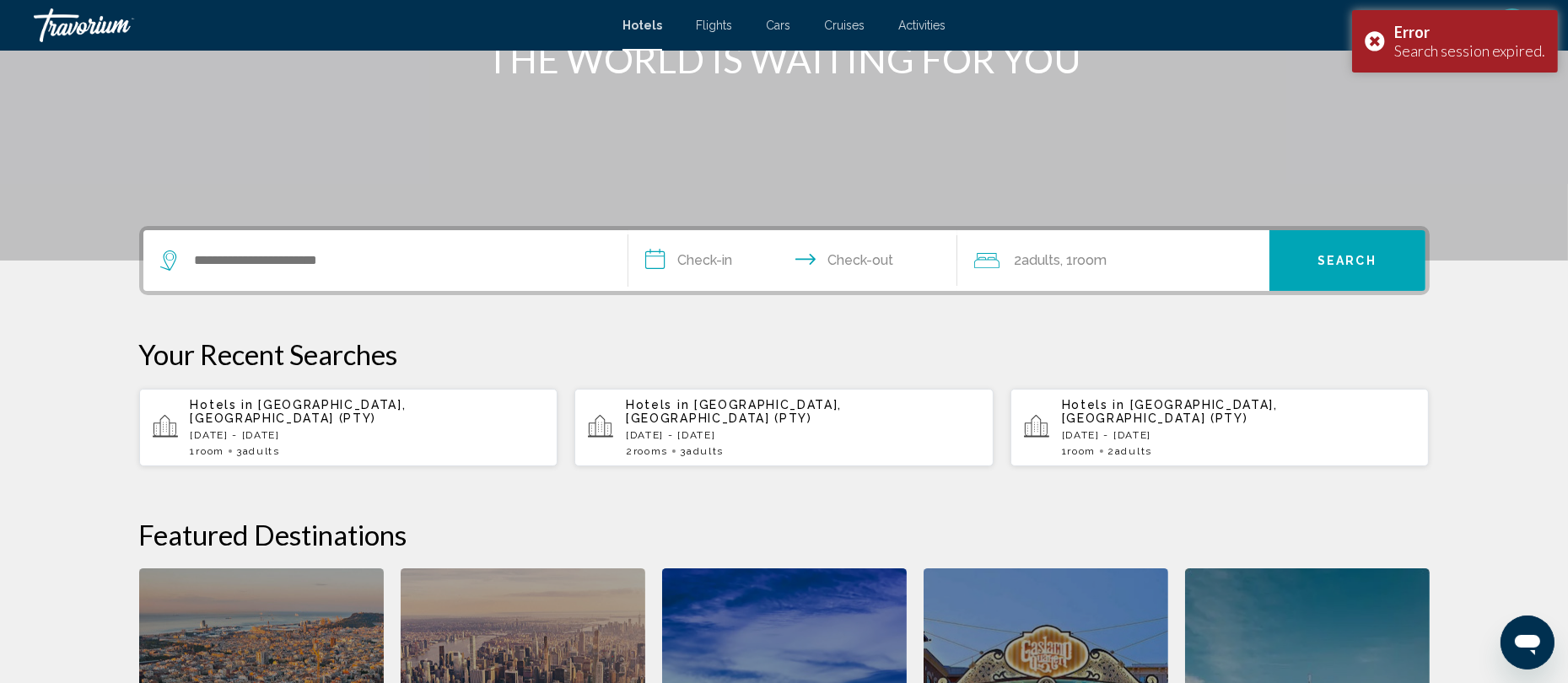
click at [313, 429] on p "[DATE] - [DATE]" at bounding box center [368, 435] width 354 height 12
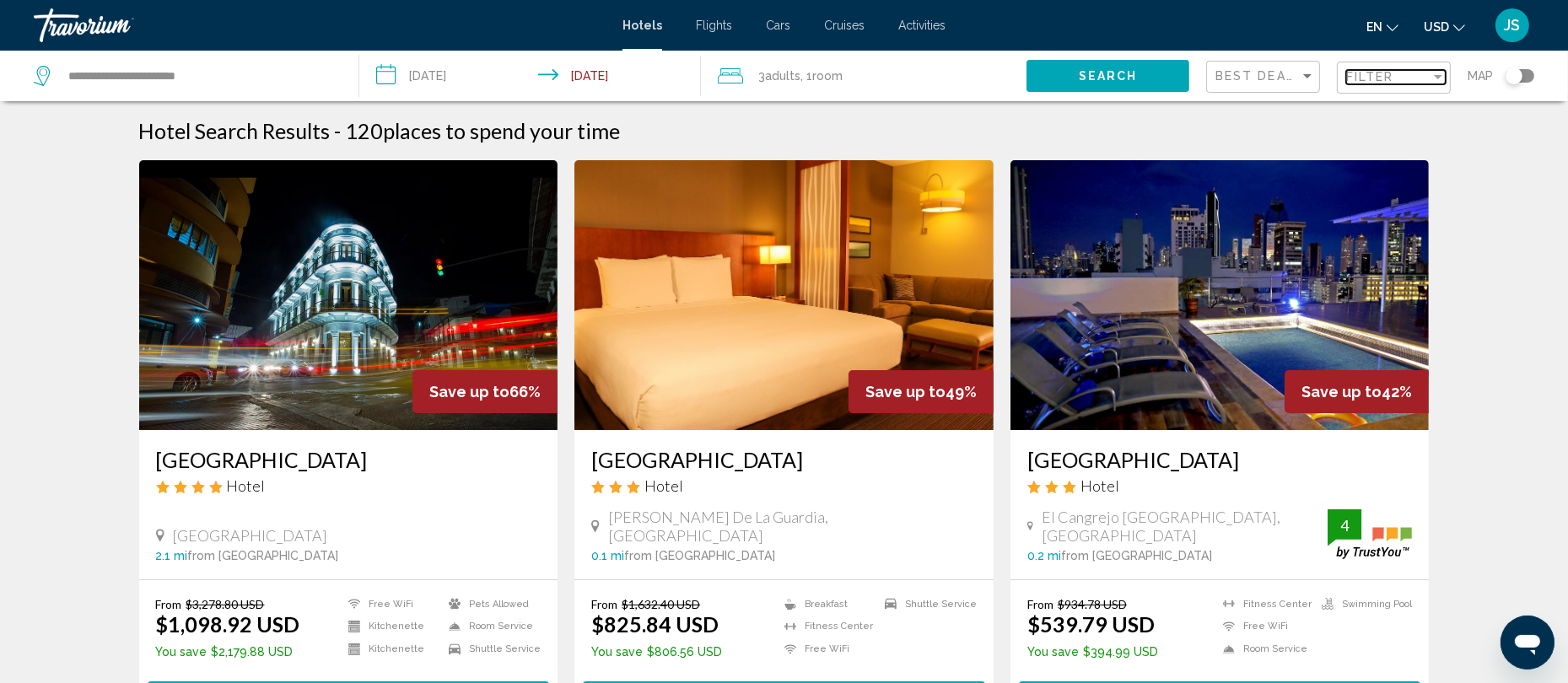
click at [1356, 73] on span "Filter" at bounding box center [1369, 77] width 48 height 14
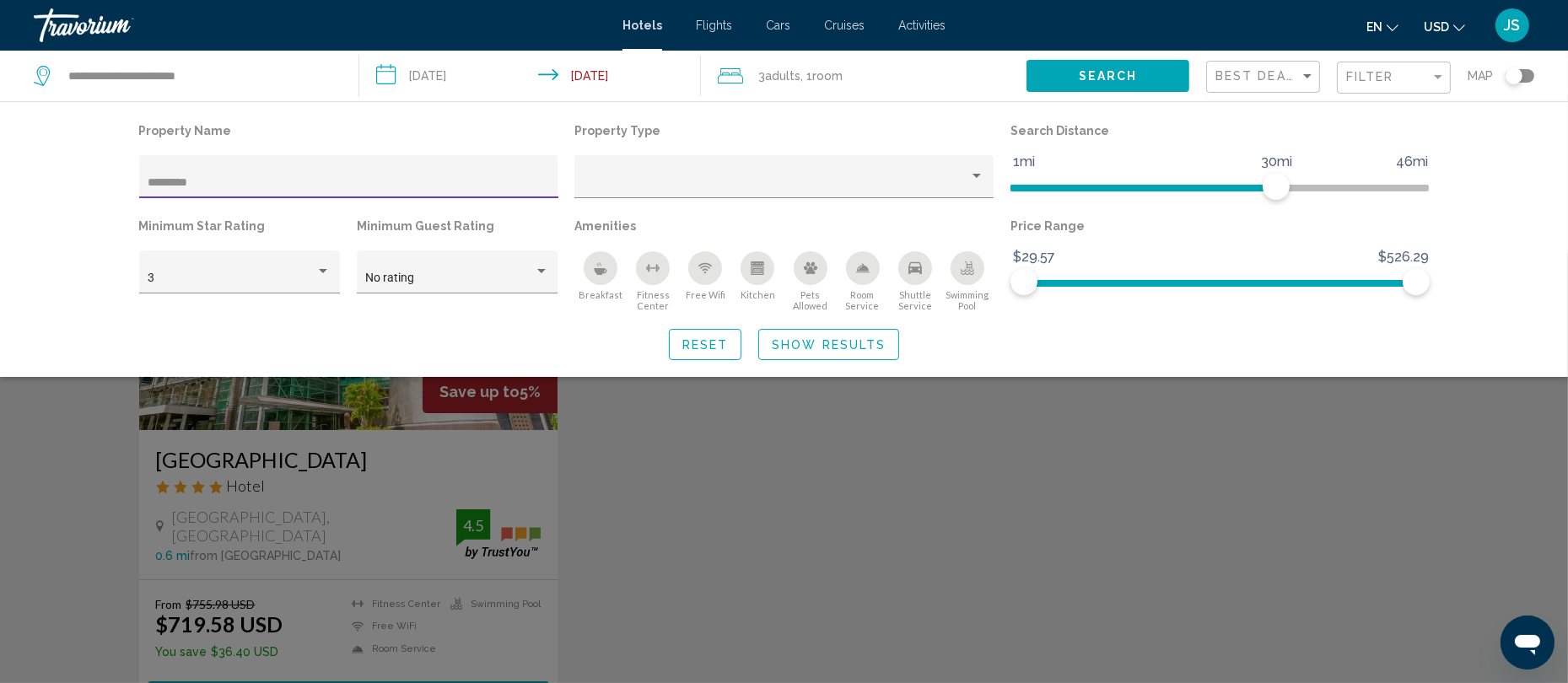
type input "*********"
click at [332, 456] on div "Search widget" at bounding box center [784, 467] width 1568 height 430
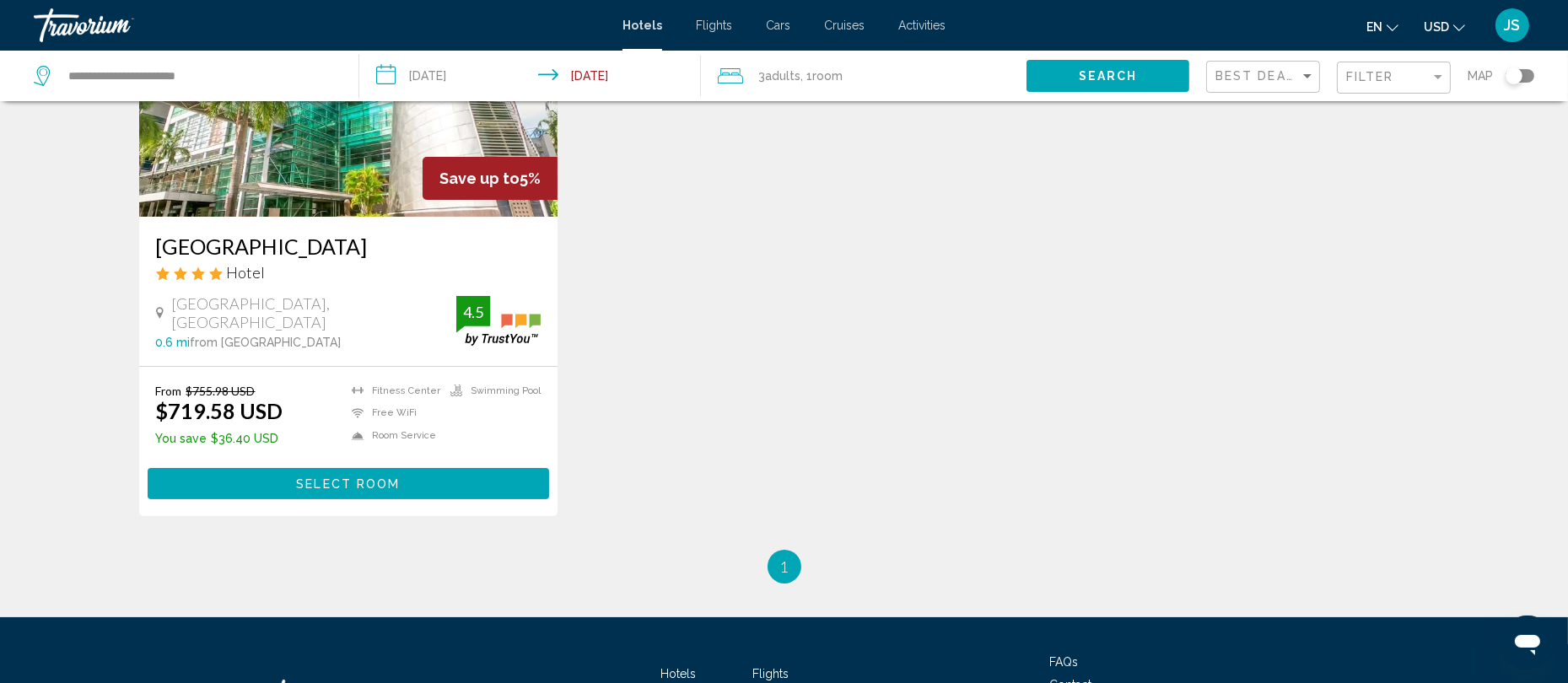
scroll to position [215, 0]
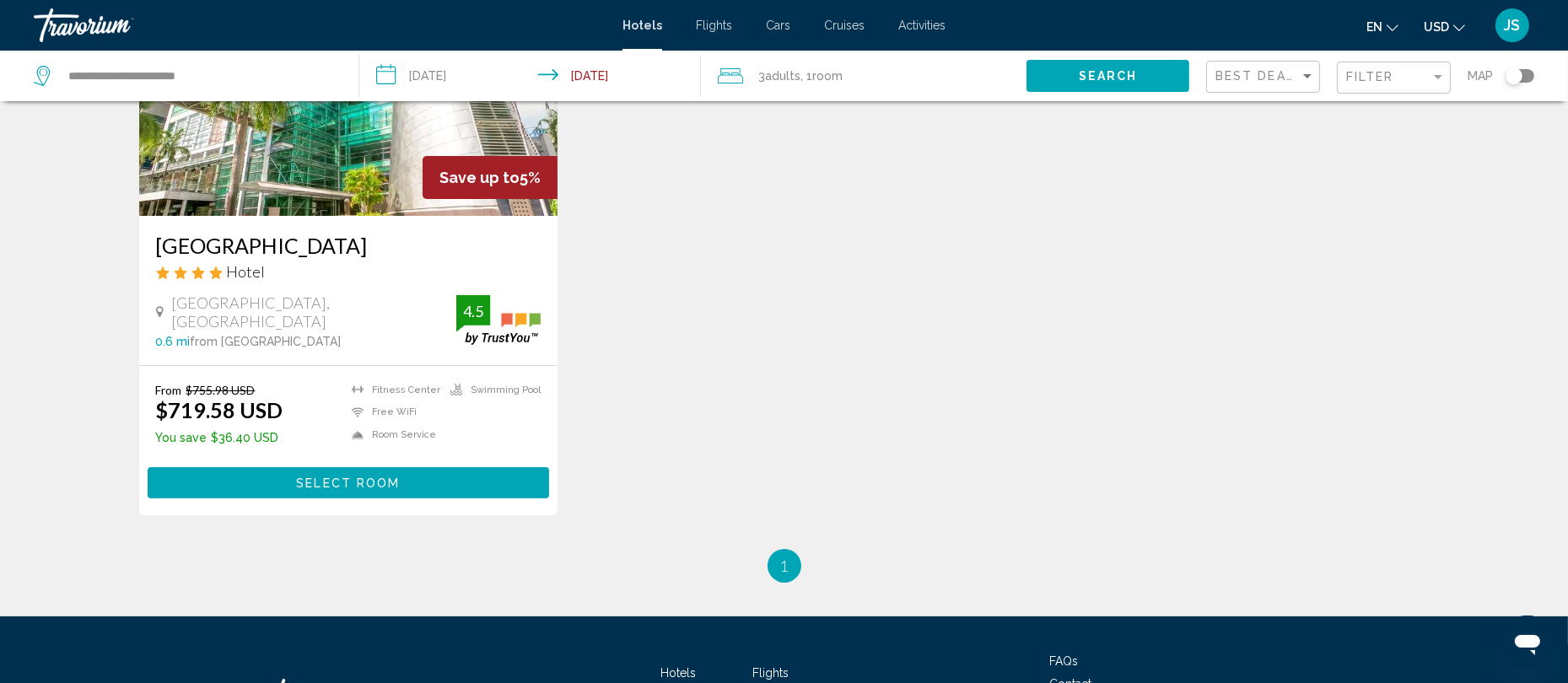
click at [363, 488] on span "Select Room" at bounding box center [347, 483] width 103 height 14
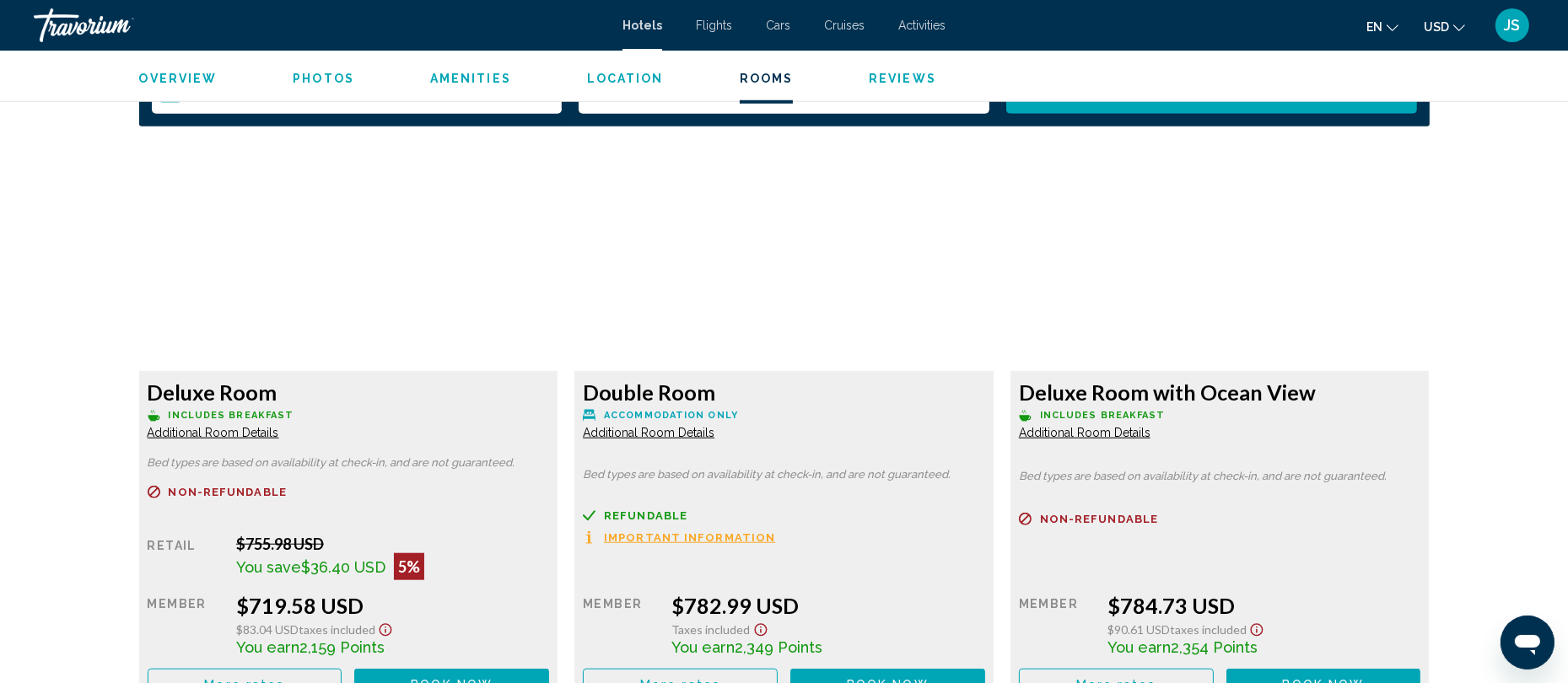
scroll to position [2153, 0]
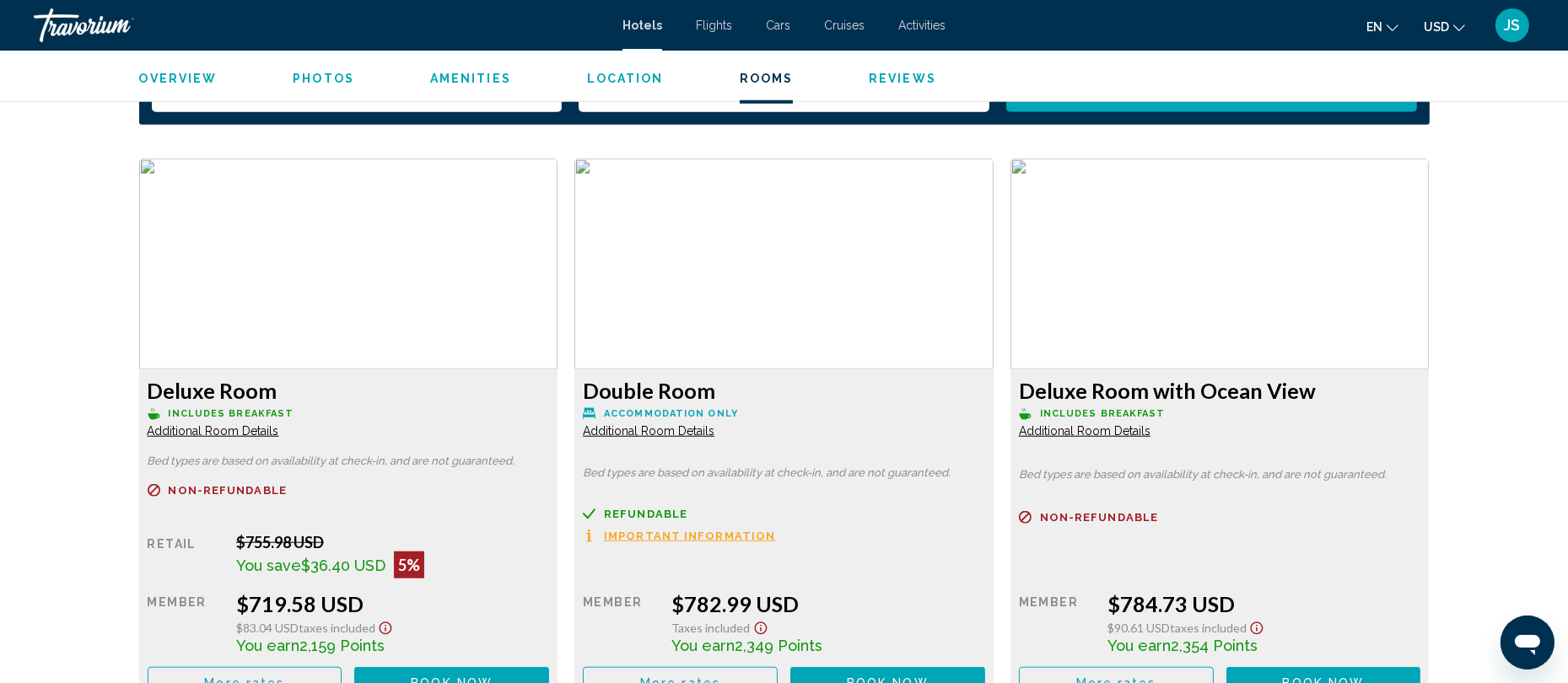
click at [248, 432] on span "Additional Room Details" at bounding box center [213, 431] width 132 height 14
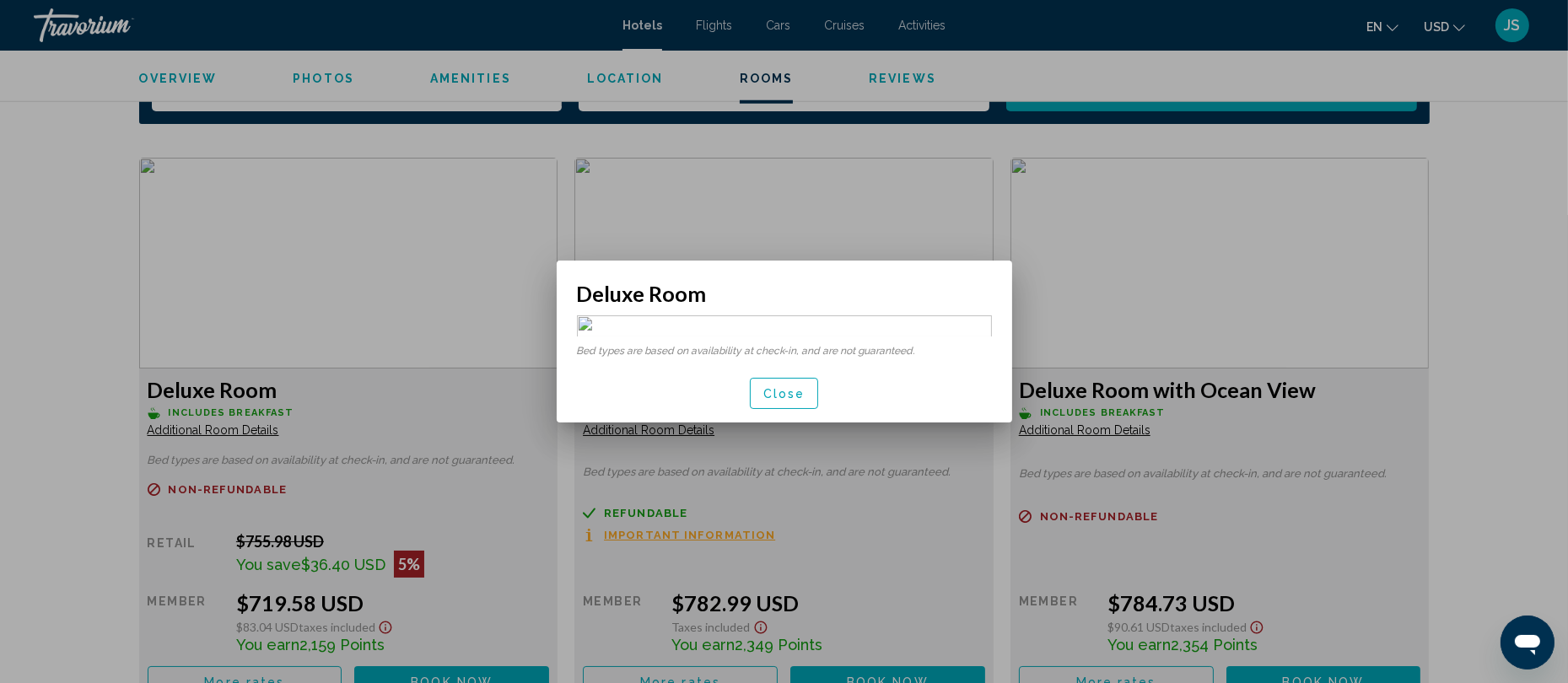
click at [248, 432] on div at bounding box center [784, 342] width 1568 height 683
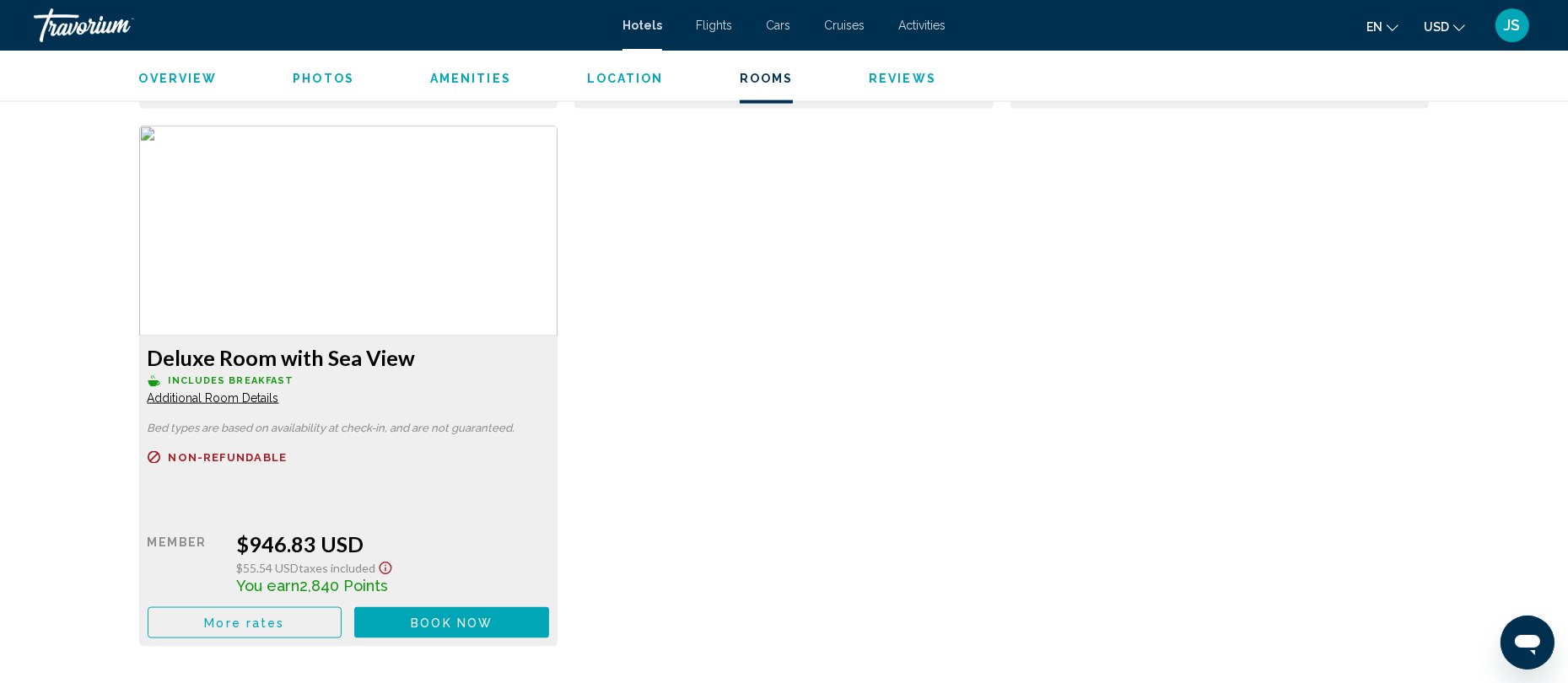
scroll to position [3315, 0]
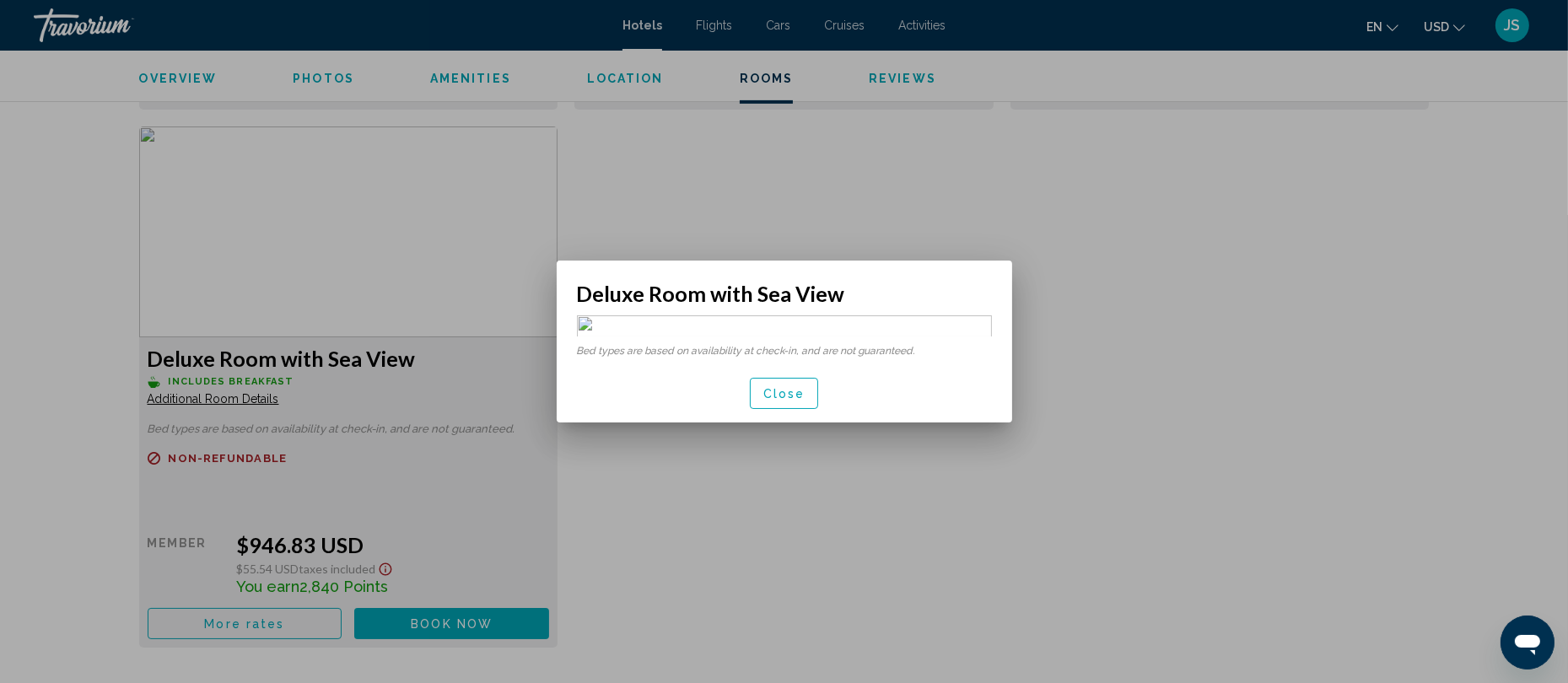
click at [230, 403] on div at bounding box center [784, 342] width 1568 height 683
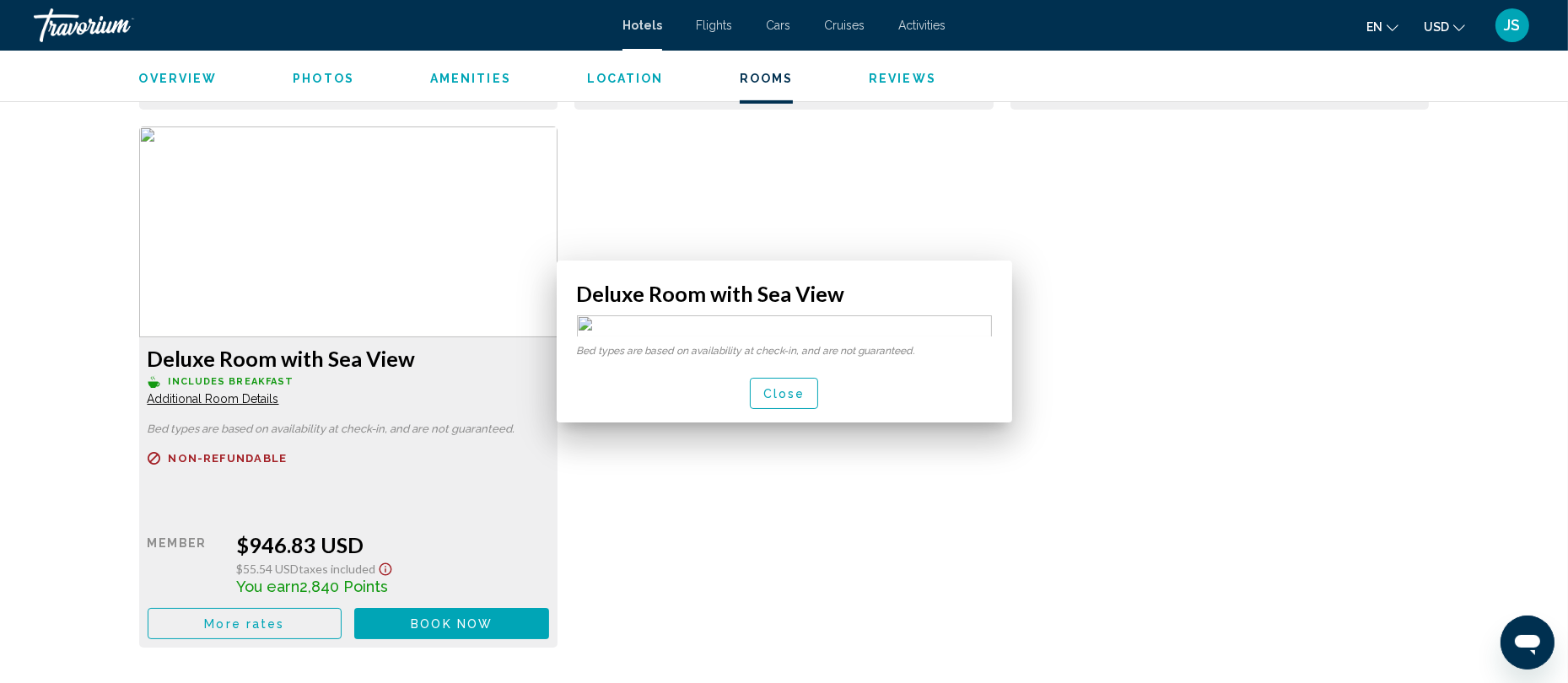
scroll to position [3315, 0]
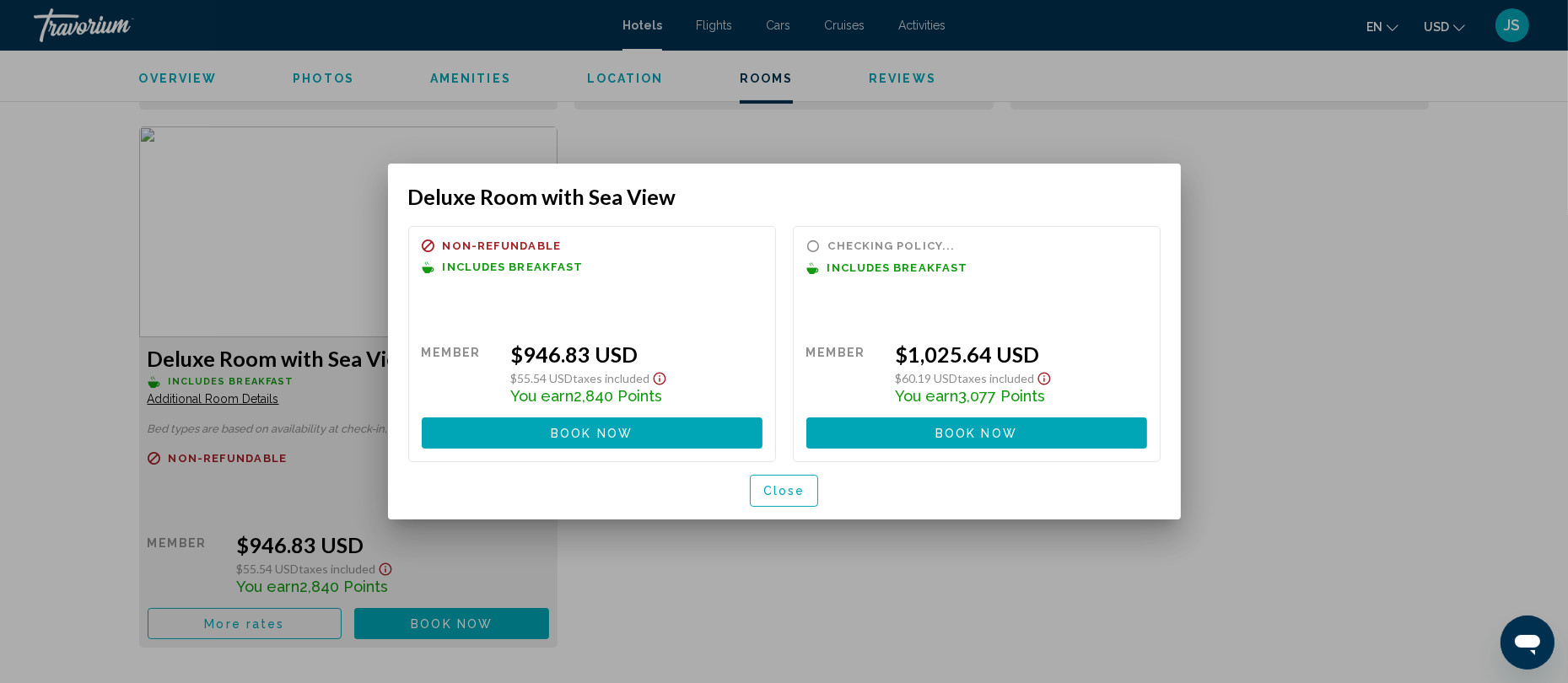
scroll to position [0, 0]
click at [557, 433] on span "Book now" at bounding box center [591, 434] width 82 height 14
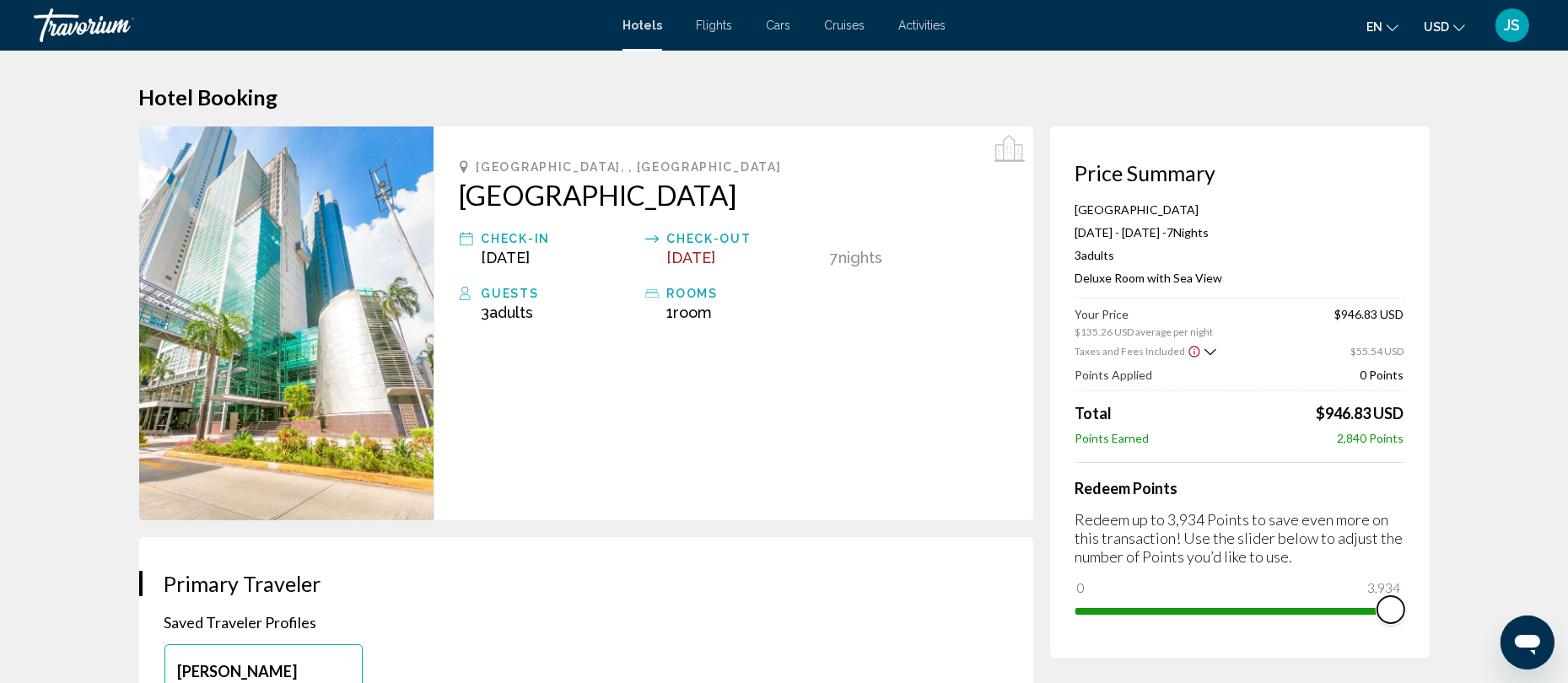
drag, startPoint x: 1086, startPoint y: 583, endPoint x: 1403, endPoint y: 605, distance: 317.8
click at [1403, 605] on span "Main content" at bounding box center [1390, 609] width 27 height 27
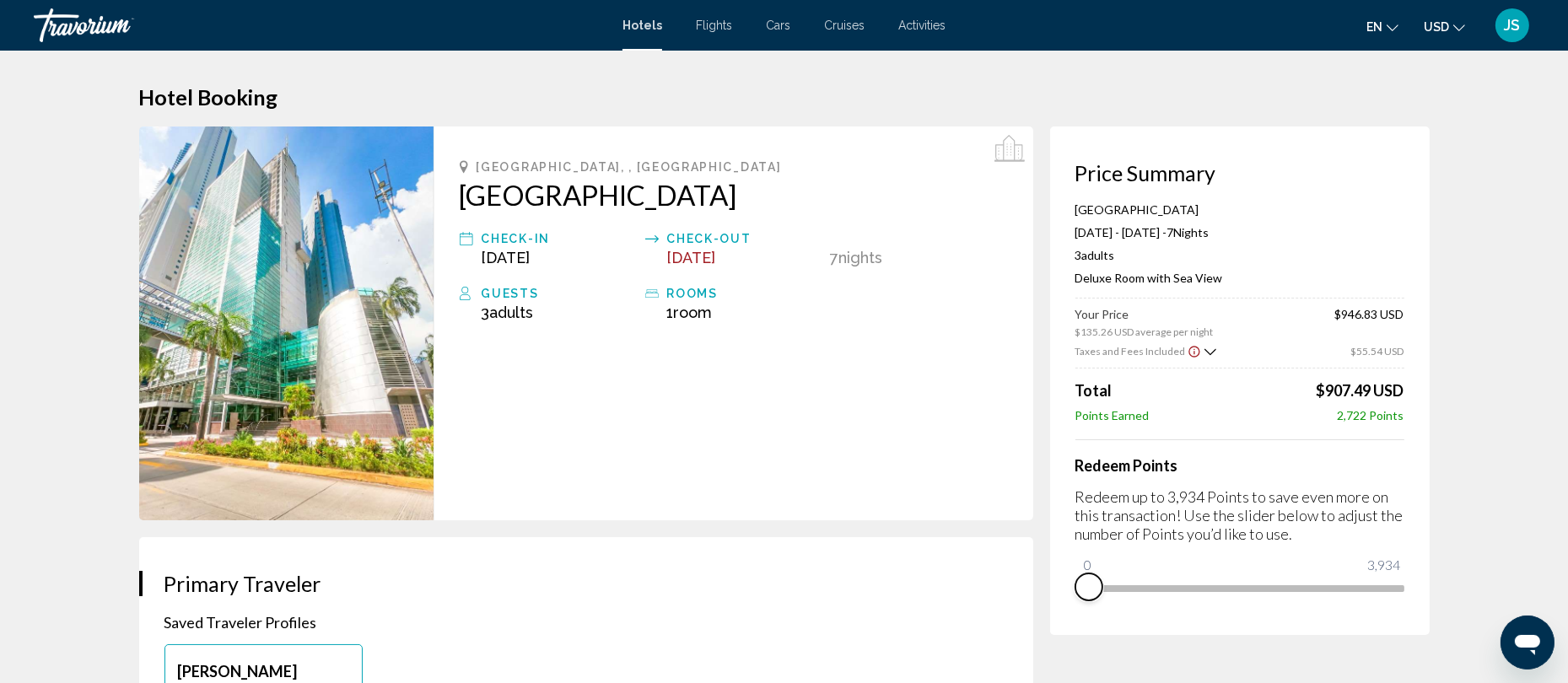
drag, startPoint x: 1390, startPoint y: 609, endPoint x: 1066, endPoint y: 653, distance: 327.0
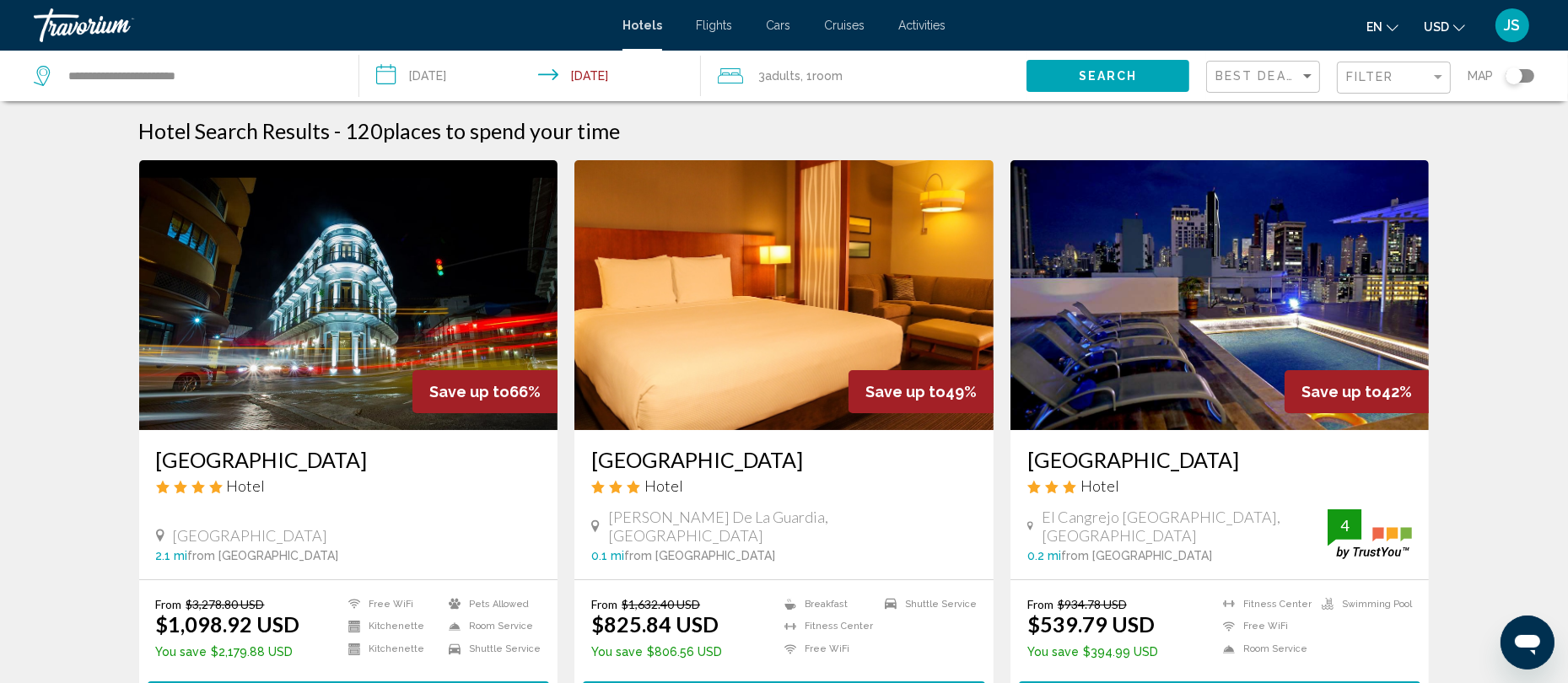
click at [1368, 85] on div "Filter" at bounding box center [1395, 78] width 99 height 31
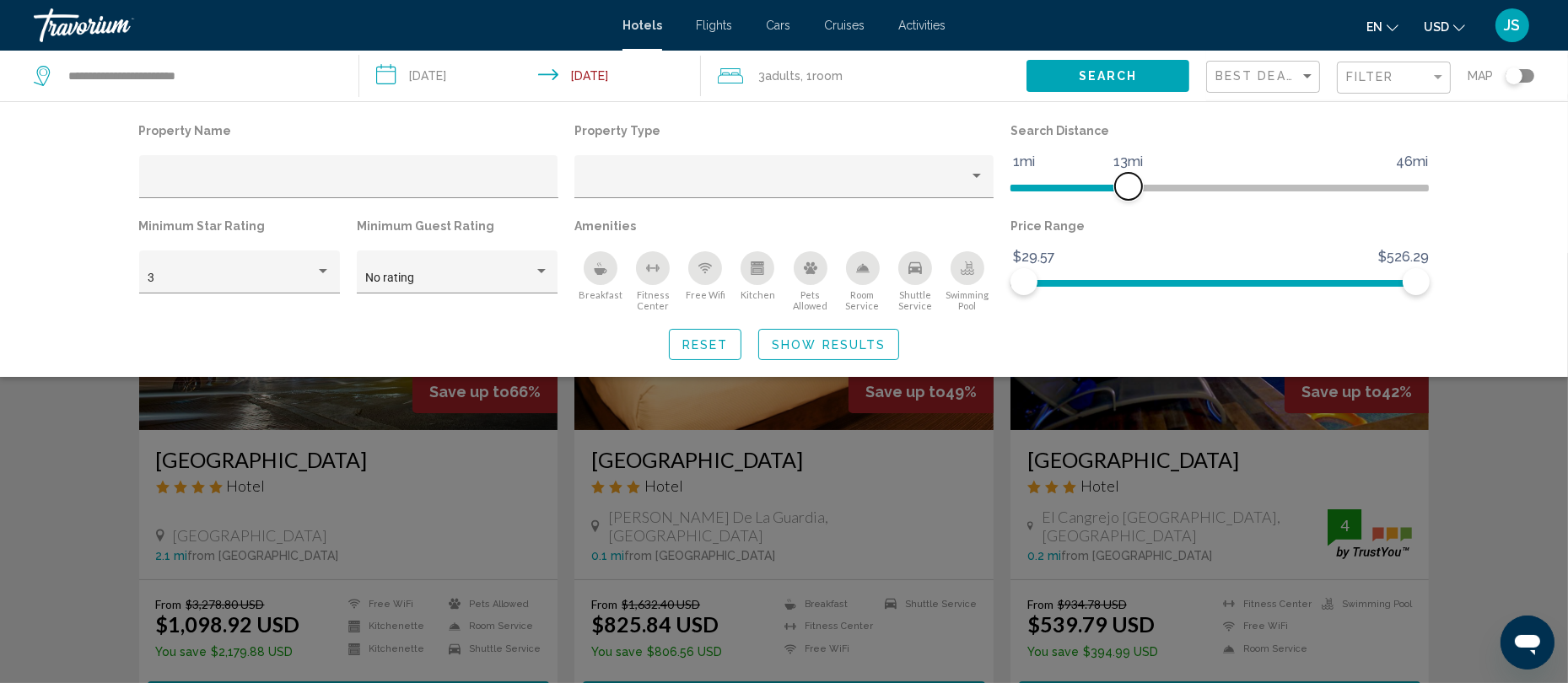
drag, startPoint x: 1269, startPoint y: 186, endPoint x: 1126, endPoint y: 173, distance: 143.6
click at [1126, 173] on span "Hotel Filters" at bounding box center [1127, 186] width 27 height 27
click at [1103, 74] on span "Search" at bounding box center [1109, 77] width 59 height 14
click at [1099, 79] on span "Search" at bounding box center [1109, 77] width 59 height 14
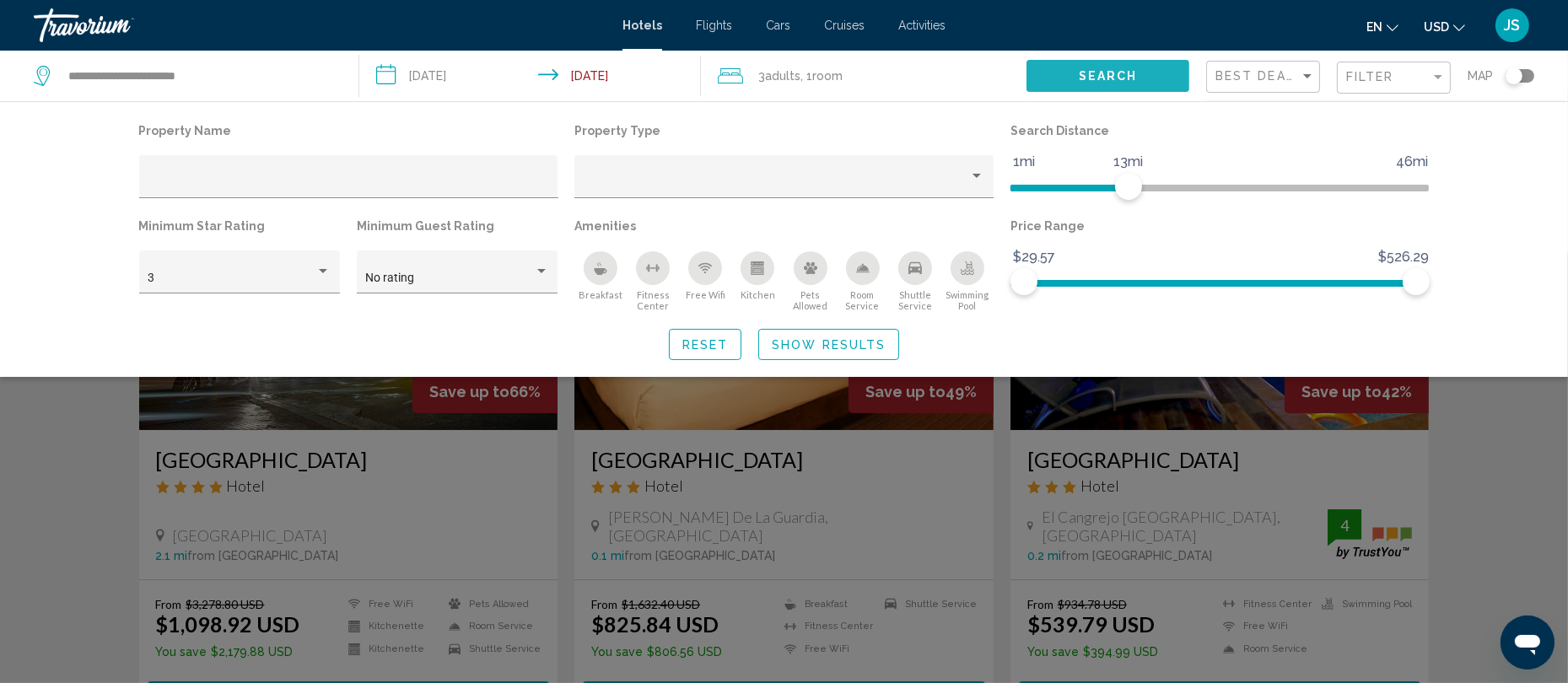
click at [1099, 79] on span "Search" at bounding box center [1109, 77] width 59 height 14
drag, startPoint x: 1097, startPoint y: 81, endPoint x: 1087, endPoint y: 91, distance: 14.1
click at [1087, 91] on button "Search" at bounding box center [1107, 76] width 162 height 31
click at [1152, 462] on div "Search widget" at bounding box center [784, 467] width 1568 height 430
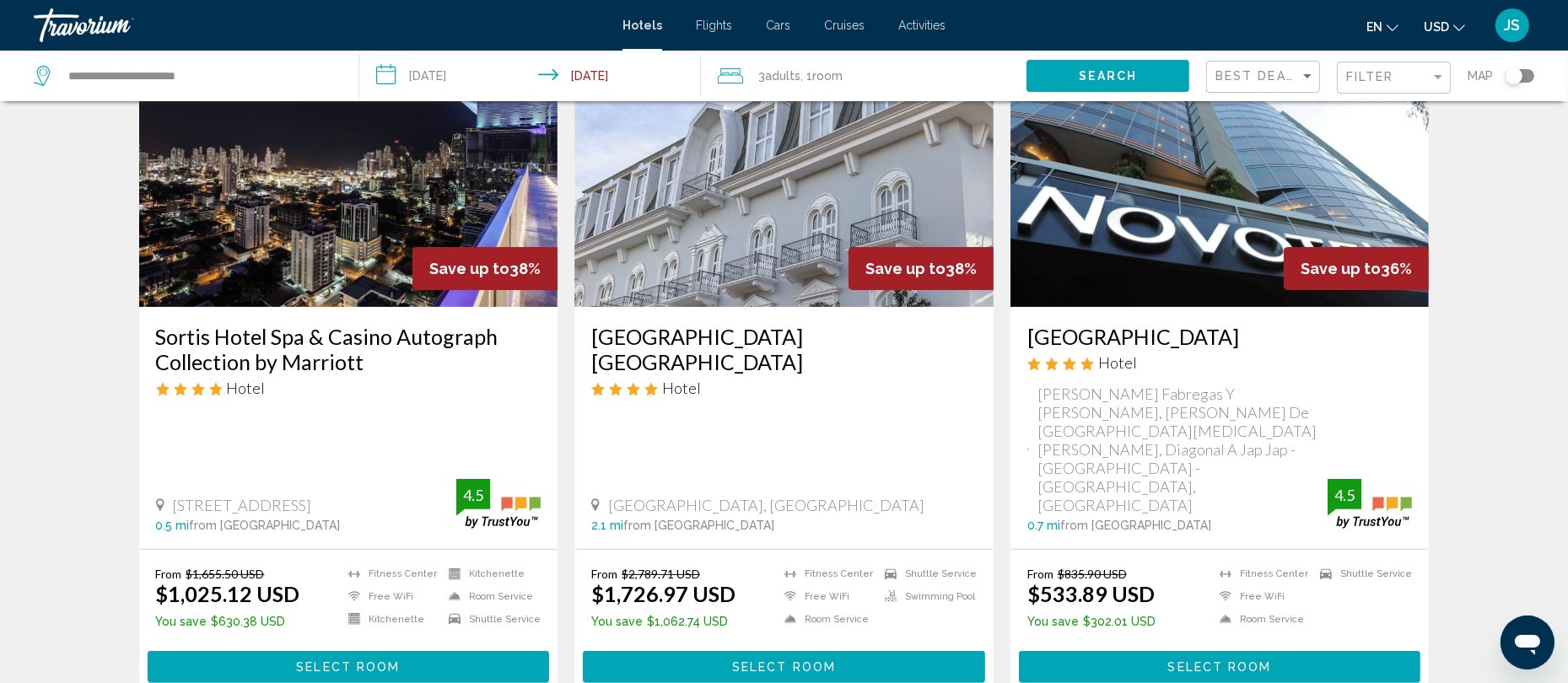
scroll to position [743, 0]
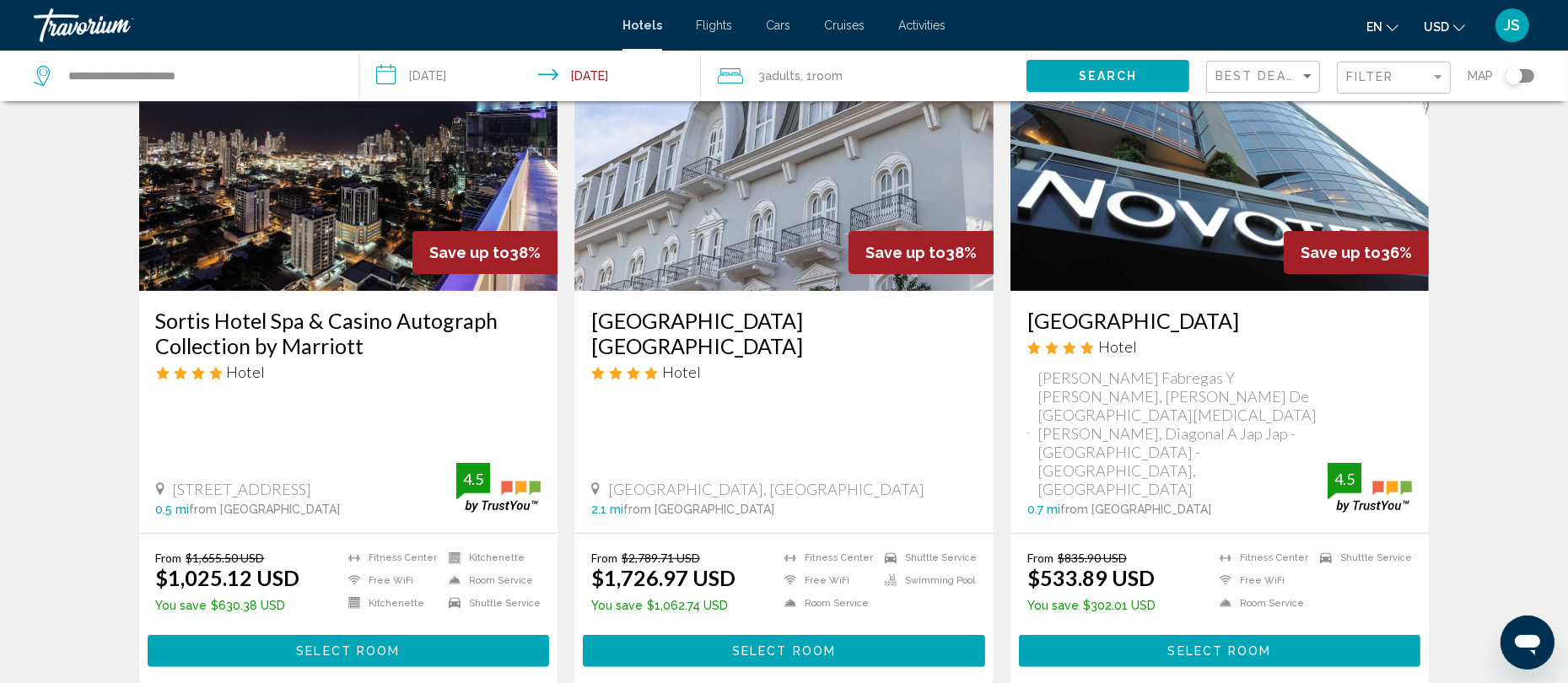
click at [1090, 324] on h3 "[GEOGRAPHIC_DATA]" at bounding box center [1220, 321] width 386 height 26
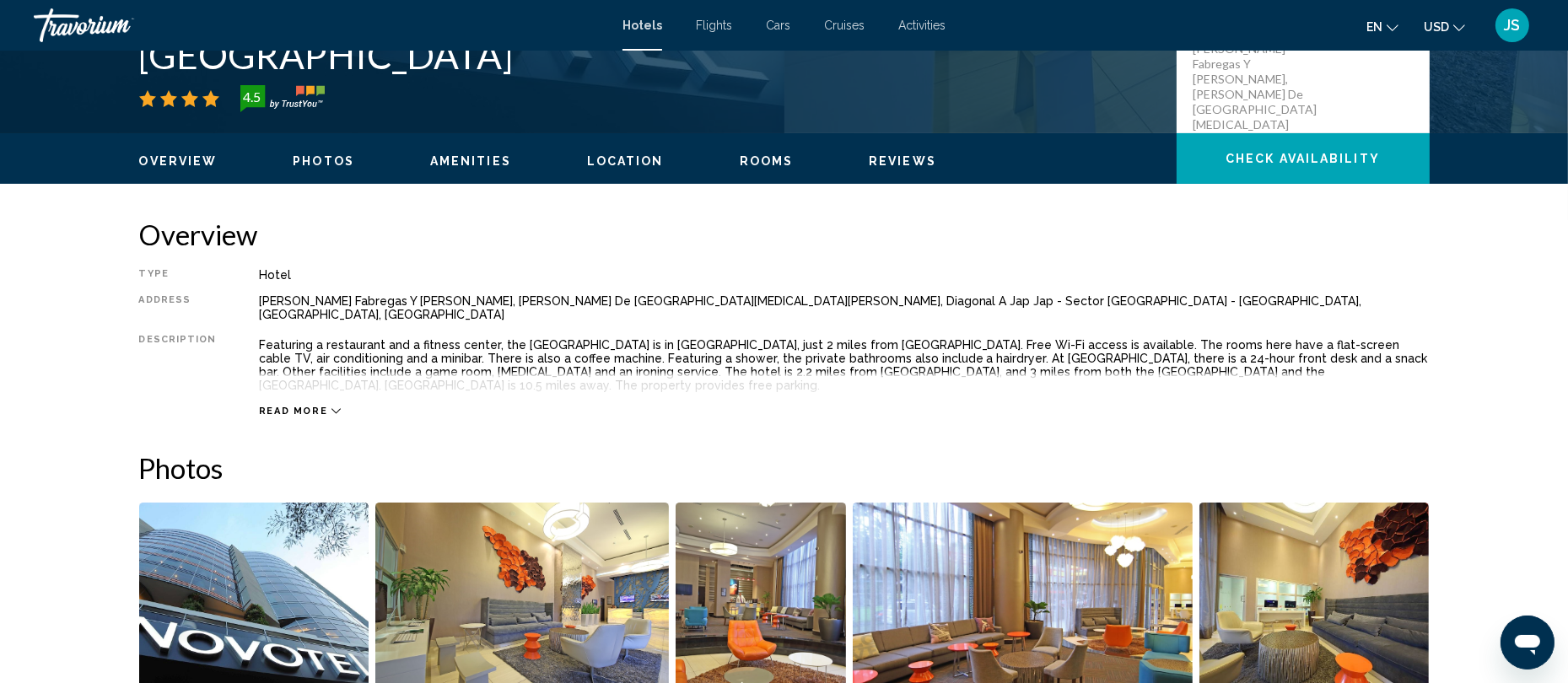
scroll to position [435, 0]
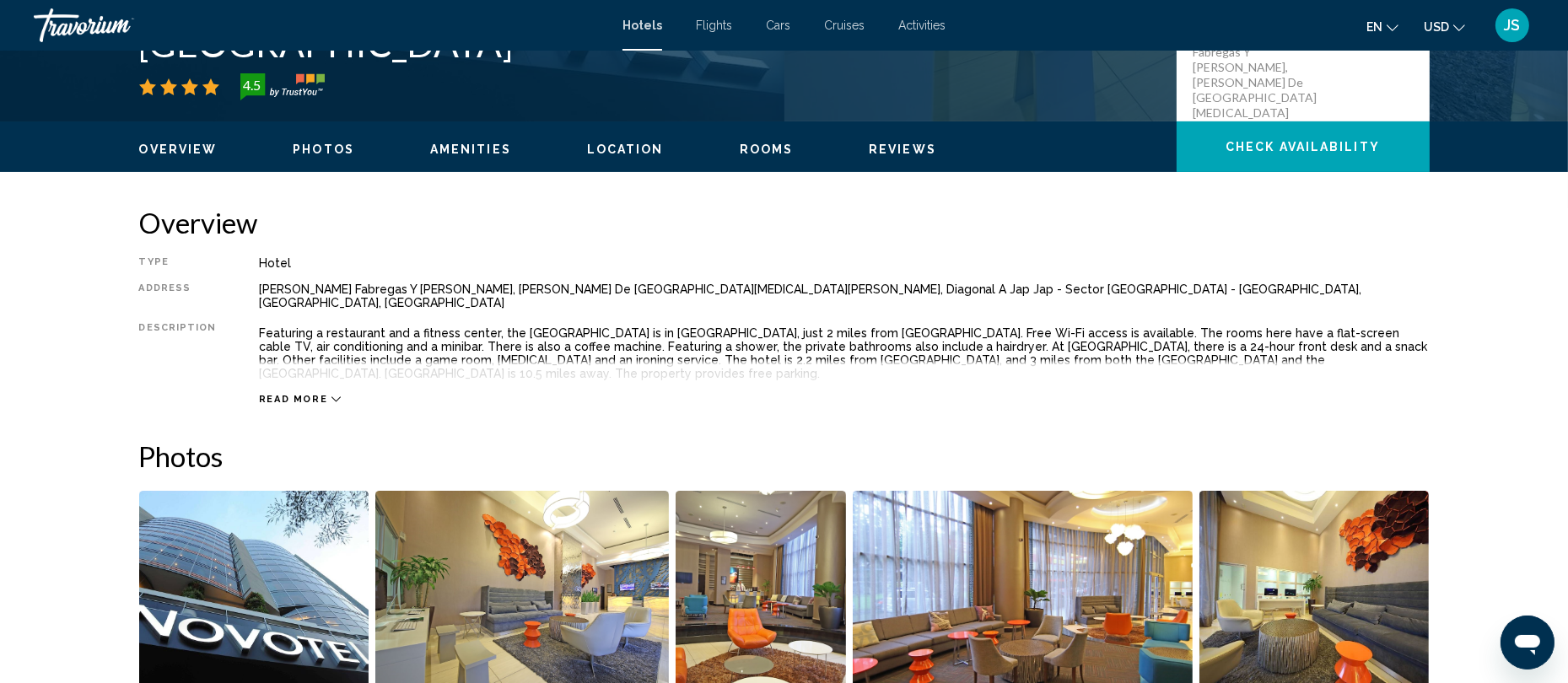
click at [303, 394] on span "Read more" at bounding box center [293, 399] width 69 height 11
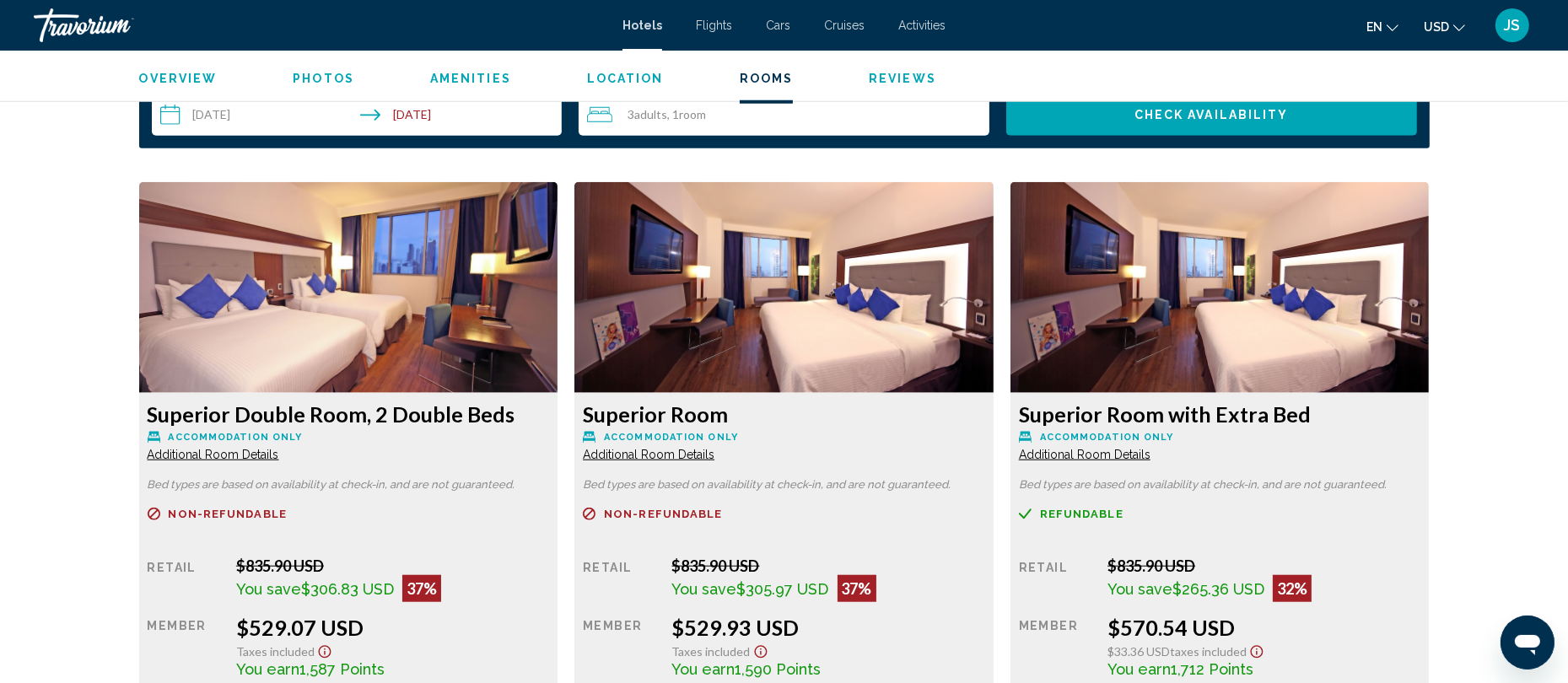
scroll to position [2165, 0]
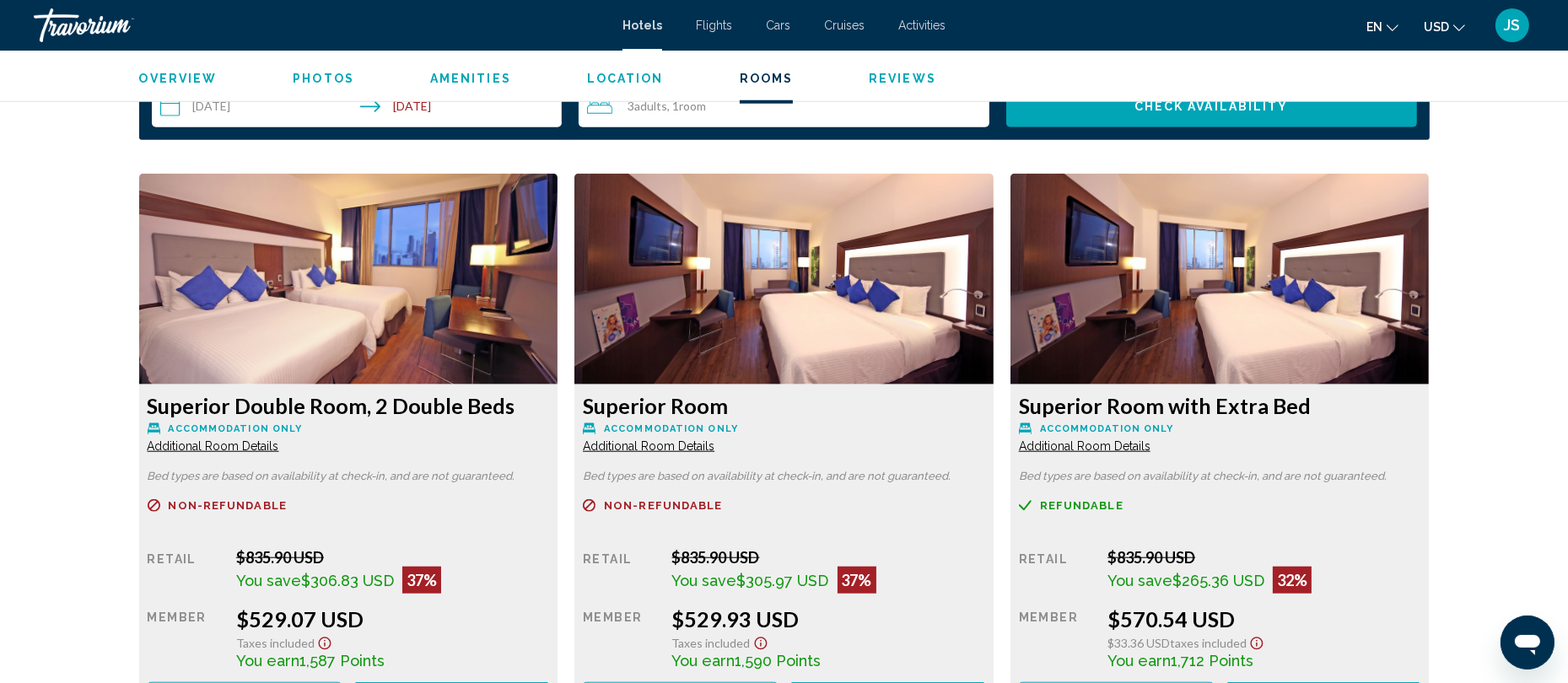
click at [192, 440] on span "Additional Room Details" at bounding box center [213, 447] width 132 height 14
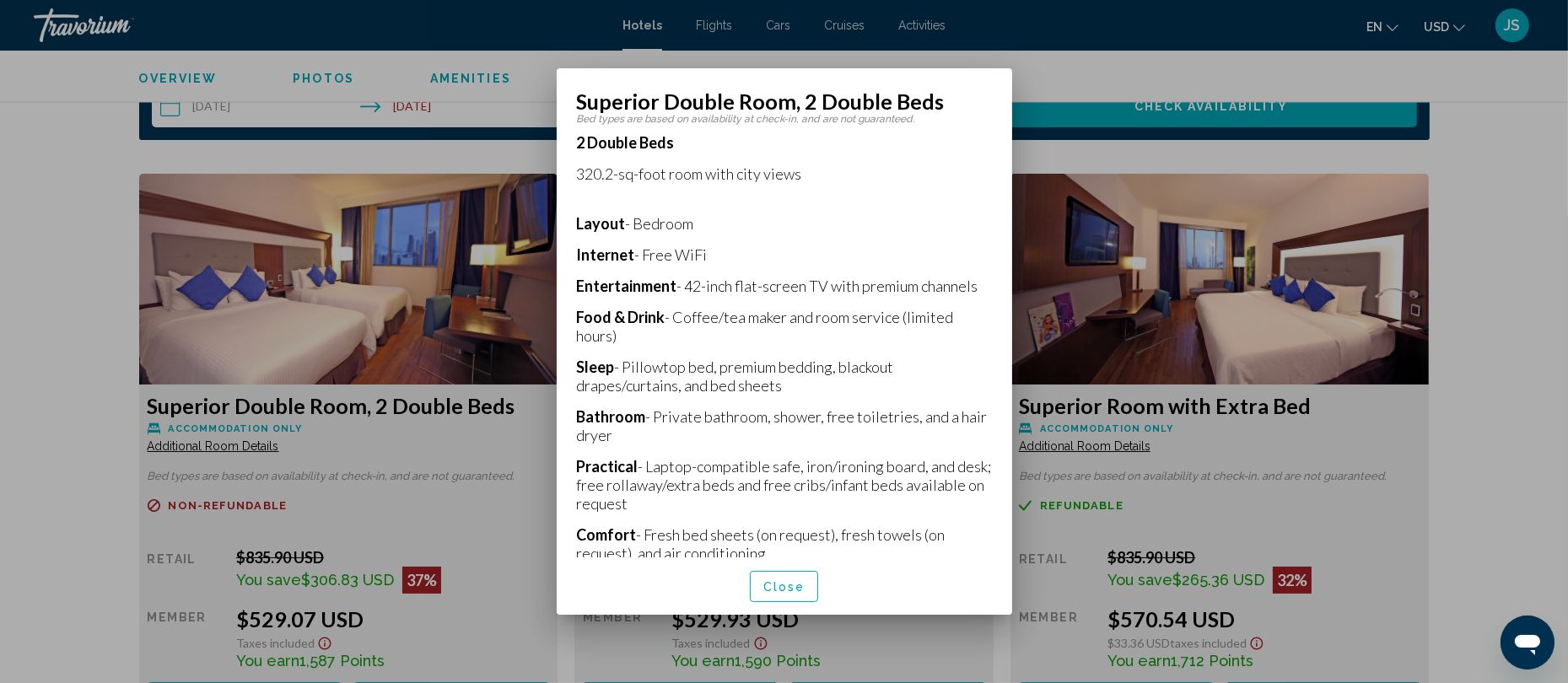
scroll to position [513, 0]
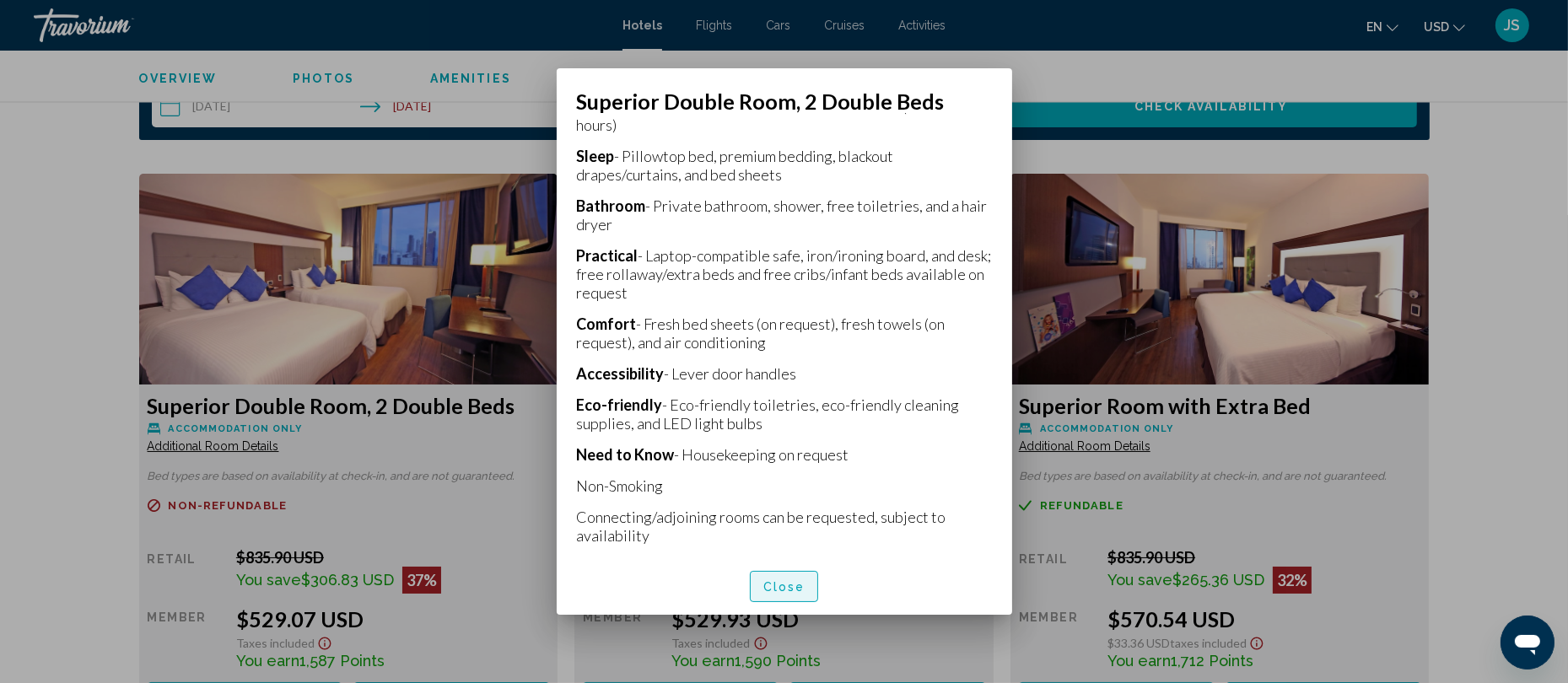
click at [781, 581] on span "Close" at bounding box center [784, 588] width 42 height 14
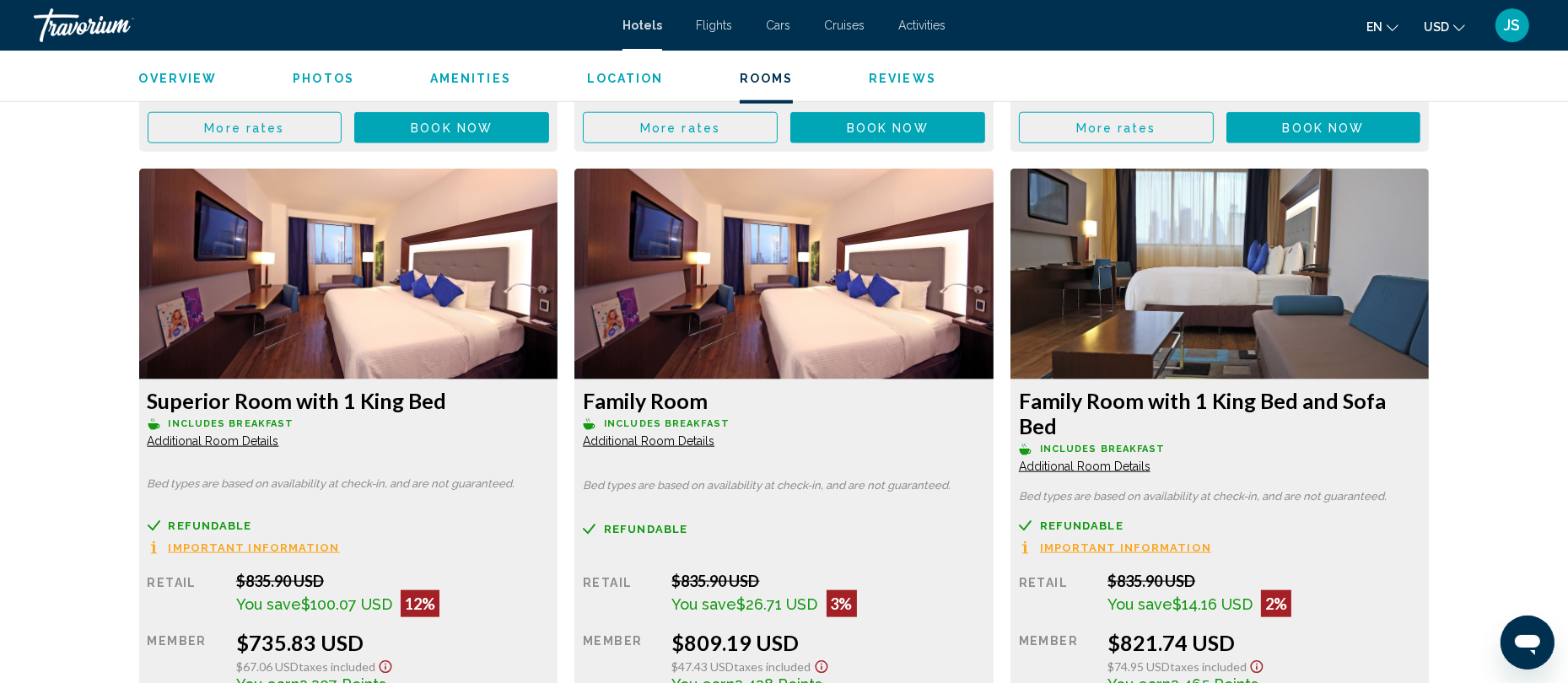
scroll to position [2733, 0]
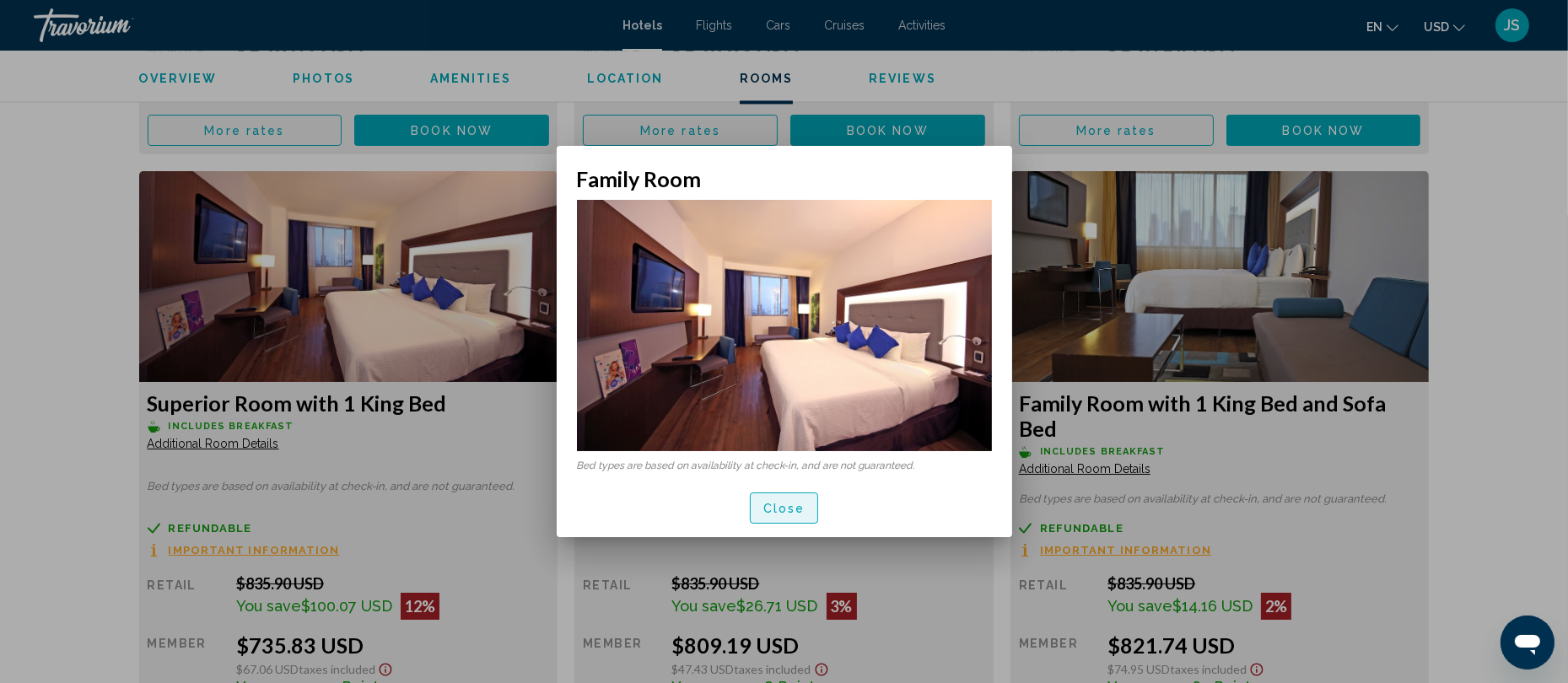
click at [772, 510] on span "Close" at bounding box center [784, 509] width 42 height 14
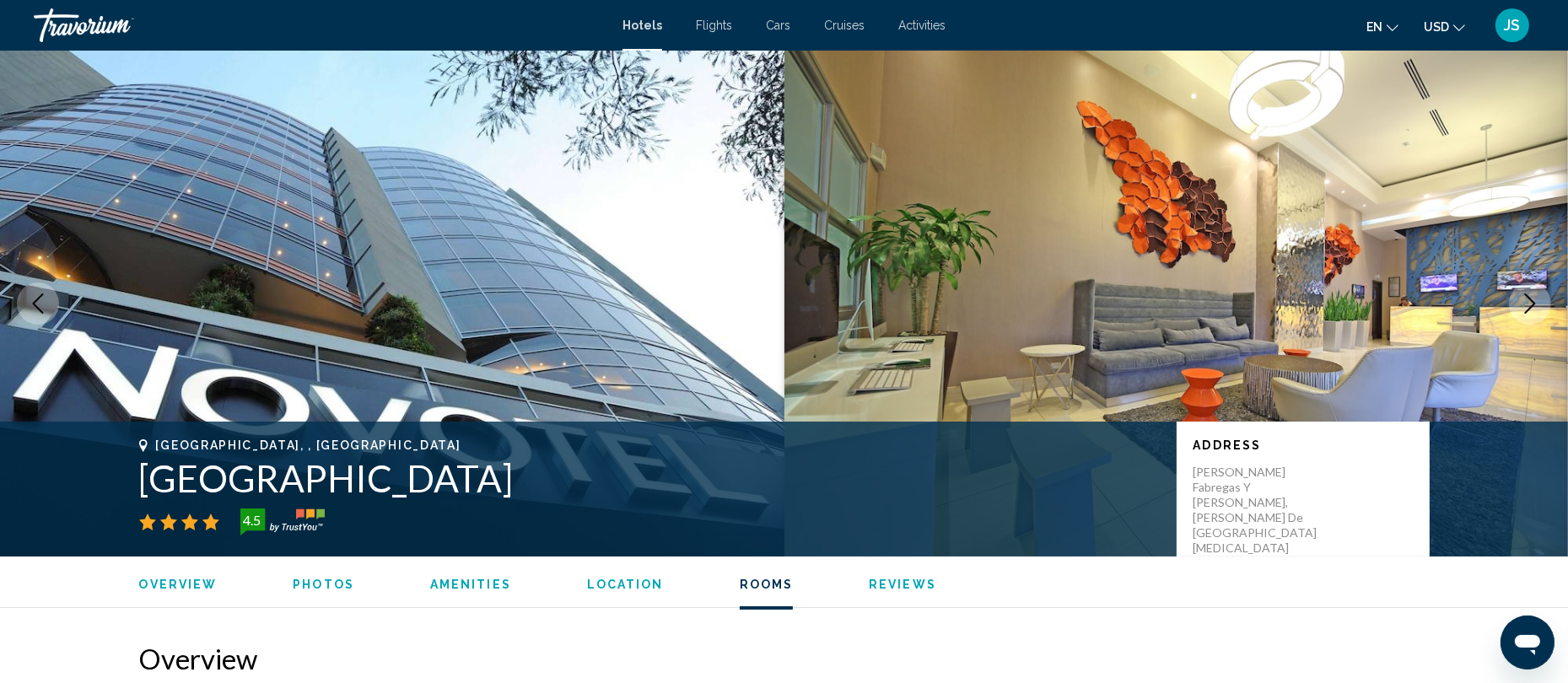
scroll to position [2733, 0]
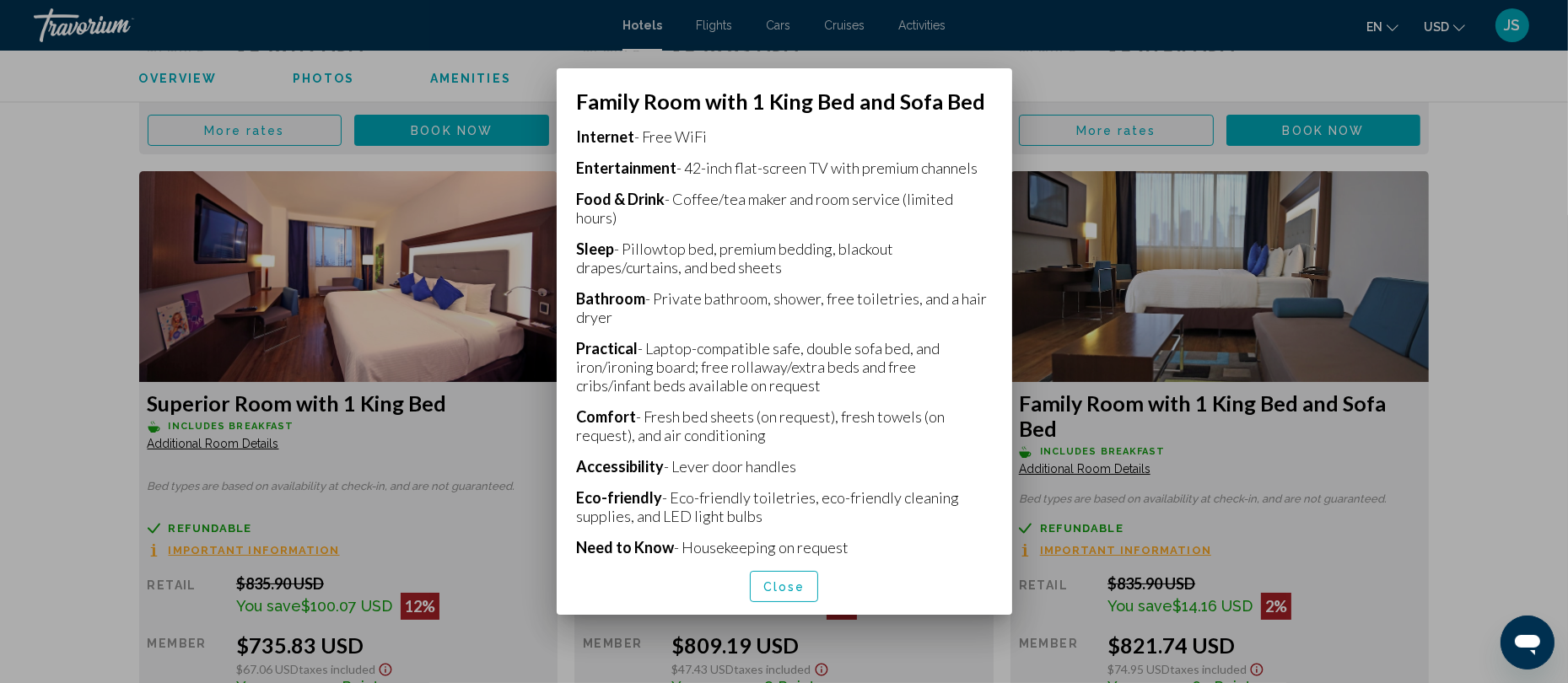
scroll to position [476, 0]
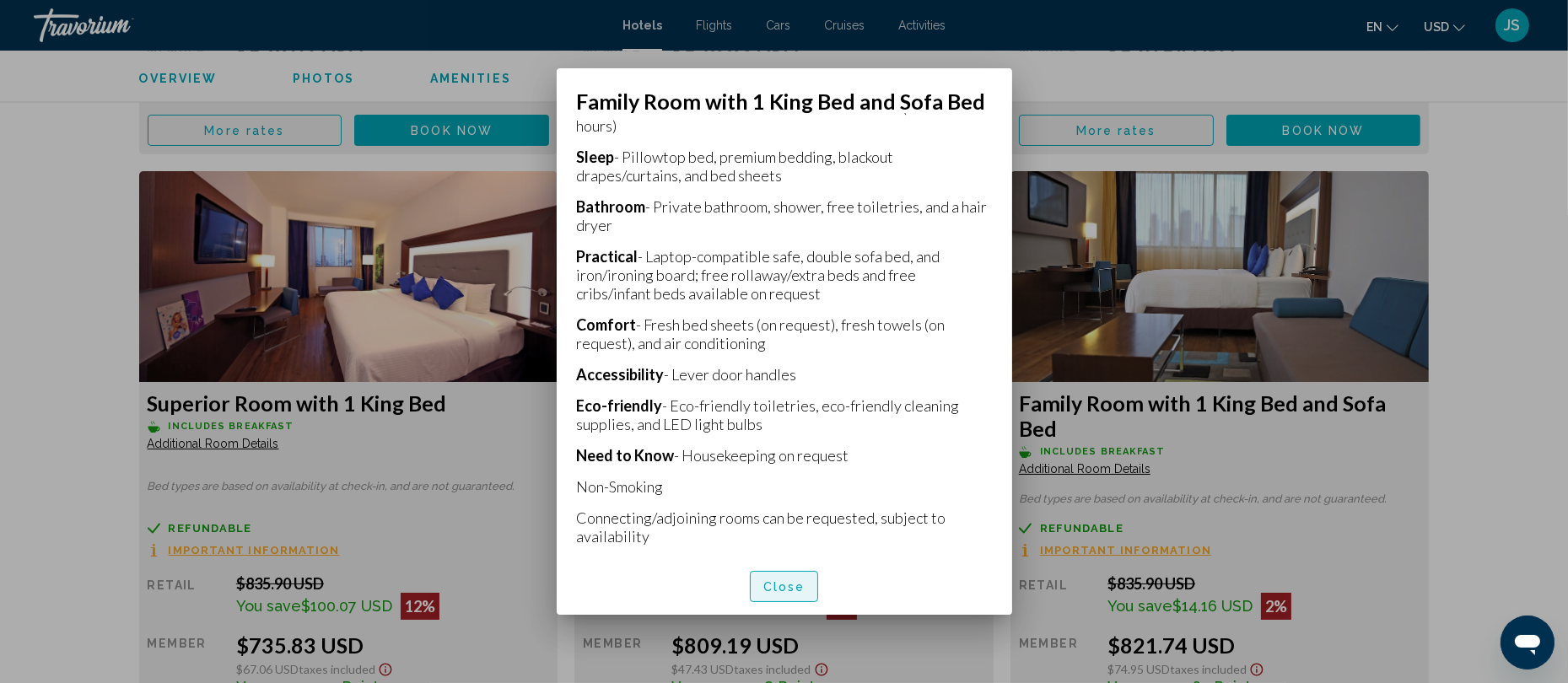
click at [788, 588] on span "Close" at bounding box center [784, 588] width 42 height 14
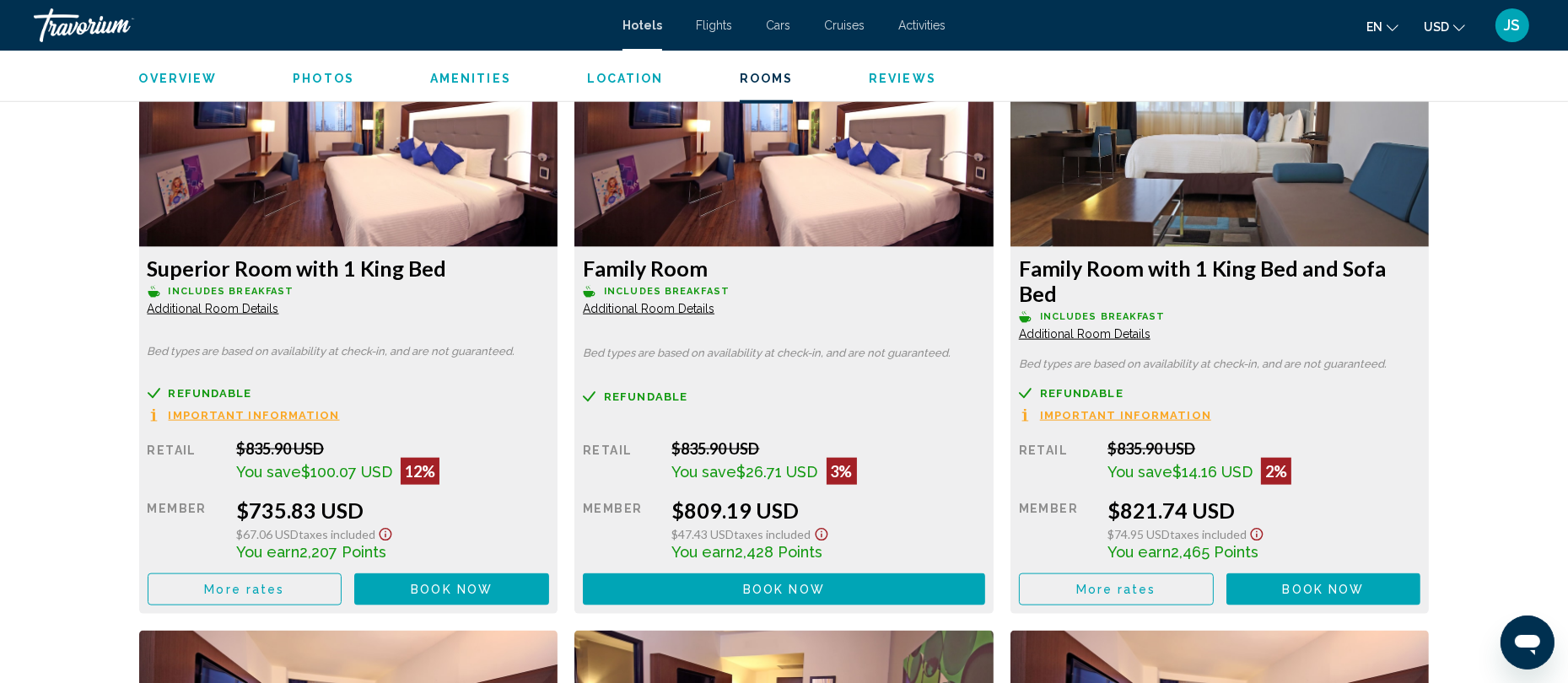
scroll to position [2869, 0]
click at [1139, 573] on button "More rates" at bounding box center [1116, 589] width 195 height 31
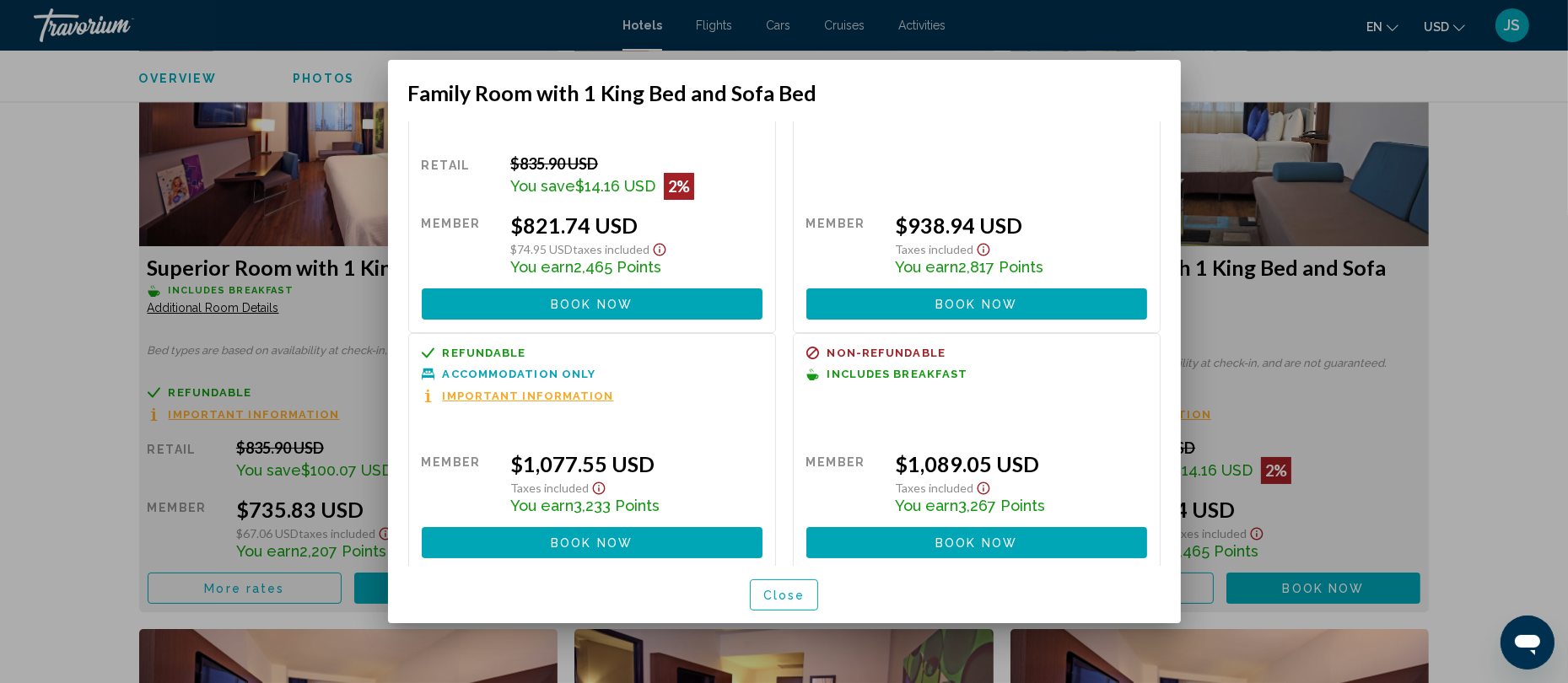
scroll to position [74, 0]
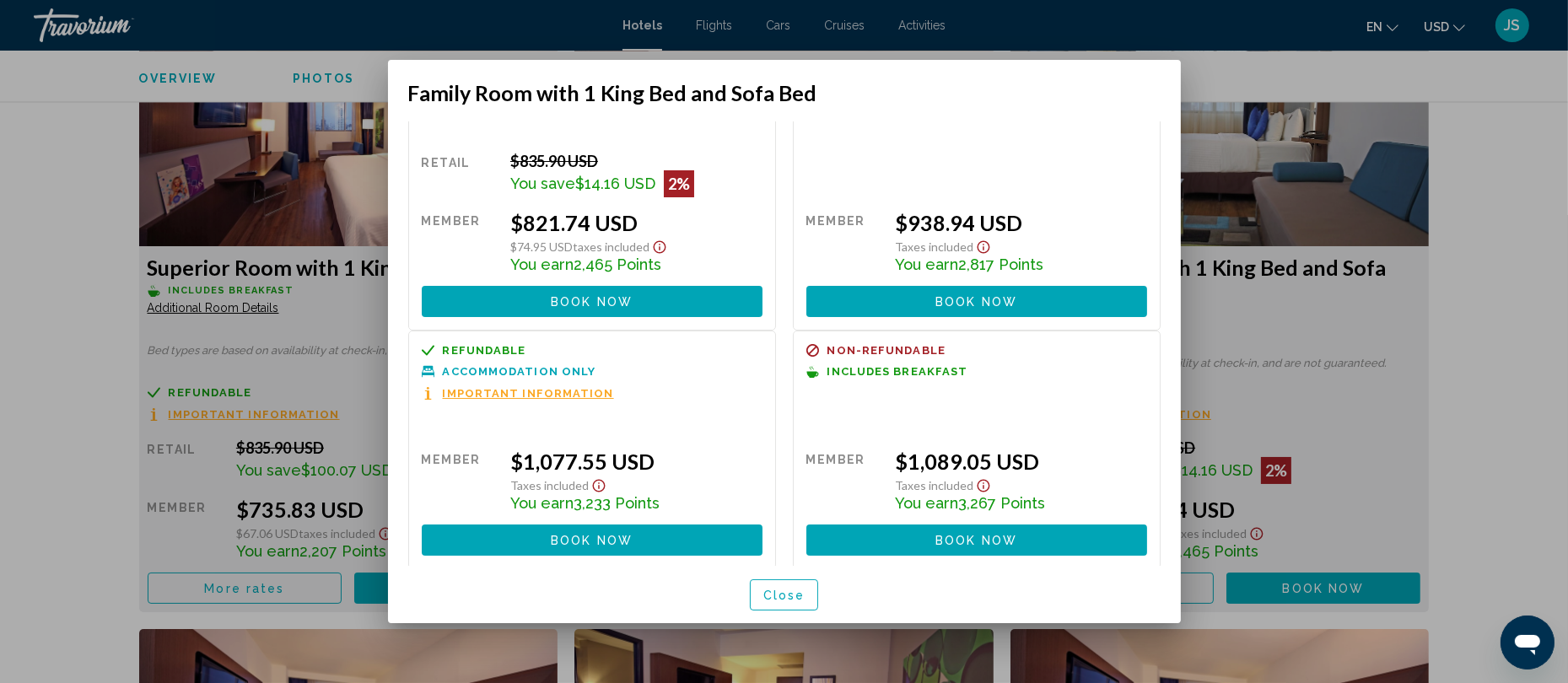
click at [556, 403] on div "Refundable Non-refundable Non-refundable Accommodation Only Important Informati…" at bounding box center [592, 450] width 368 height 239
click at [556, 399] on span "Important Information" at bounding box center [528, 393] width 171 height 11
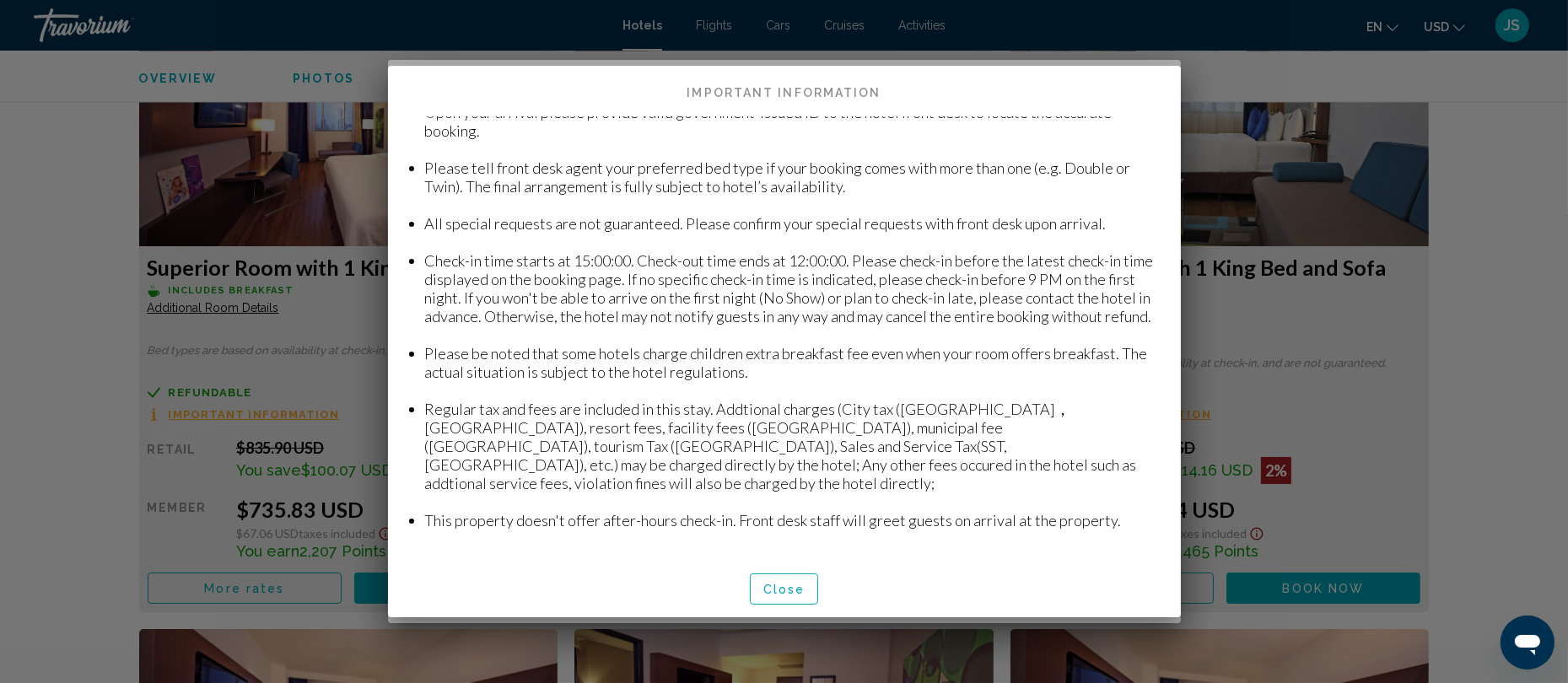
scroll to position [56, 0]
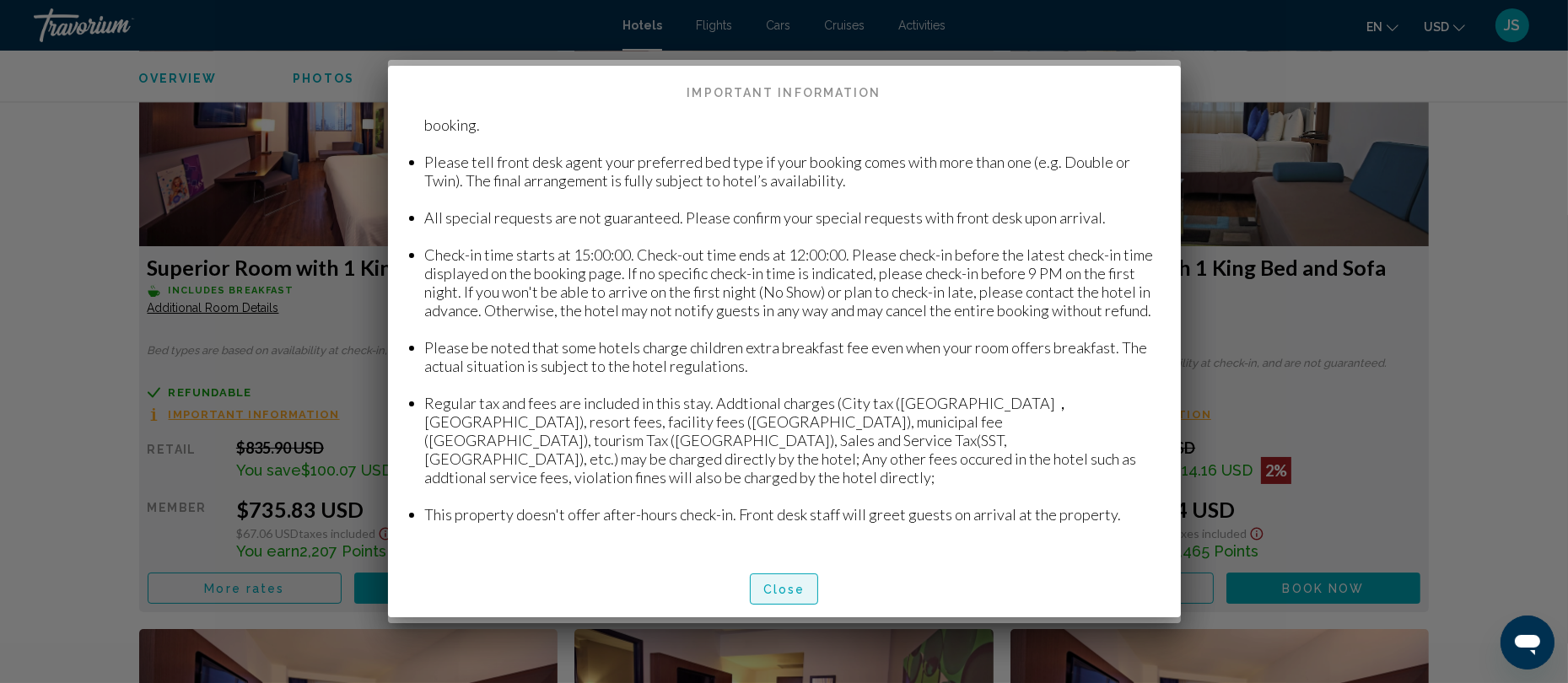
click at [788, 595] on span "Close" at bounding box center [784, 590] width 42 height 14
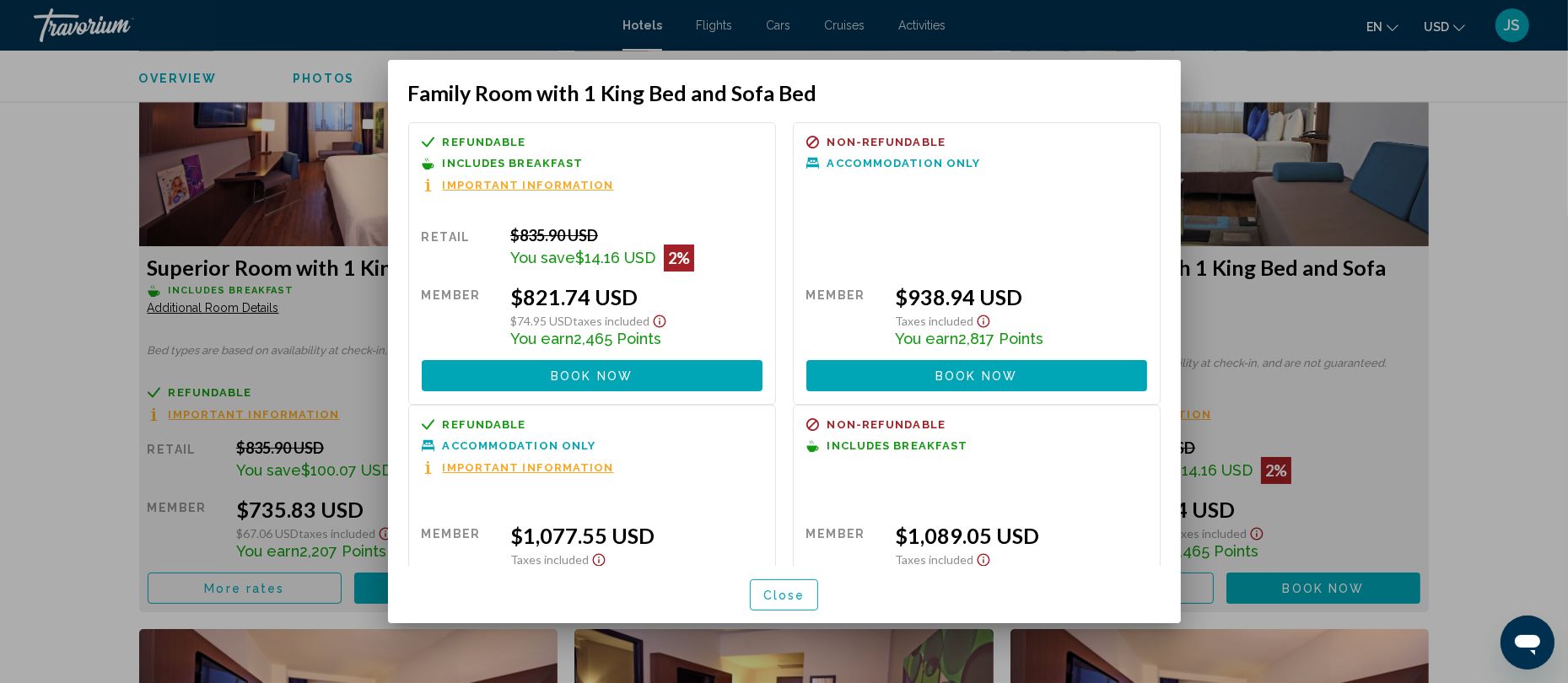
scroll to position [1, 0]
click at [551, 182] on span "Important Information" at bounding box center [528, 184] width 171 height 11
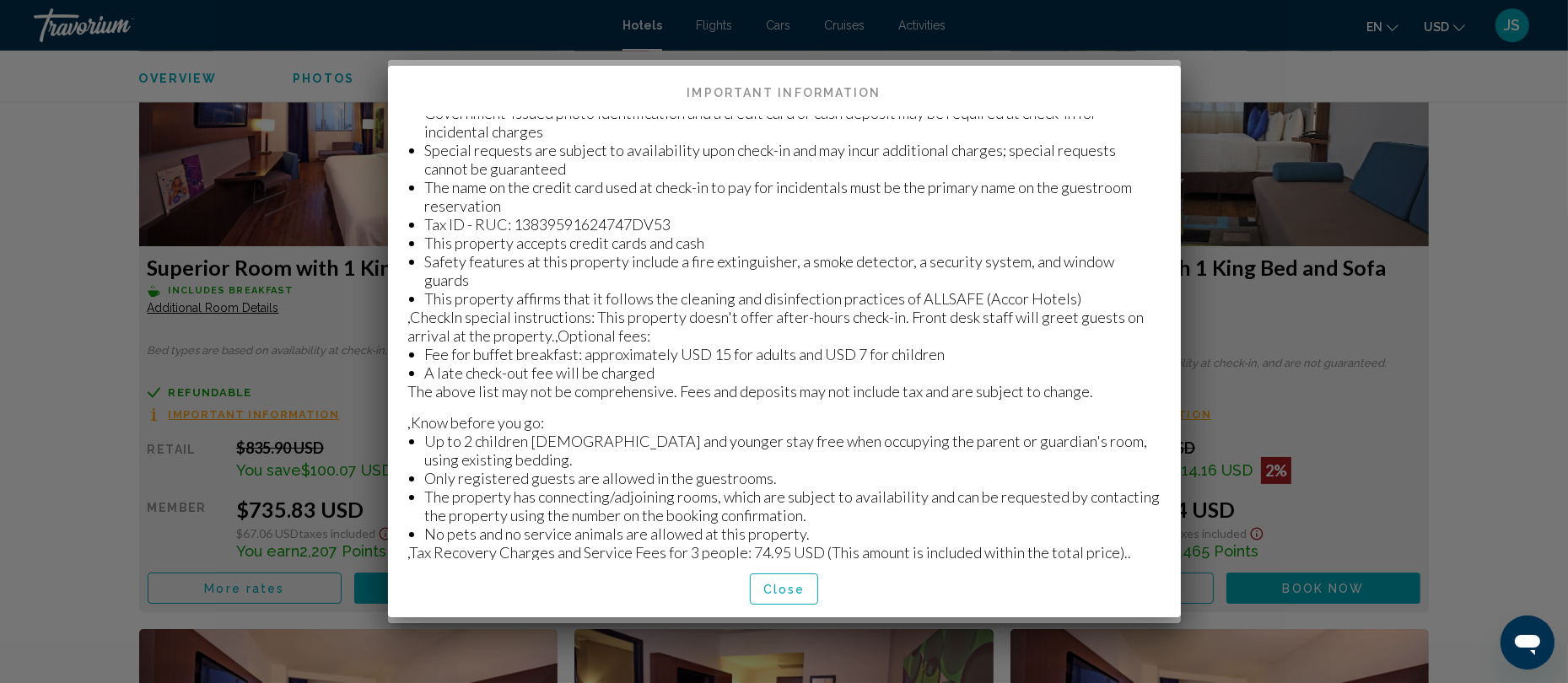
scroll to position [50, 0]
click at [792, 591] on span "Close" at bounding box center [784, 590] width 42 height 14
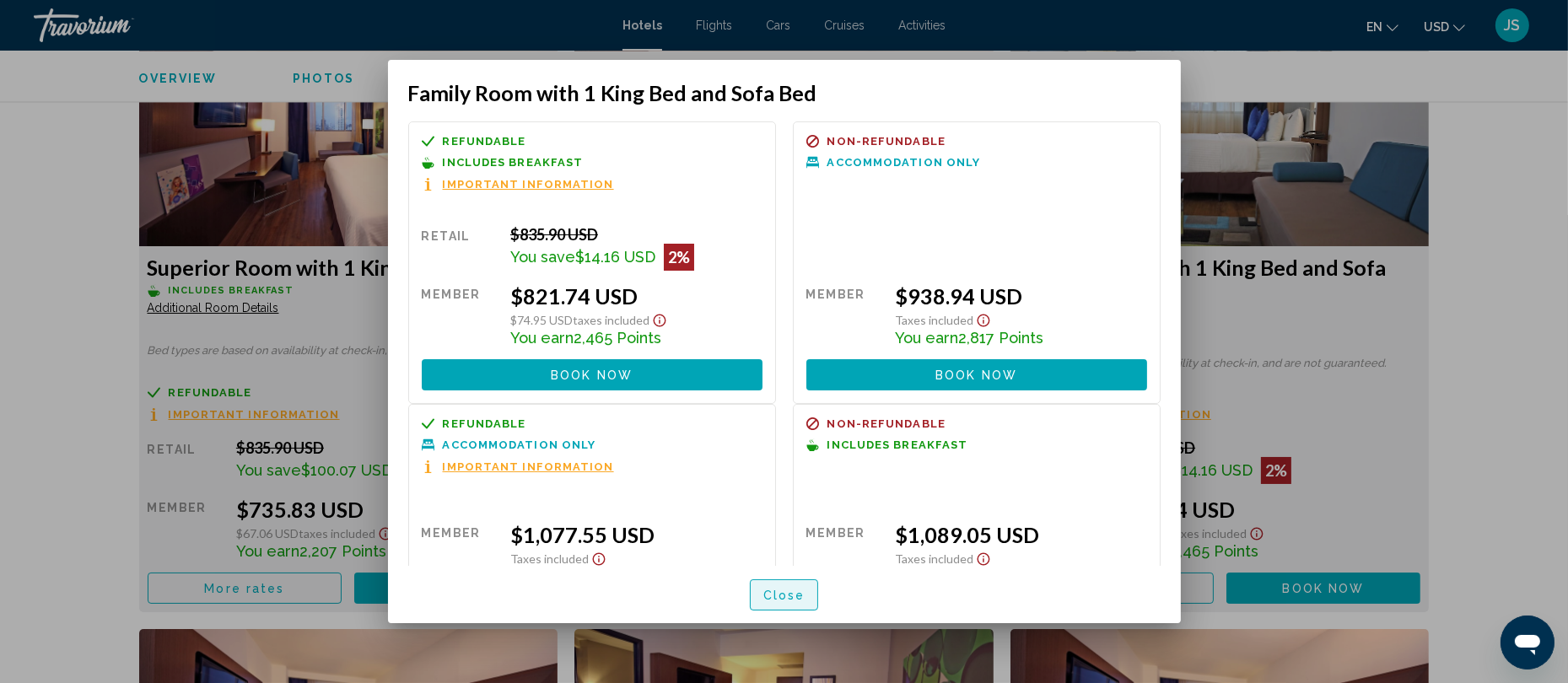
click at [760, 605] on button "Close" at bounding box center [784, 595] width 69 height 31
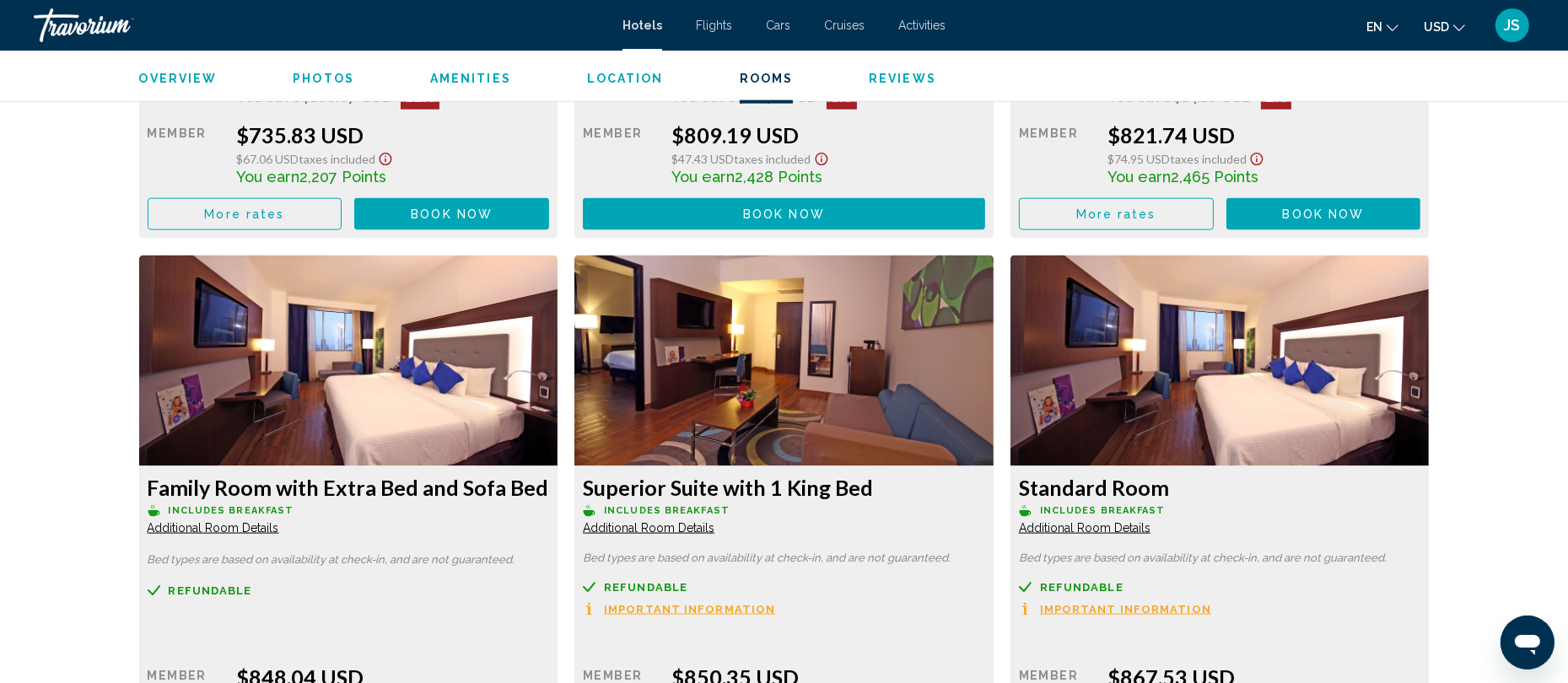
scroll to position [3248, 0]
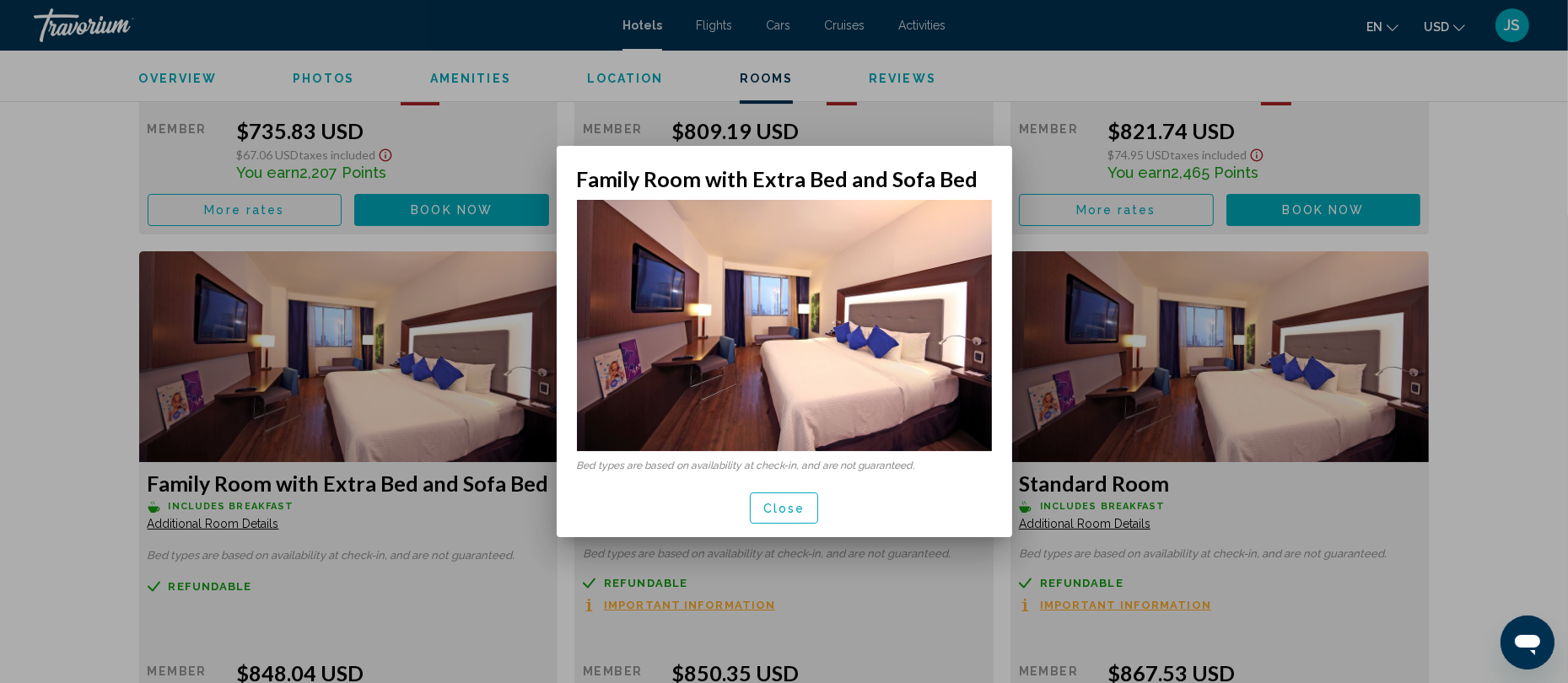
scroll to position [0, 0]
click at [223, 553] on div at bounding box center [784, 342] width 1568 height 683
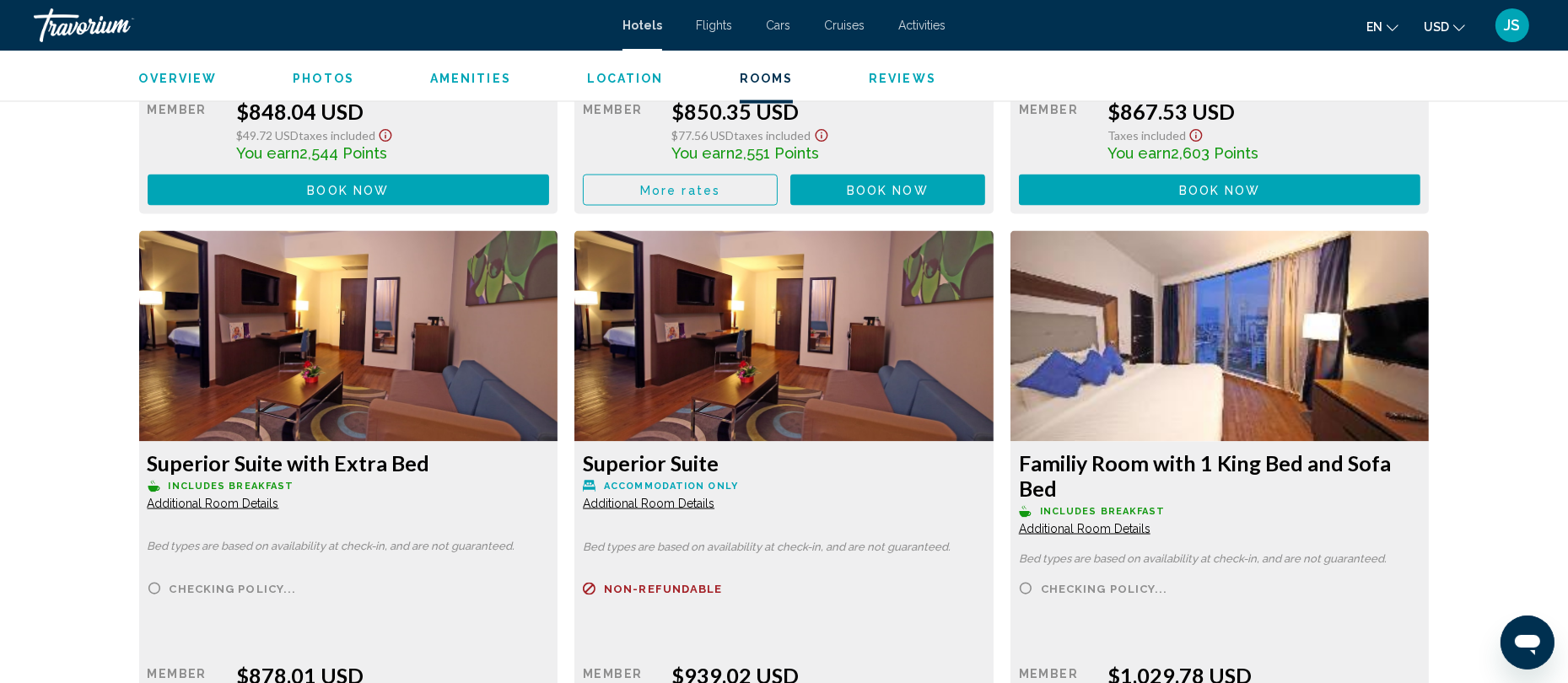
scroll to position [3849, 0]
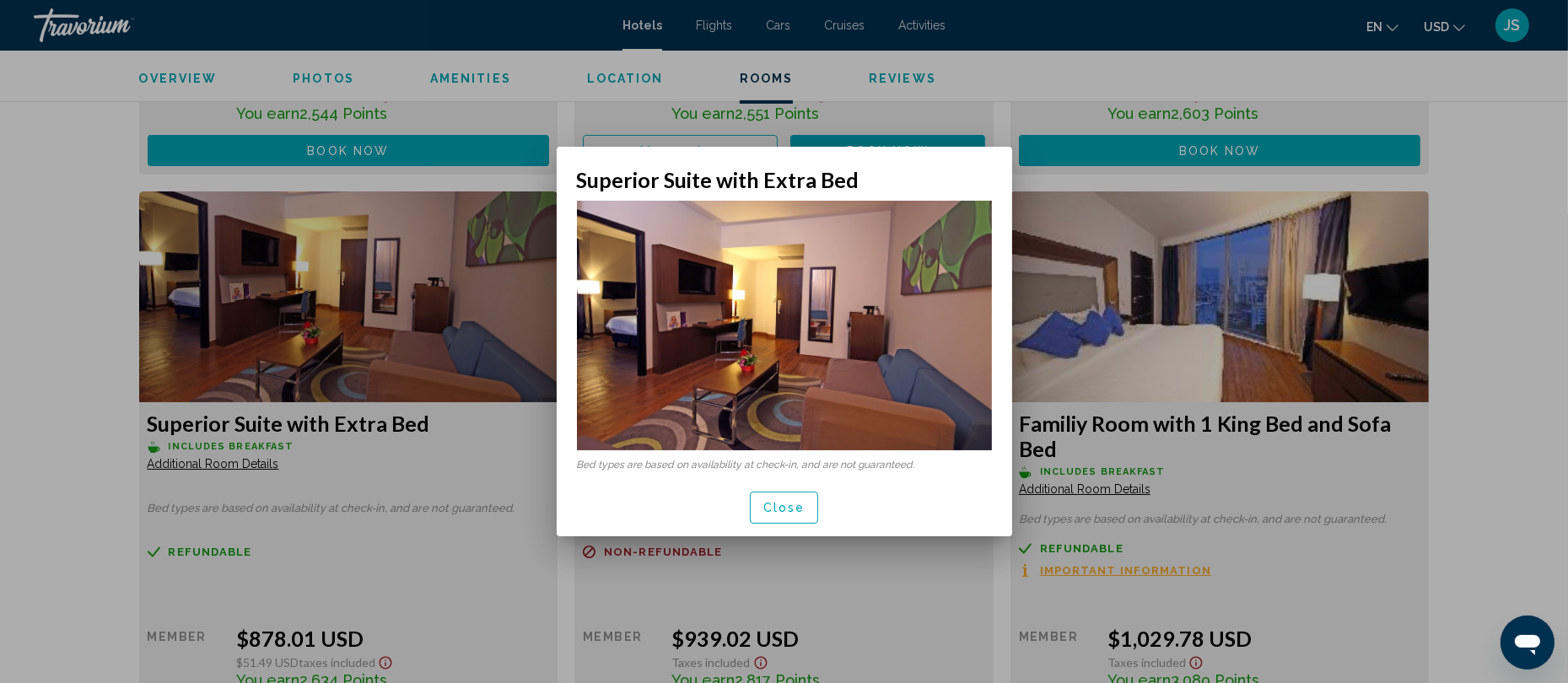
scroll to position [0, 0]
click at [778, 508] on span "Close" at bounding box center [784, 509] width 42 height 14
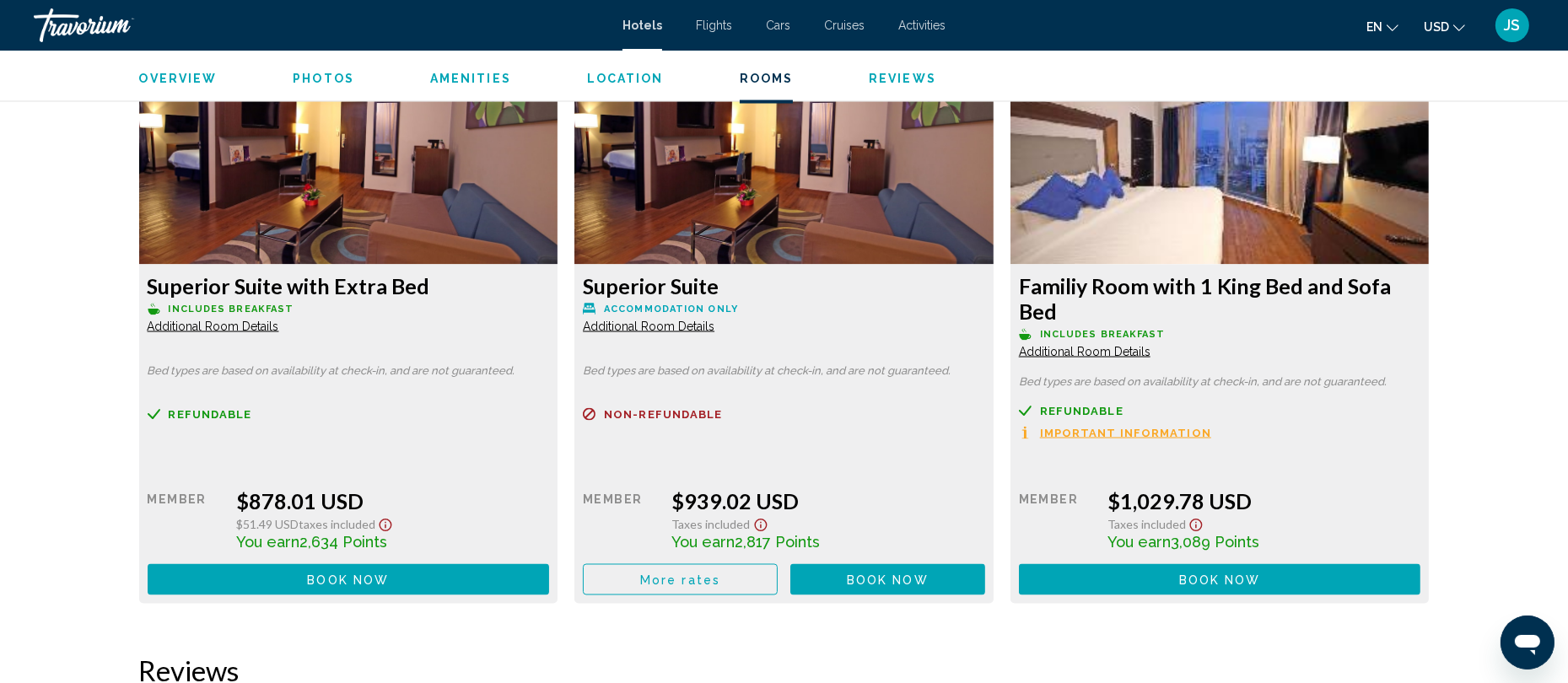
scroll to position [3986, 0]
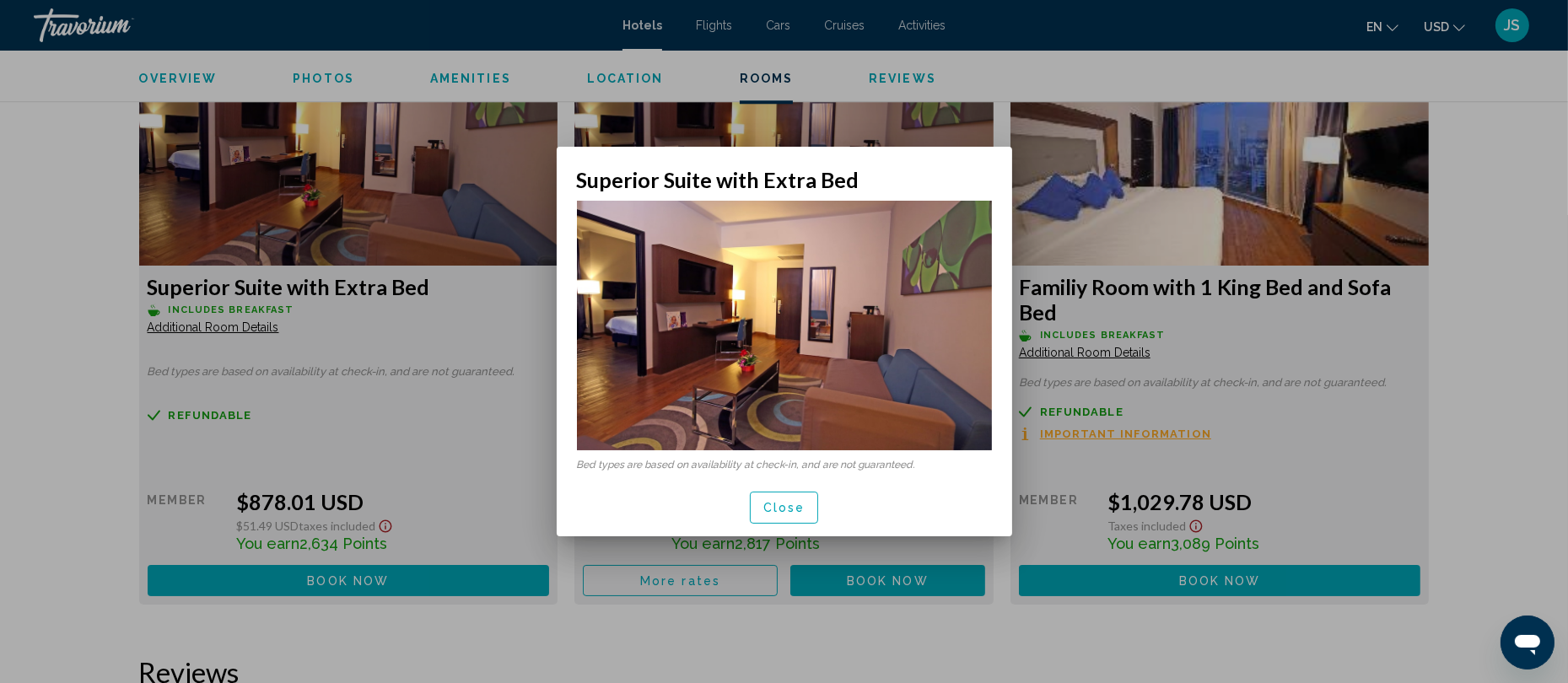
click at [239, 282] on div at bounding box center [784, 342] width 1568 height 683
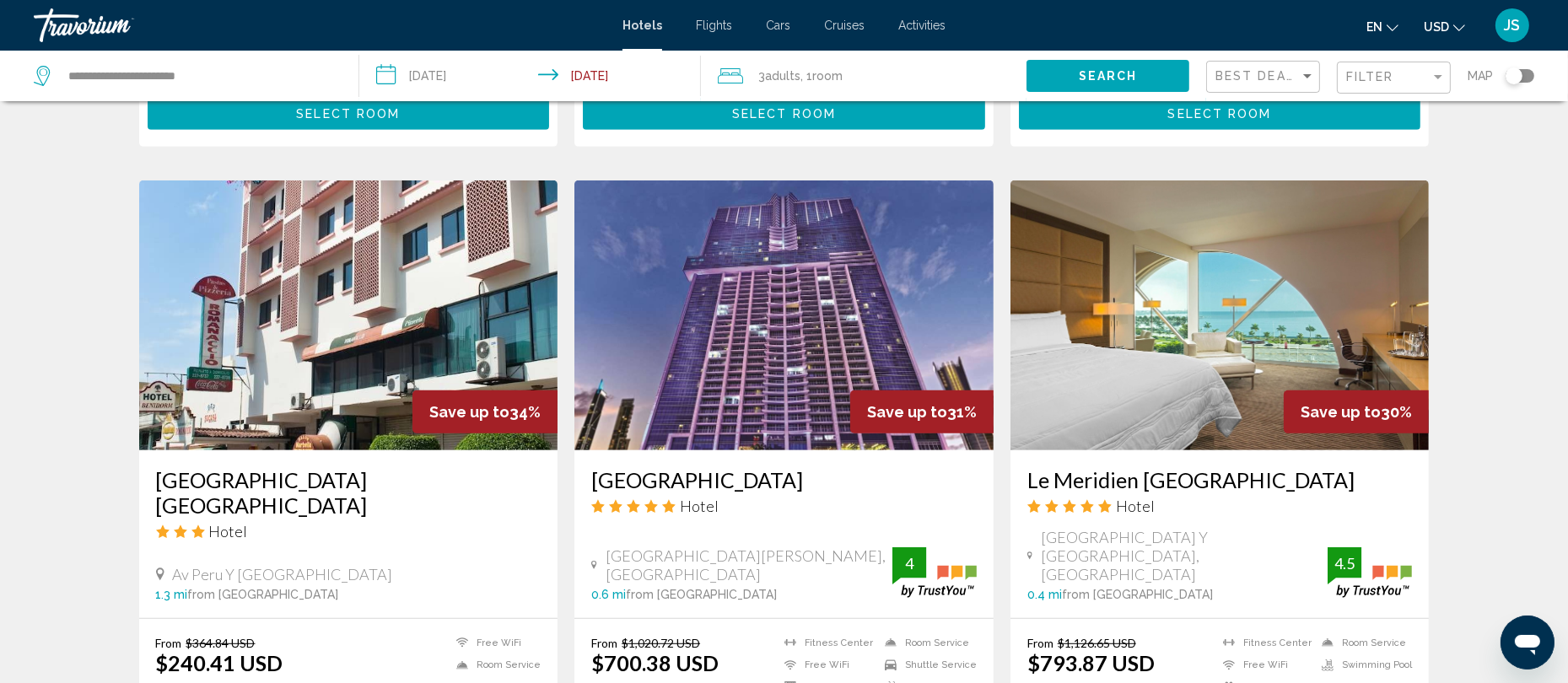
scroll to position [1279, 0]
click at [1100, 468] on h3 "Le Meridien [GEOGRAPHIC_DATA]" at bounding box center [1220, 481] width 386 height 26
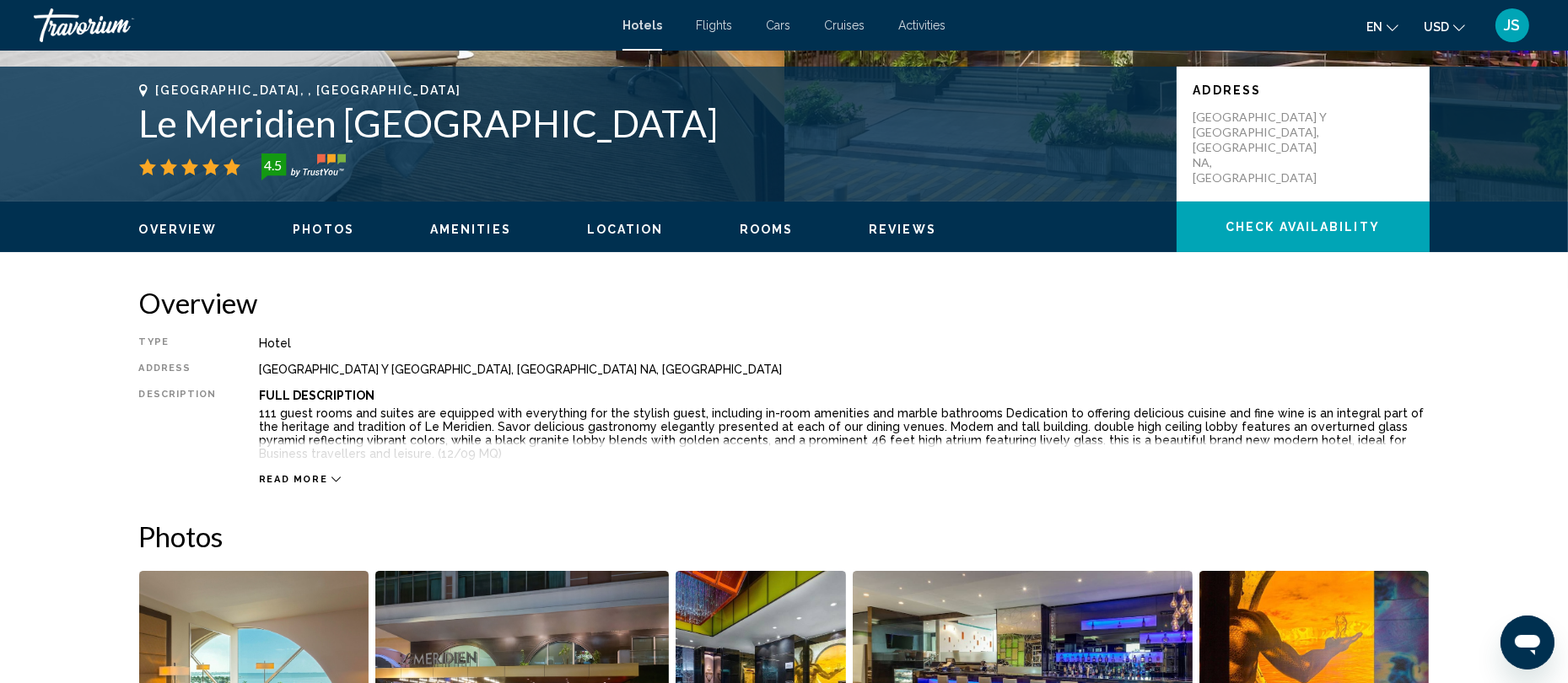
scroll to position [356, 0]
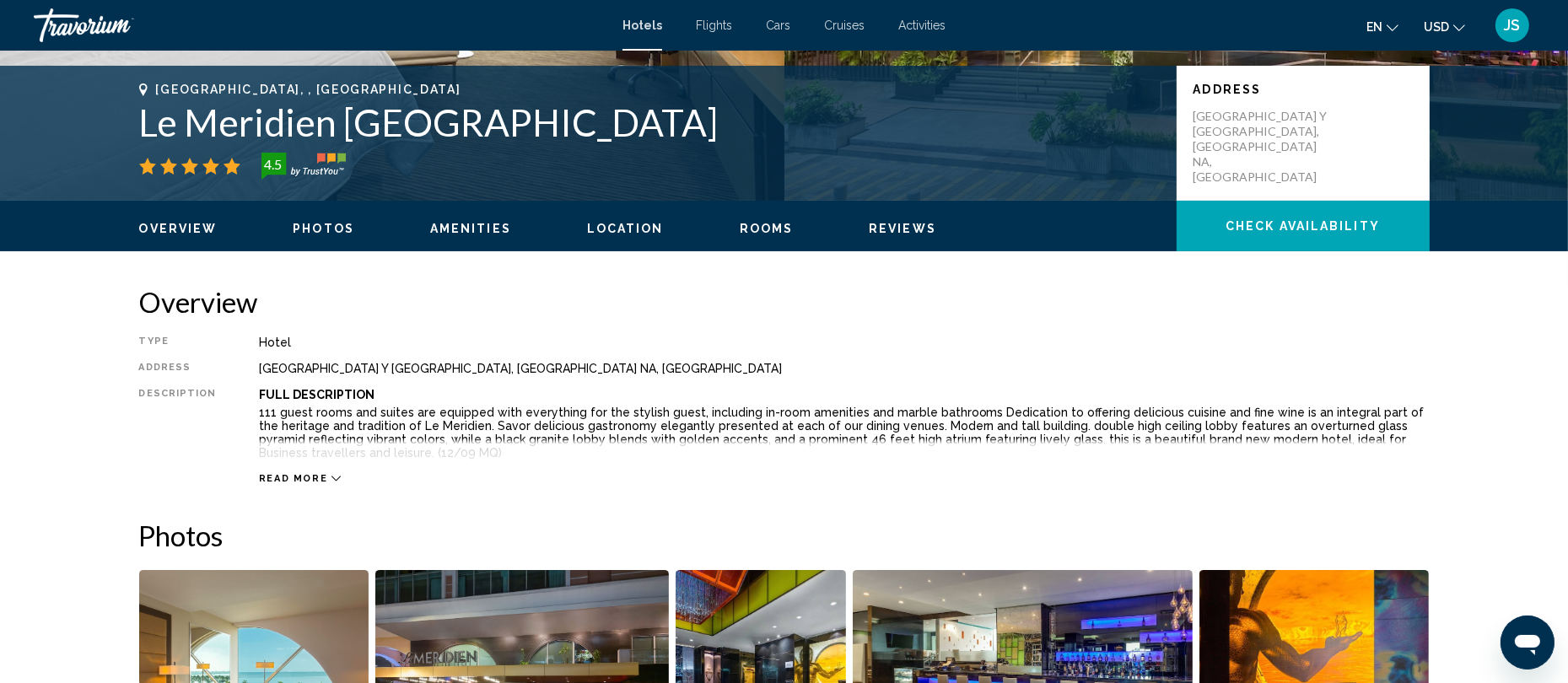
click at [301, 478] on span "Read more" at bounding box center [293, 478] width 69 height 11
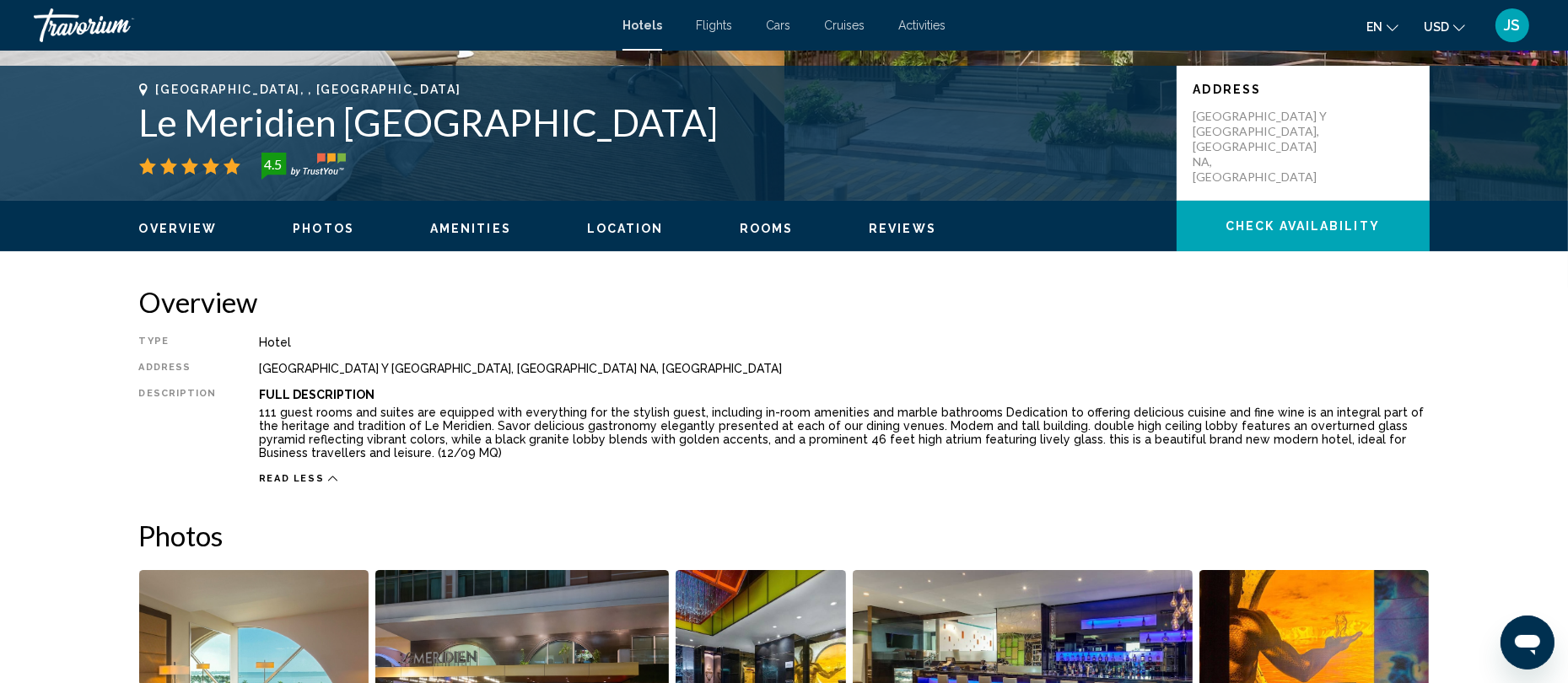
click at [618, 430] on p "111 guest rooms and suites are equipped with everything for the stylish guest, …" at bounding box center [844, 432] width 1171 height 54
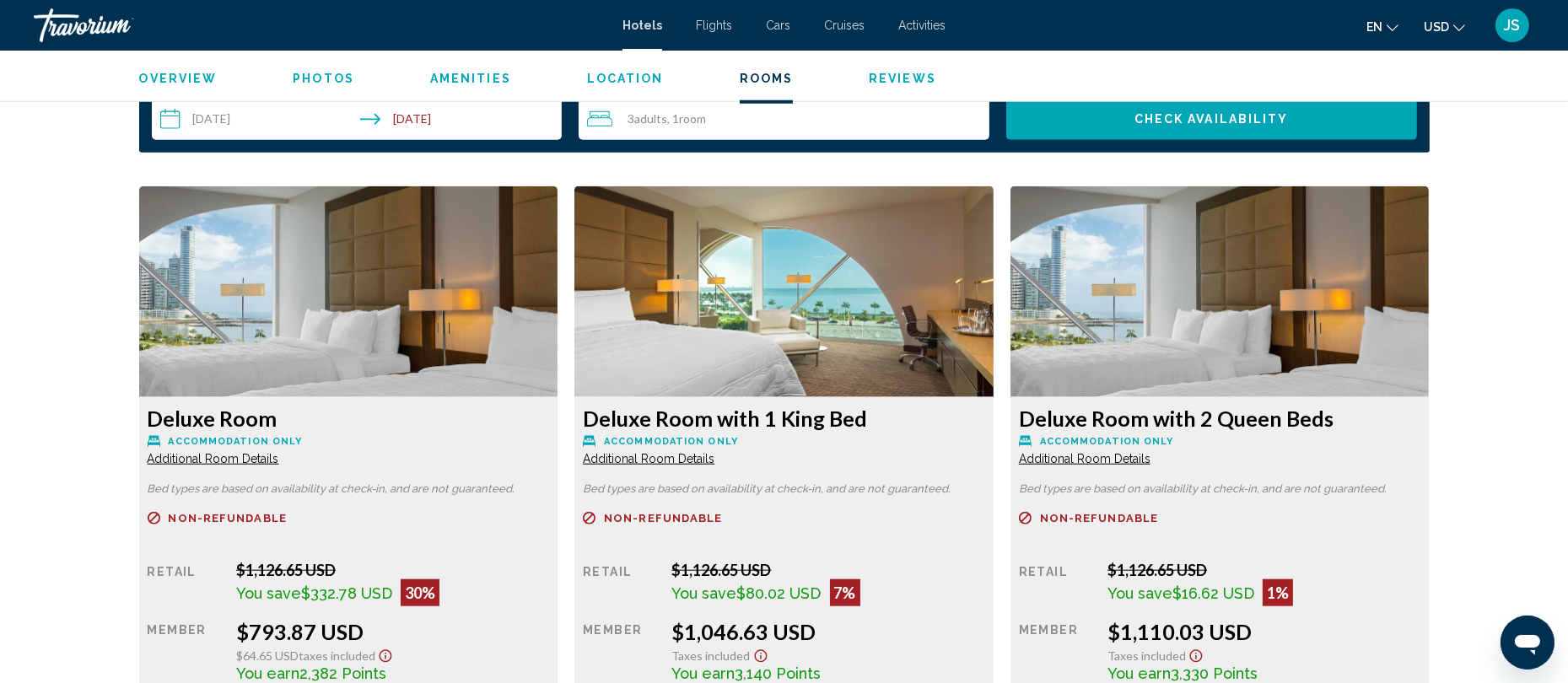
scroll to position [2150, 0]
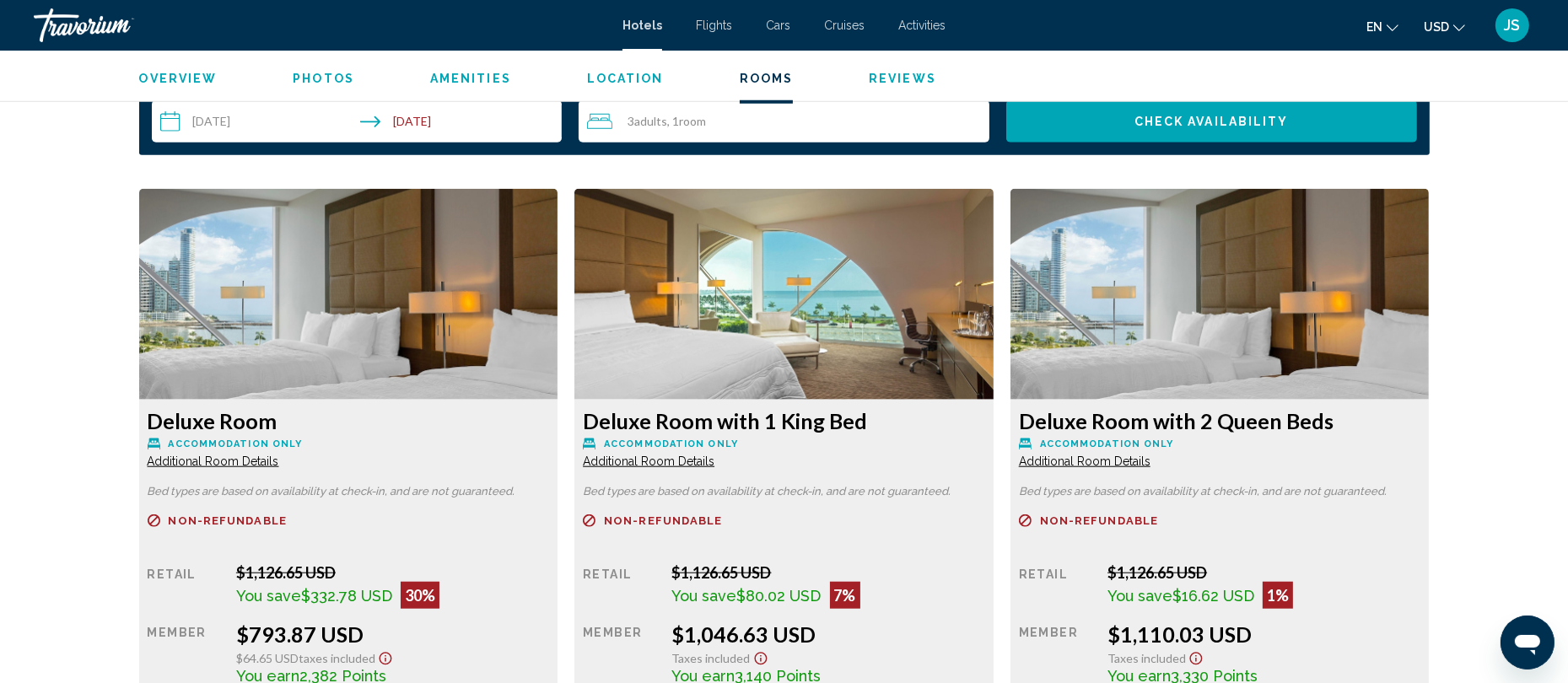
click at [258, 461] on span "Additional Room Details" at bounding box center [213, 462] width 132 height 14
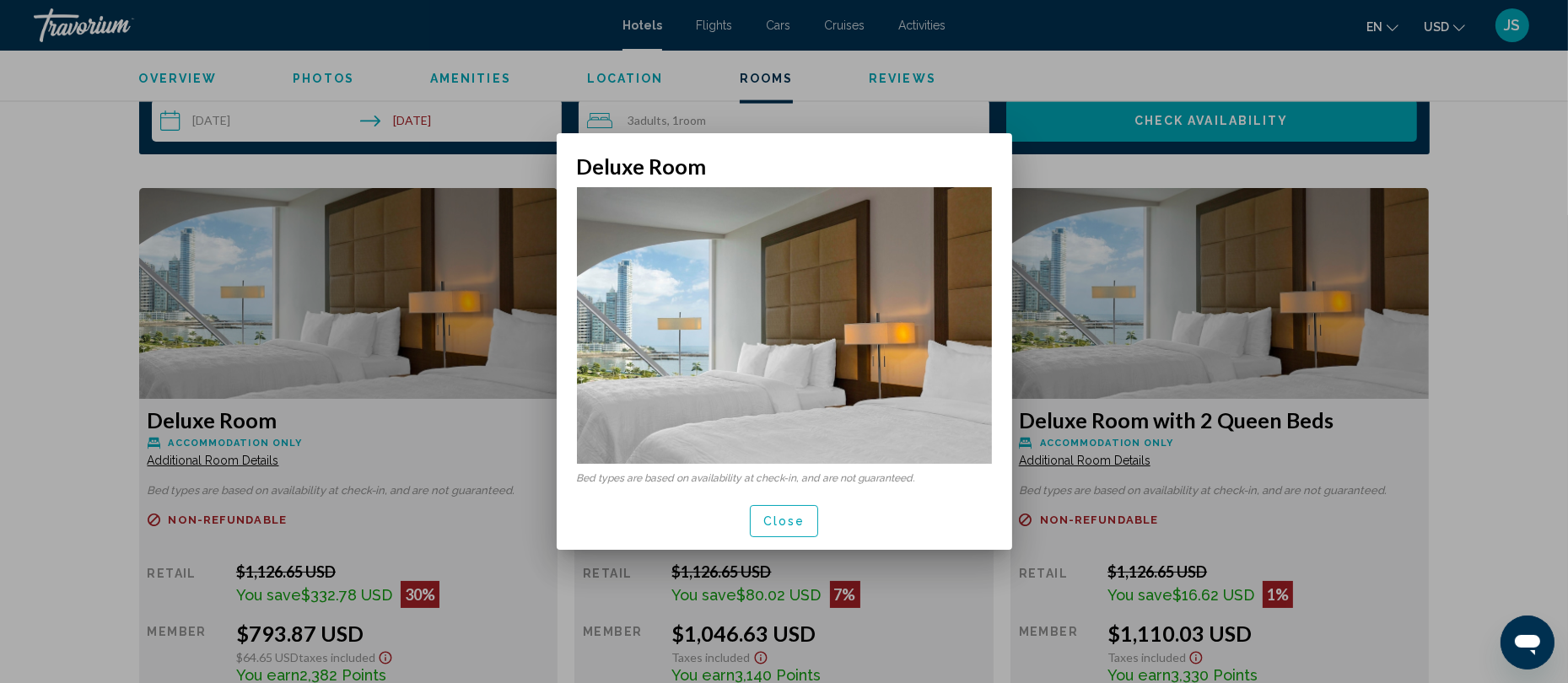
scroll to position [0, 0]
click at [258, 461] on div at bounding box center [784, 342] width 1568 height 683
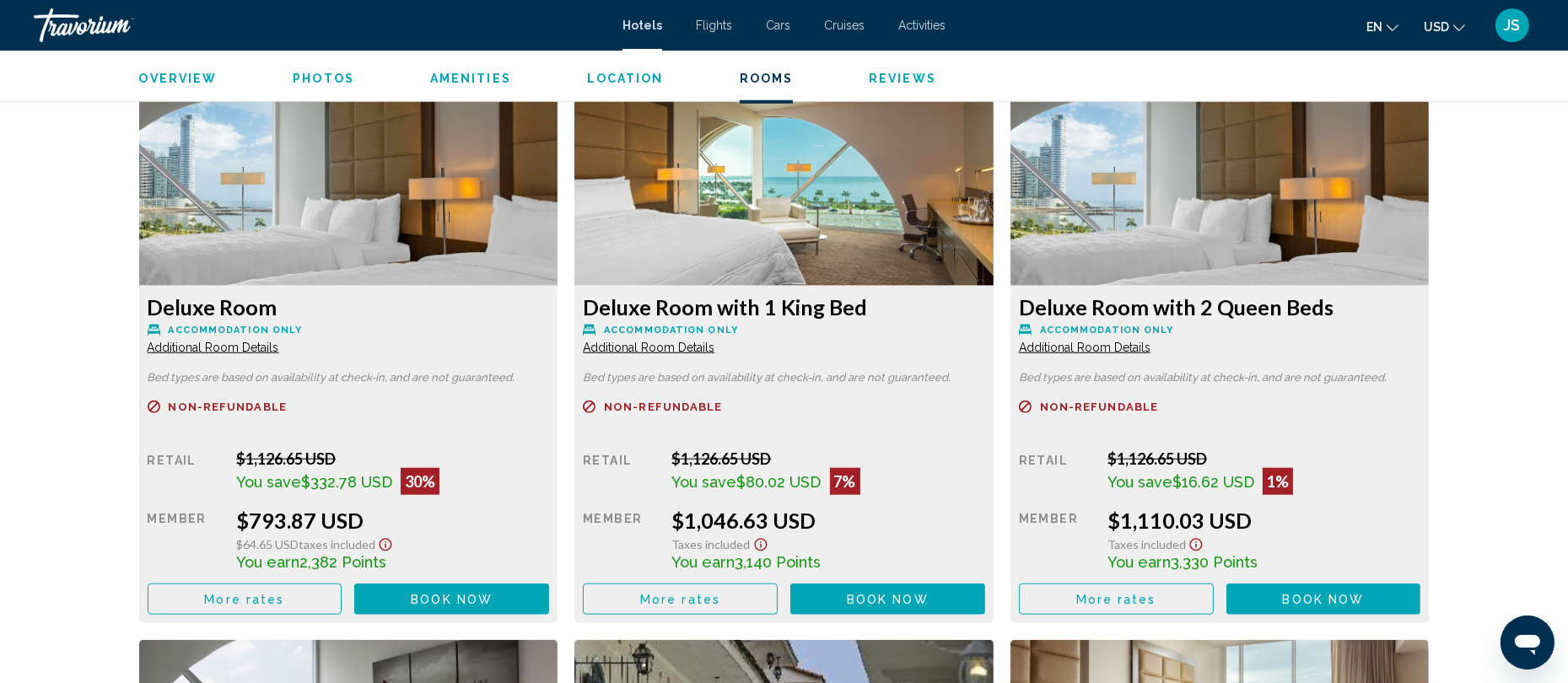
scroll to position [2270, 0]
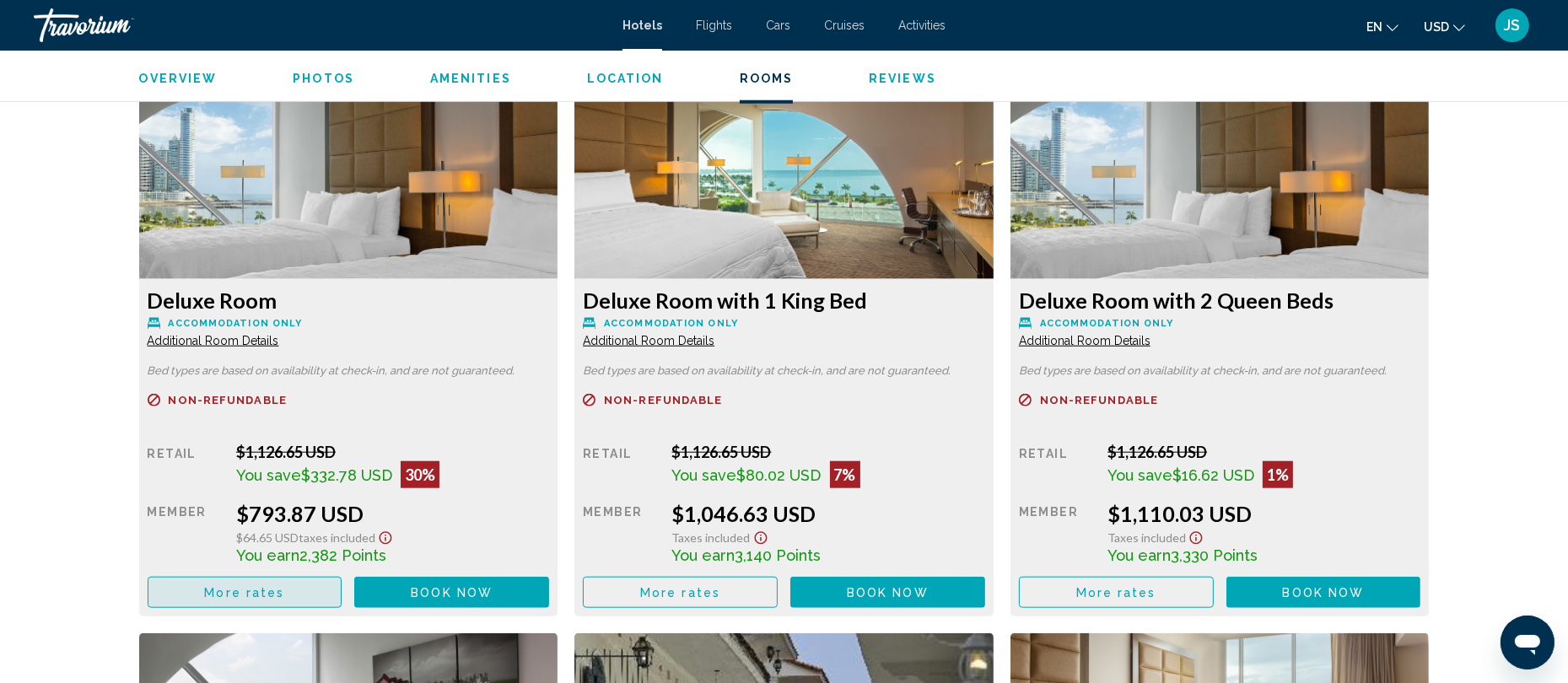
click at [268, 605] on button "More rates" at bounding box center [245, 592] width 195 height 31
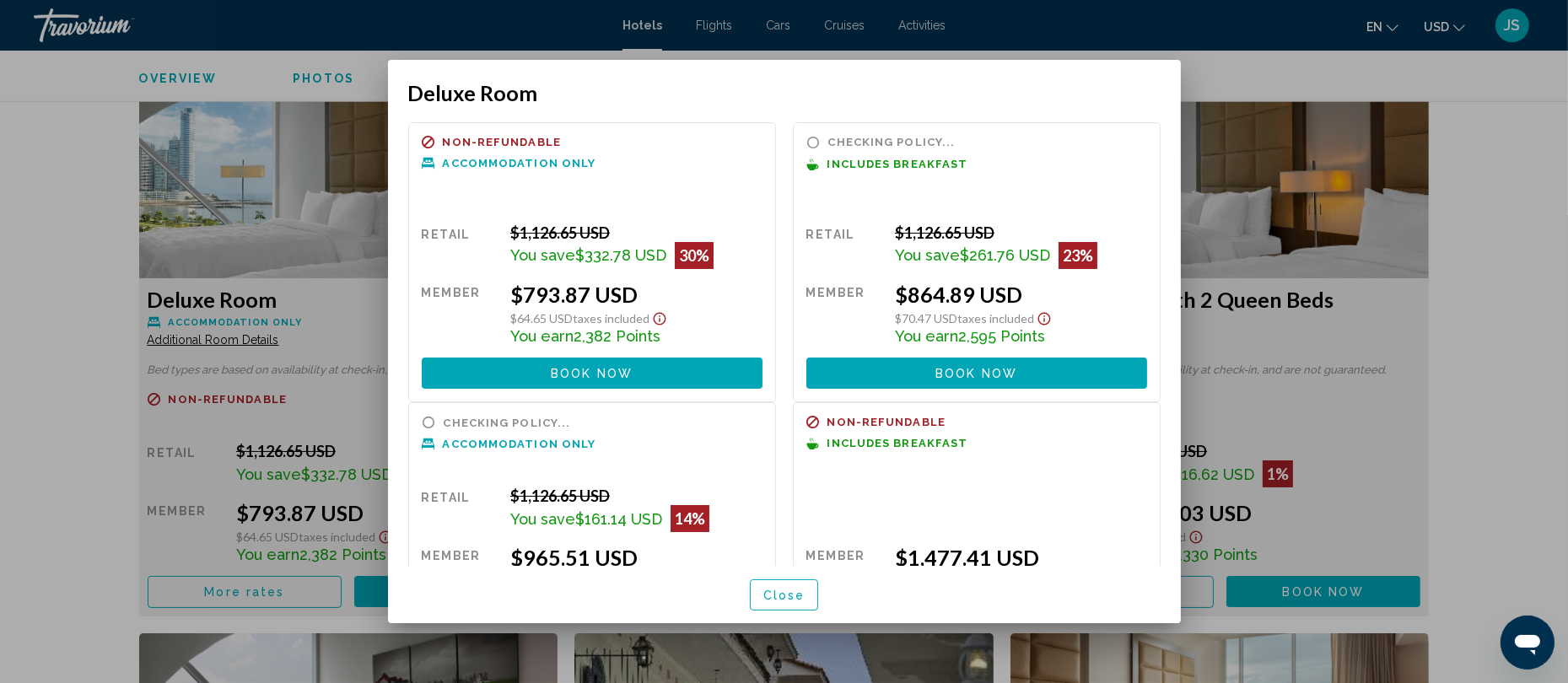
scroll to position [0, 0]
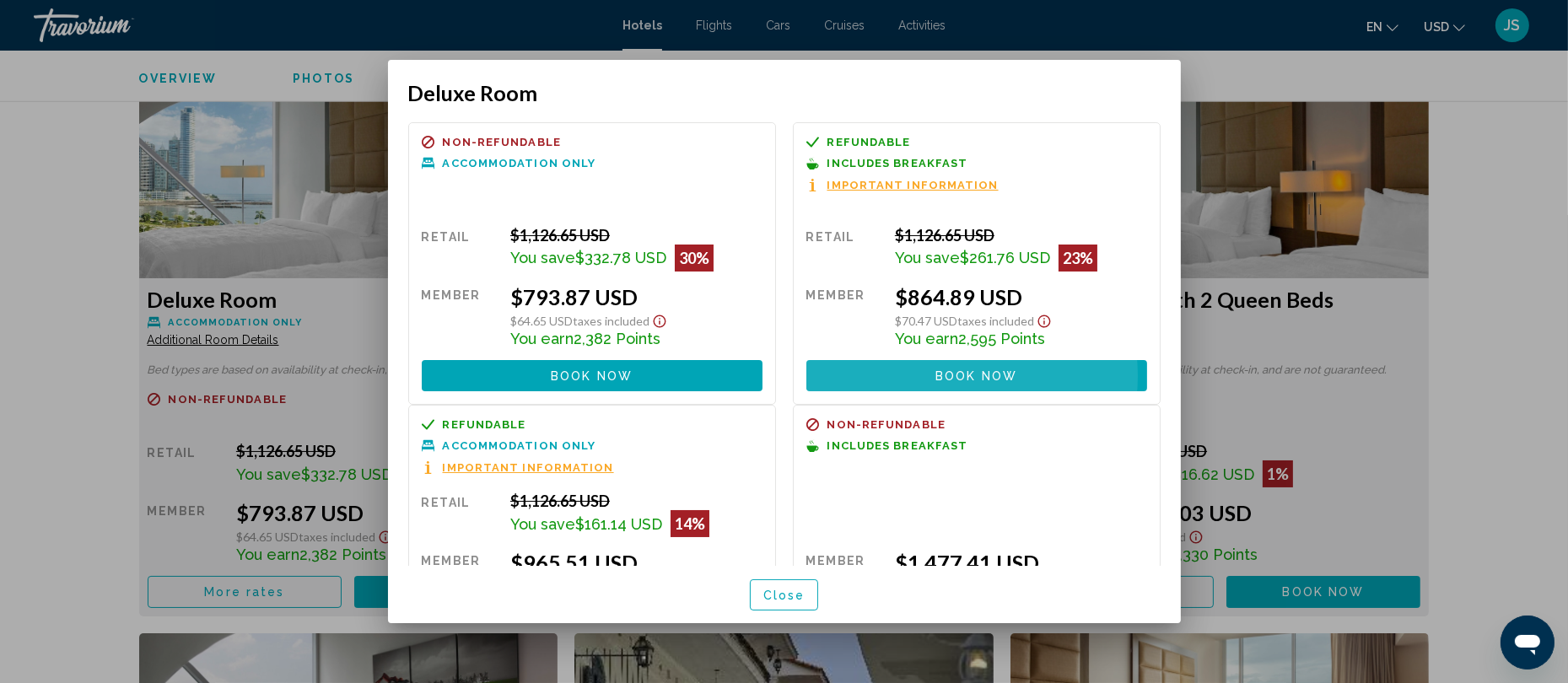
click at [935, 377] on span "Book now" at bounding box center [976, 377] width 82 height 14
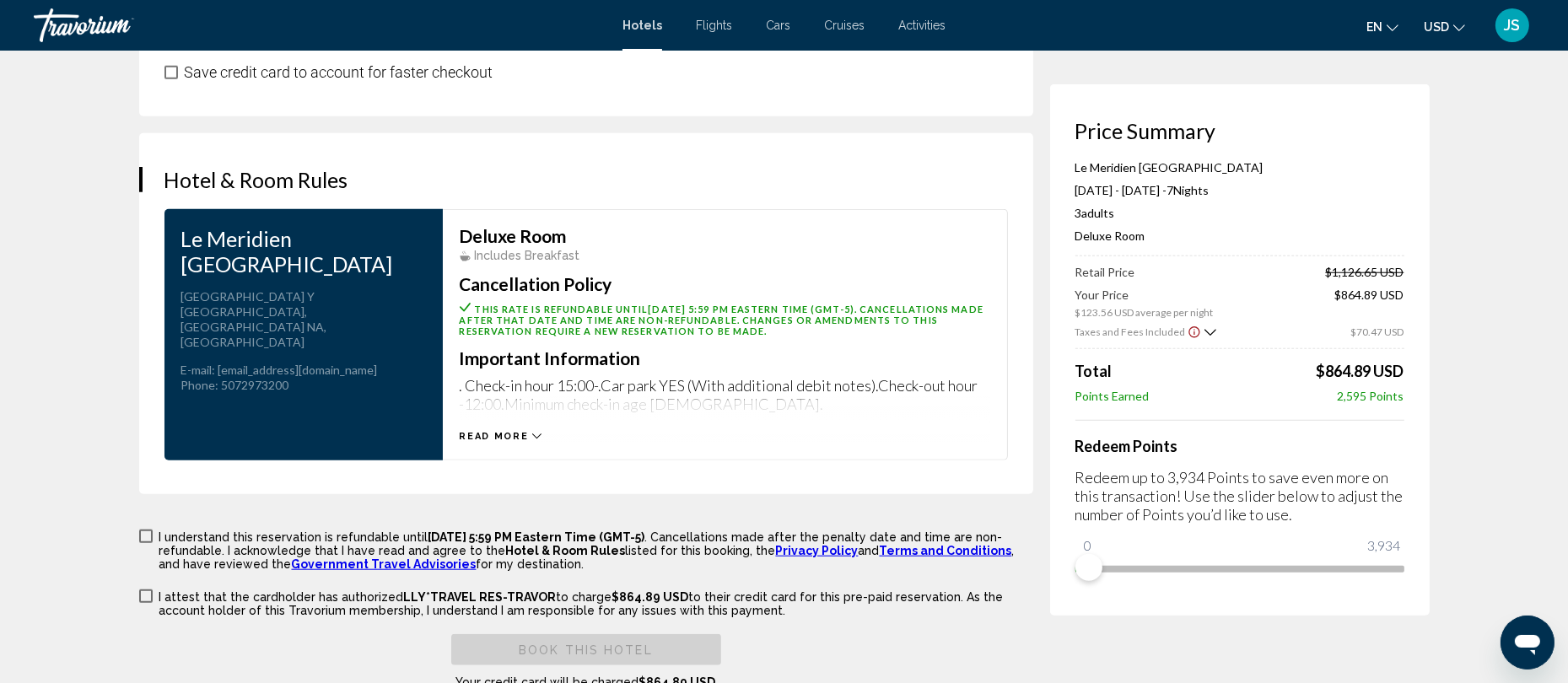
scroll to position [2306, 0]
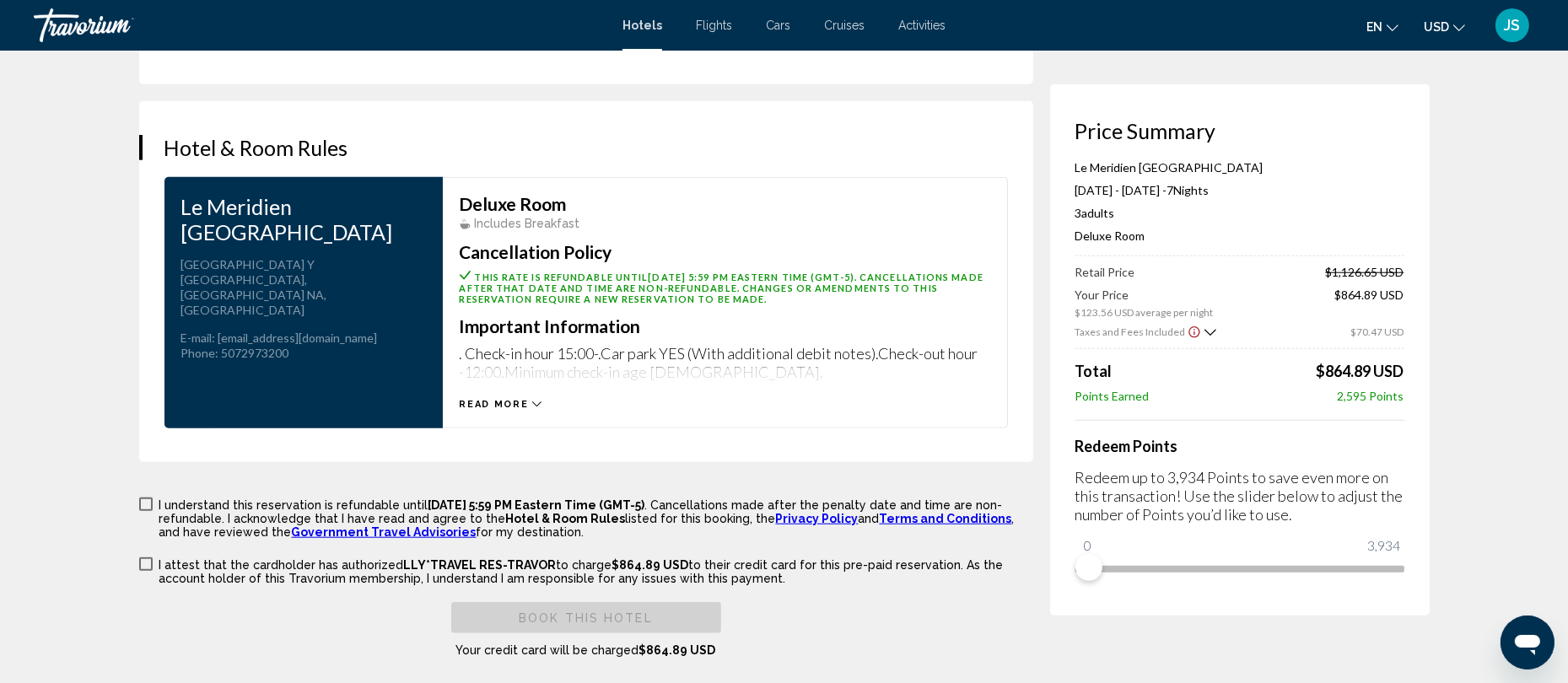
click at [501, 400] on span "Read more" at bounding box center [494, 404] width 69 height 11
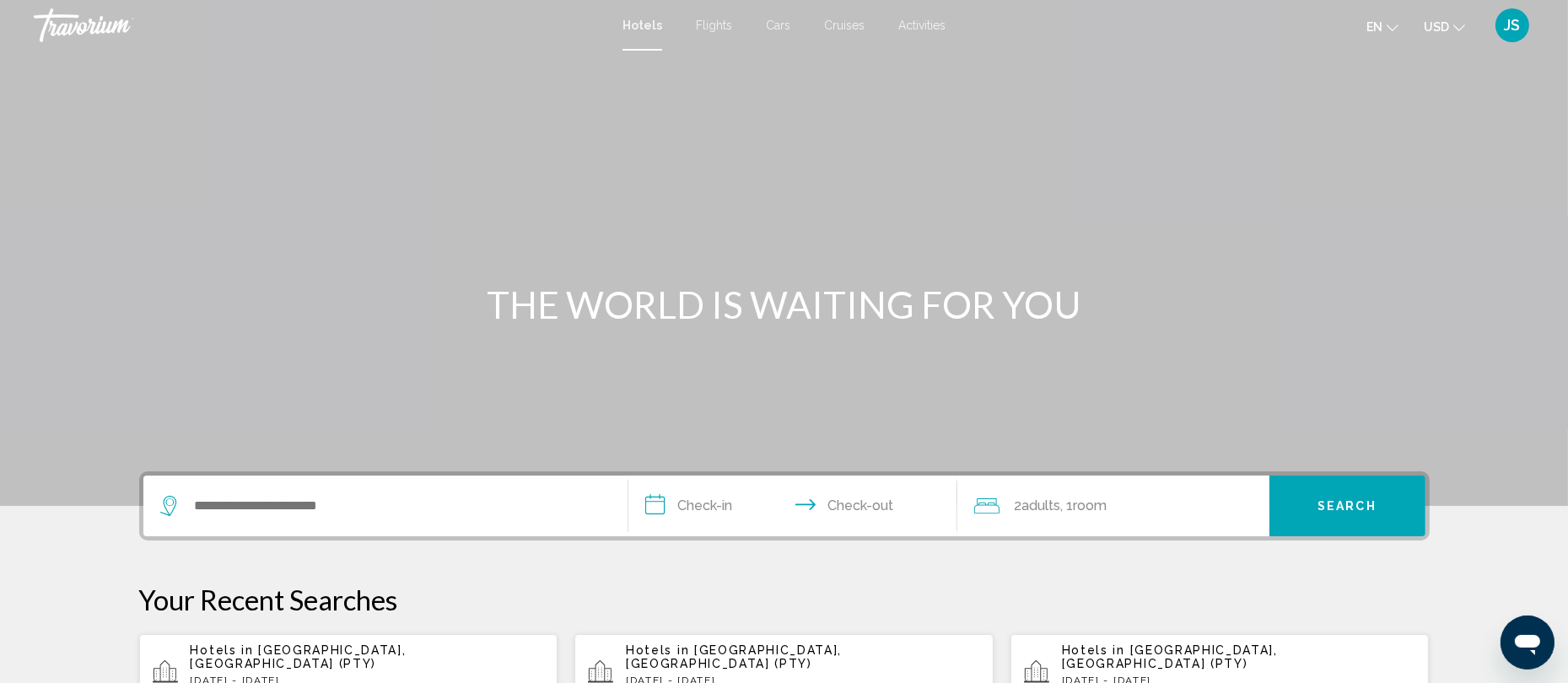
click at [1517, 20] on span "JS" at bounding box center [1513, 25] width 16 height 17
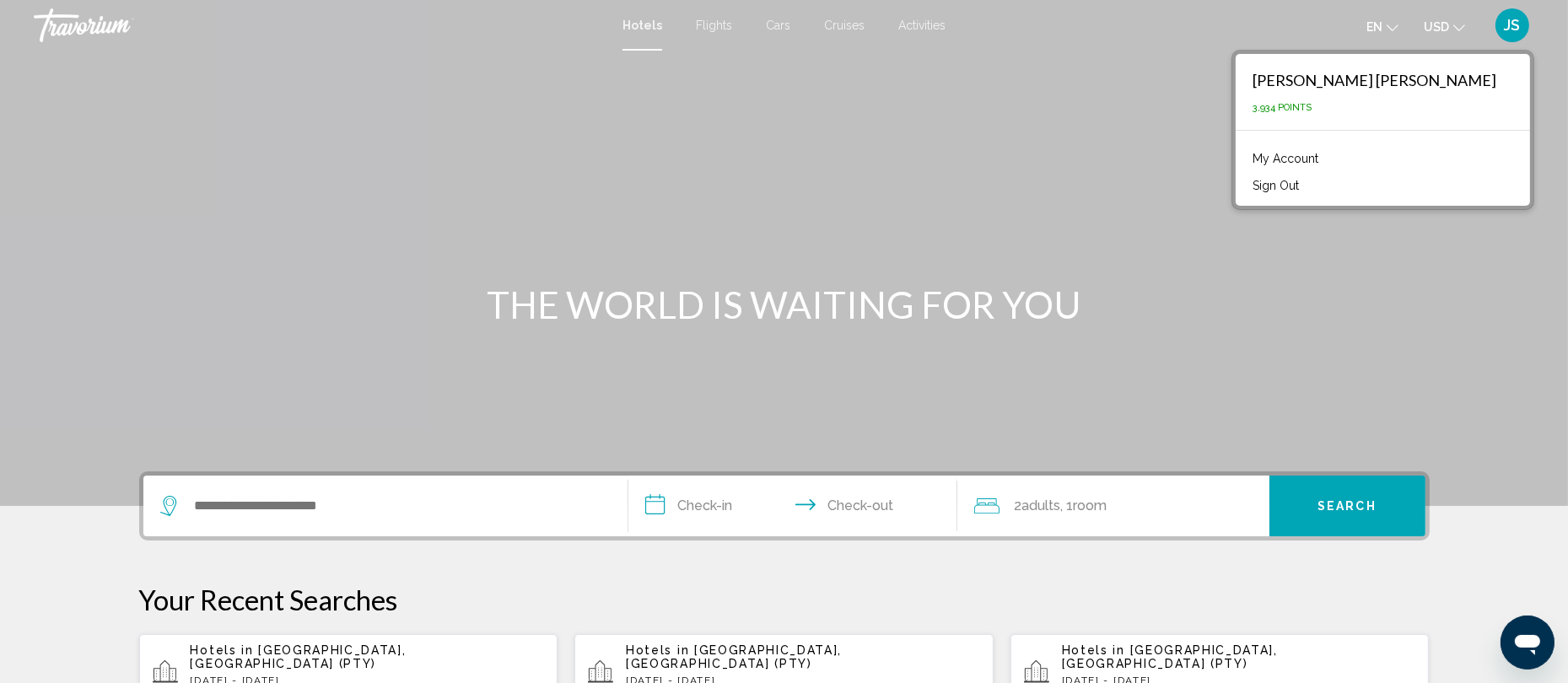
click at [1327, 156] on link "My Account" at bounding box center [1286, 158] width 83 height 22
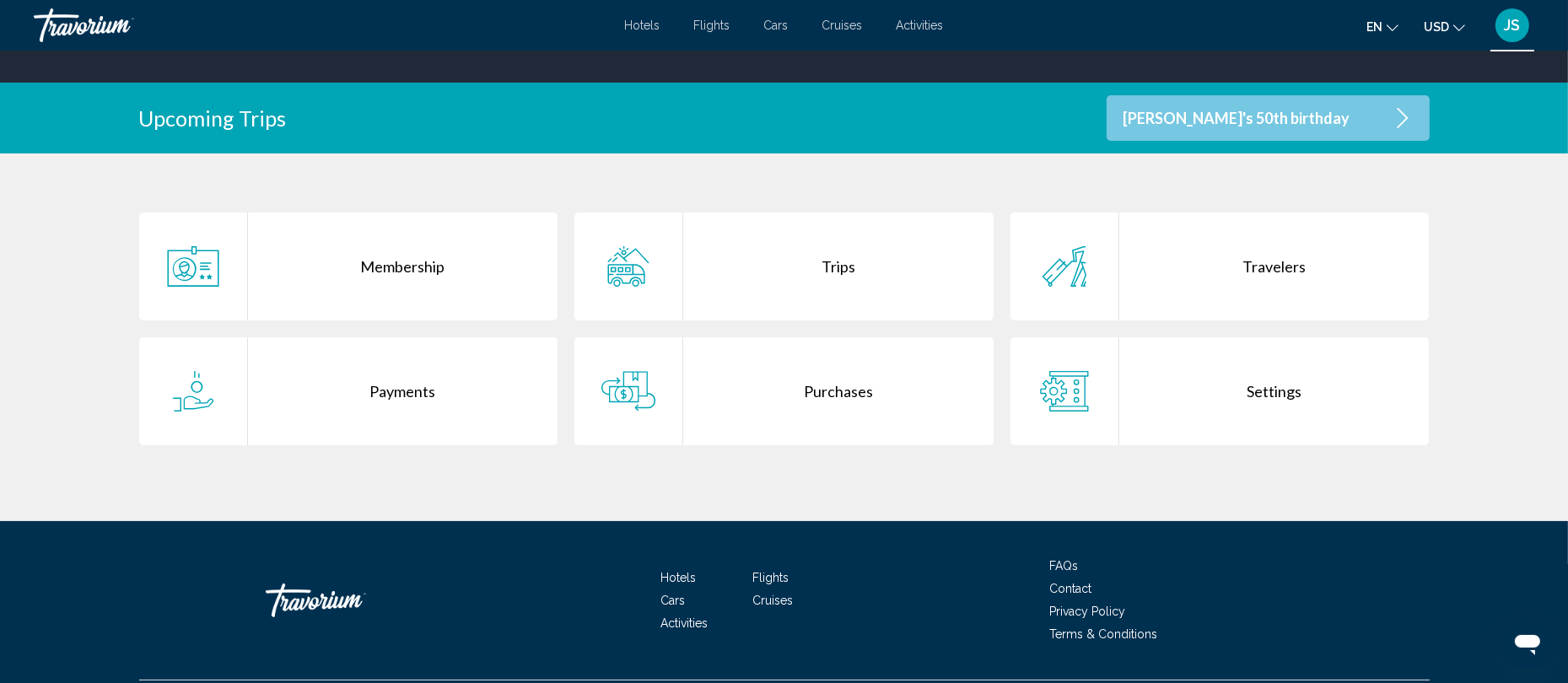
scroll to position [294, 0]
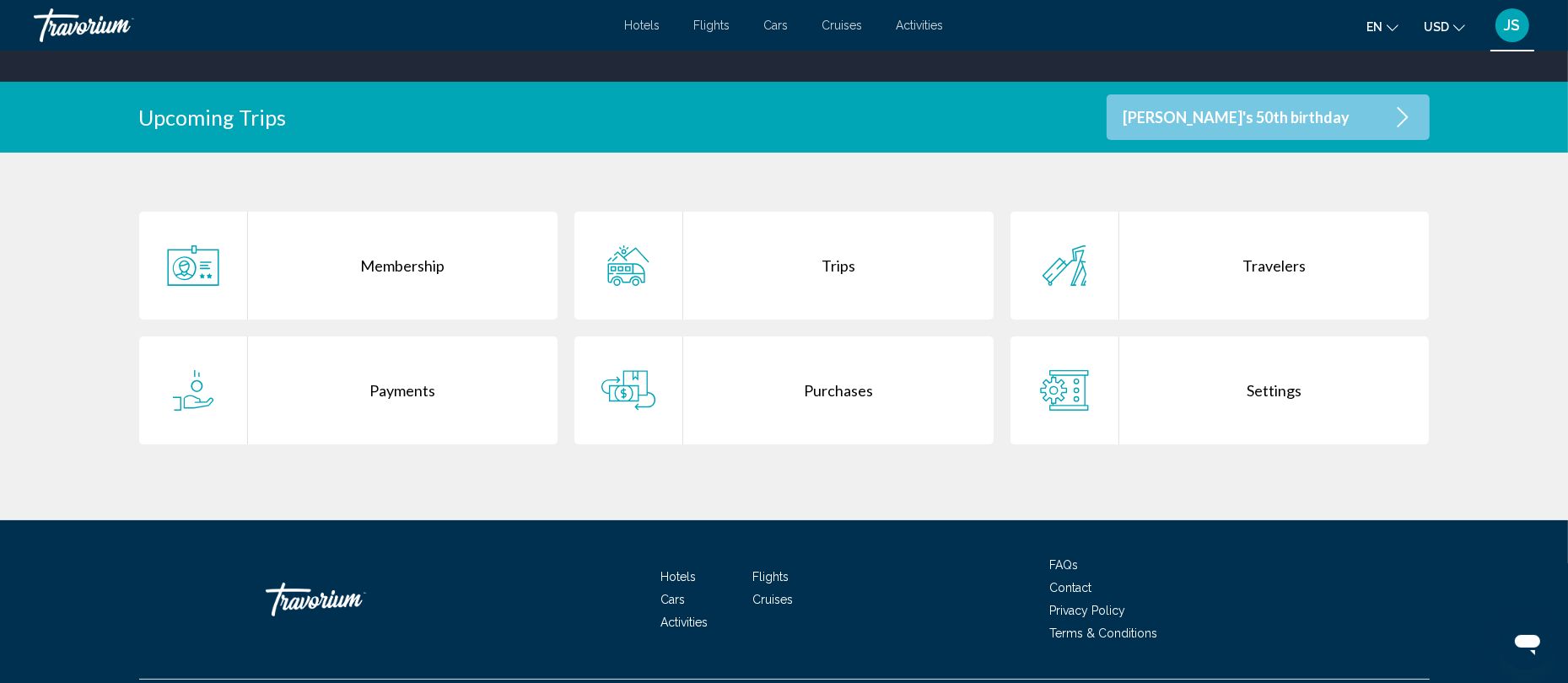
click at [831, 257] on div "Trips" at bounding box center [838, 266] width 311 height 108
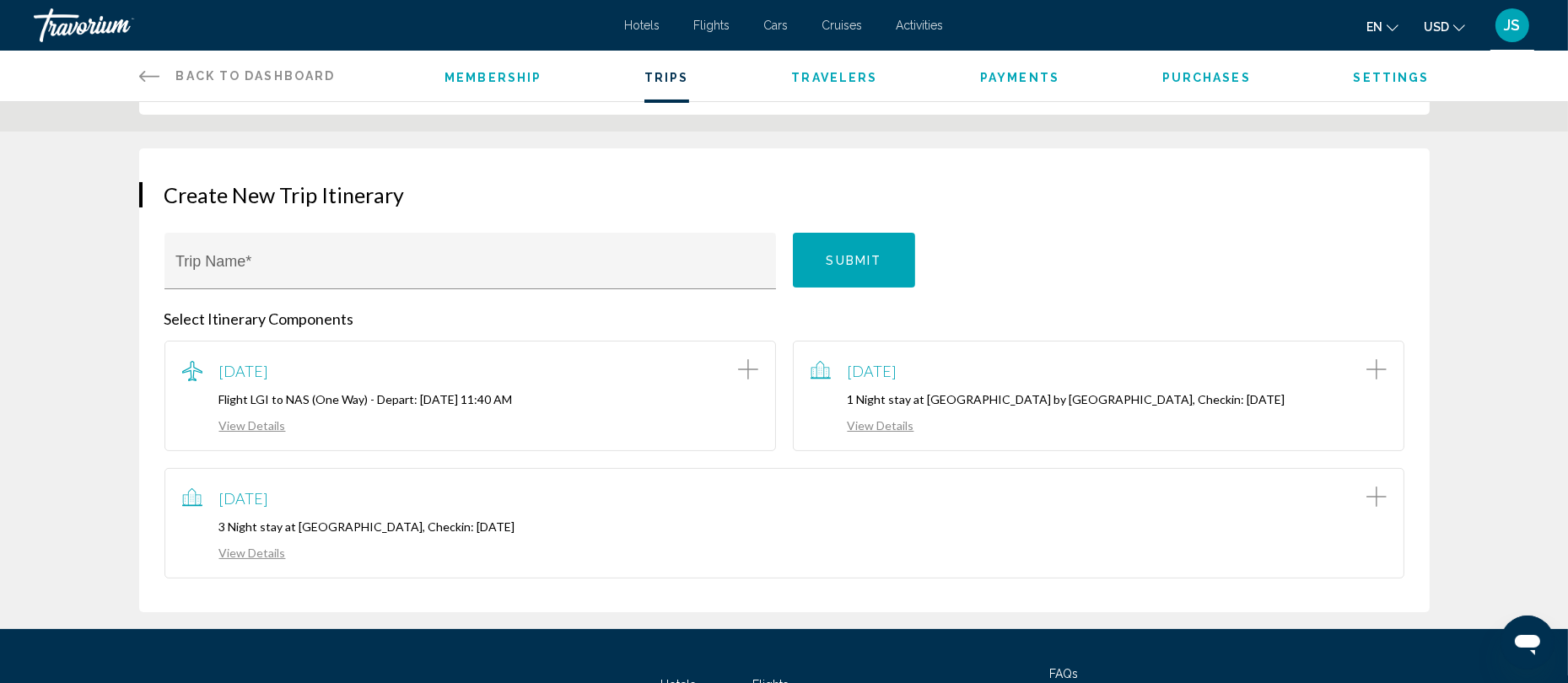
scroll to position [180, 0]
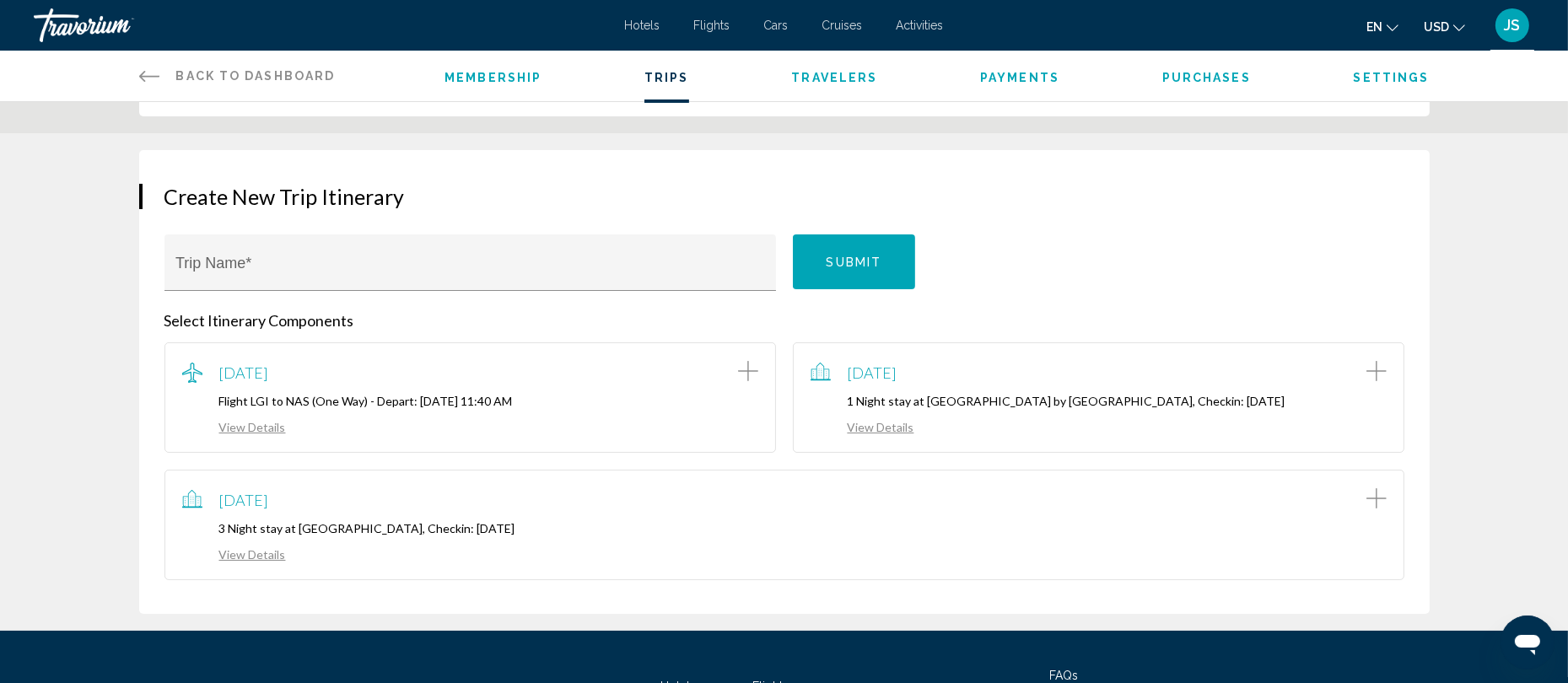
click at [287, 71] on span "Back to Dashboard" at bounding box center [256, 76] width 159 height 14
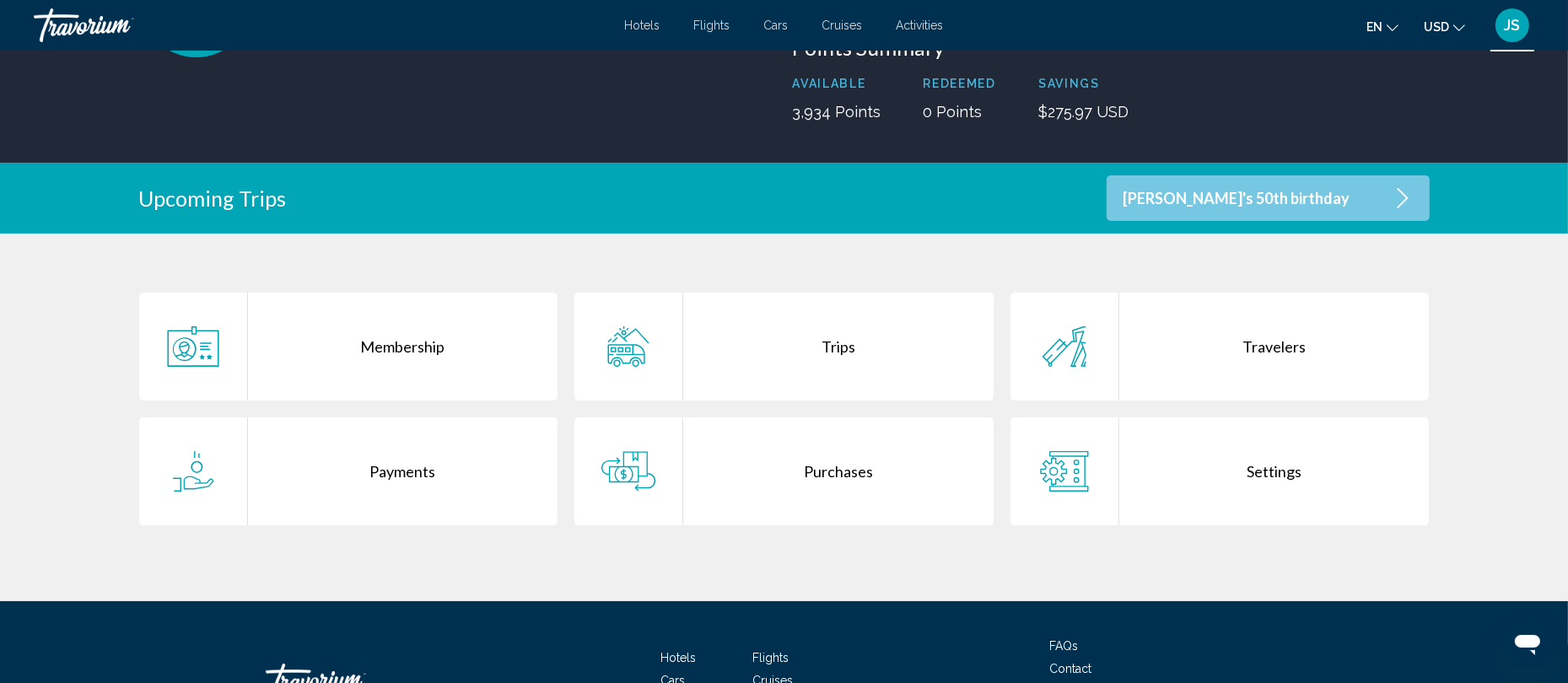
scroll to position [212, 0]
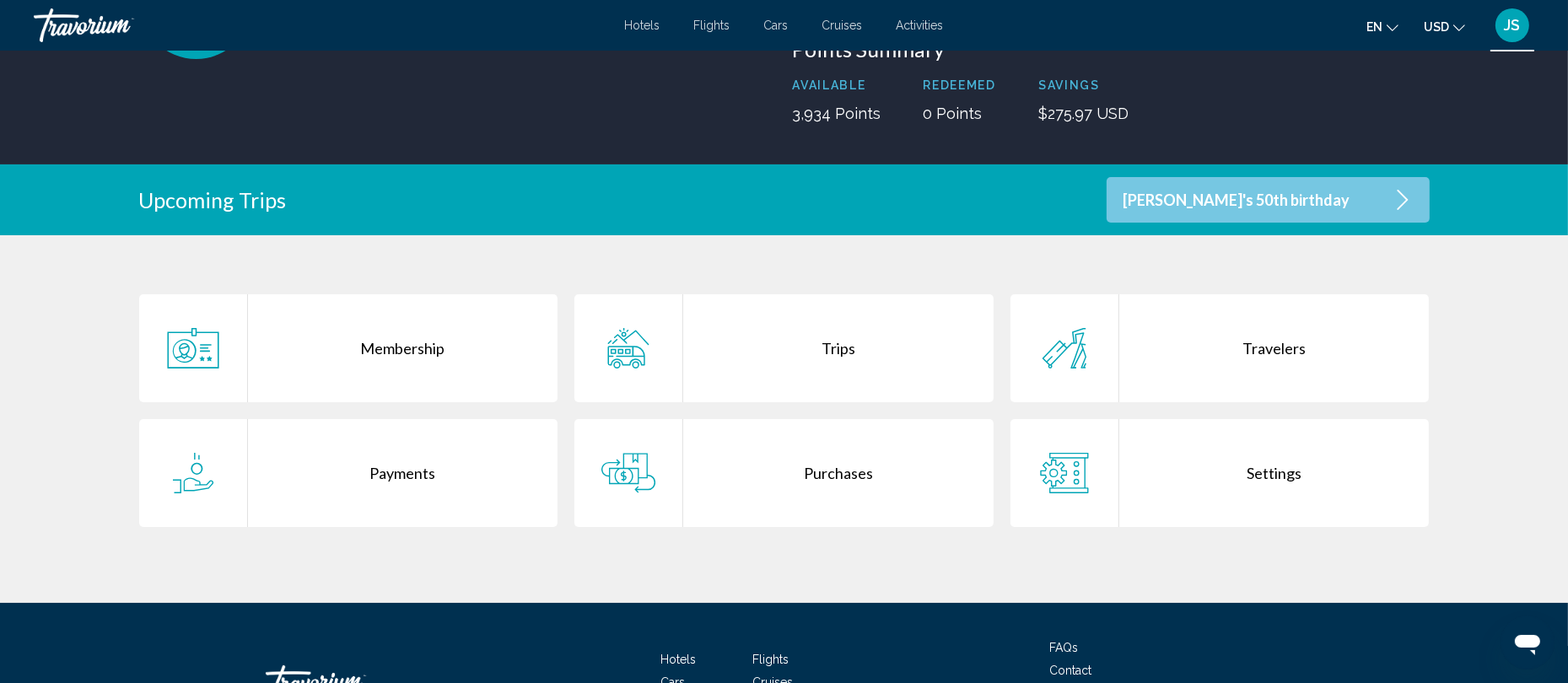
click at [828, 473] on div "Purchases" at bounding box center [838, 473] width 311 height 108
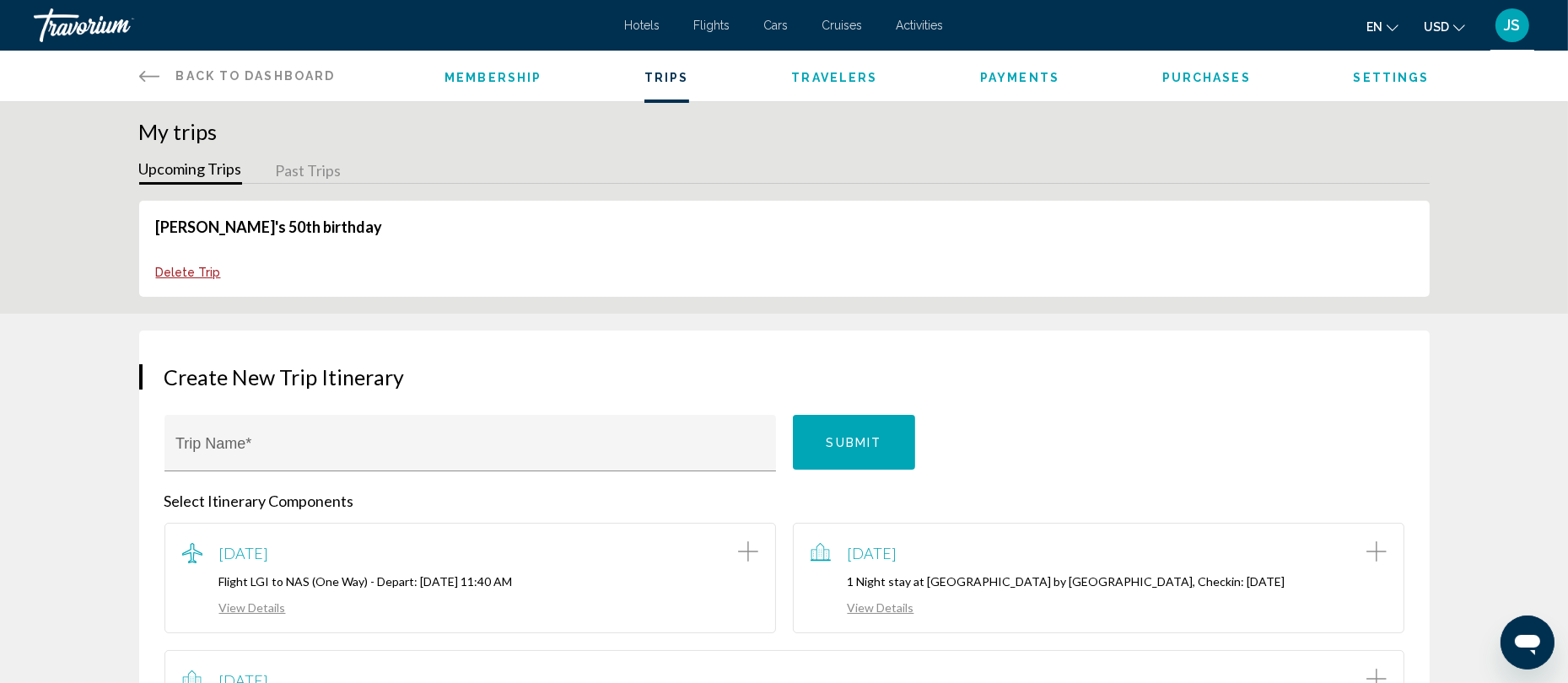
click at [287, 72] on span "Back to Dashboard" at bounding box center [256, 76] width 159 height 14
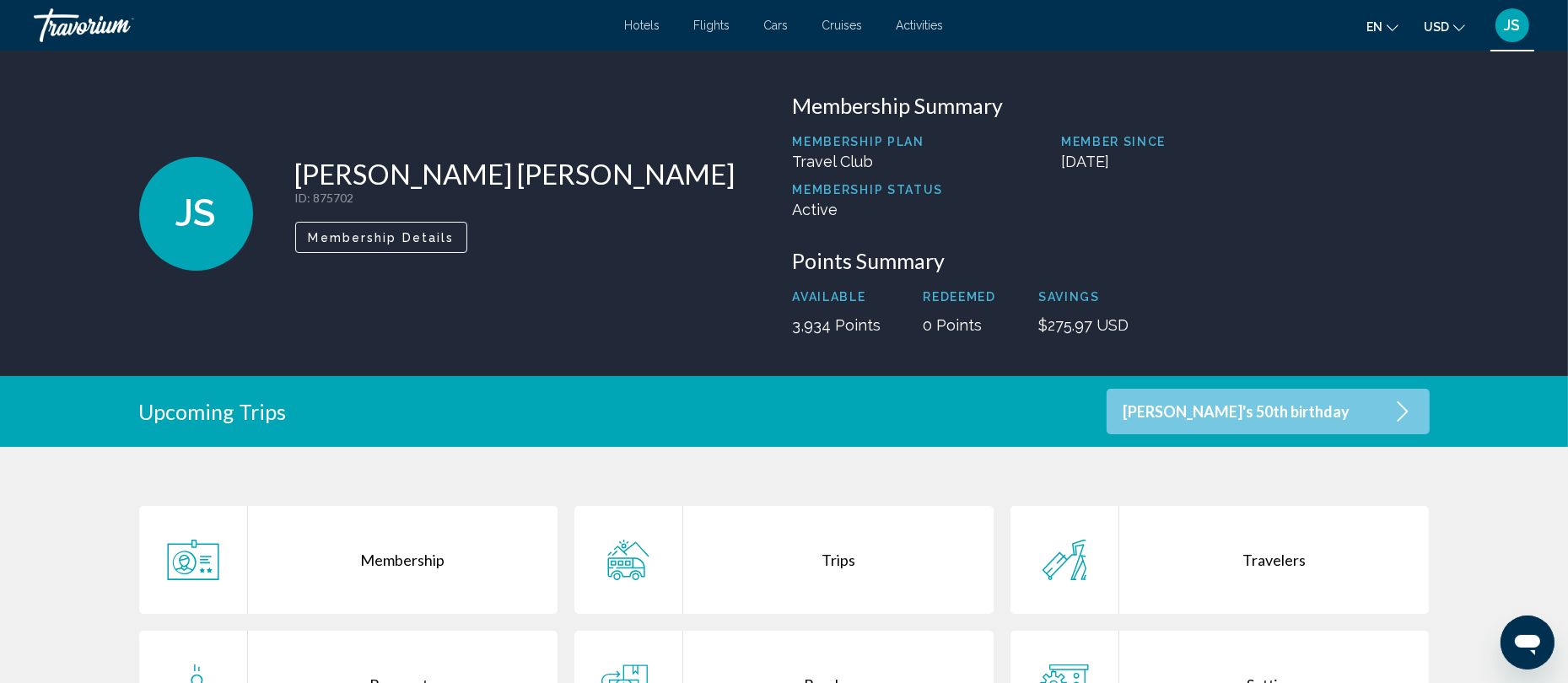
click at [1511, 28] on span "JS" at bounding box center [1513, 25] width 16 height 17
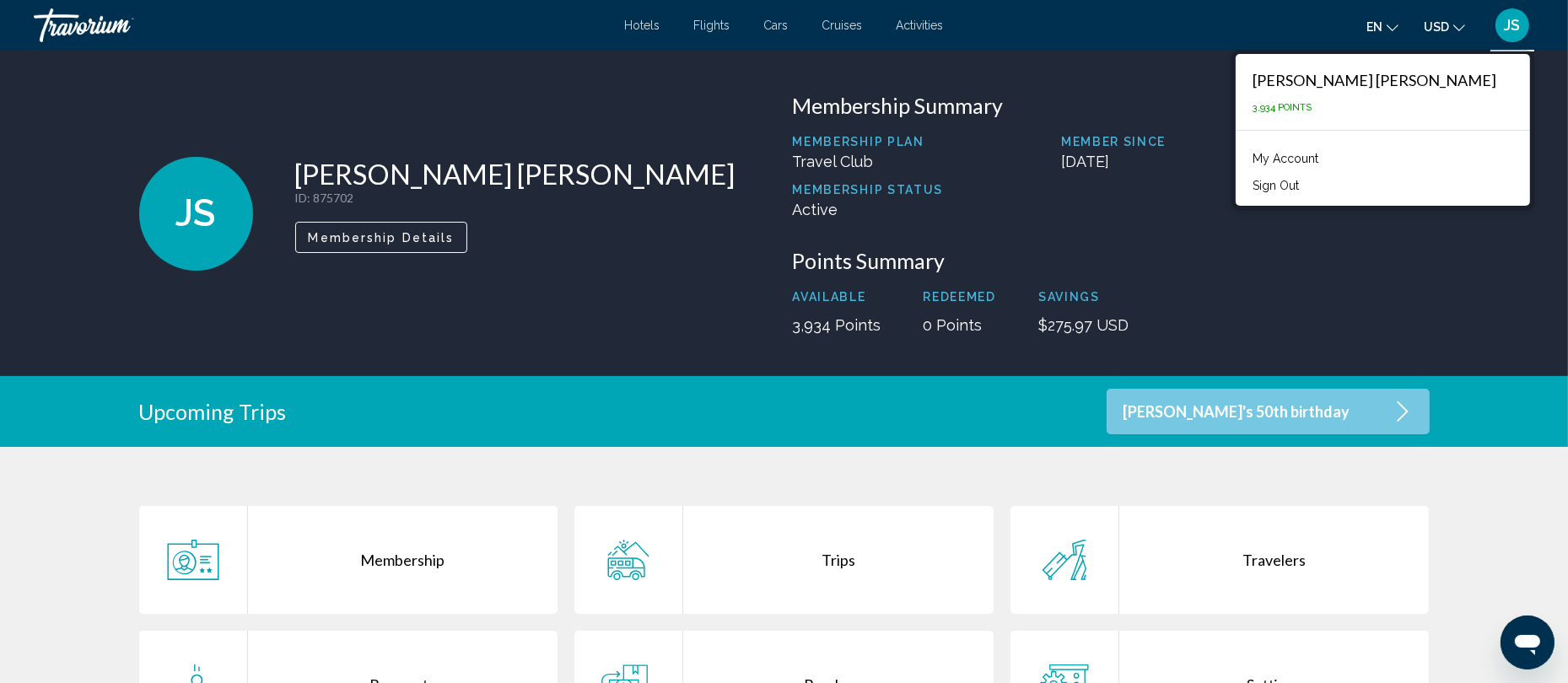
click at [1307, 180] on button "Sign Out" at bounding box center [1276, 185] width 63 height 22
